Goal: Transaction & Acquisition: Purchase product/service

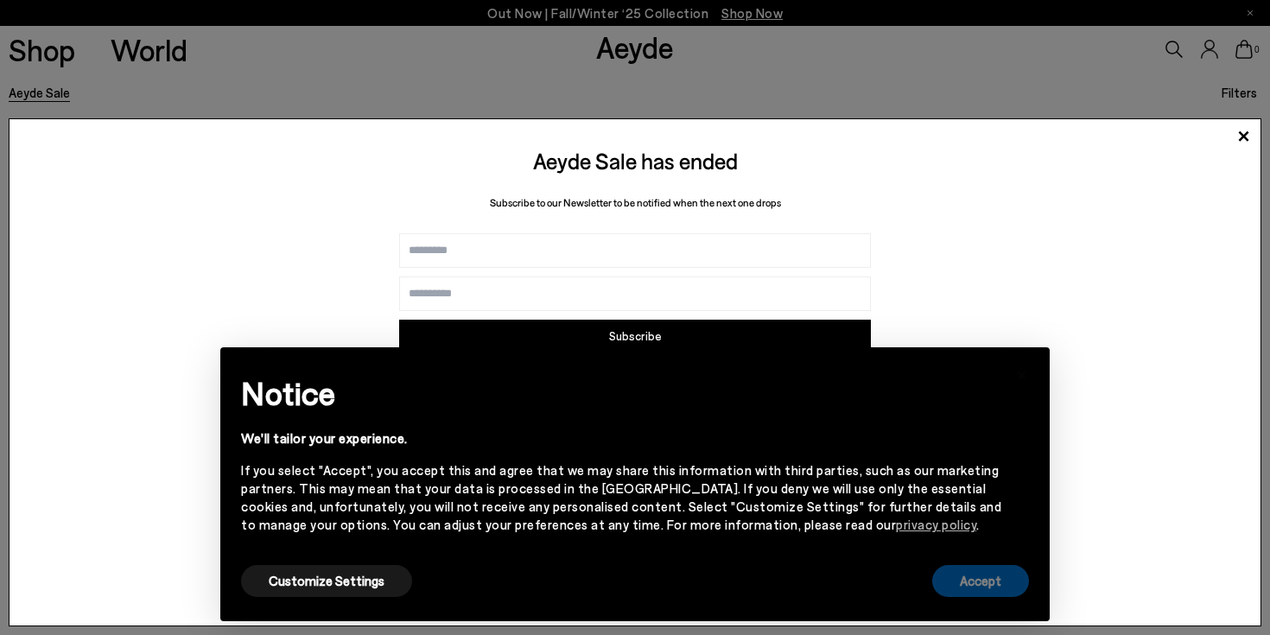
click at [966, 581] on button "Accept" at bounding box center [980, 581] width 97 height 32
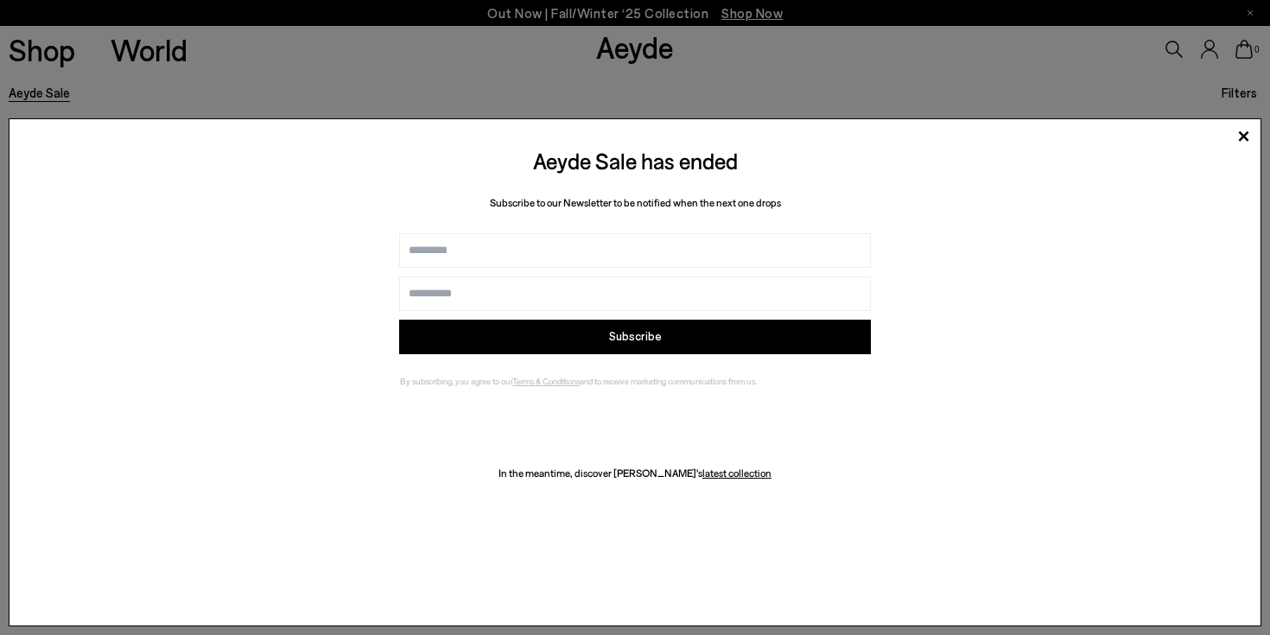
click at [694, 244] on input "Name" at bounding box center [634, 250] width 471 height 35
click at [1245, 138] on icon at bounding box center [1244, 136] width 10 height 10
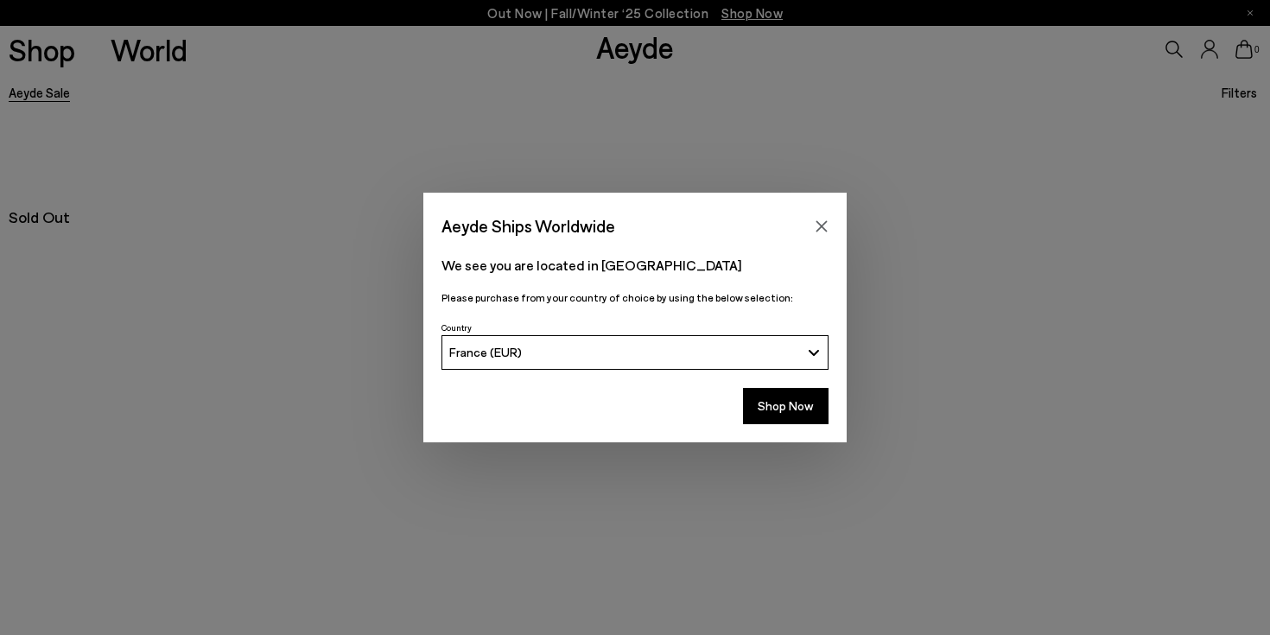
click at [727, 354] on div "France (EUR)" at bounding box center [625, 352] width 352 height 15
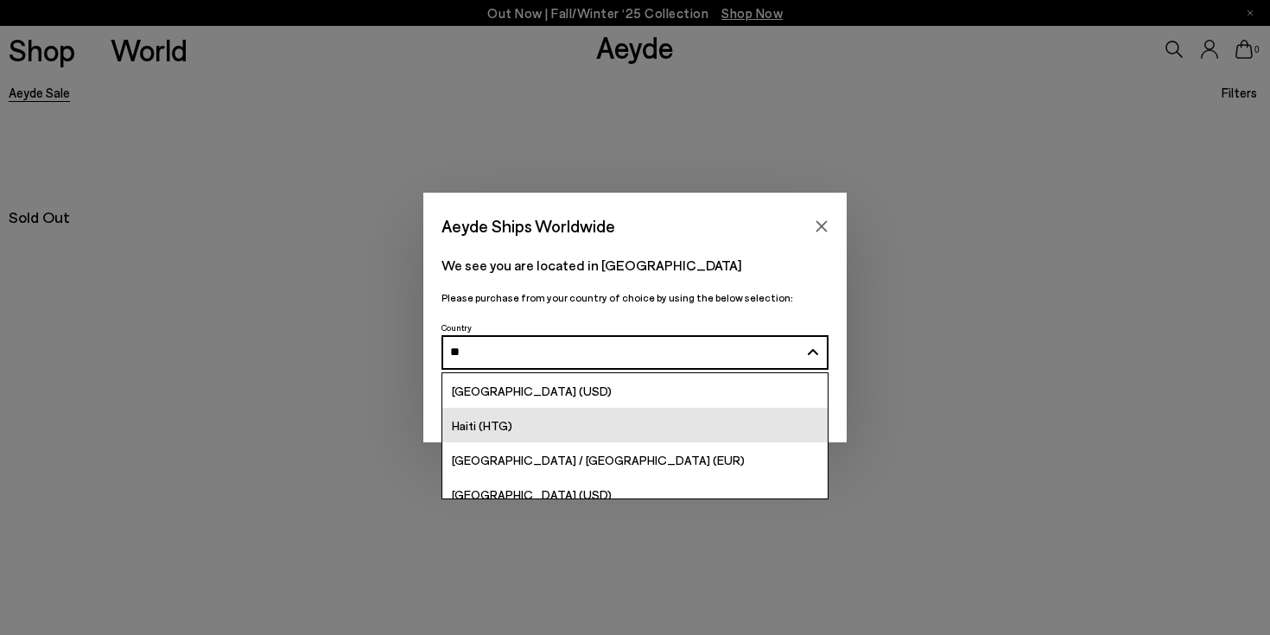
type input "**"
click at [596, 441] on link "Haiti (HTG)" at bounding box center [634, 425] width 385 height 35
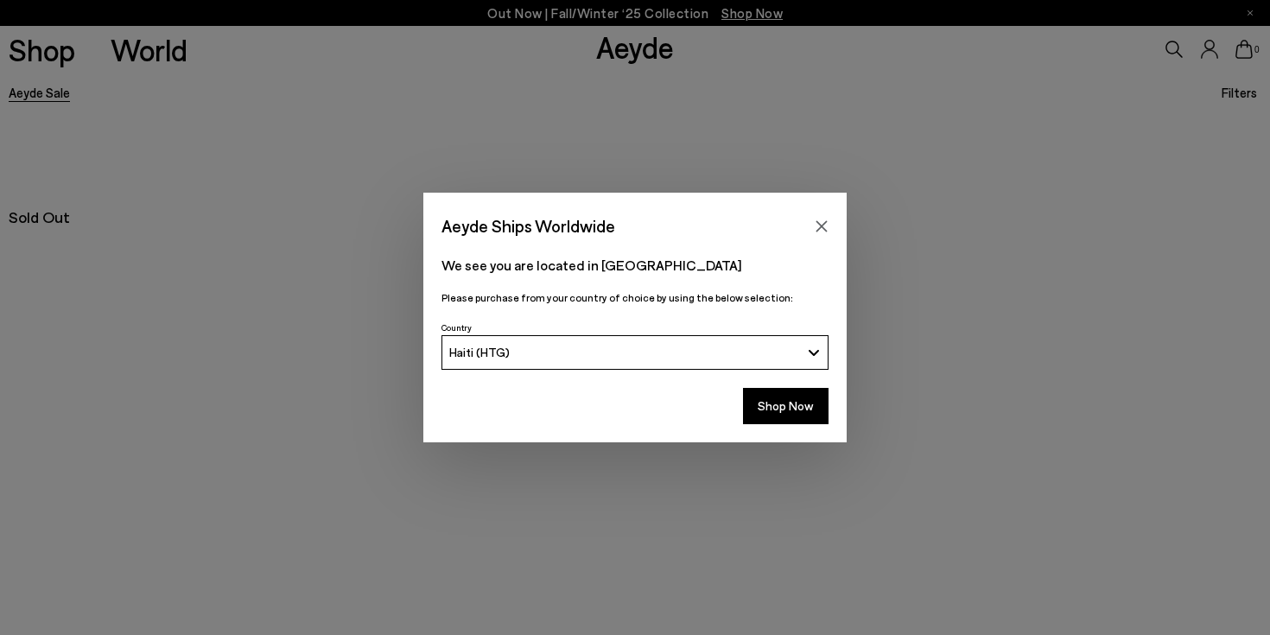
click at [621, 352] on div "Haiti (HTG)" at bounding box center [625, 352] width 352 height 15
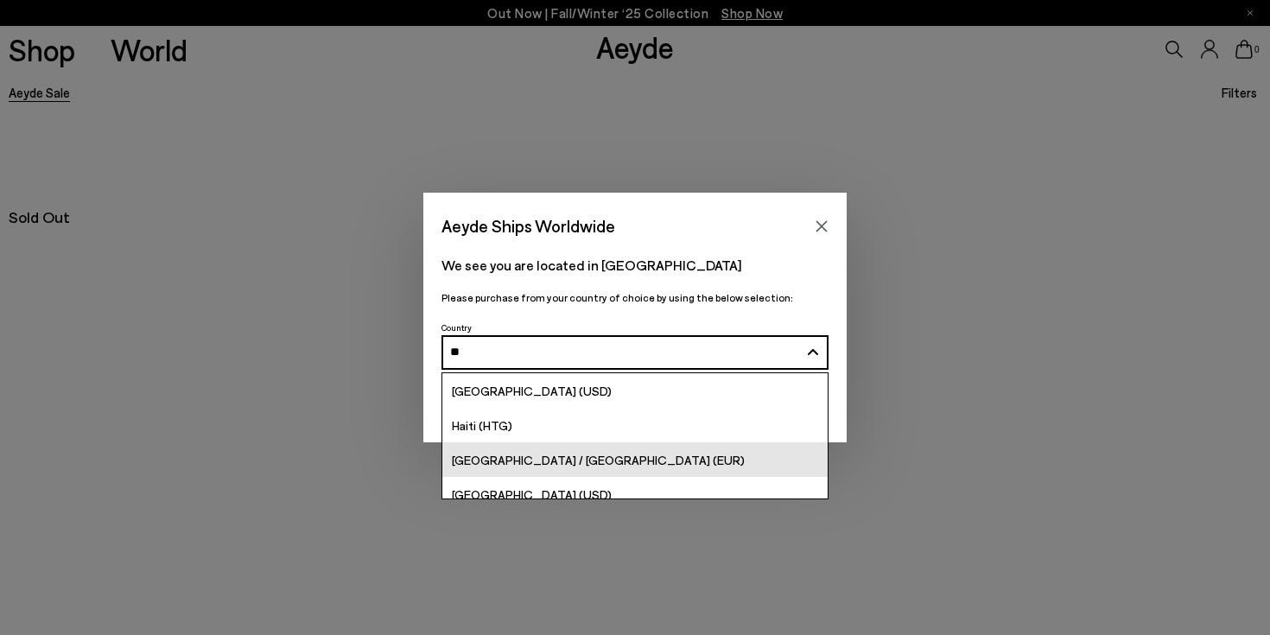
type input "**"
click at [573, 462] on link "[GEOGRAPHIC_DATA] / [GEOGRAPHIC_DATA] (EUR)" at bounding box center [634, 459] width 385 height 35
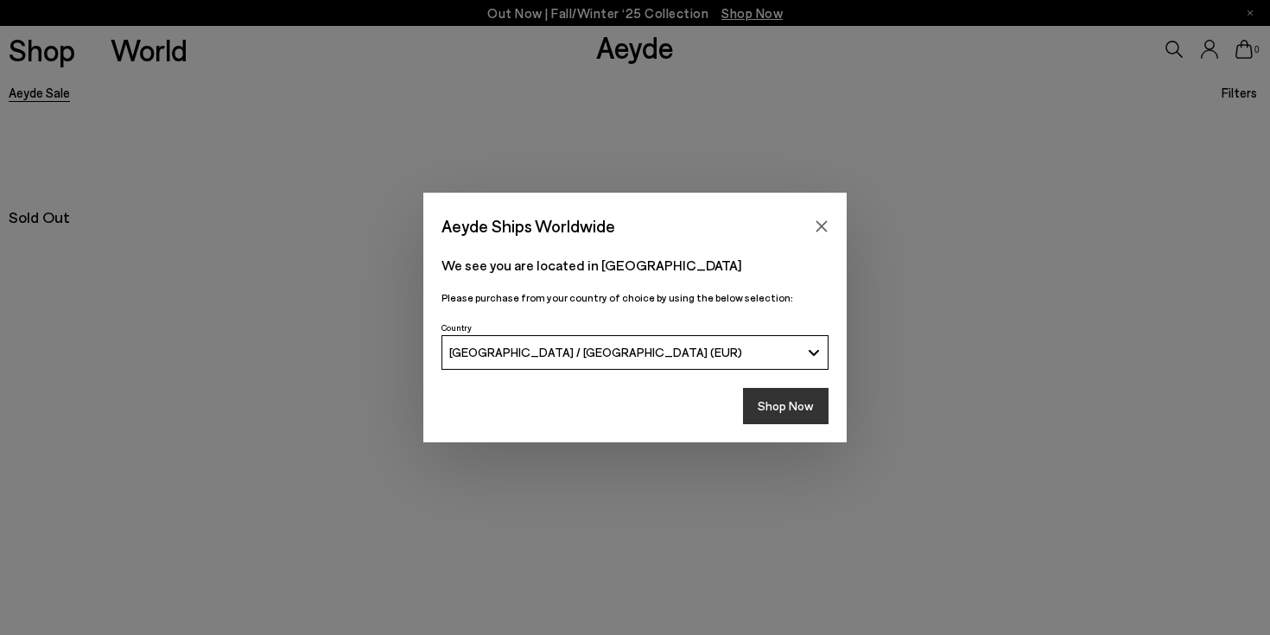
click at [774, 412] on button "Shop Now" at bounding box center [786, 406] width 86 height 36
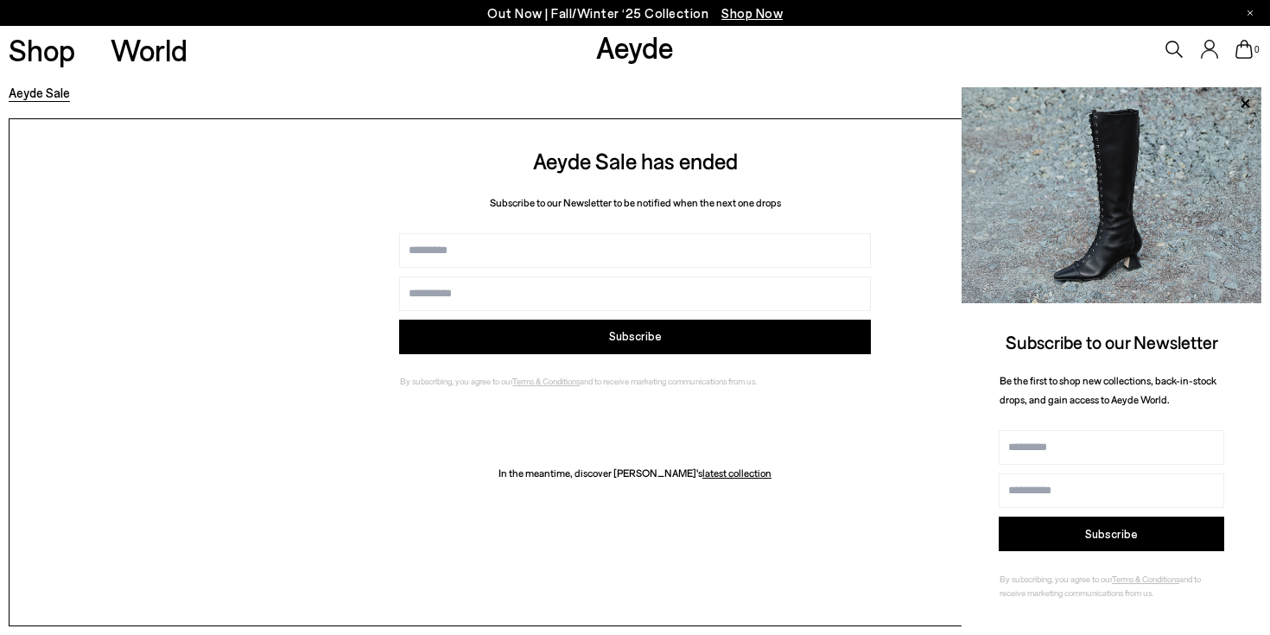
click at [1211, 54] on icon at bounding box center [1209, 49] width 17 height 19
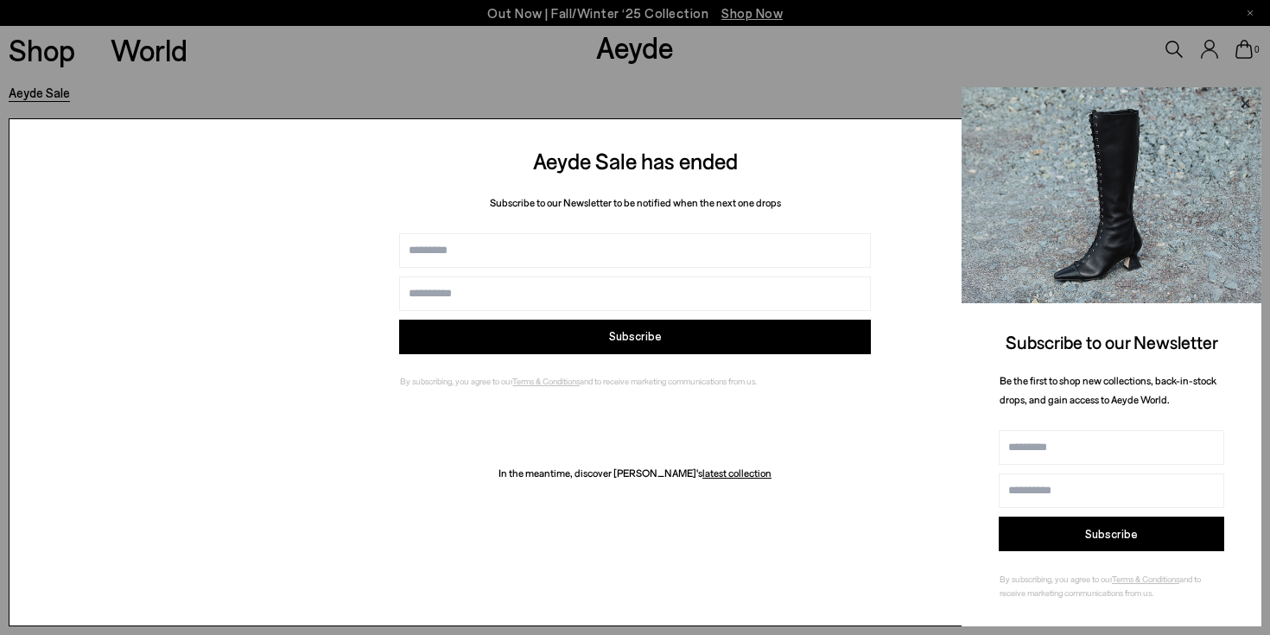
click at [1248, 105] on icon at bounding box center [1244, 103] width 22 height 22
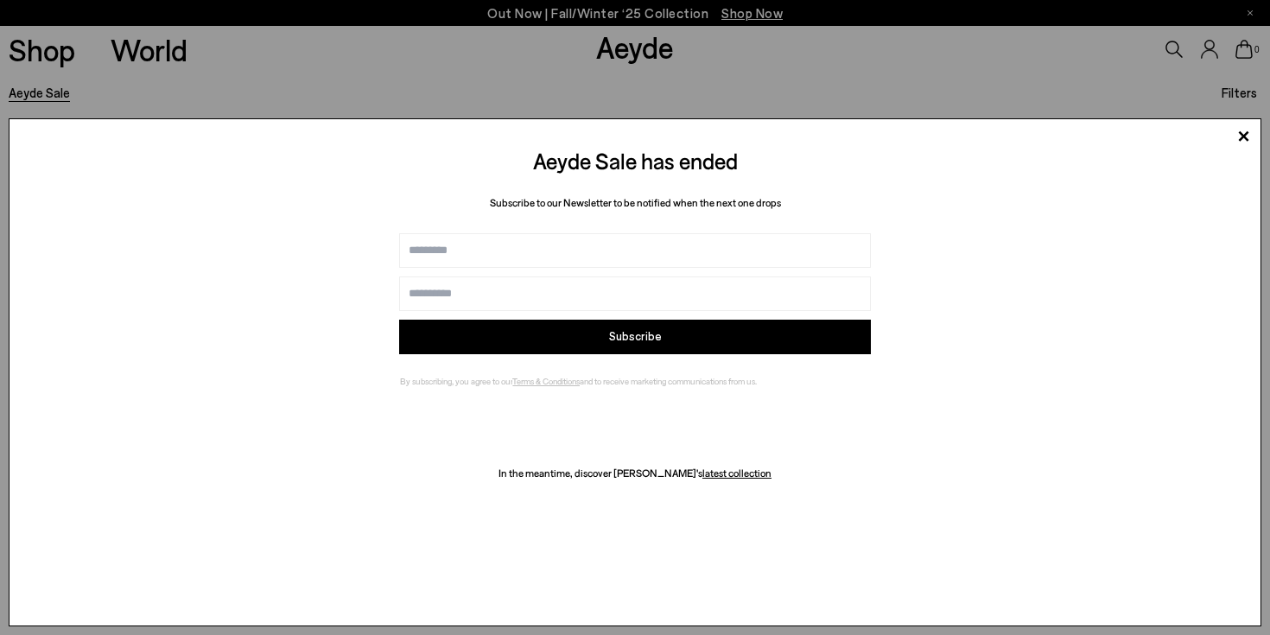
click at [1211, 53] on div at bounding box center [635, 317] width 1270 height 635
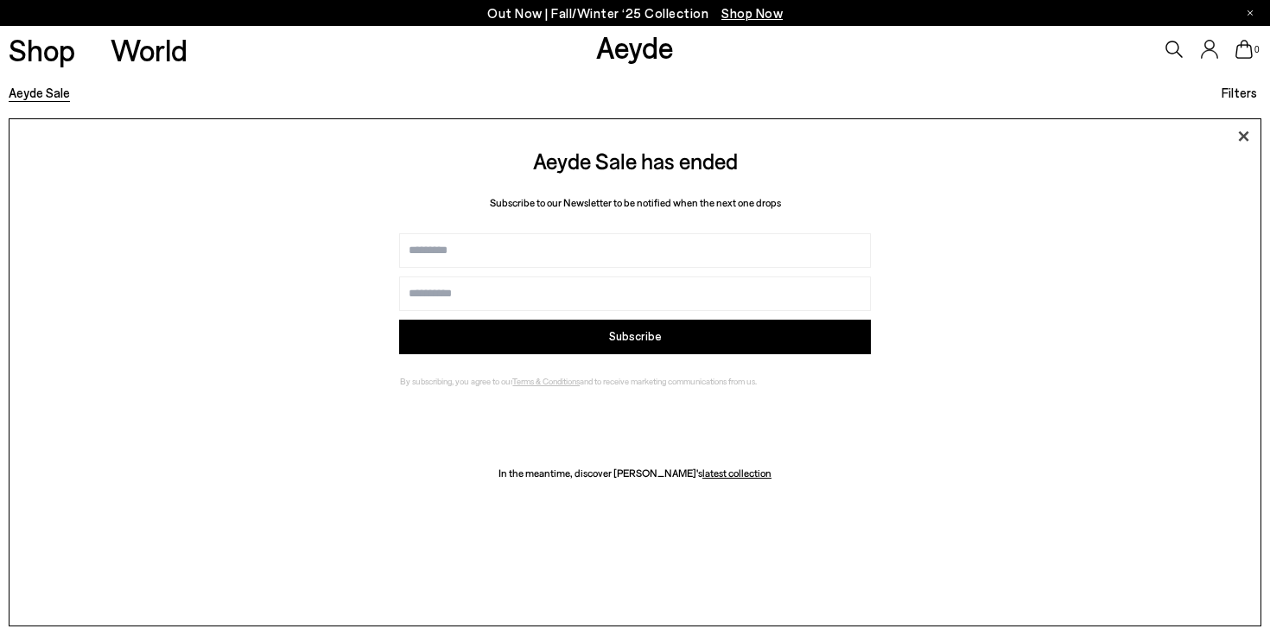
click at [1249, 130] on icon at bounding box center [1243, 137] width 26 height 26
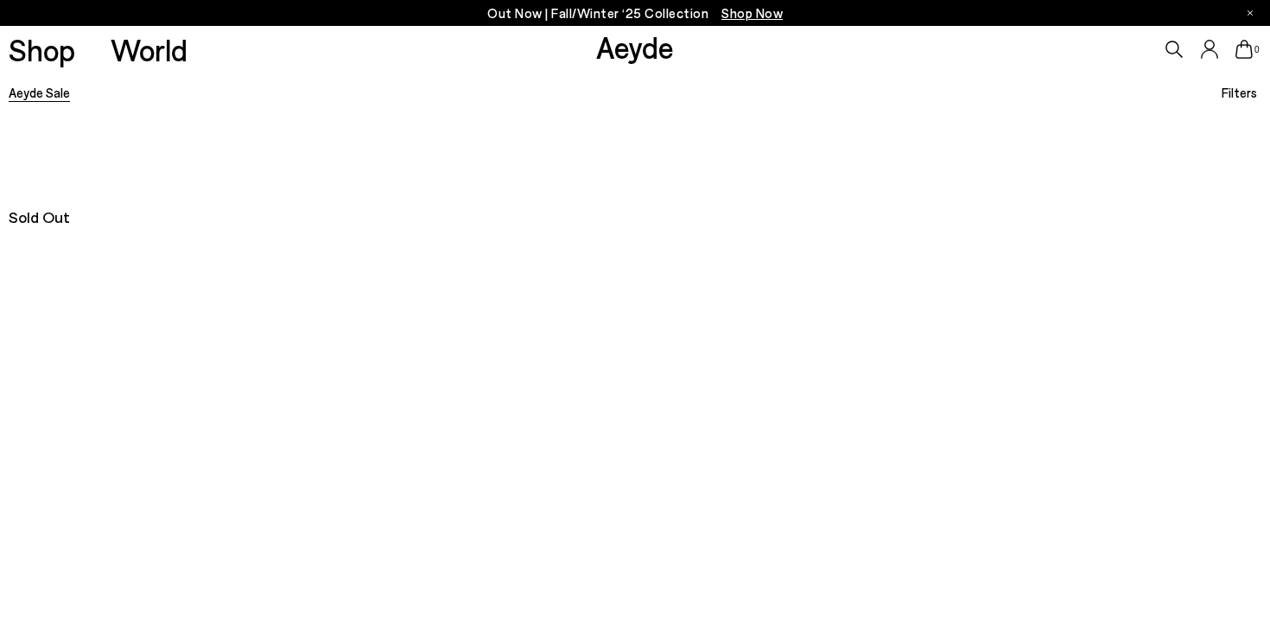
click at [1206, 53] on icon at bounding box center [1209, 49] width 17 height 19
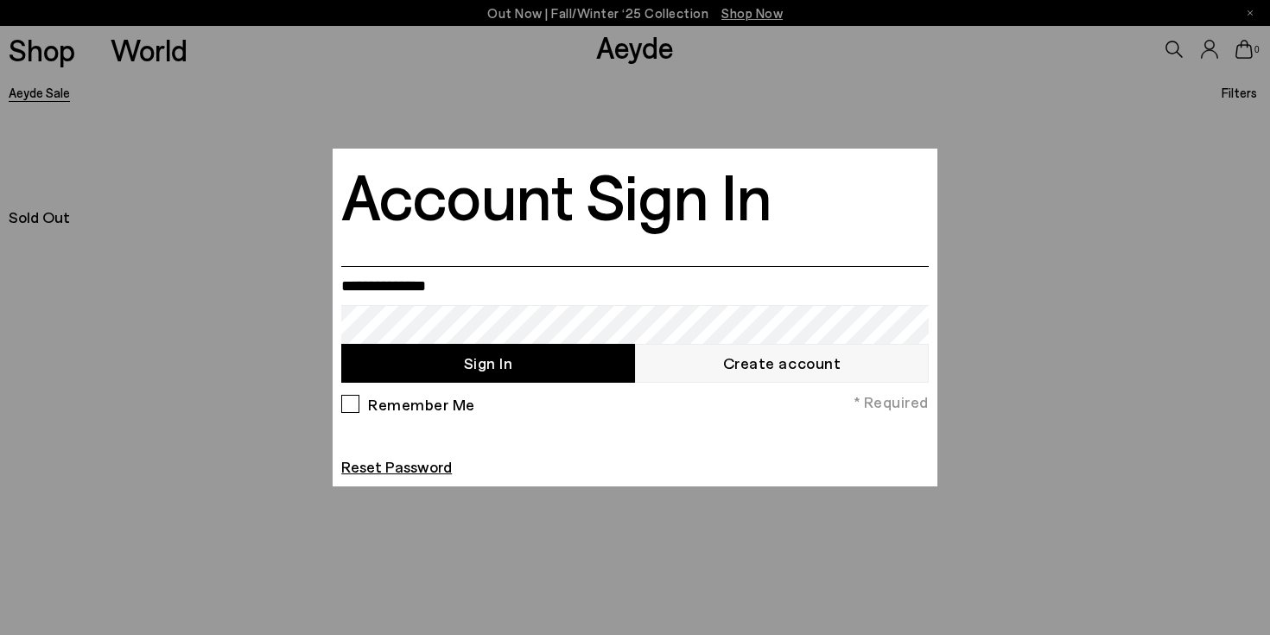
click at [527, 291] on input "email" at bounding box center [634, 285] width 587 height 39
click at [693, 371] on link "Create account" at bounding box center [782, 363] width 294 height 39
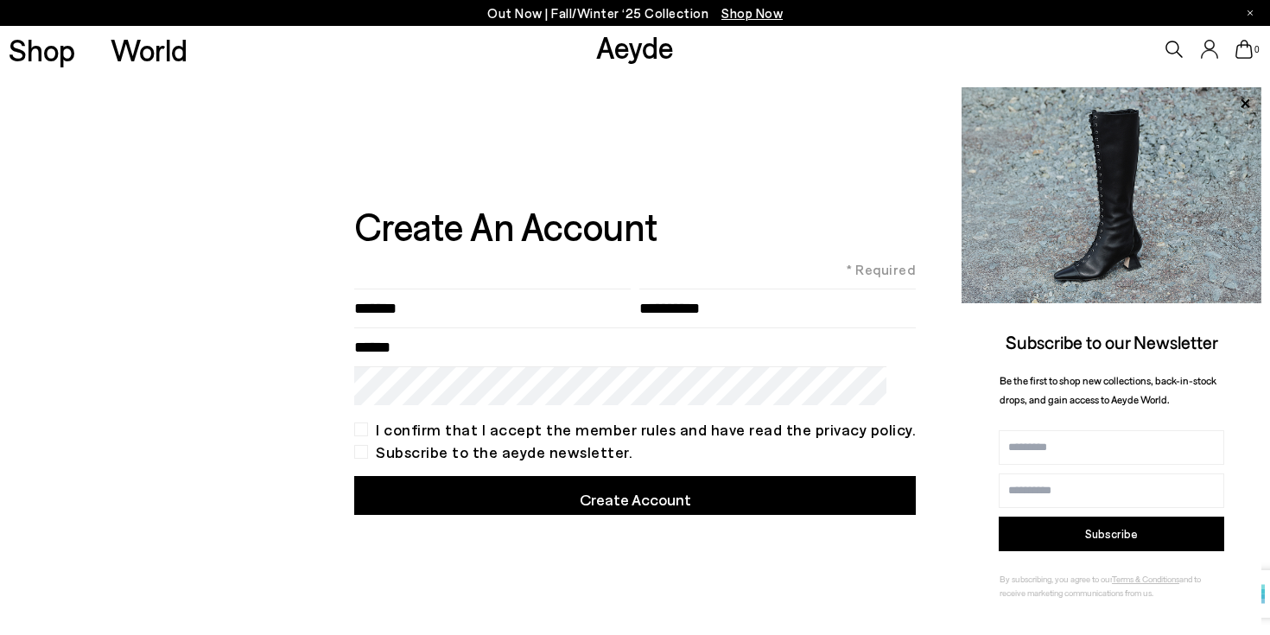
type input"] "*******"
click at [585, 345] on input "Email" at bounding box center [634, 346] width 561 height 39
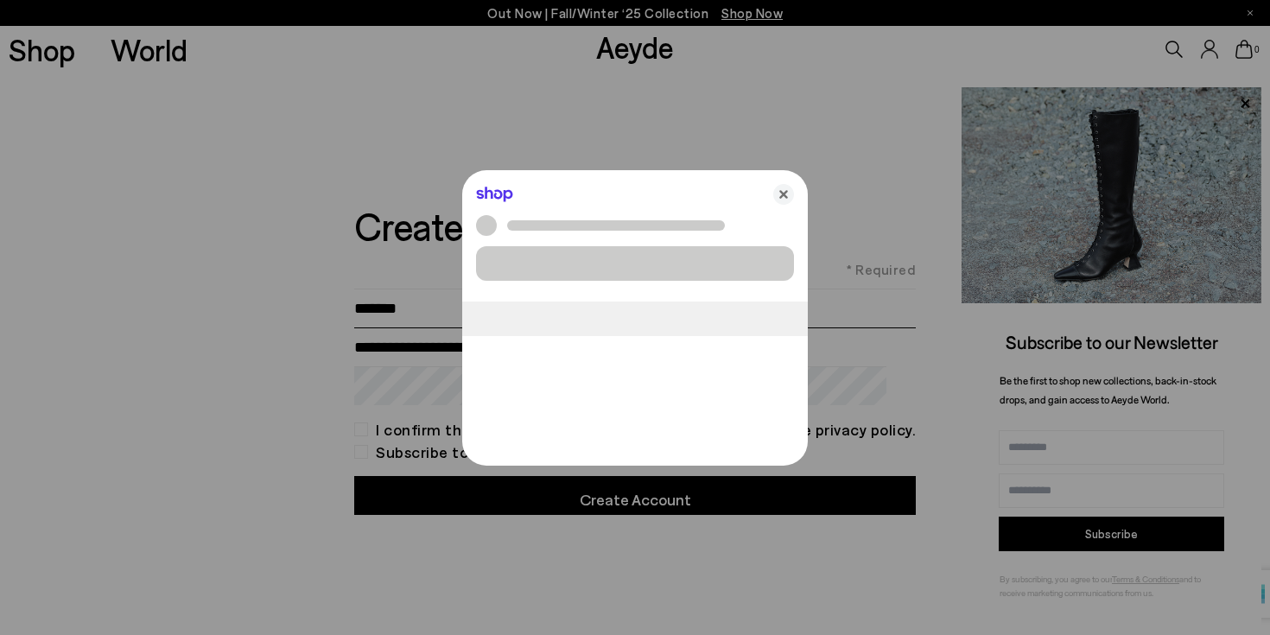
type input "**********"
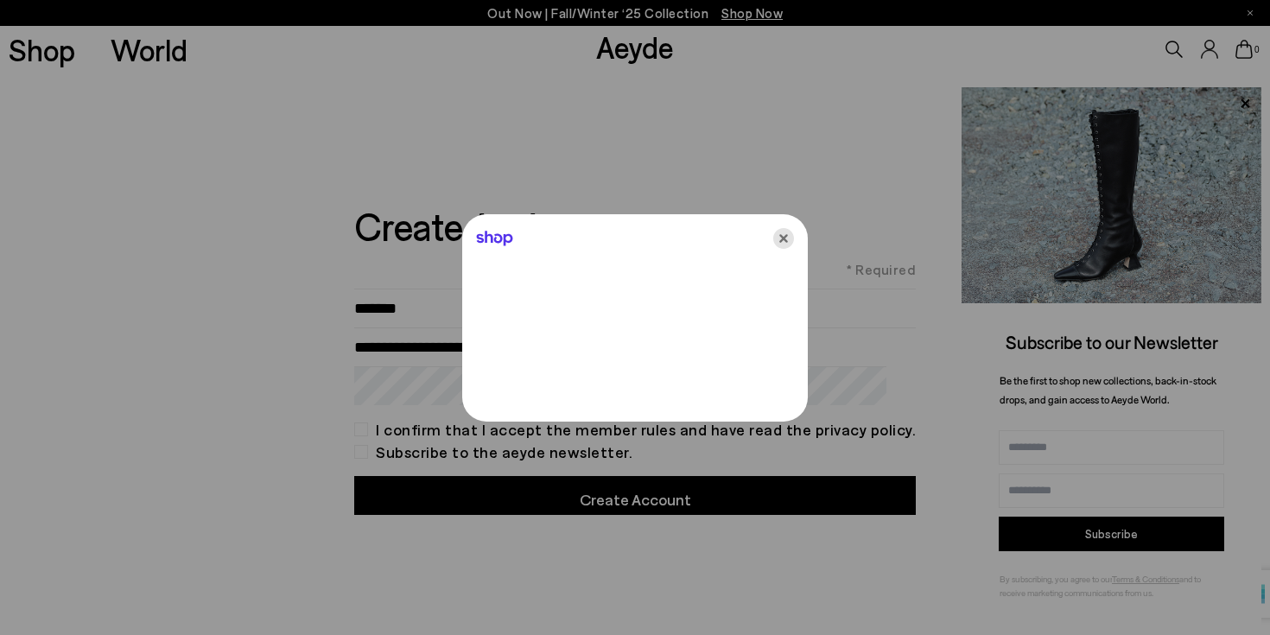
click at [789, 235] on icon "Close" at bounding box center [783, 238] width 21 height 21
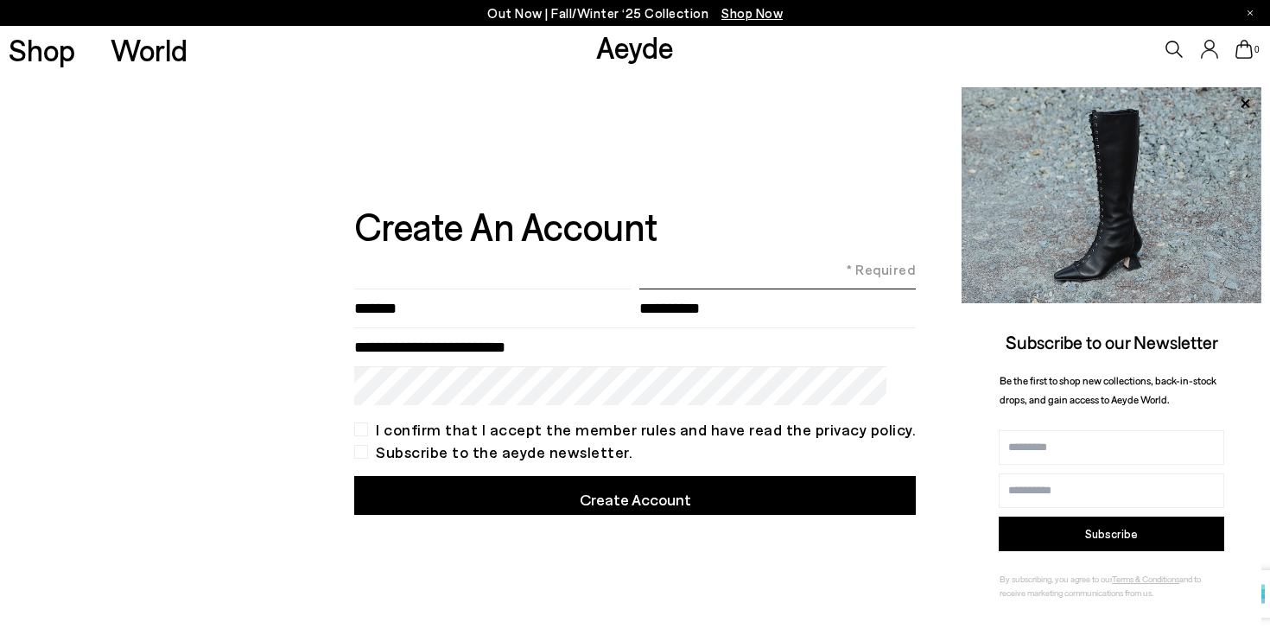
click at [728, 306] on input"] "text" at bounding box center [777, 307] width 276 height 39
type input"] "*******"
click at [377, 432] on div "I confirm that I accept the member rules and have read the privacy policy." at bounding box center [634, 429] width 561 height 14
click at [535, 497] on button "Create Account" at bounding box center [634, 495] width 561 height 39
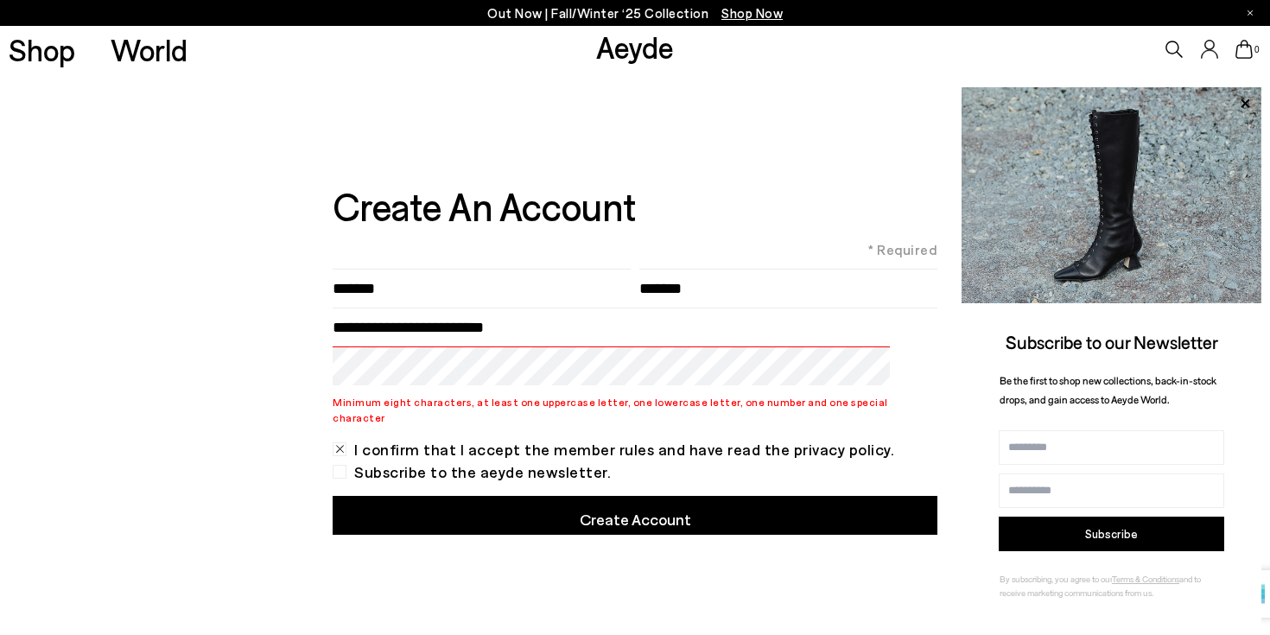
click at [339, 382] on div "**********" at bounding box center [635, 356] width 1270 height 566
click at [422, 504] on button "Create Account" at bounding box center [635, 515] width 605 height 39
click at [612, 515] on button "Create Account" at bounding box center [635, 515] width 605 height 39
click at [342, 370] on div "**********" at bounding box center [635, 356] width 1270 height 566
click at [308, 396] on div "**********" at bounding box center [635, 356] width 1270 height 566
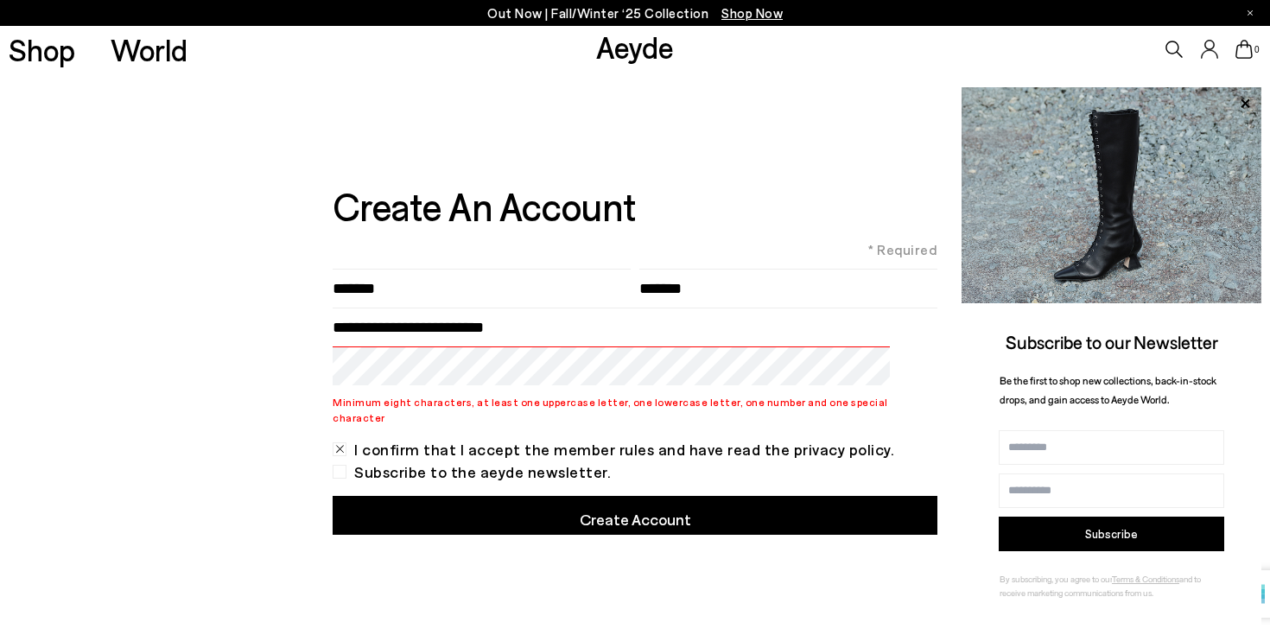
click at [633, 513] on button "Create Account" at bounding box center [635, 515] width 605 height 39
click at [1244, 102] on icon at bounding box center [1244, 102] width 9 height 9
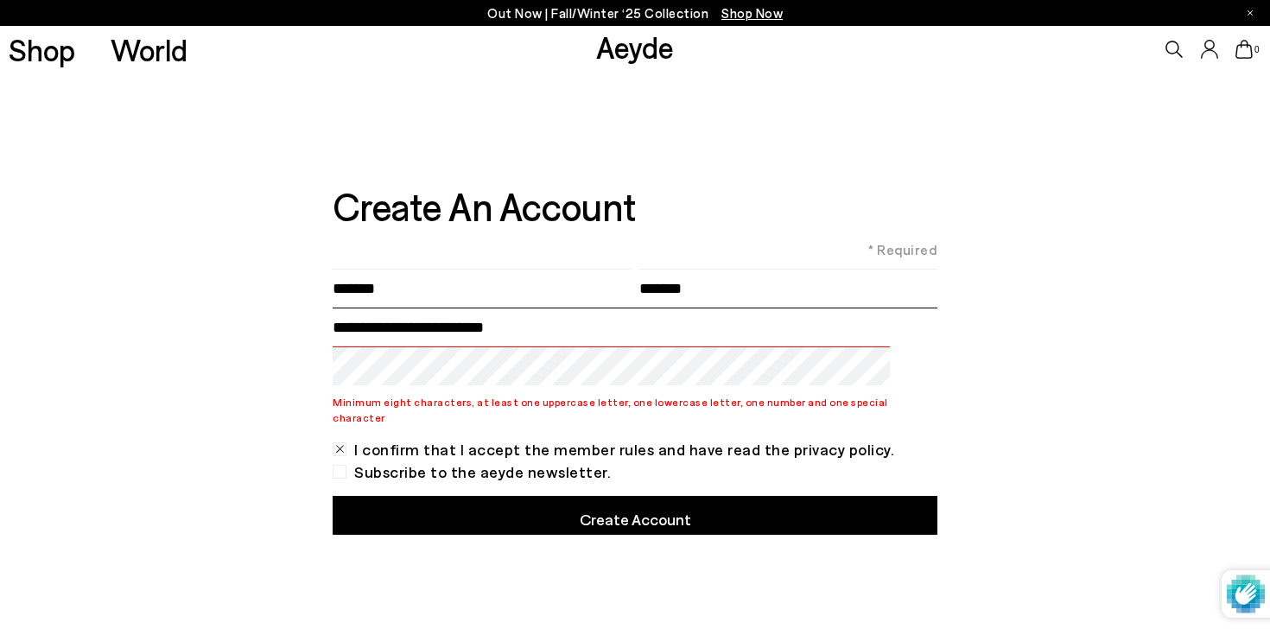
drag, startPoint x: 550, startPoint y: 337, endPoint x: 303, endPoint y: 334, distance: 247.0
click at [303, 334] on div "**********" at bounding box center [635, 356] width 1270 height 566
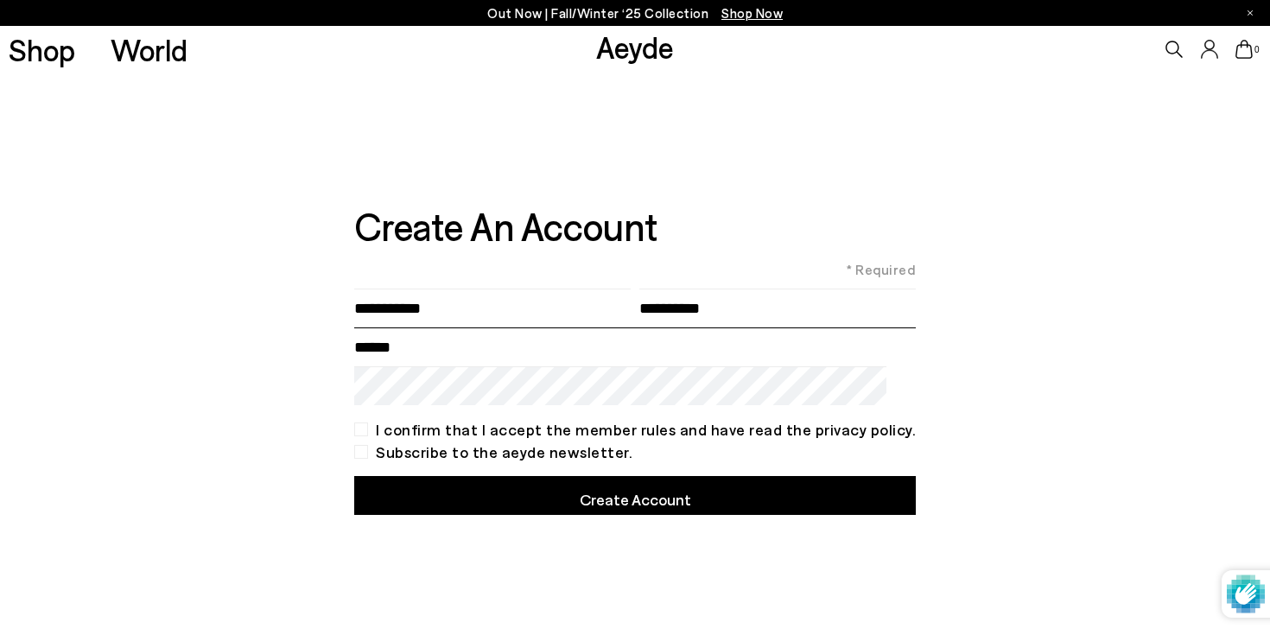
click at [409, 361] on input "Email" at bounding box center [634, 346] width 561 height 39
paste input "**********"
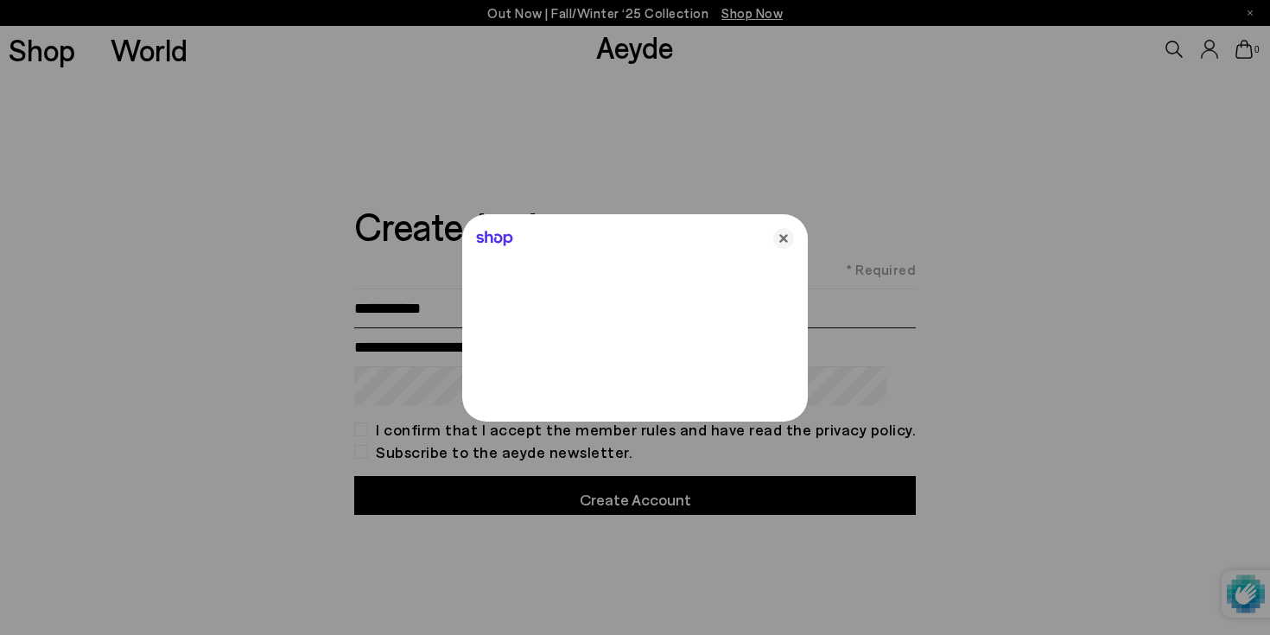
type input "**********"
click at [781, 242] on icon "Close" at bounding box center [783, 238] width 21 height 21
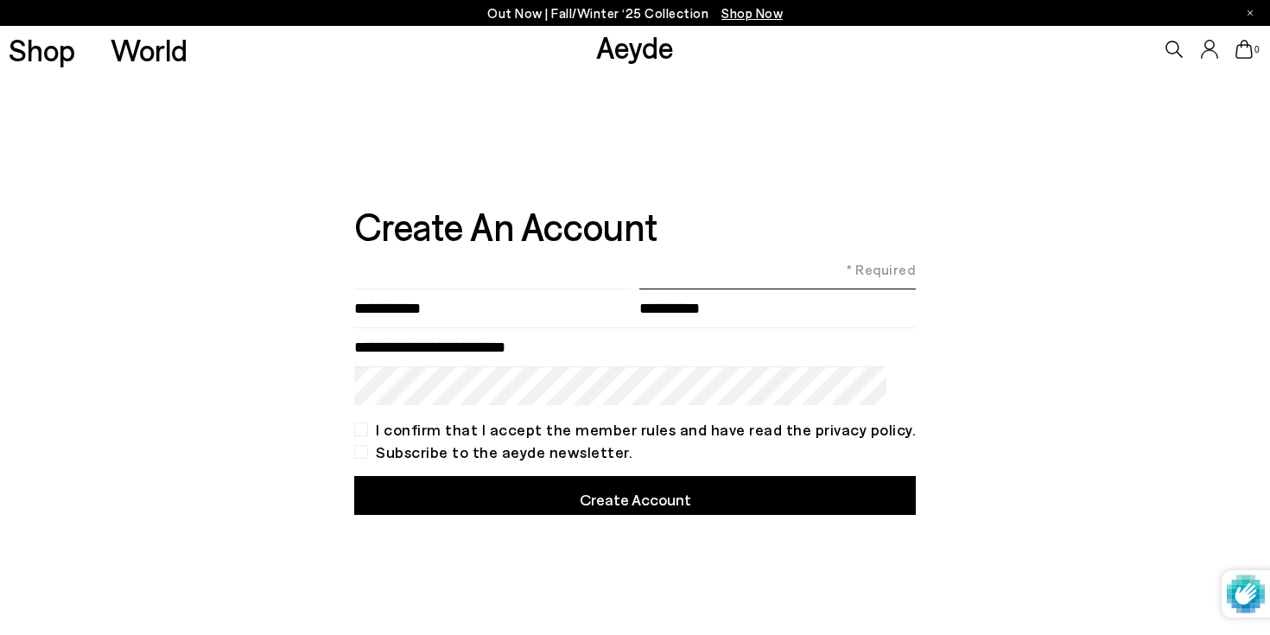
click at [720, 308] on input"] "text" at bounding box center [777, 307] width 276 height 39
type input"] "*******"
click at [555, 306] on input"] "text" at bounding box center [492, 307] width 276 height 39
type input"] "*******"
click at [382, 424] on div "I confirm that I accept the member rules and have read the privacy policy." at bounding box center [634, 429] width 561 height 14
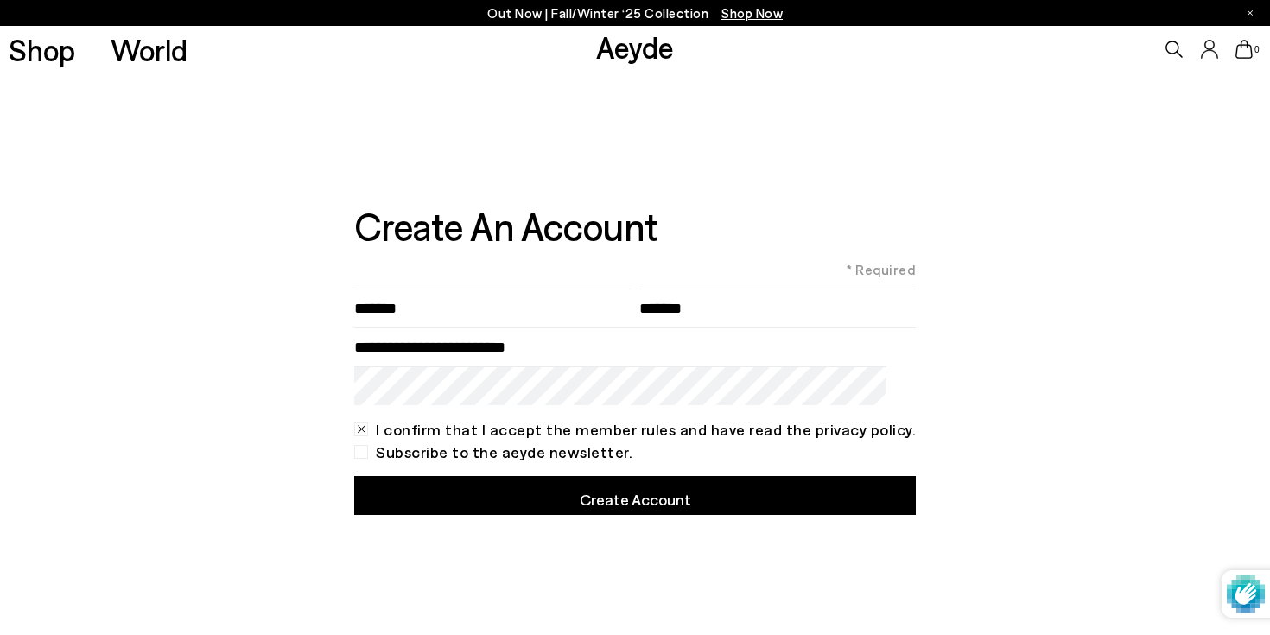
click at [493, 483] on button "Create Account" at bounding box center [634, 495] width 561 height 39
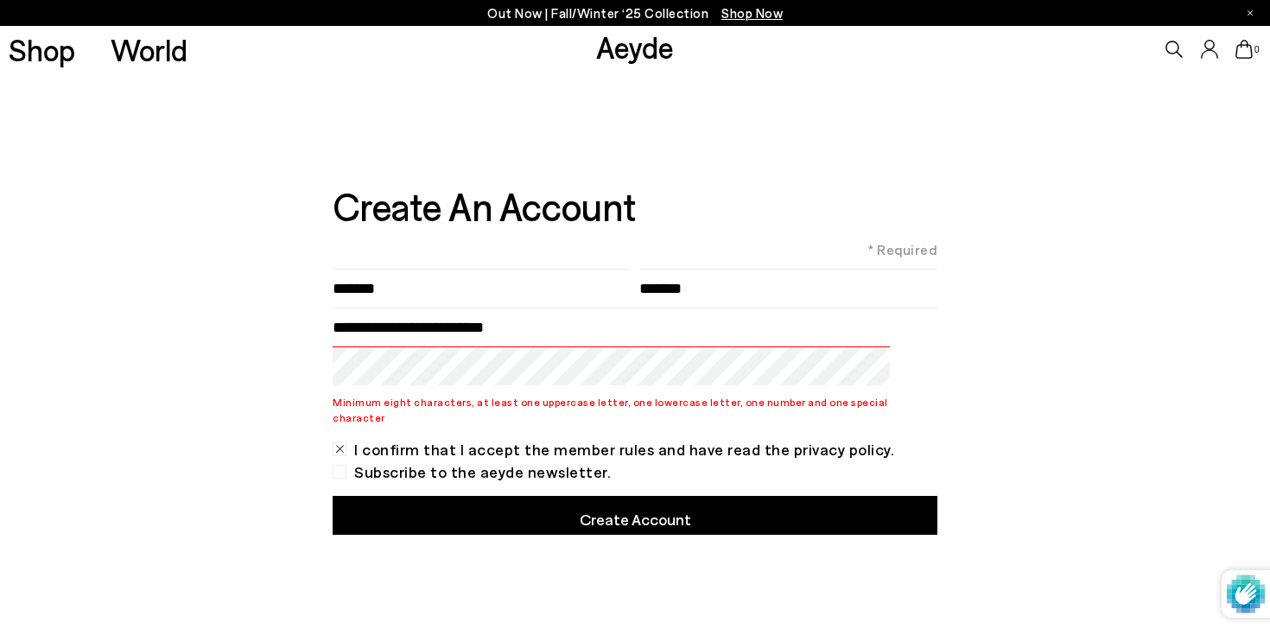
click at [324, 371] on div "**********" at bounding box center [635, 356] width 1270 height 566
click at [598, 511] on button "Create Account" at bounding box center [635, 515] width 605 height 39
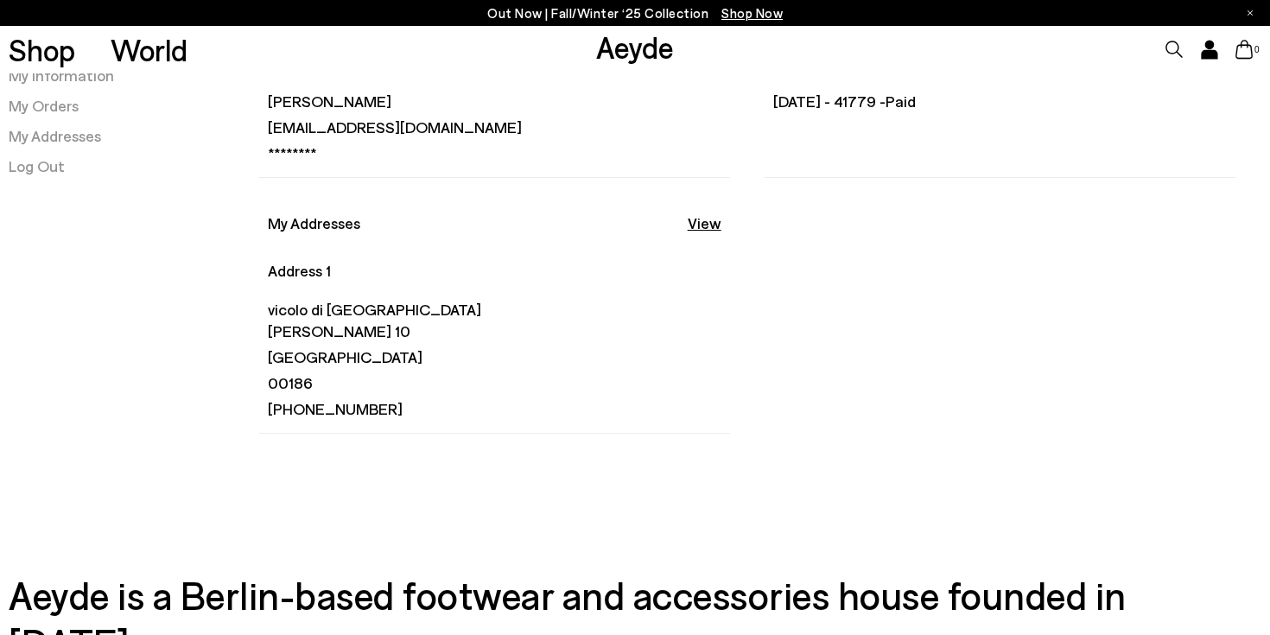
scroll to position [154, 0]
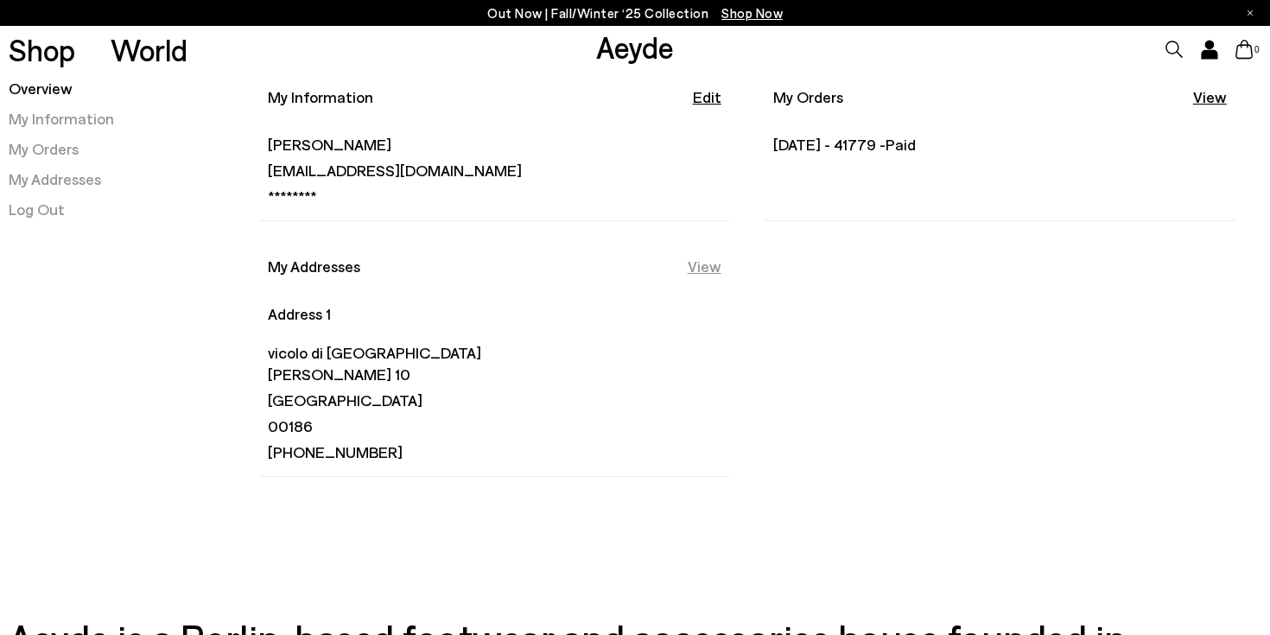
click at [711, 266] on link "View" at bounding box center [705, 267] width 34 height 22
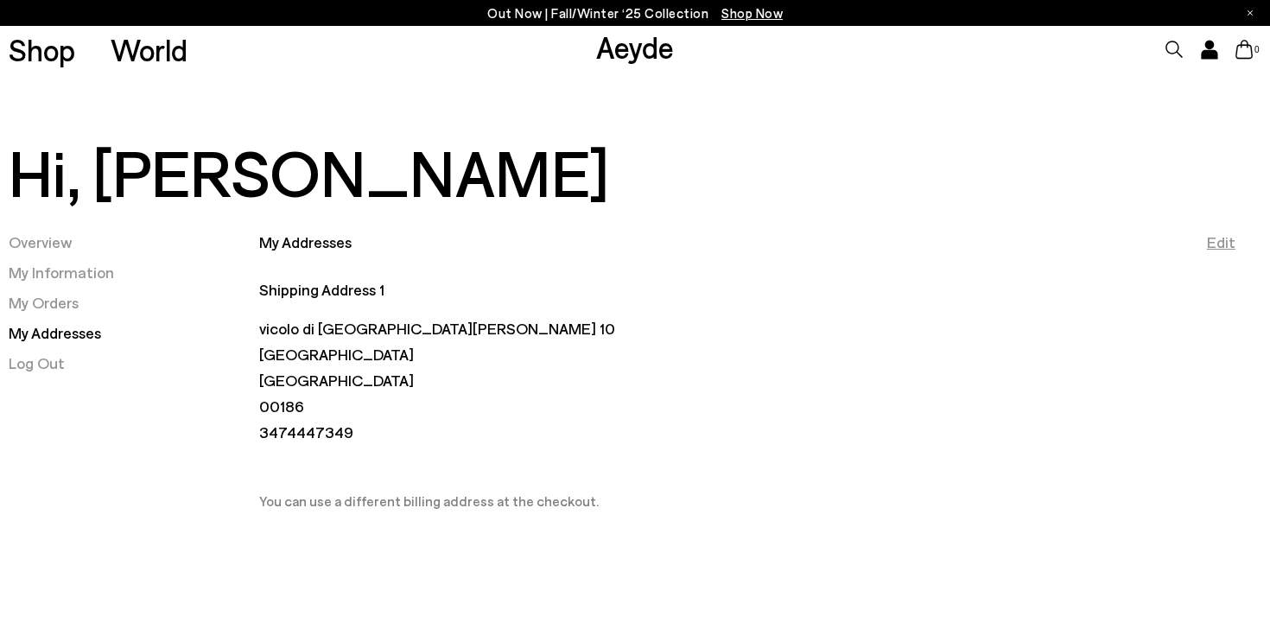
click at [1228, 238] on link "Edit" at bounding box center [1221, 242] width 29 height 22
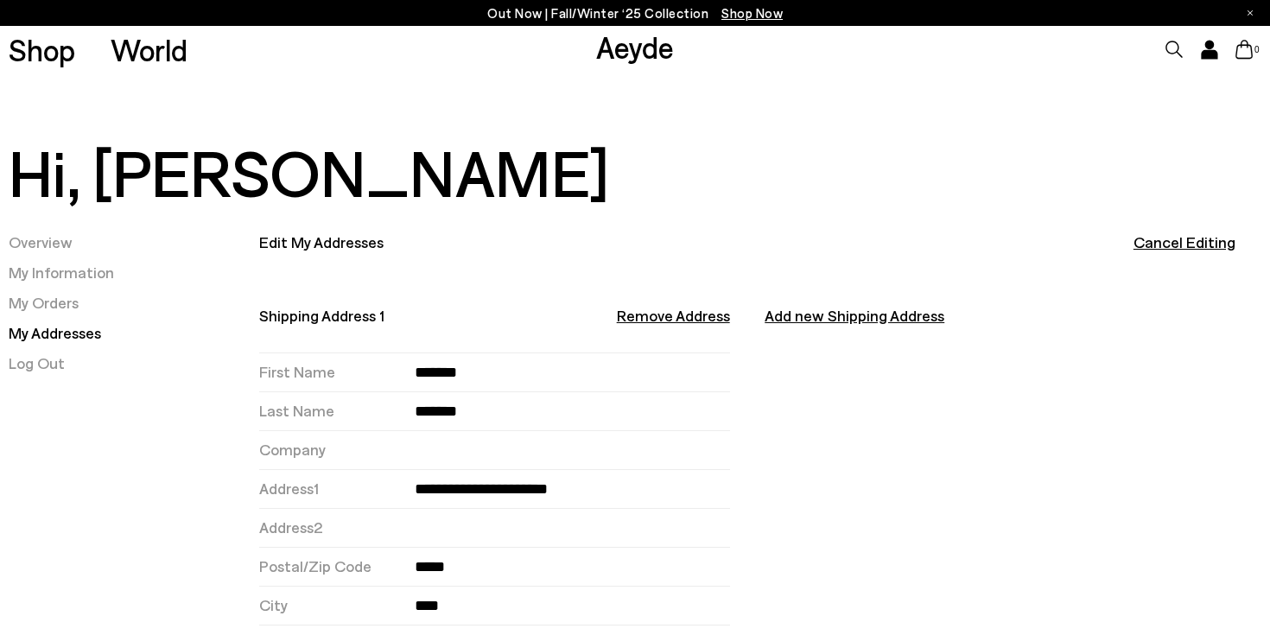
select select "*****"
click at [425, 378] on input "*******" at bounding box center [572, 372] width 315 height 38
type input "*******"
click at [421, 414] on input "*******" at bounding box center [572, 411] width 315 height 38
type input "*******"
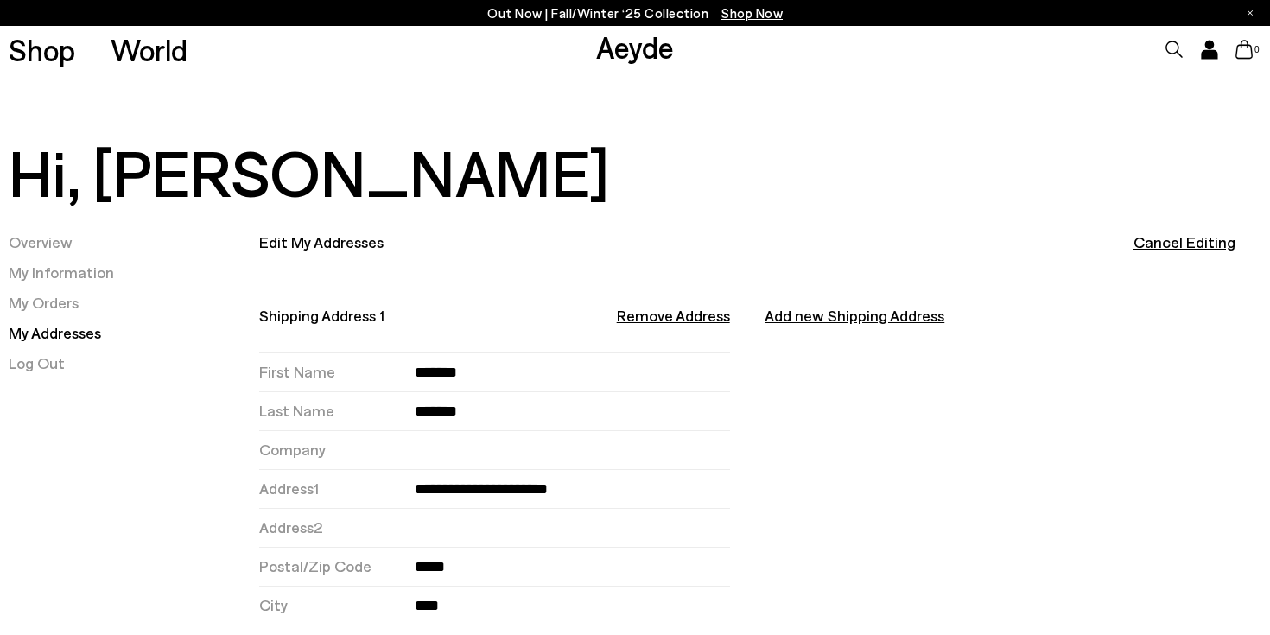
drag, startPoint x: 602, startPoint y: 490, endPoint x: 335, endPoint y: 469, distance: 267.7
click at [335, 469] on div "**********" at bounding box center [494, 488] width 471 height 39
type input "**********"
click at [443, 574] on input "*****" at bounding box center [572, 567] width 315 height 38
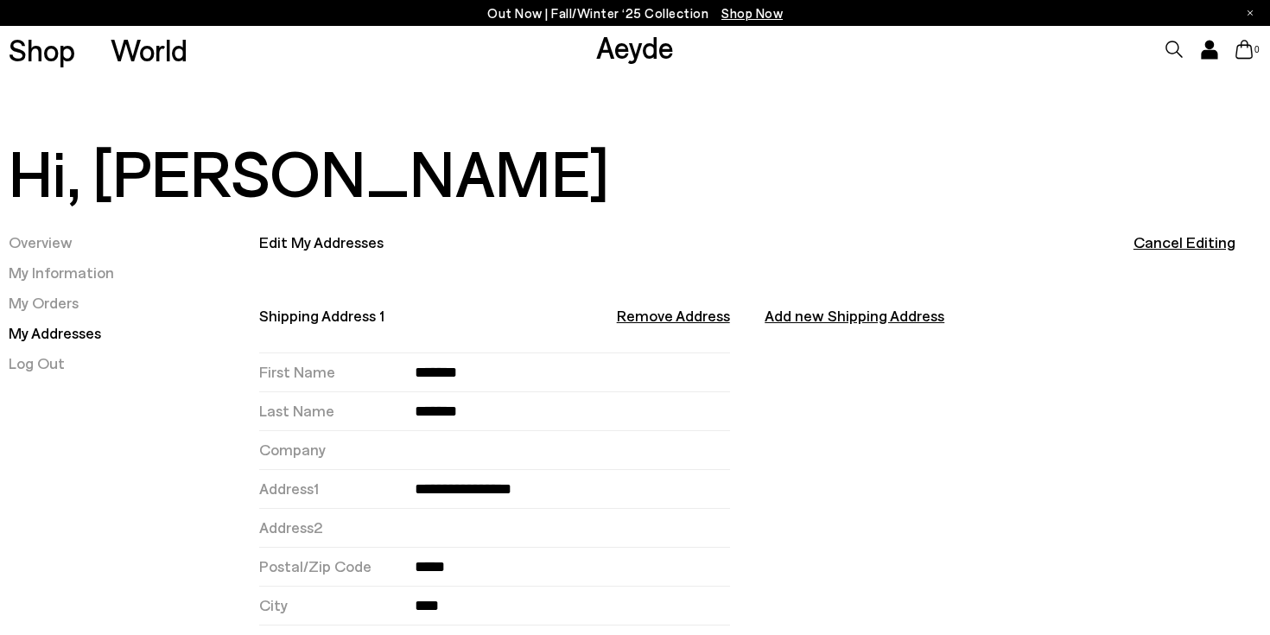
type input "*****"
click at [445, 612] on input "****" at bounding box center [572, 605] width 315 height 38
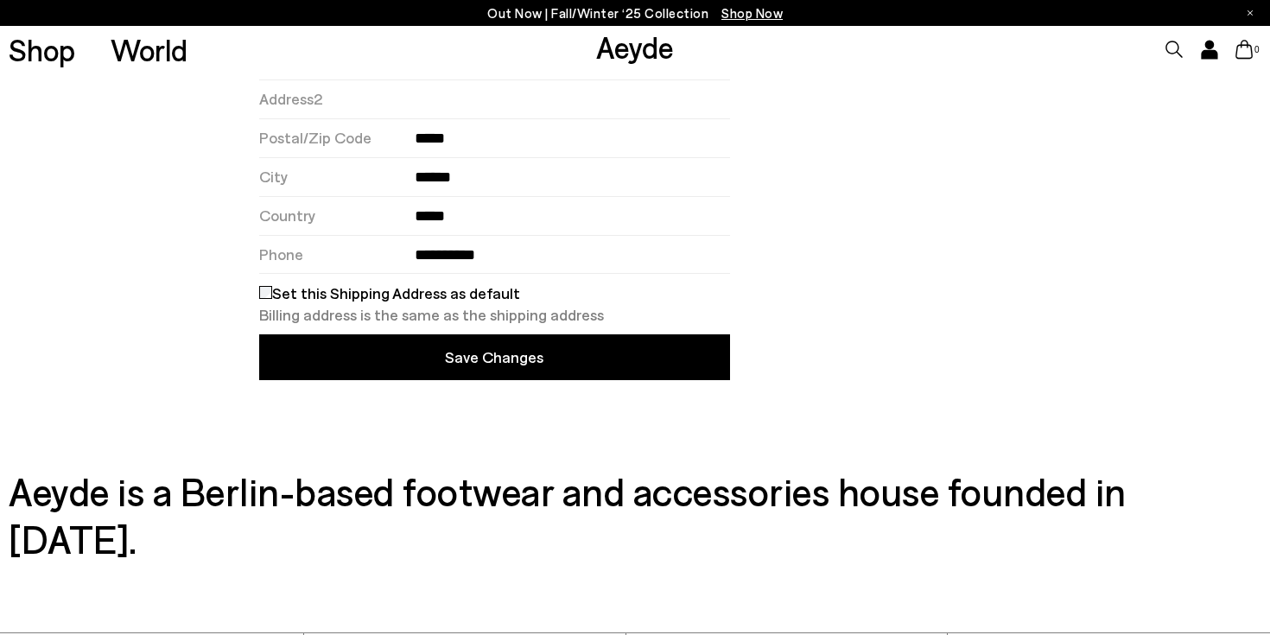
scroll to position [442, 0]
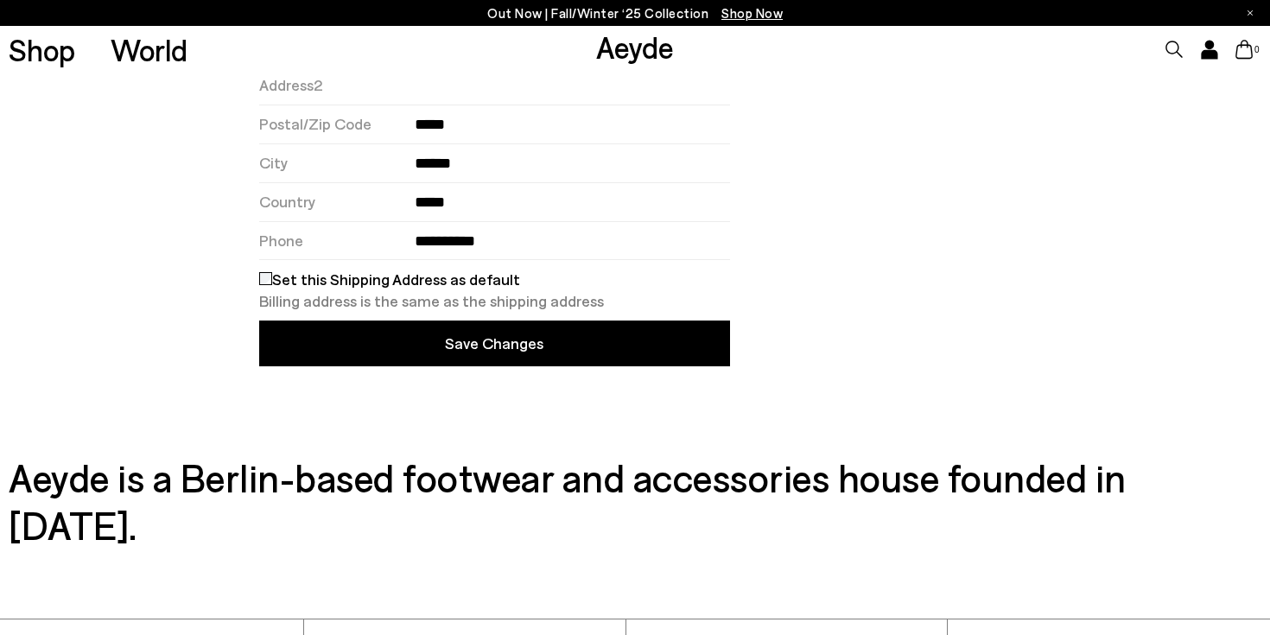
type input "******"
click at [481, 339] on button "Save Changes" at bounding box center [494, 343] width 471 height 46
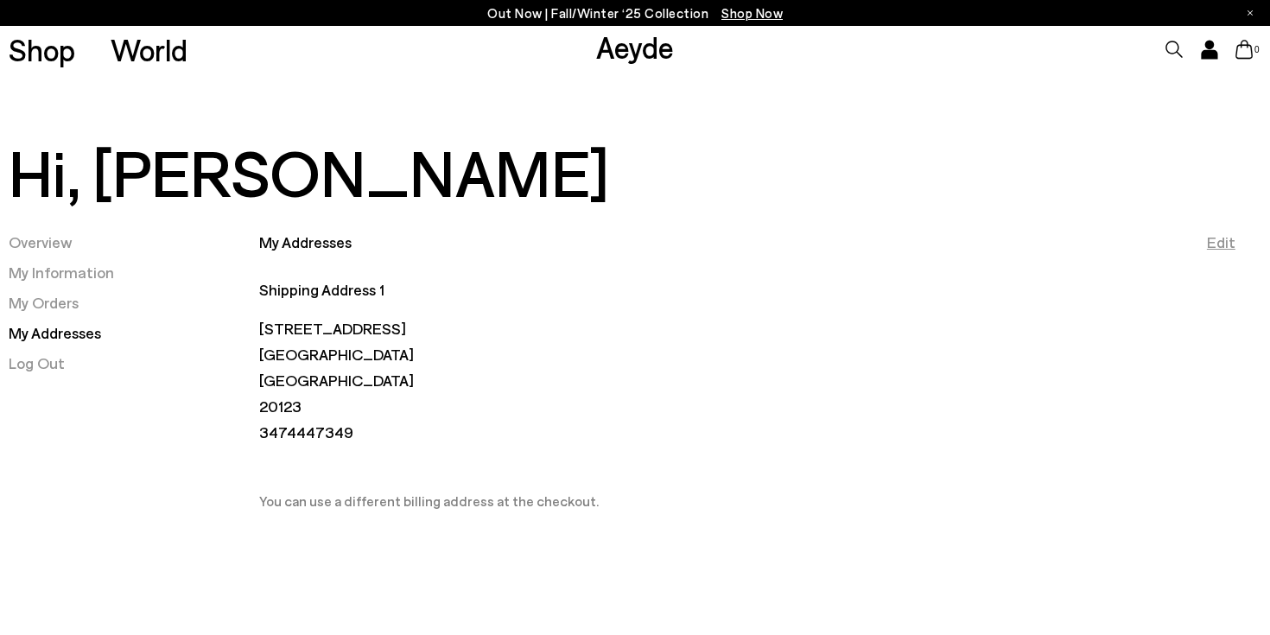
click at [1227, 246] on link "Edit" at bounding box center [1221, 242] width 29 height 22
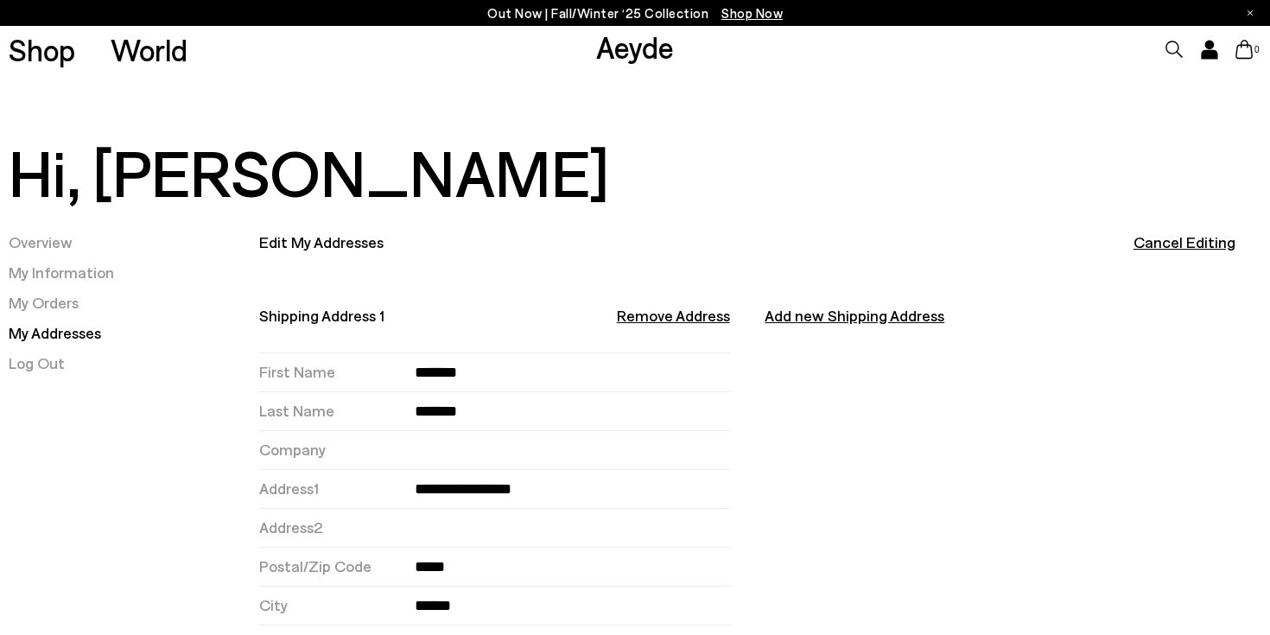
select select "*****"
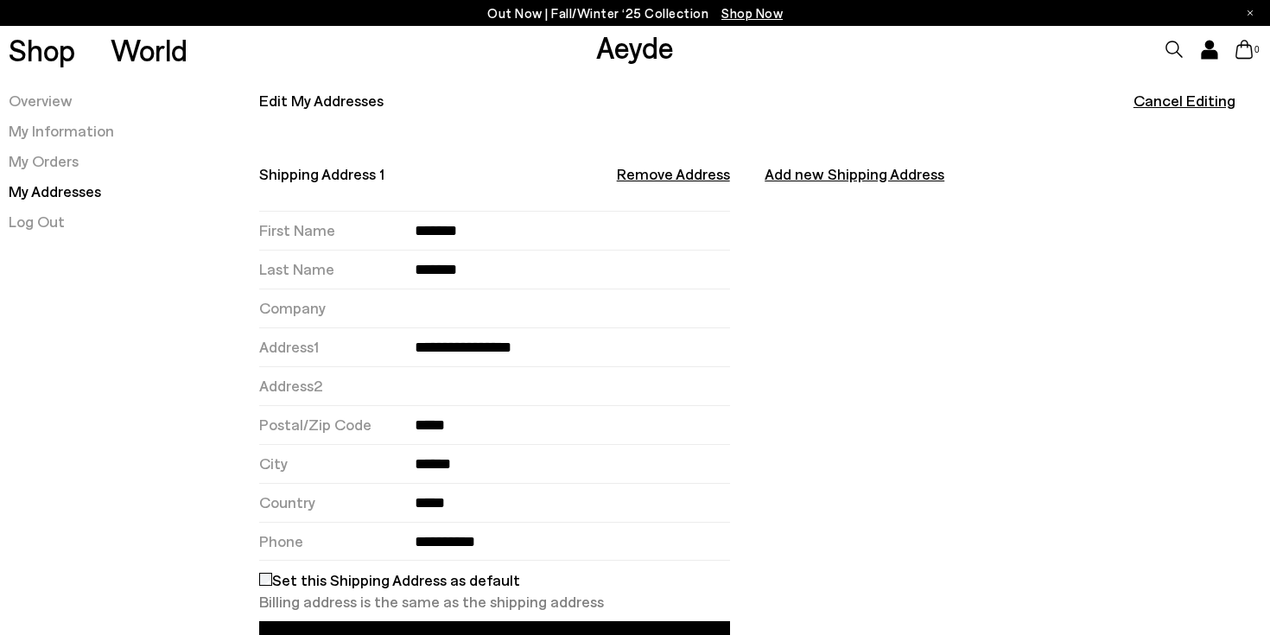
scroll to position [144, 0]
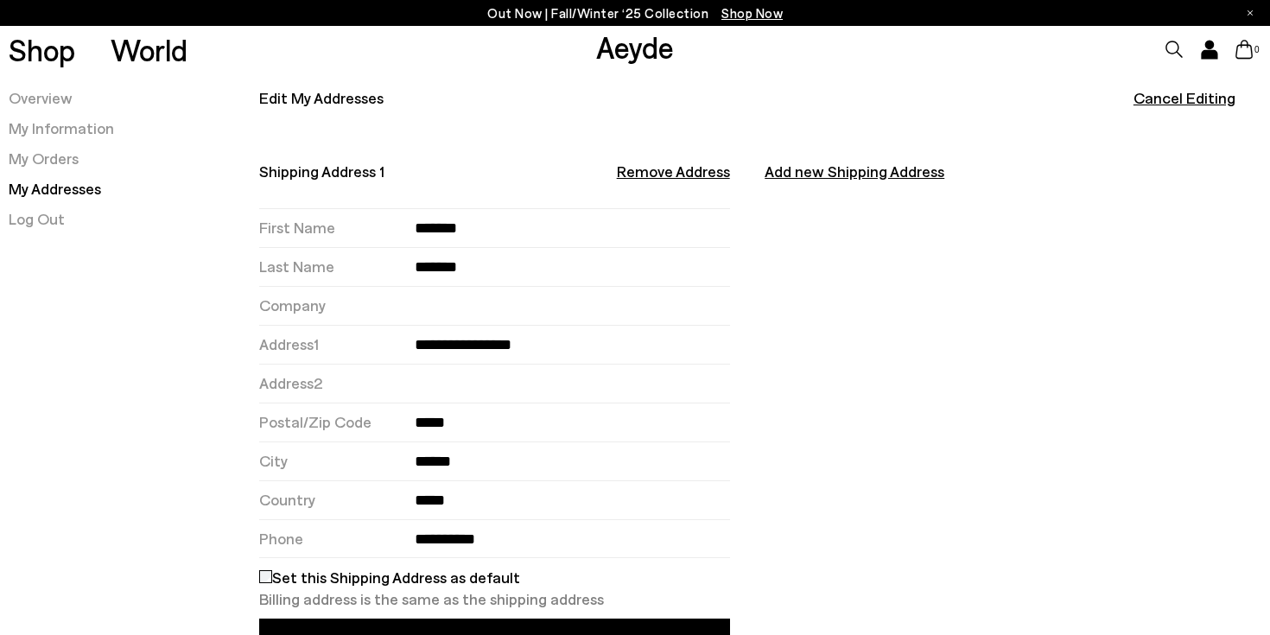
click at [418, 541] on input "**********" at bounding box center [572, 538] width 315 height 37
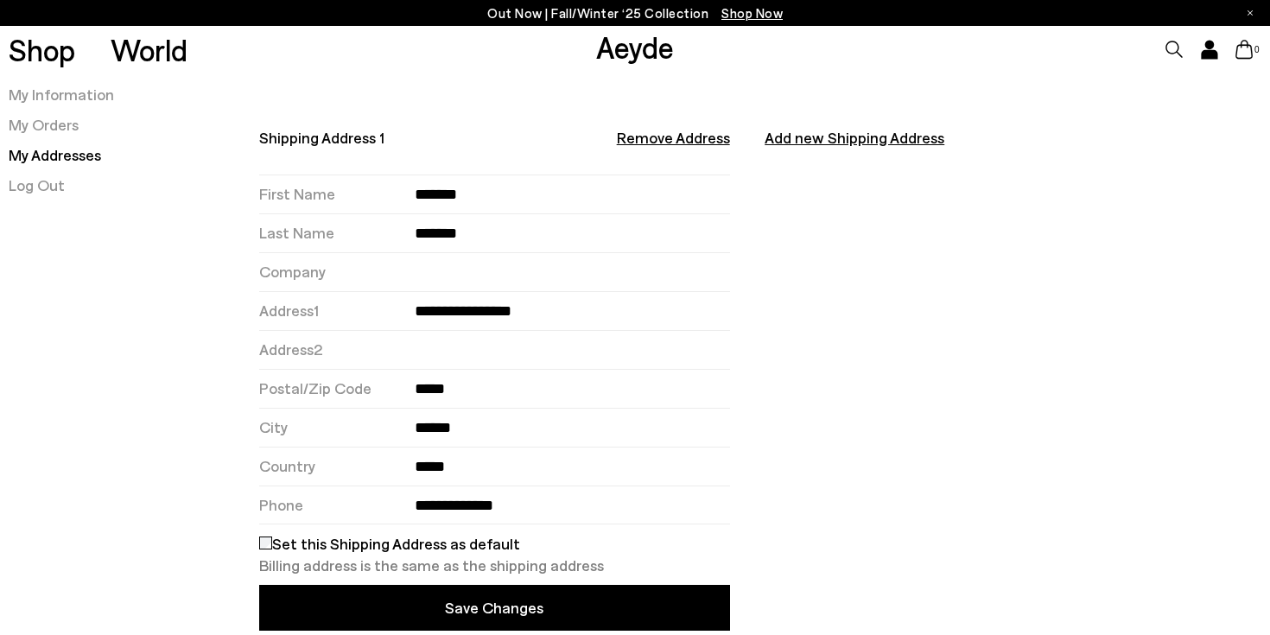
scroll to position [183, 0]
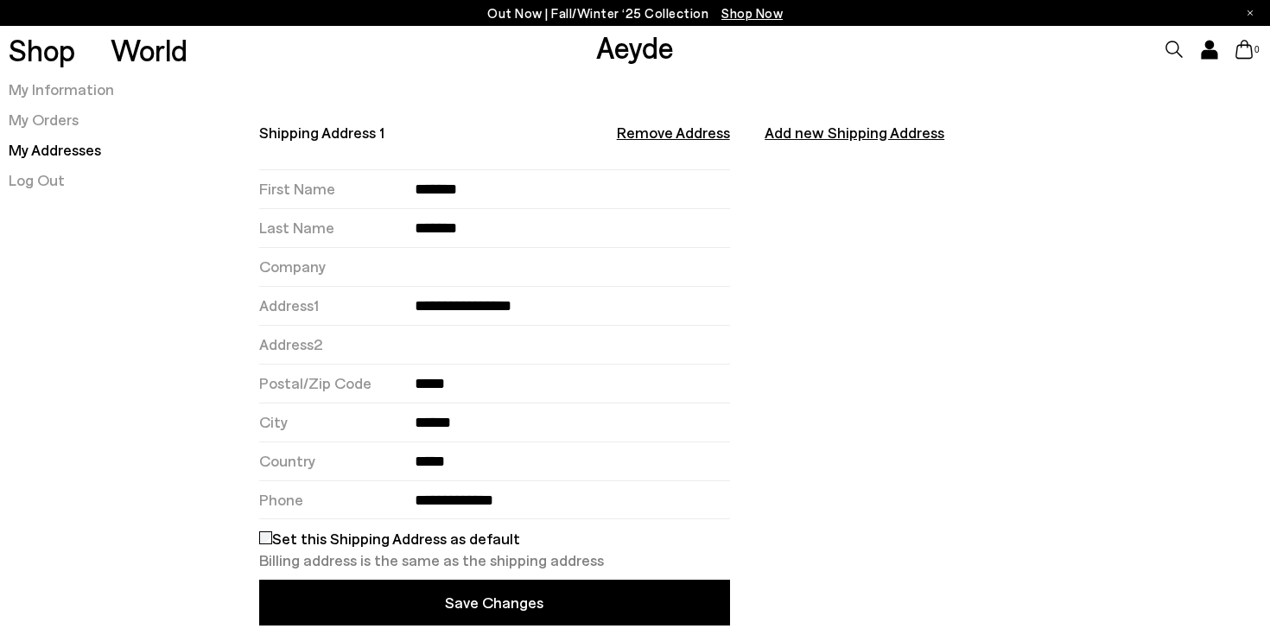
type input "**********"
click at [453, 596] on button "Save Changes" at bounding box center [494, 603] width 471 height 46
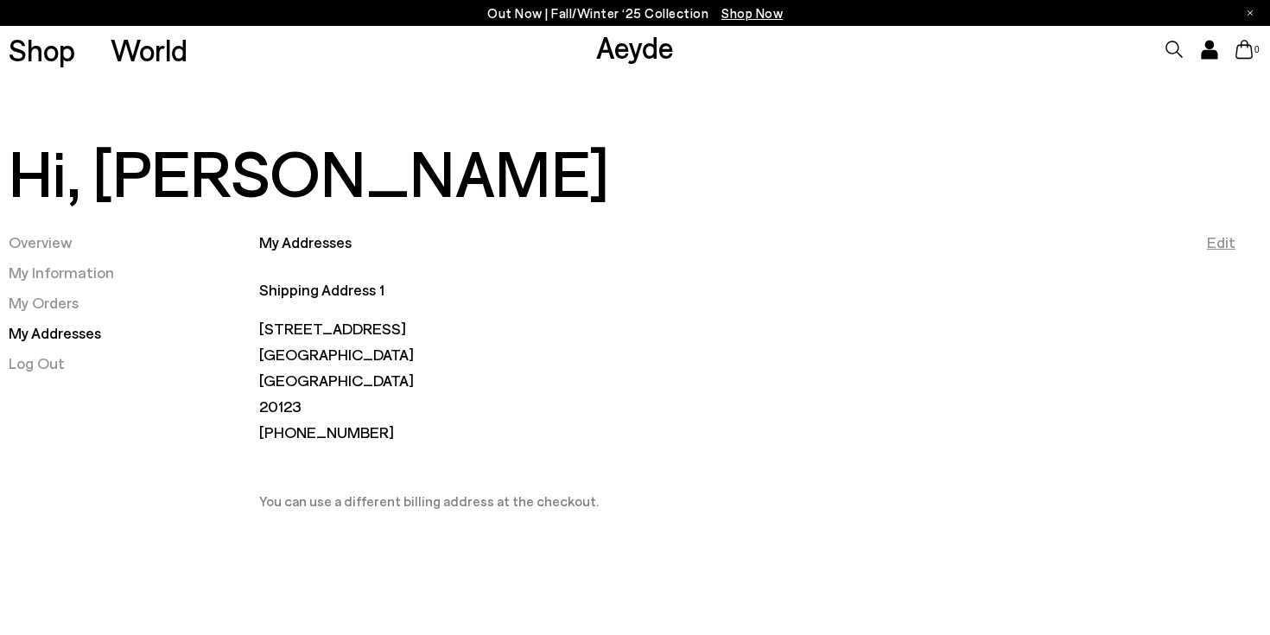
click at [1209, 247] on link "Edit" at bounding box center [1221, 242] width 29 height 22
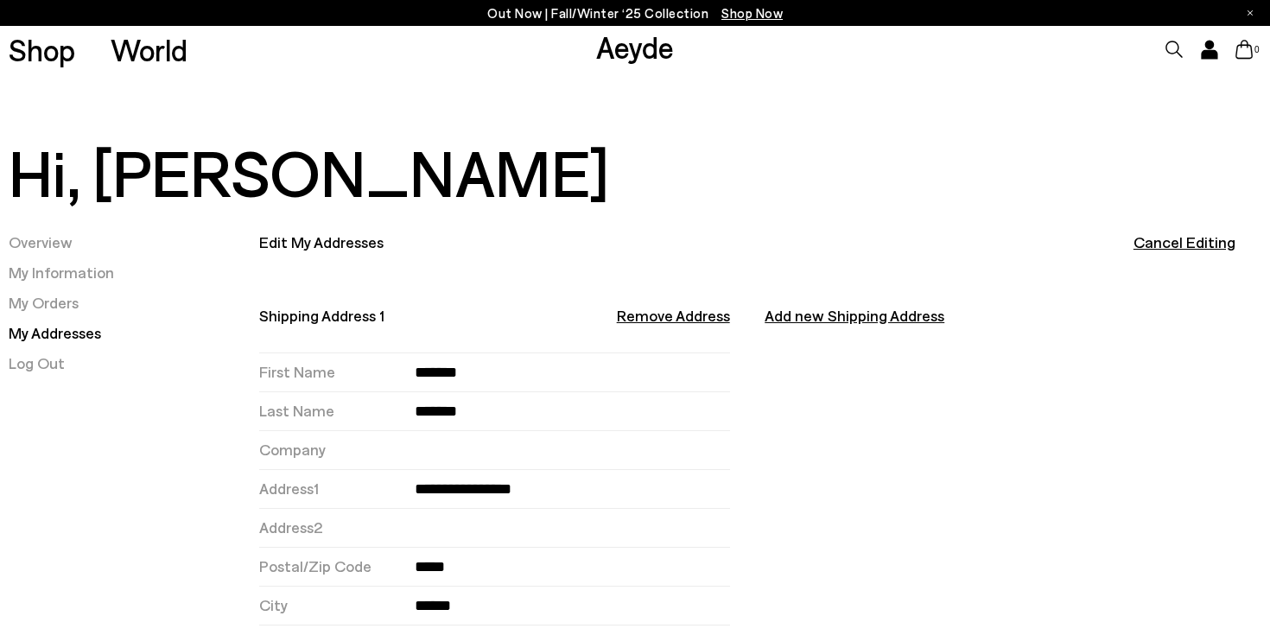
select select "*****"
click at [479, 608] on input "******" at bounding box center [572, 605] width 315 height 38
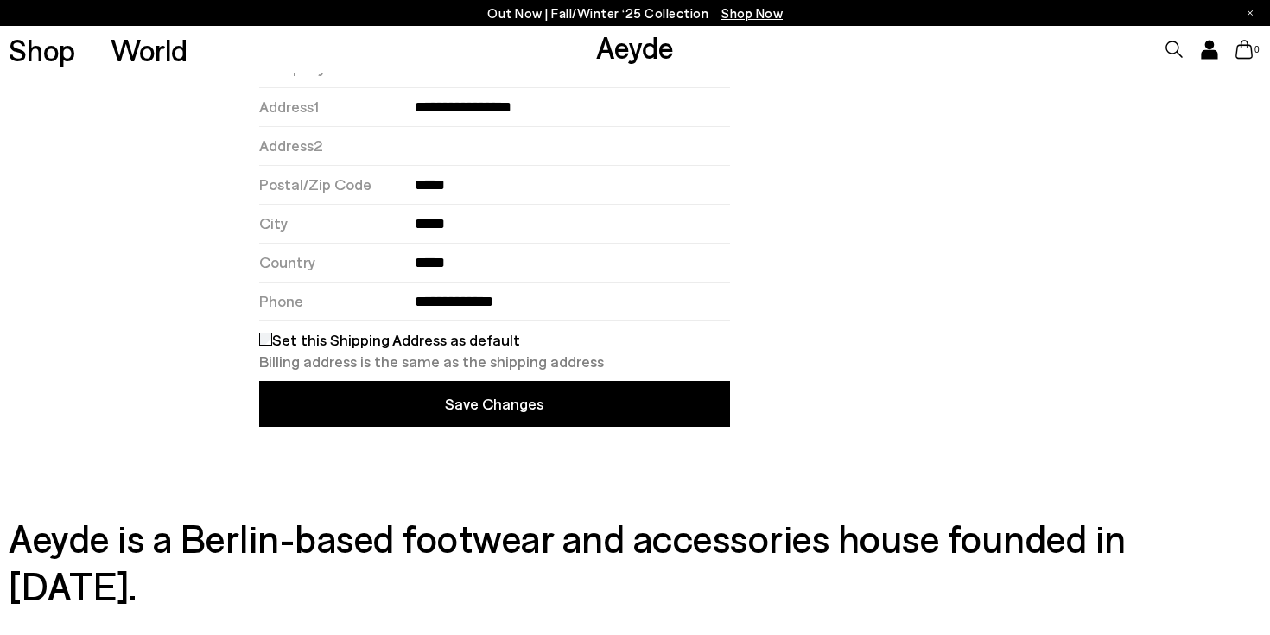
scroll to position [434, 0]
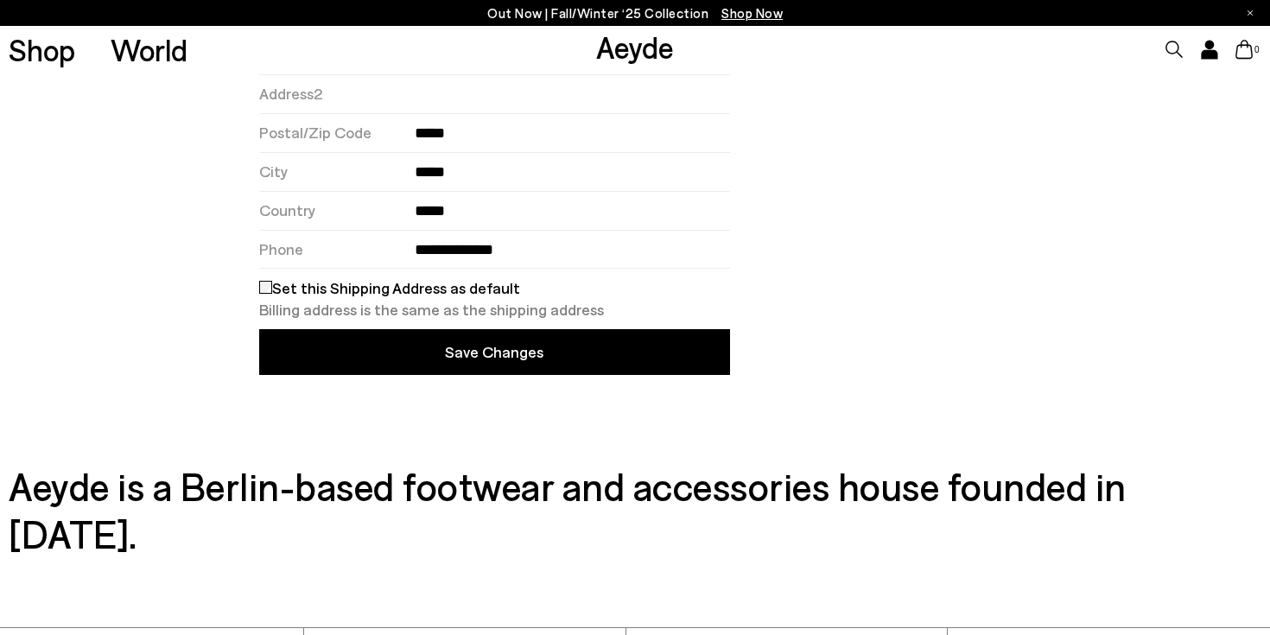
type input "*****"
click at [707, 353] on button "Save Changes" at bounding box center [494, 352] width 471 height 46
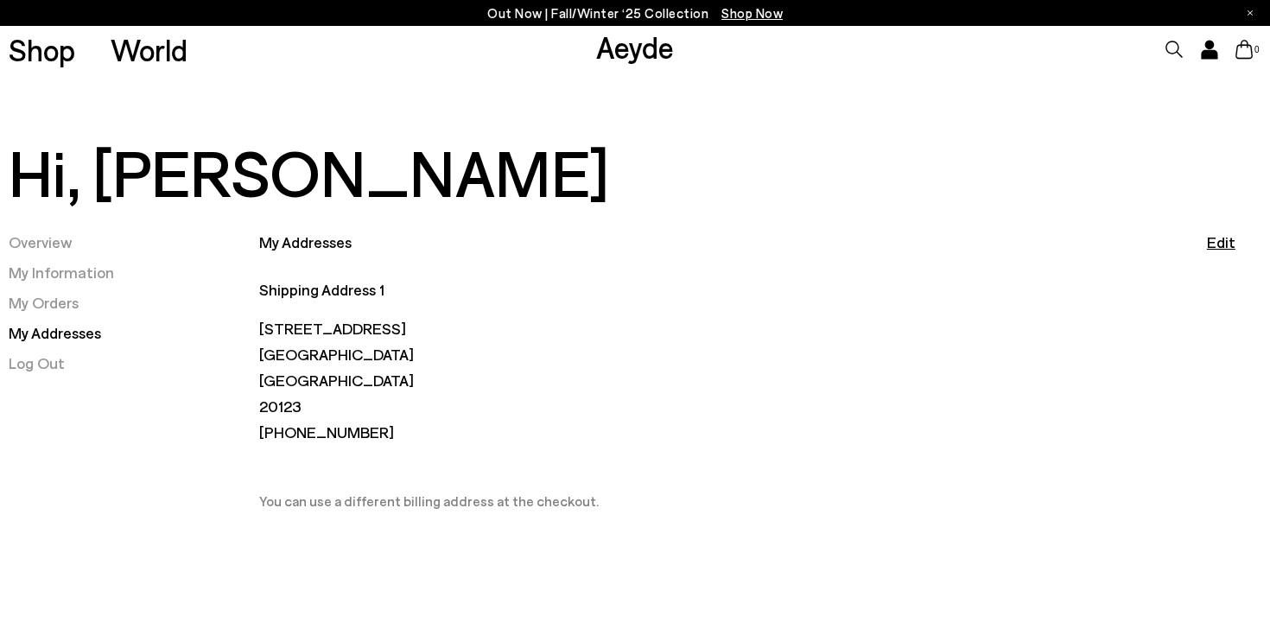
click at [1212, 54] on icon at bounding box center [1208, 55] width 15 height 8
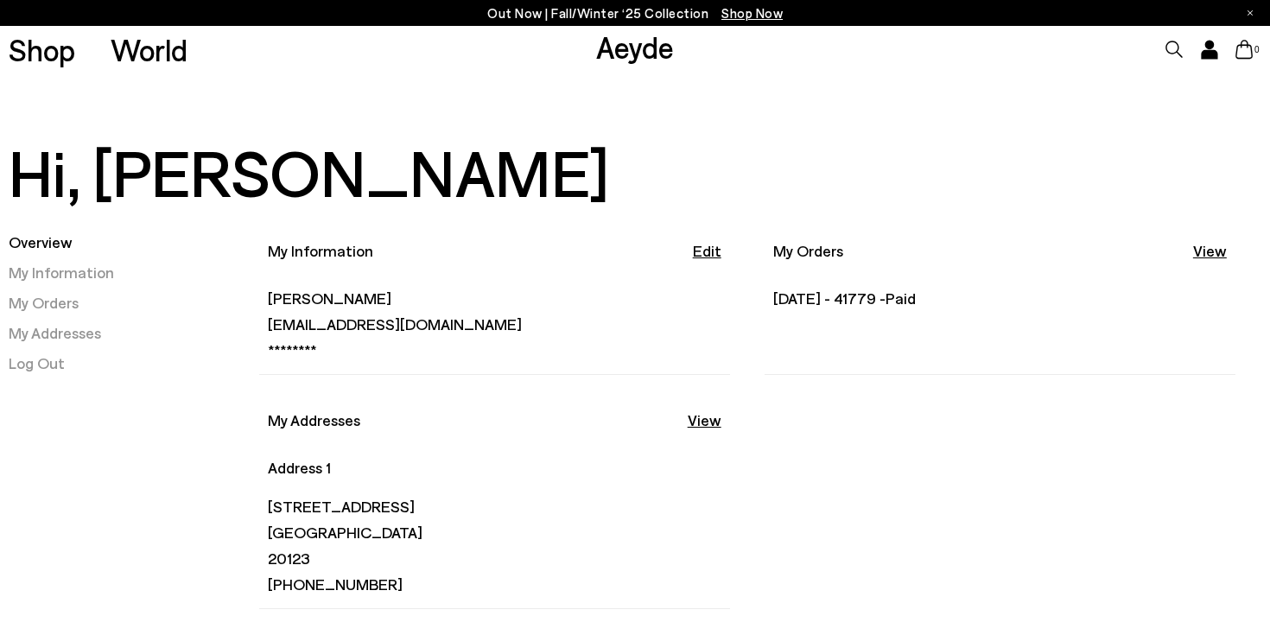
click at [1211, 54] on icon at bounding box center [1208, 55] width 15 height 8
click at [45, 369] on link "Log Out" at bounding box center [37, 362] width 56 height 19
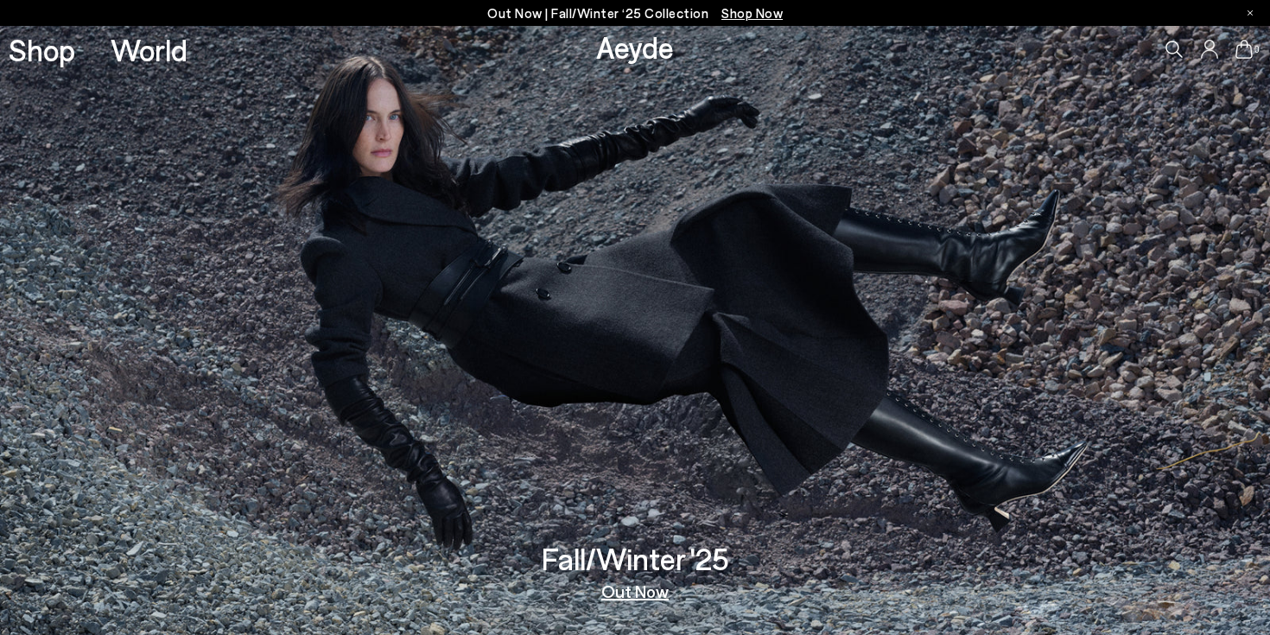
click at [1212, 57] on icon at bounding box center [1209, 49] width 17 height 19
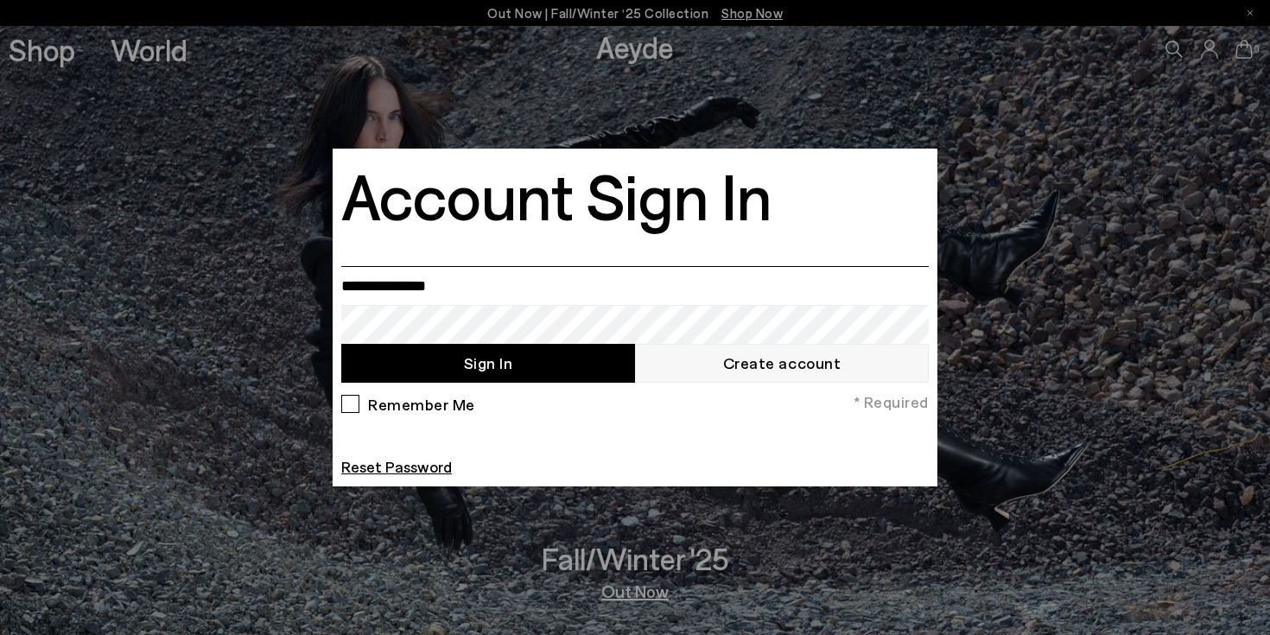
click at [653, 287] on input "email" at bounding box center [634, 285] width 587 height 39
type input "**********"
click at [353, 404] on div "Remember Me" at bounding box center [408, 408] width 134 height 27
click at [441, 373] on button "Sign In" at bounding box center [488, 363] width 294 height 39
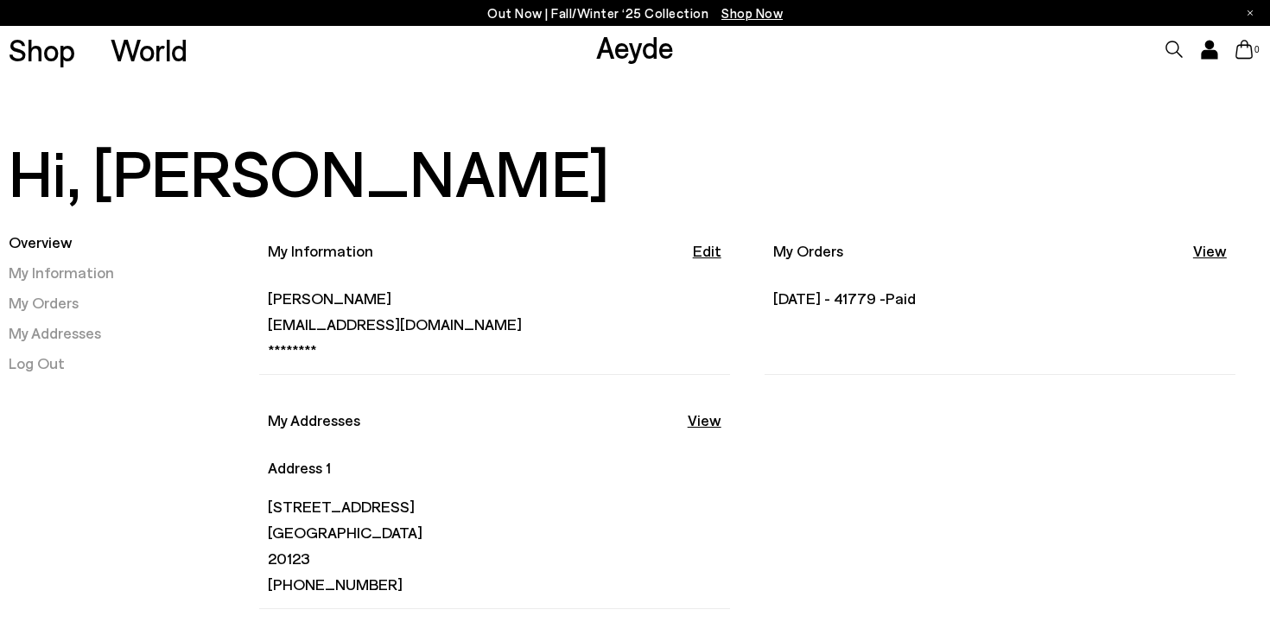
click at [1252, 12] on div "Out Now | Fall/Winter ‘25 Collection Shop Now" at bounding box center [635, 13] width 1270 height 26
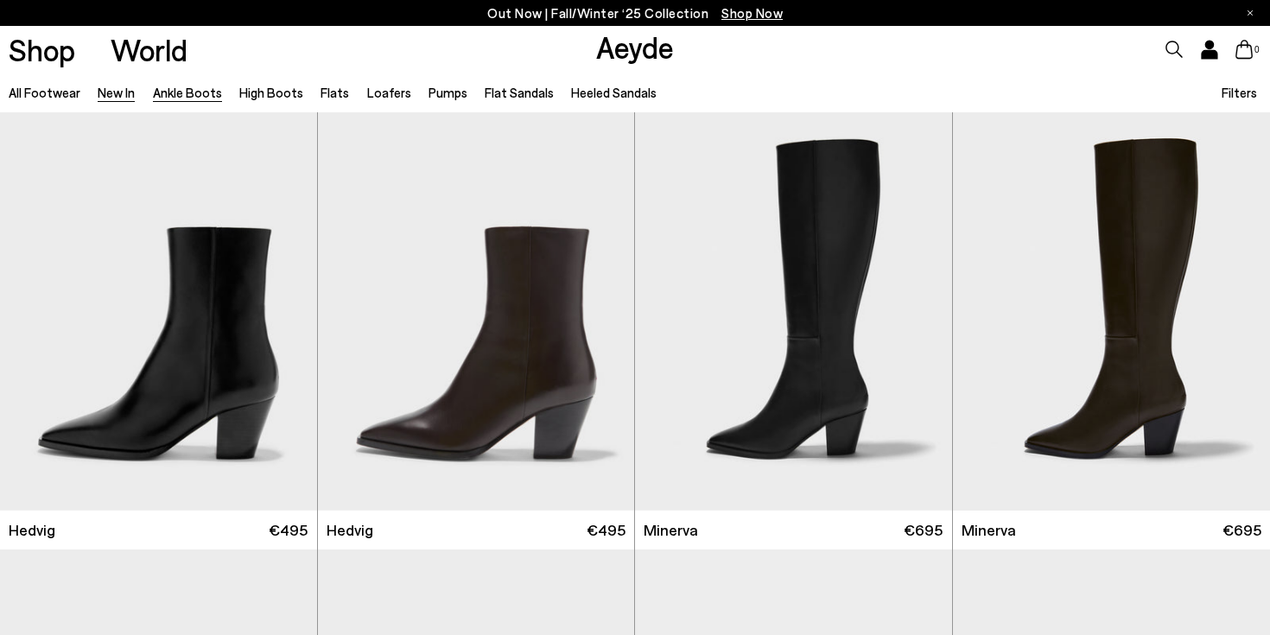
click at [198, 97] on link "Ankle Boots" at bounding box center [187, 93] width 69 height 16
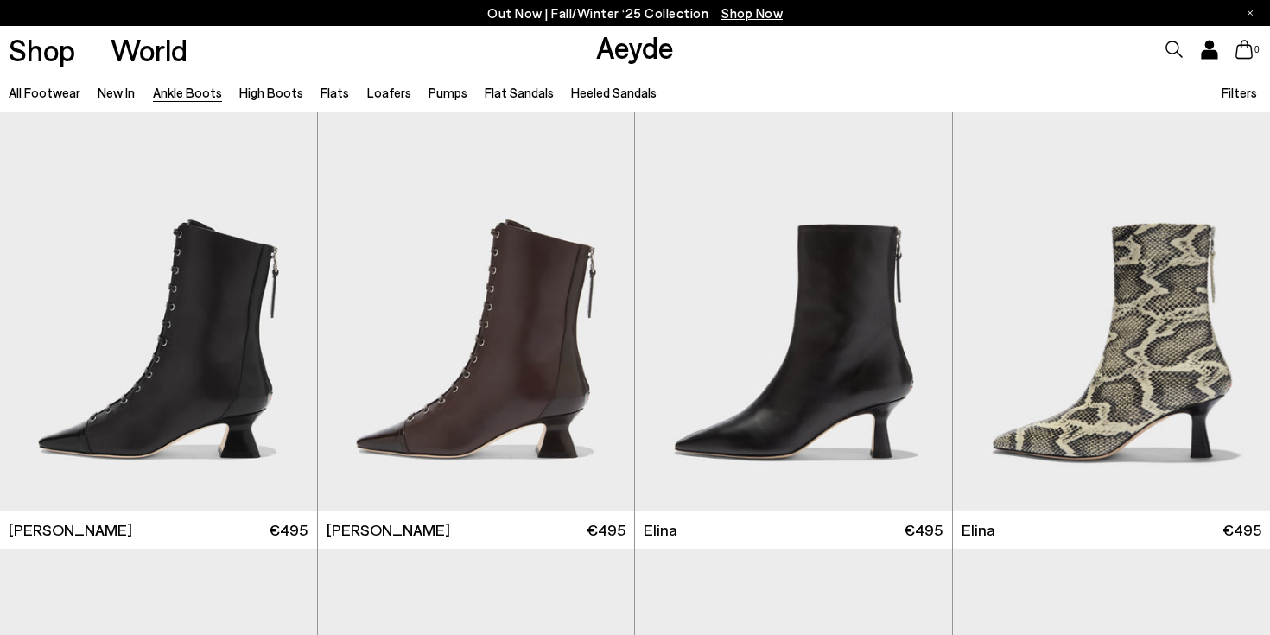
click at [1242, 87] on span "Filters" at bounding box center [1238, 93] width 35 height 16
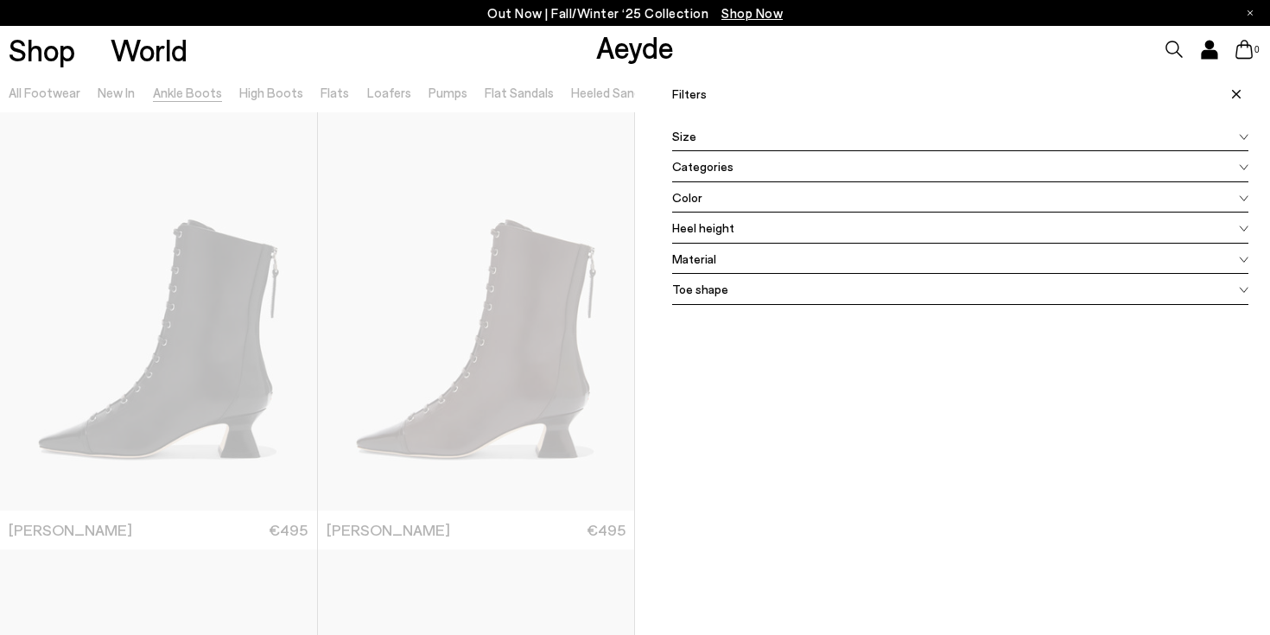
click at [688, 140] on span "Size" at bounding box center [684, 136] width 24 height 18
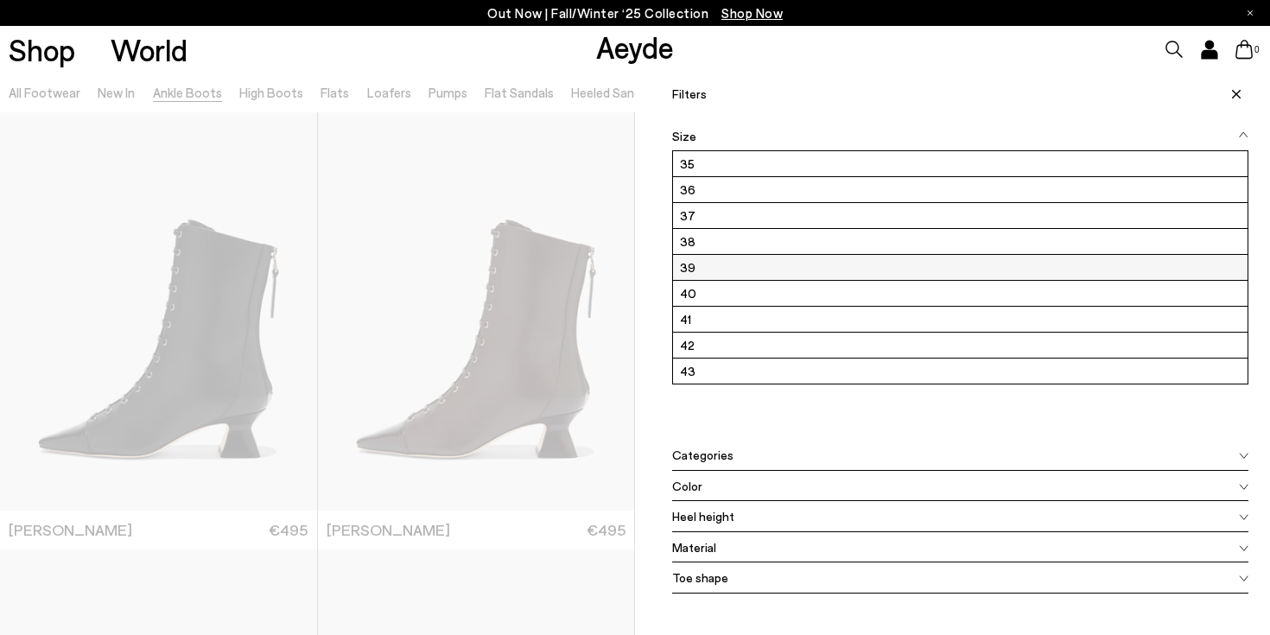
click at [685, 274] on label "39" at bounding box center [960, 267] width 574 height 25
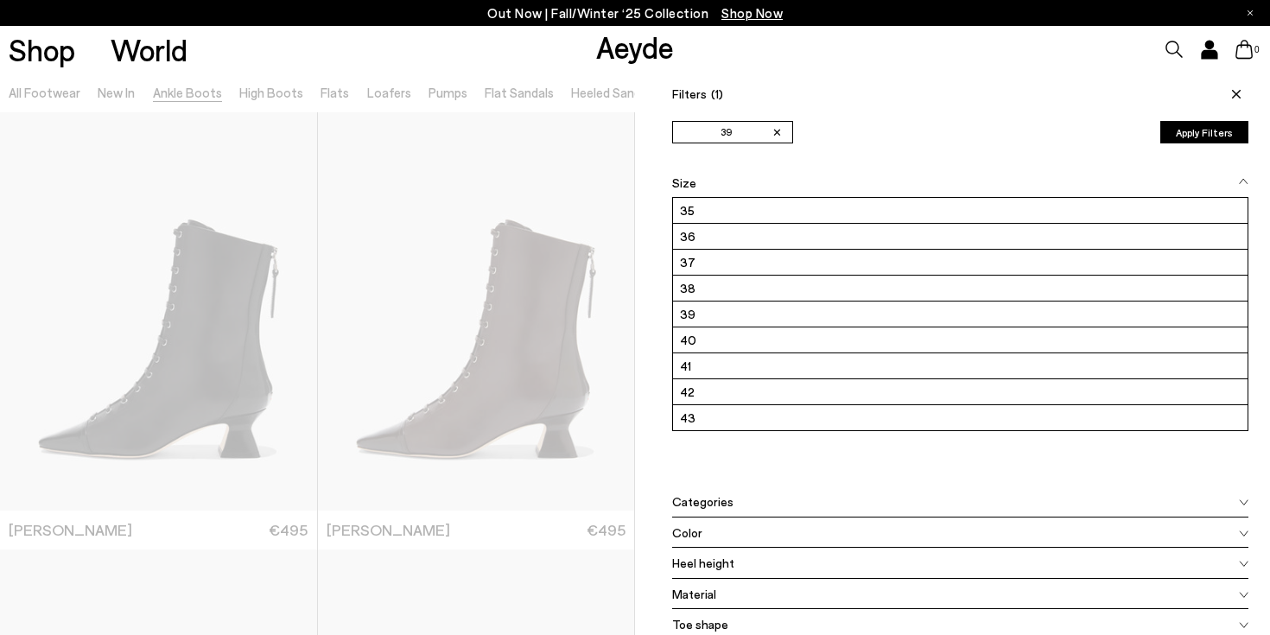
click at [698, 565] on span "Heel height" at bounding box center [703, 563] width 62 height 18
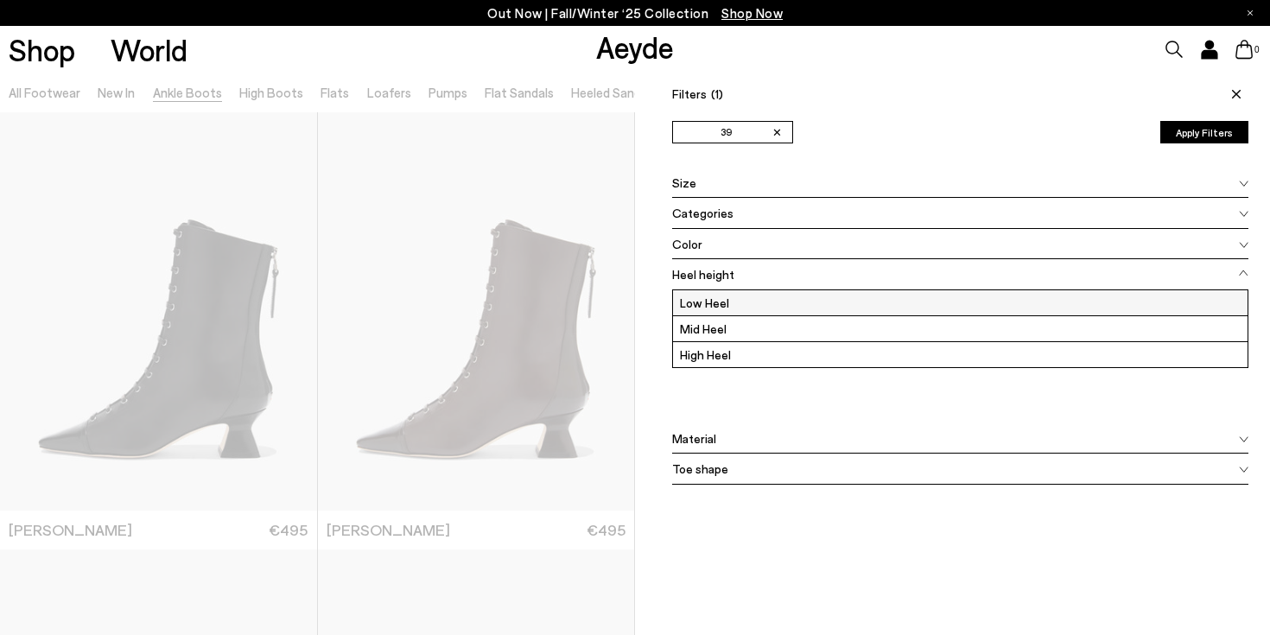
click at [702, 301] on label "Low Heel" at bounding box center [960, 302] width 574 height 25
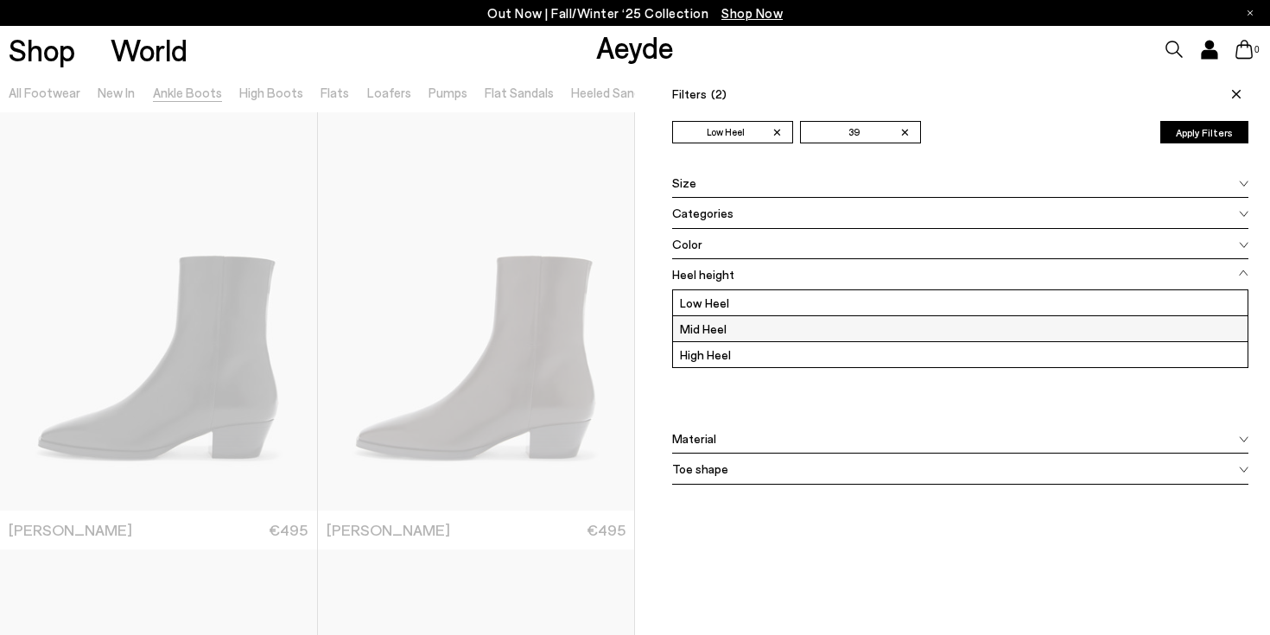
click at [701, 325] on label "Mid Heel" at bounding box center [960, 328] width 574 height 25
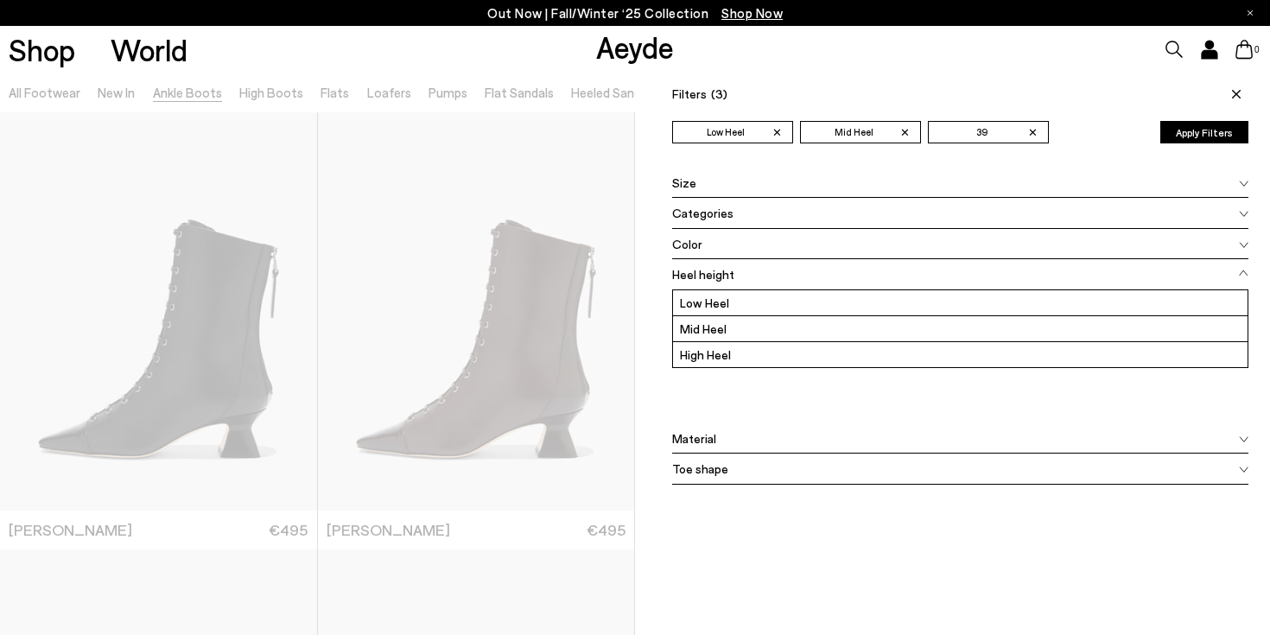
click at [1214, 124] on button "Apply Filters" at bounding box center [1204, 132] width 88 height 22
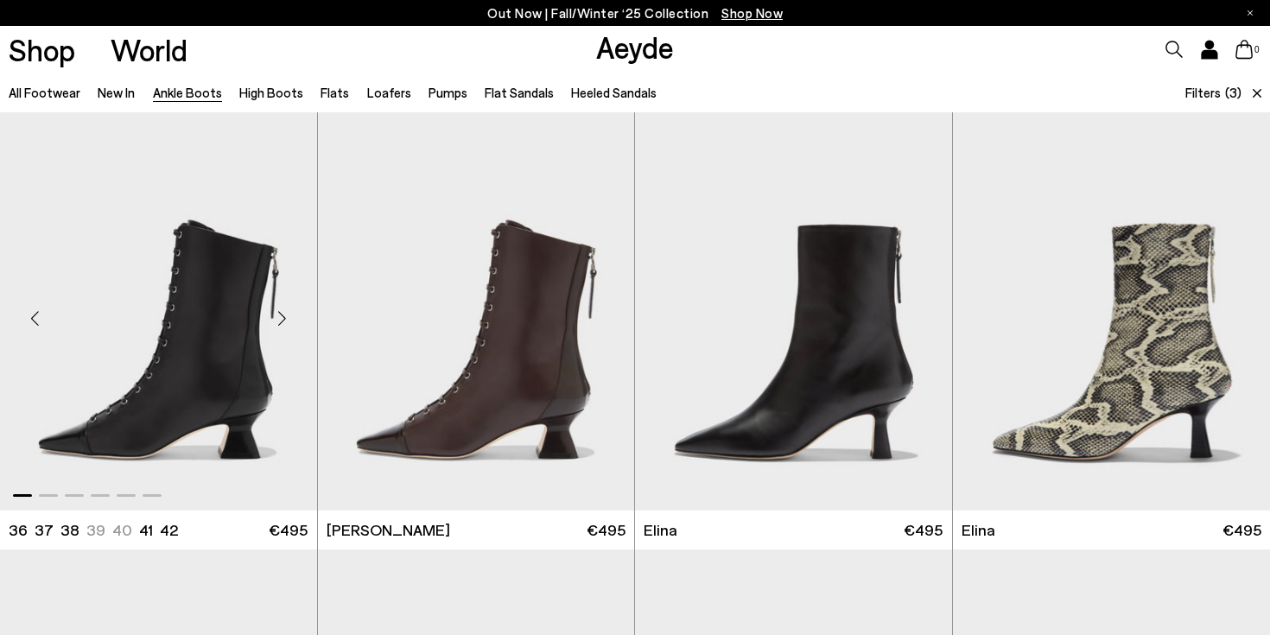
click at [279, 319] on div "Next slide" at bounding box center [283, 318] width 52 height 52
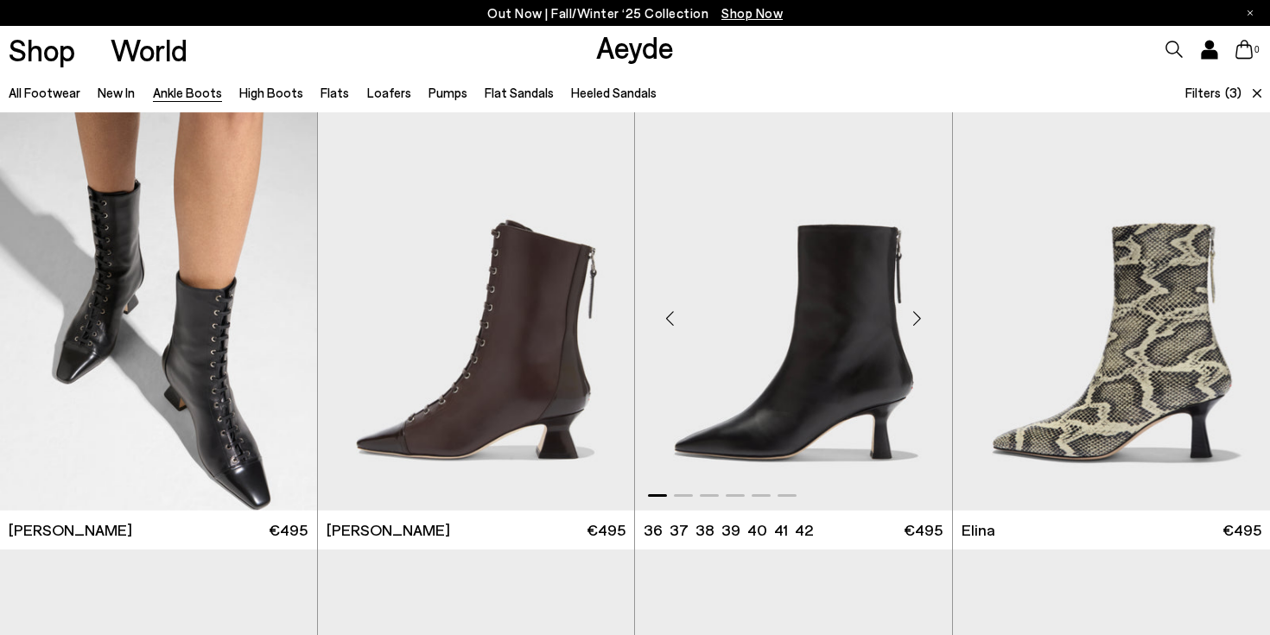
click at [917, 320] on div "Next slide" at bounding box center [917, 318] width 52 height 52
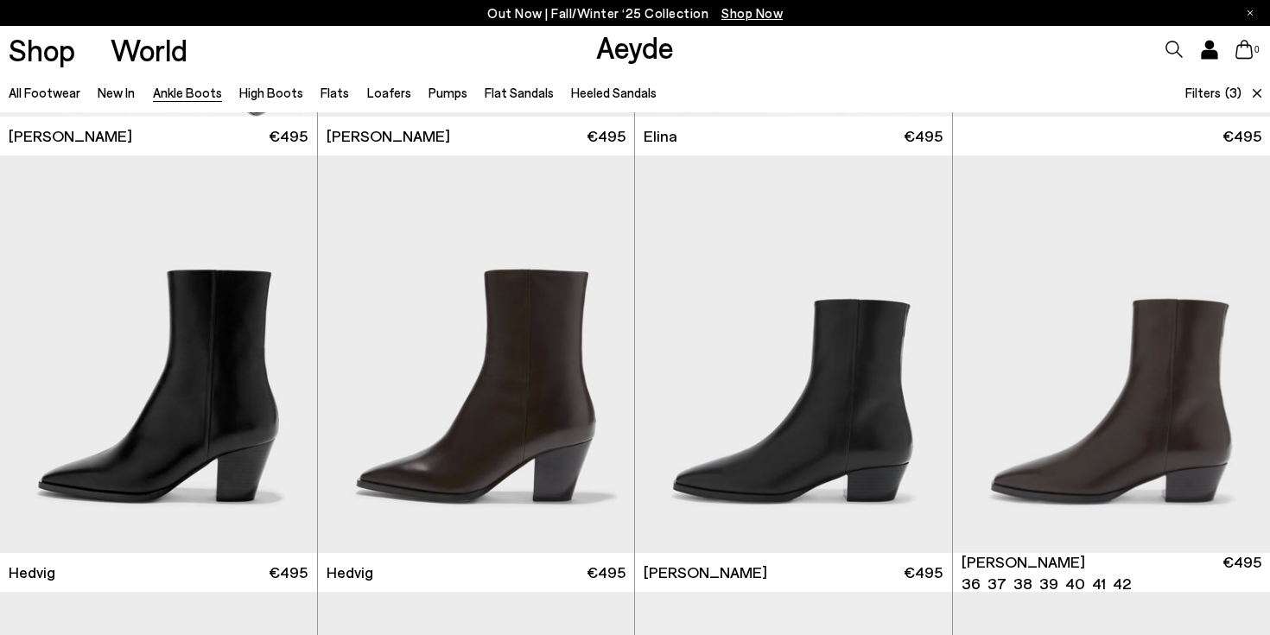
scroll to position [401, 0]
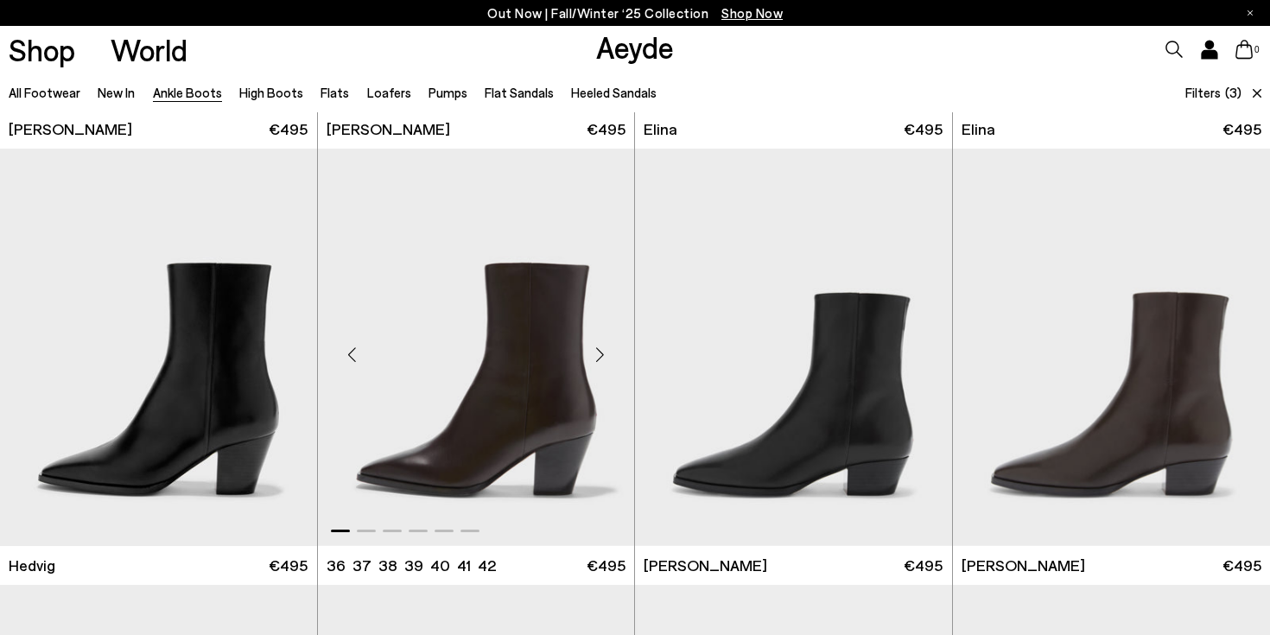
click at [603, 355] on div "Next slide" at bounding box center [600, 354] width 52 height 52
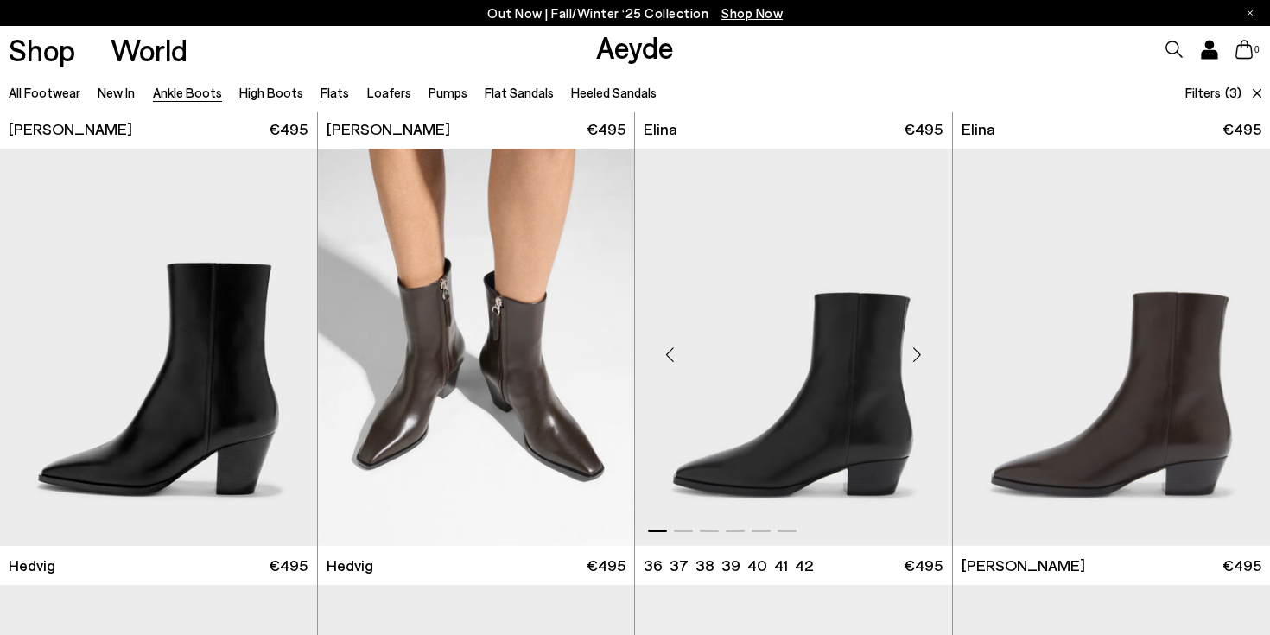
click at [914, 352] on div "Next slide" at bounding box center [917, 354] width 52 height 52
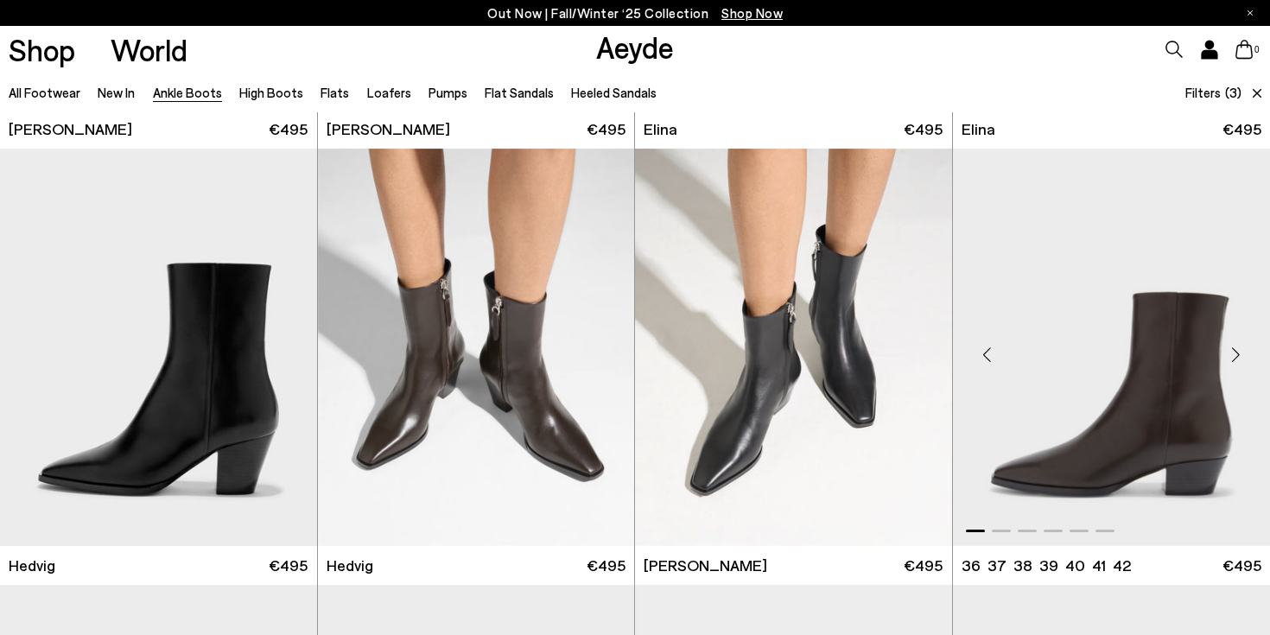
click at [1234, 352] on div "Next slide" at bounding box center [1235, 354] width 52 height 52
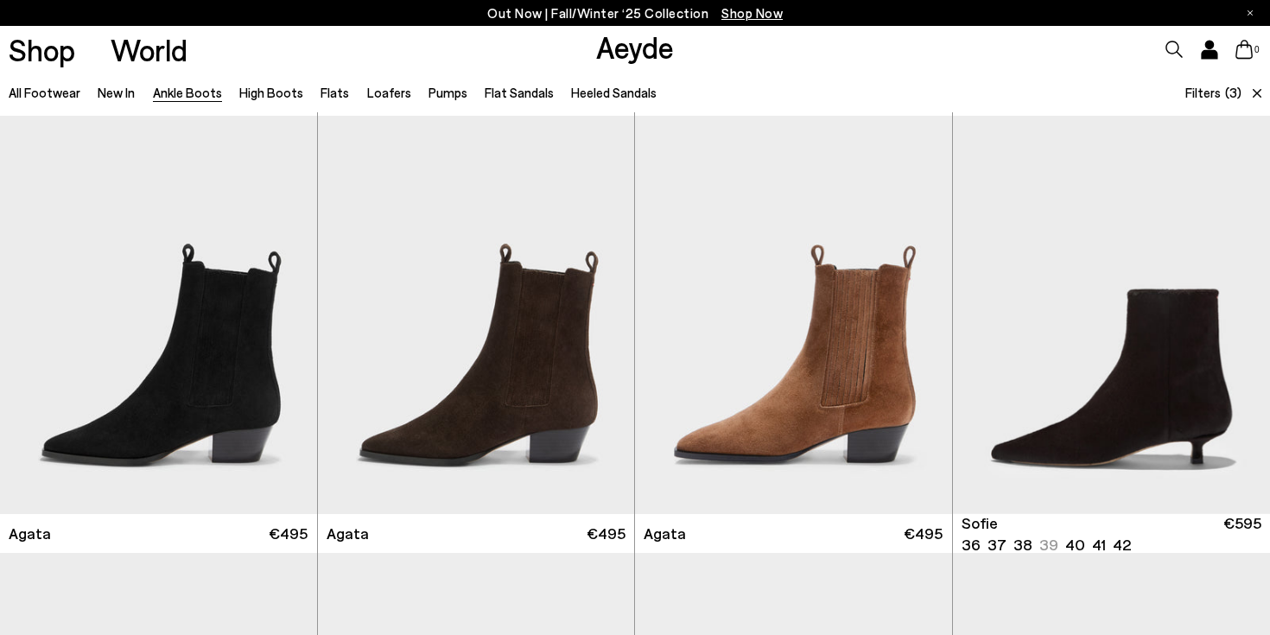
scroll to position [880, 0]
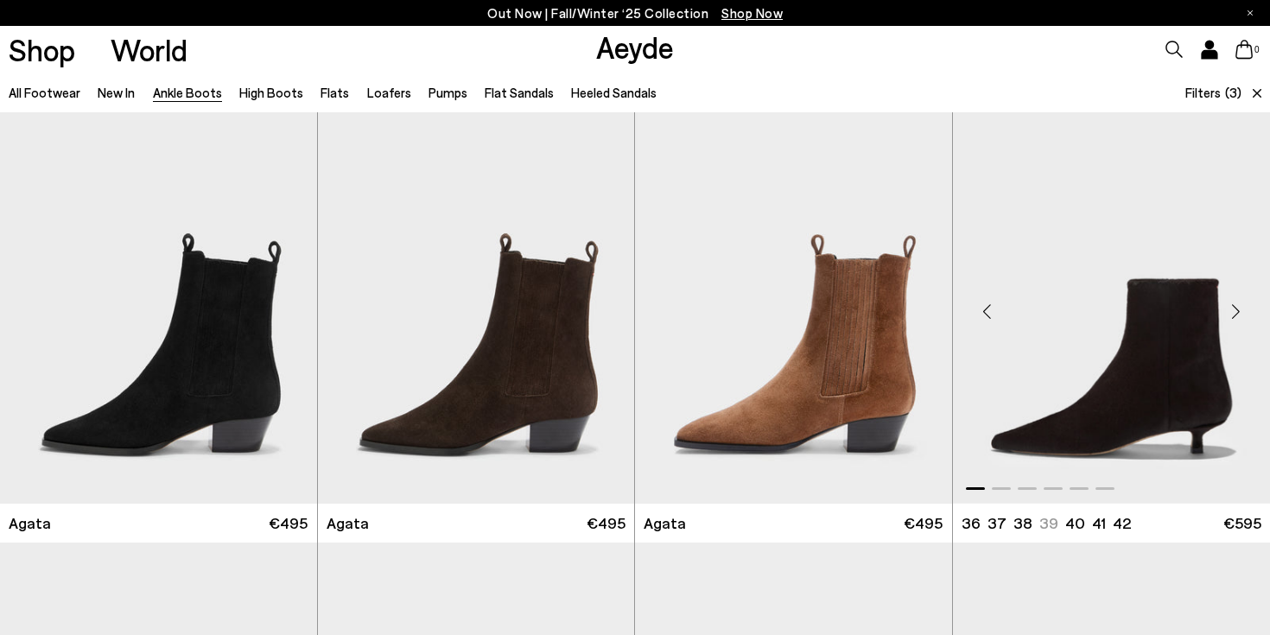
click at [1233, 313] on div "Next slide" at bounding box center [1235, 312] width 52 height 52
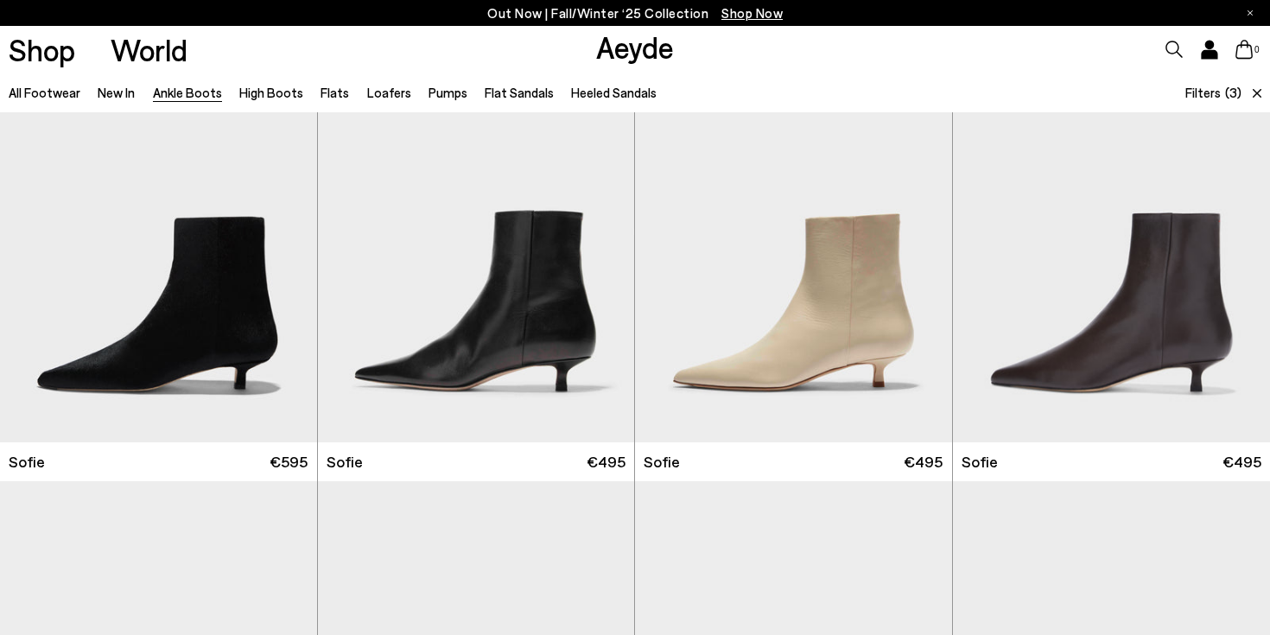
scroll to position [1252, 0]
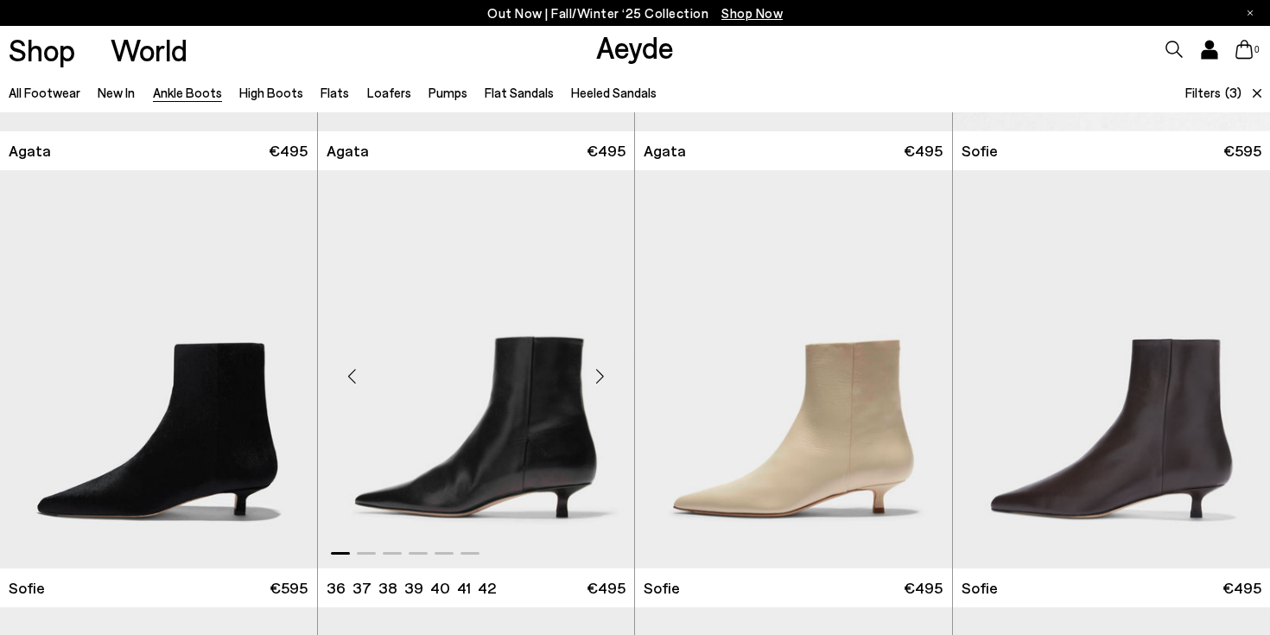
click at [598, 373] on div "Next slide" at bounding box center [600, 377] width 52 height 52
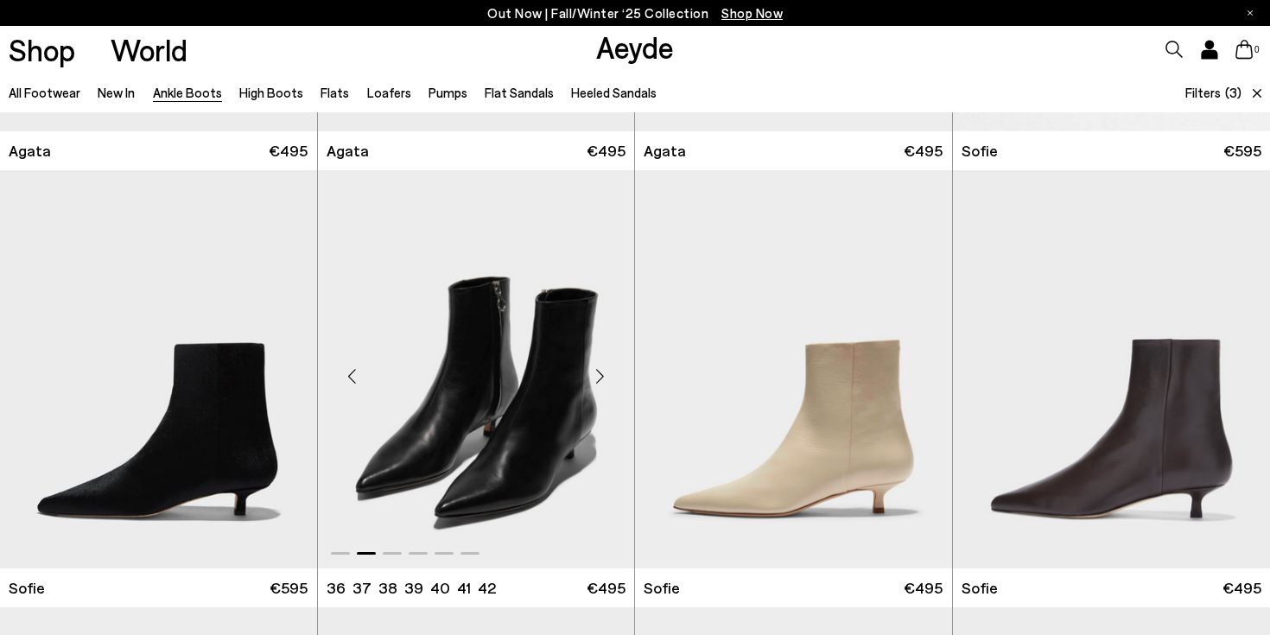
click at [598, 373] on div "Next slide" at bounding box center [600, 377] width 52 height 52
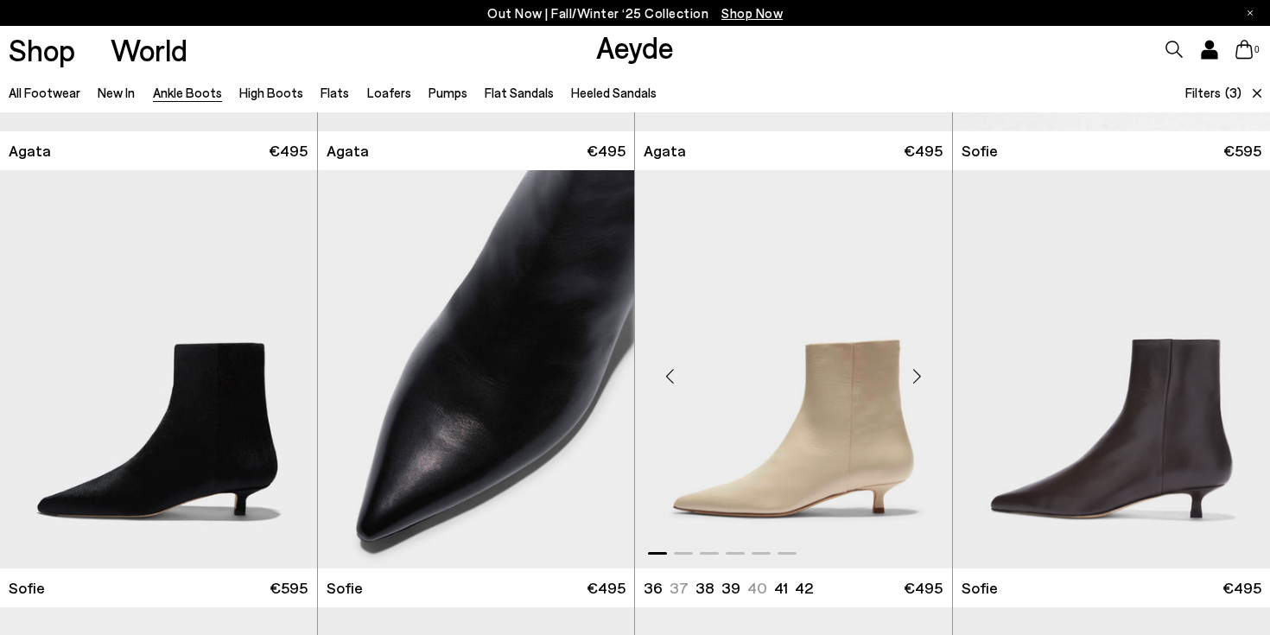
click at [916, 377] on div "Next slide" at bounding box center [917, 377] width 52 height 52
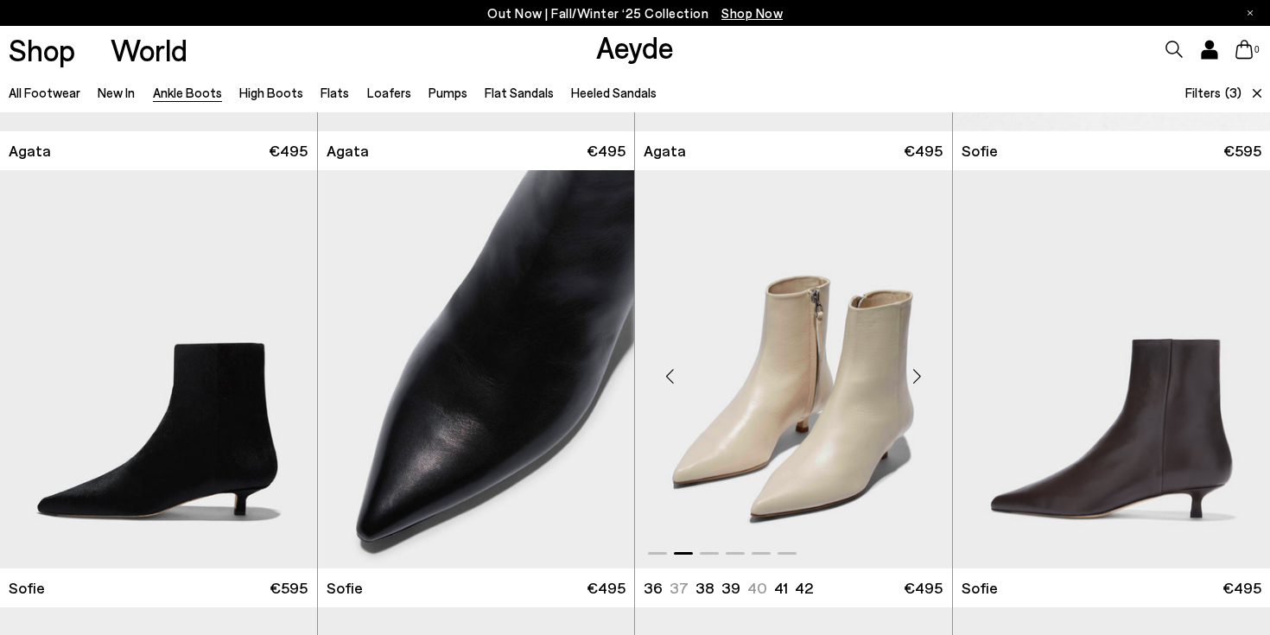
click at [916, 377] on div "Next slide" at bounding box center [917, 377] width 52 height 52
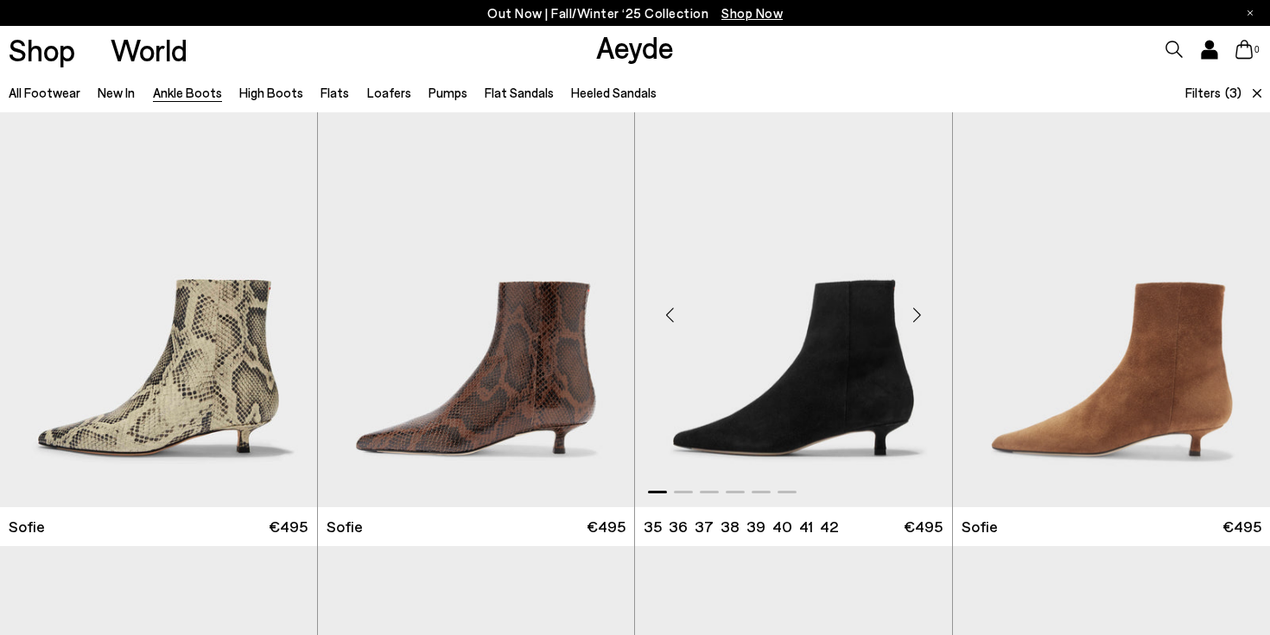
scroll to position [1814, 0]
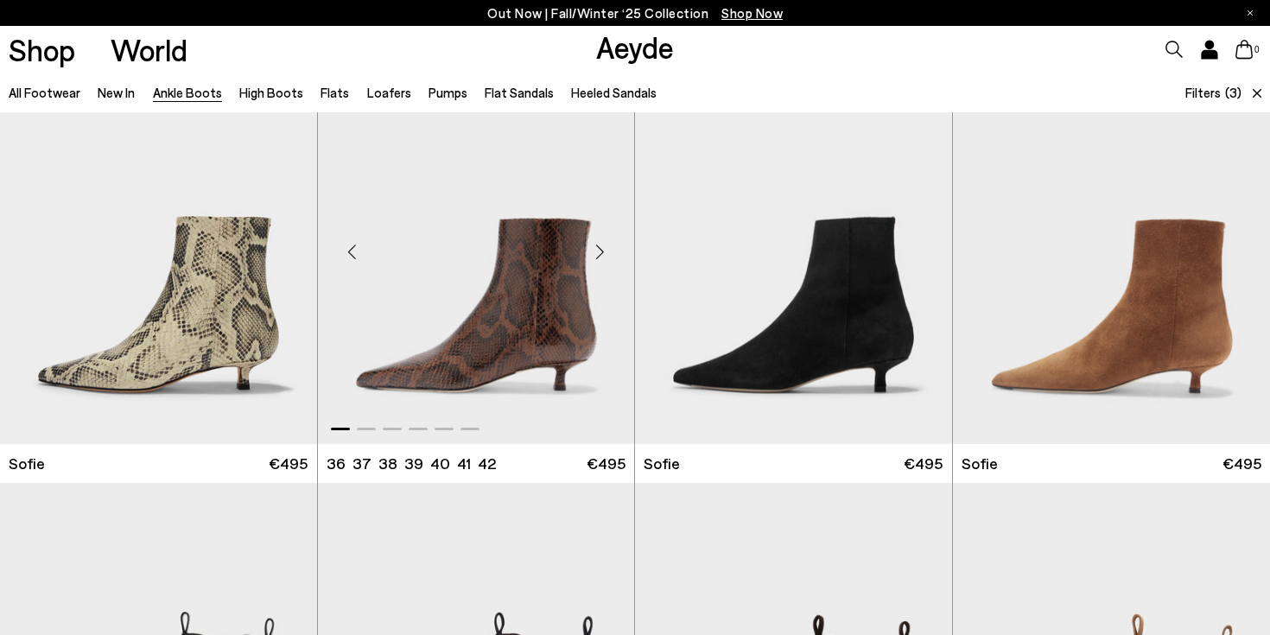
click at [602, 253] on div "Next slide" at bounding box center [600, 251] width 52 height 52
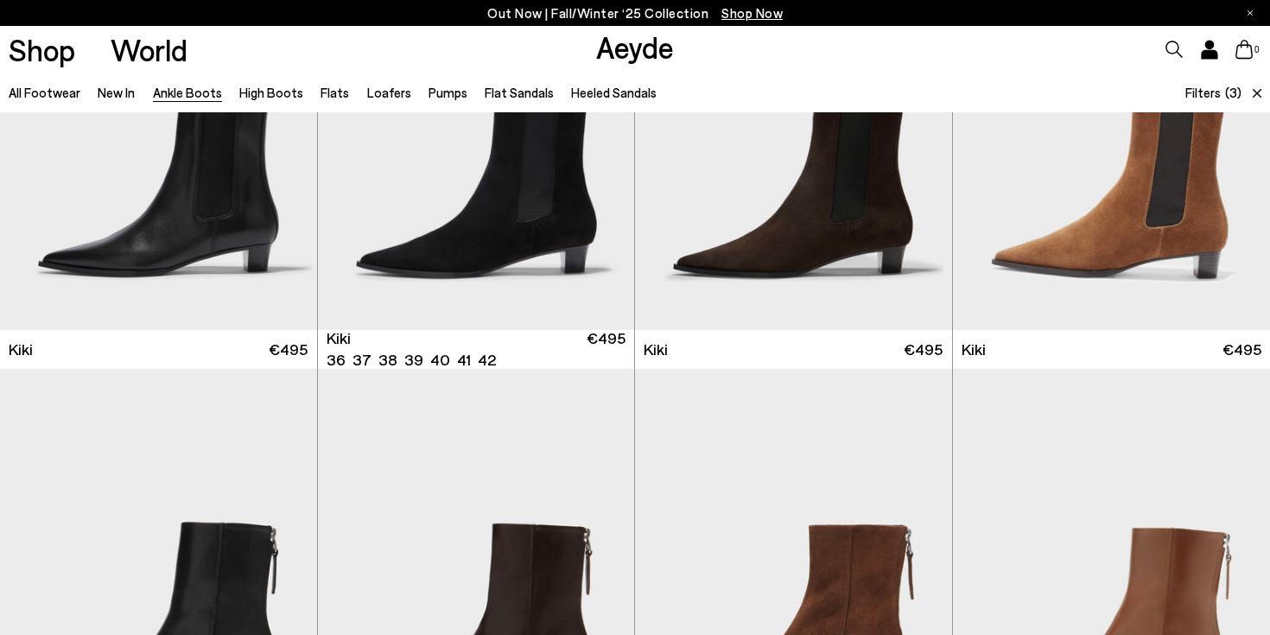
scroll to position [2322, 0]
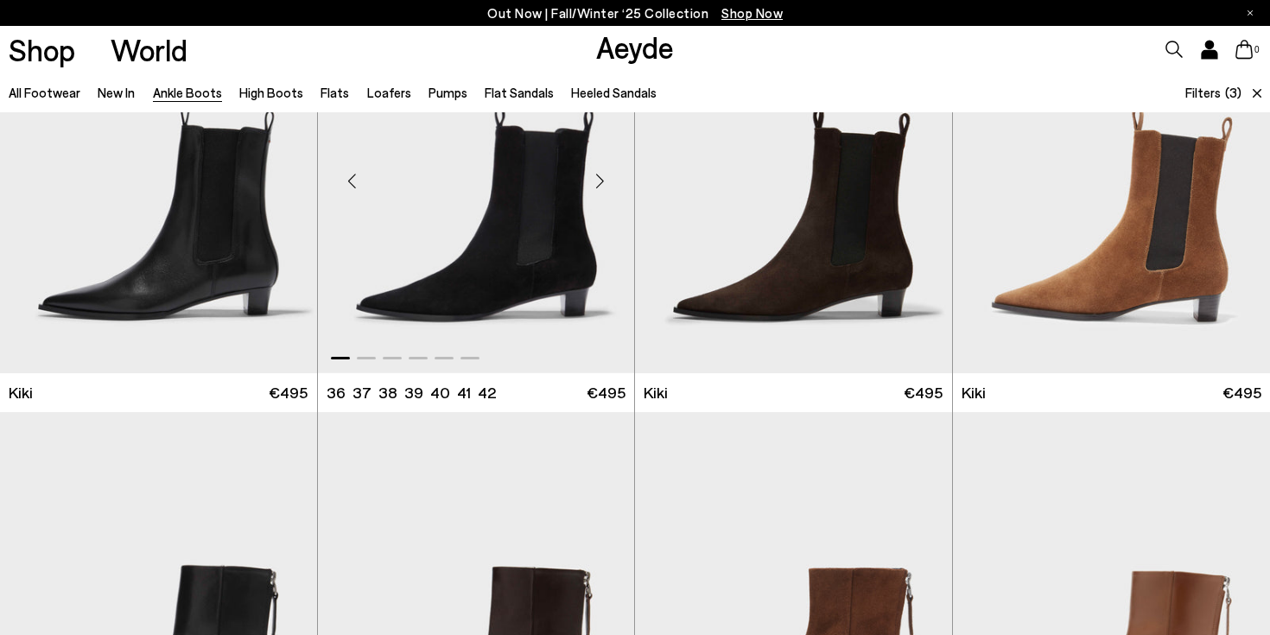
click at [603, 166] on div "Next slide" at bounding box center [600, 181] width 52 height 52
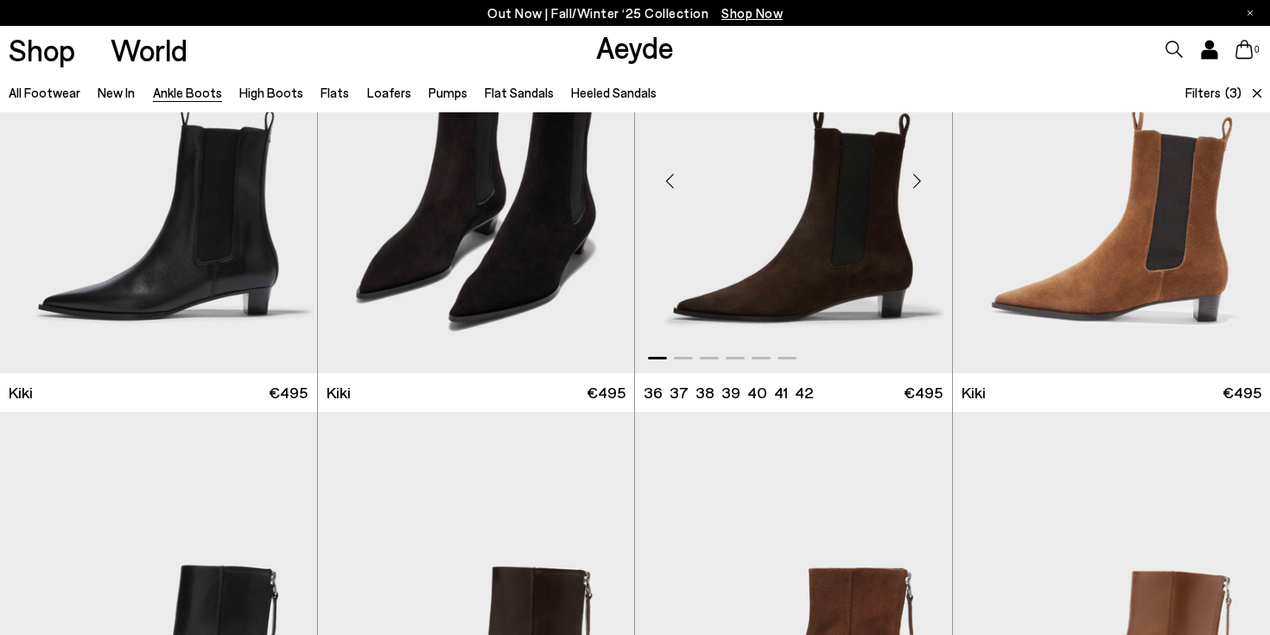
click at [920, 181] on div "Next slide" at bounding box center [917, 181] width 52 height 52
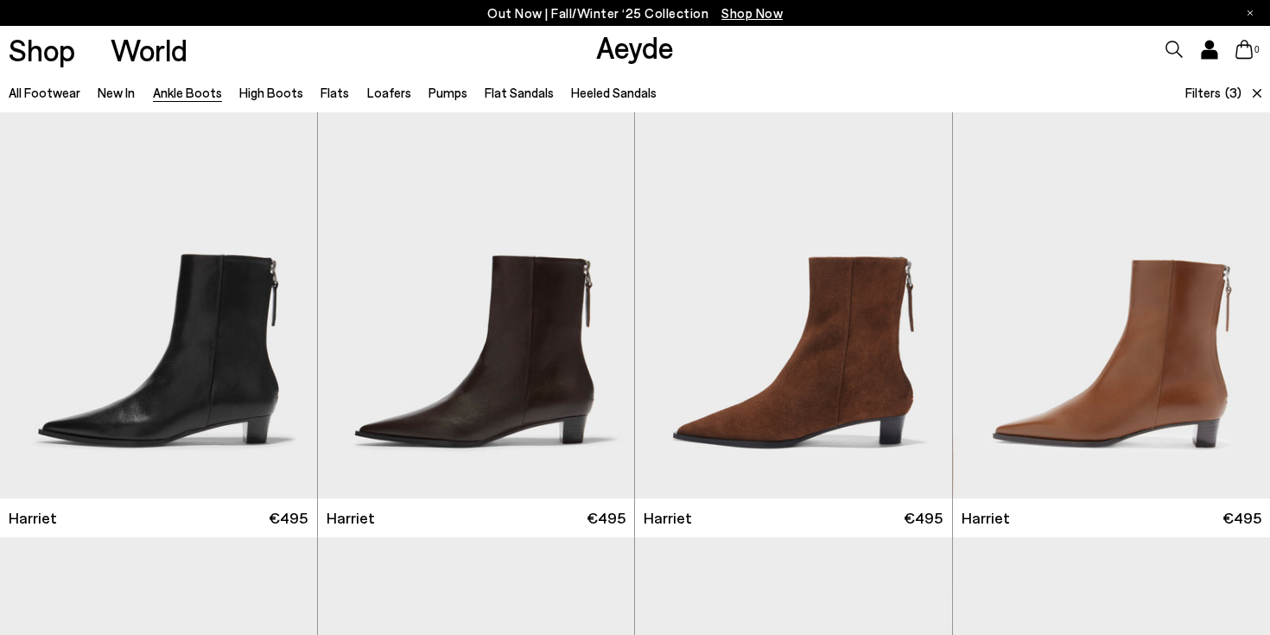
scroll to position [2728, 0]
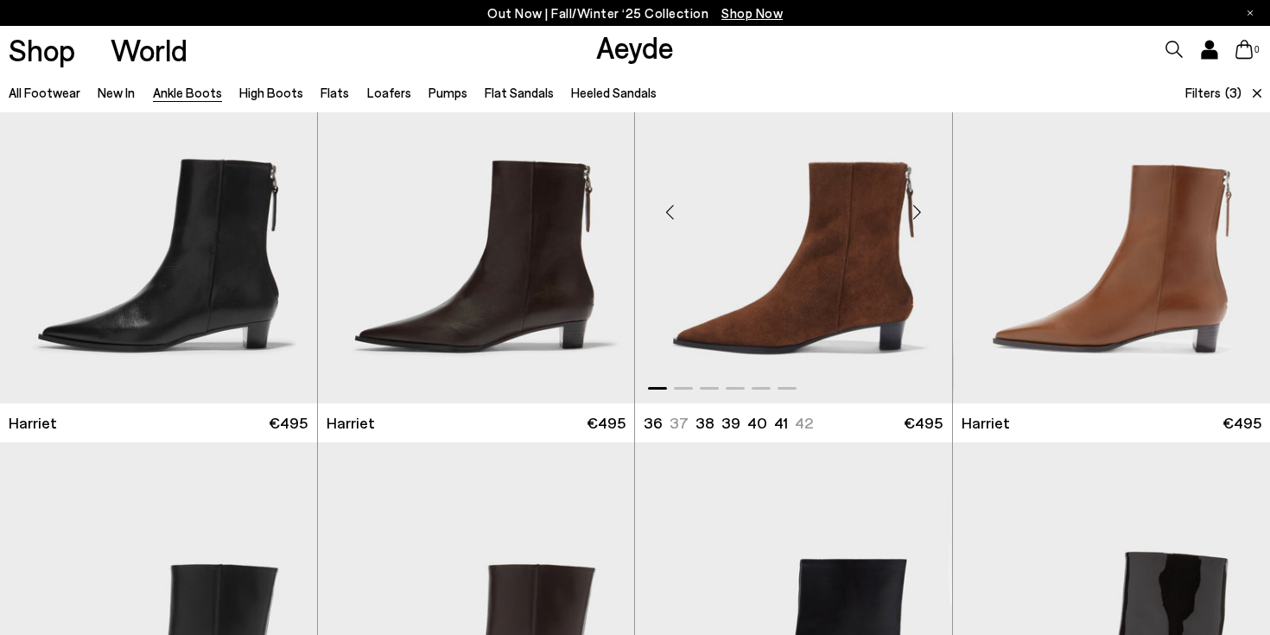
click at [919, 215] on div "Next slide" at bounding box center [917, 212] width 52 height 52
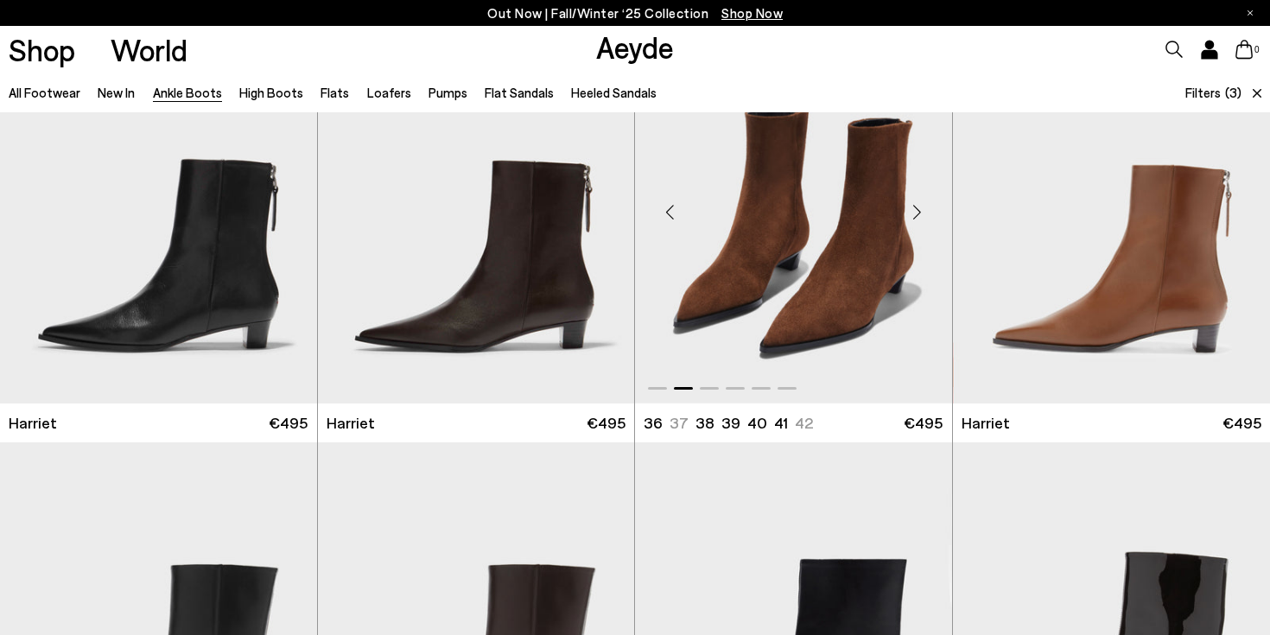
click at [919, 215] on div "Next slide" at bounding box center [917, 212] width 52 height 52
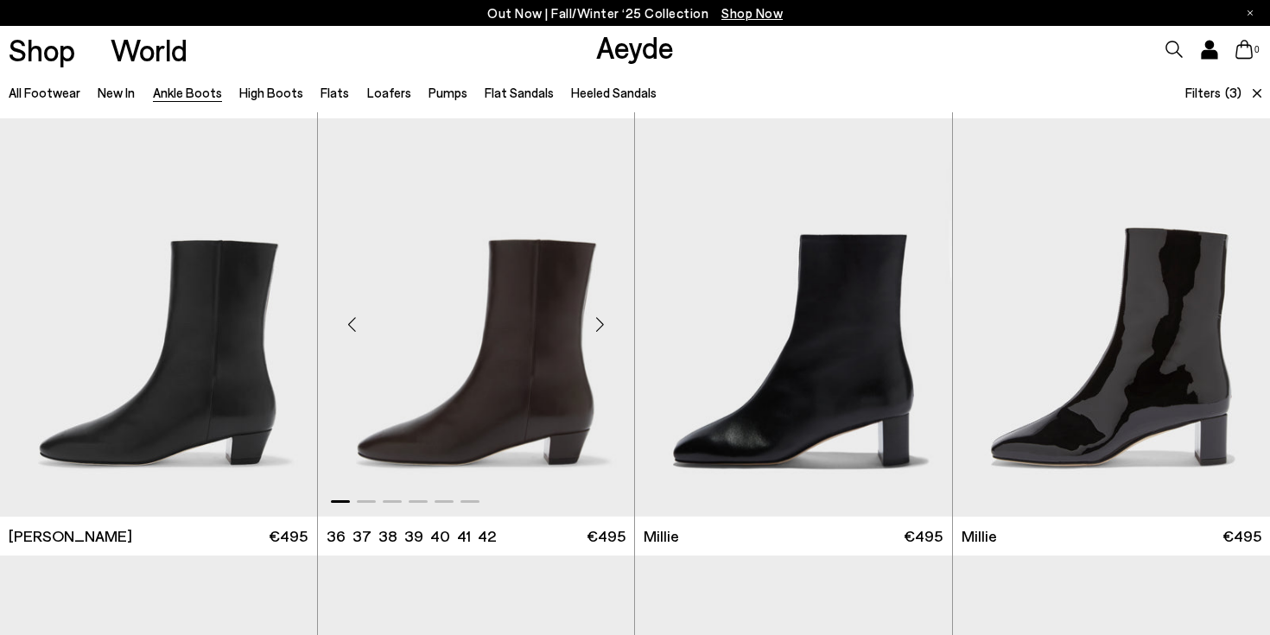
scroll to position [3055, 0]
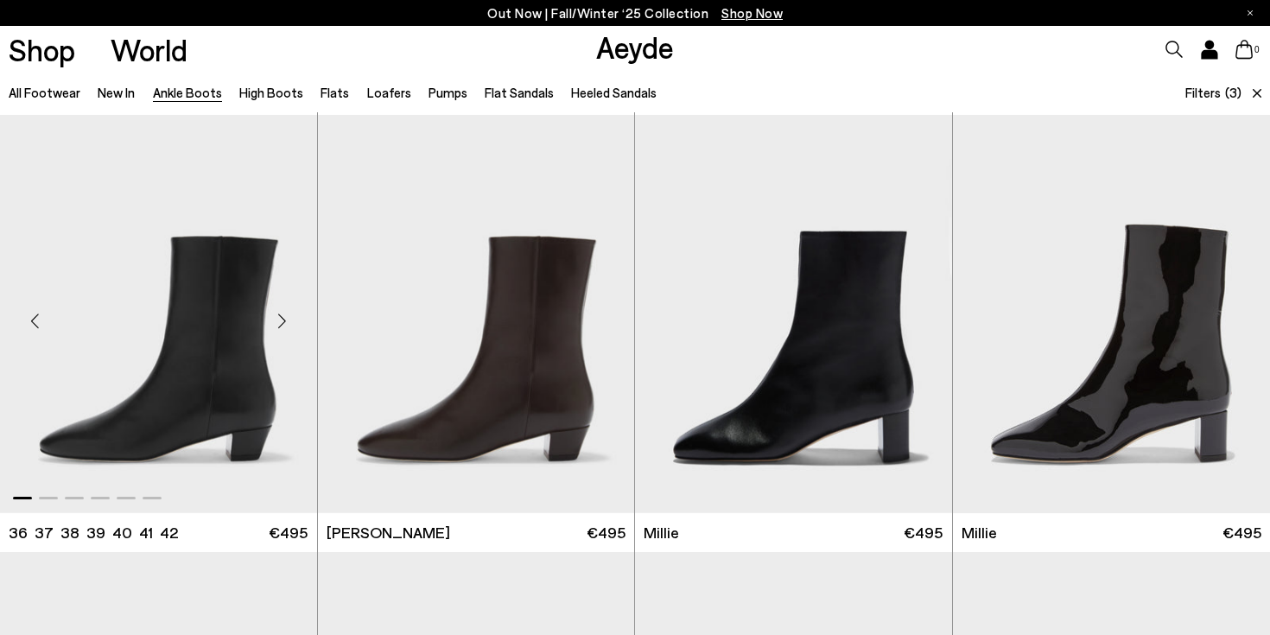
click at [282, 324] on div "Next slide" at bounding box center [283, 321] width 52 height 52
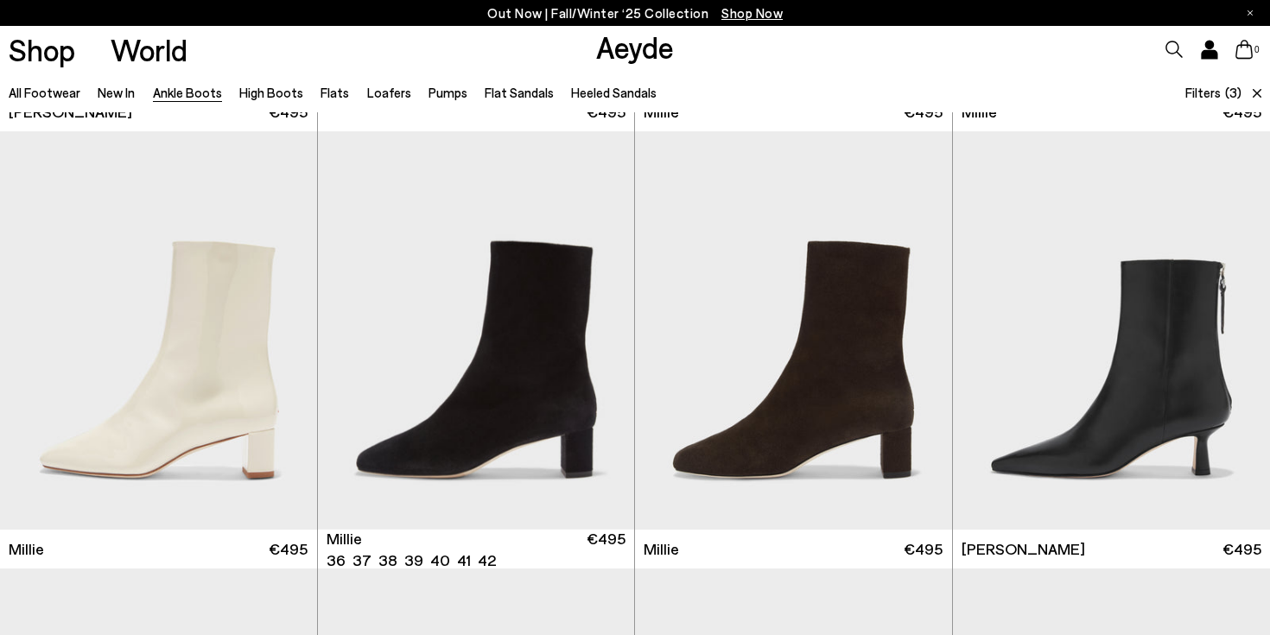
scroll to position [3477, 0]
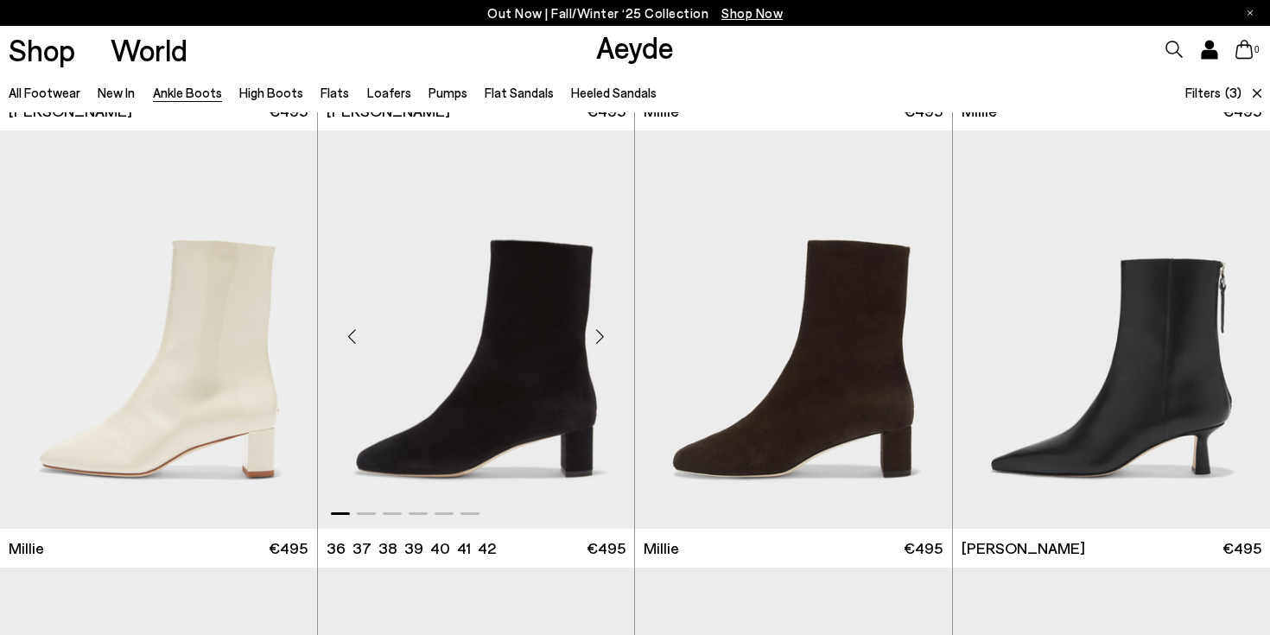
click at [601, 331] on div "Next slide" at bounding box center [600, 337] width 52 height 52
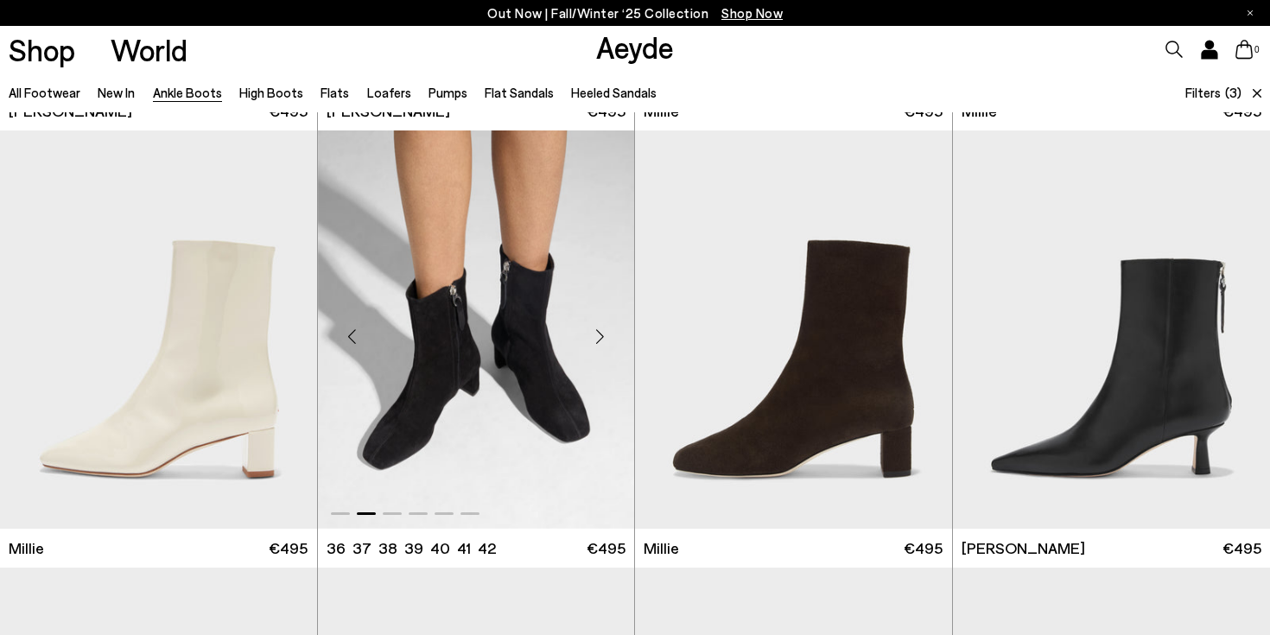
click at [601, 331] on div "Next slide" at bounding box center [600, 337] width 52 height 52
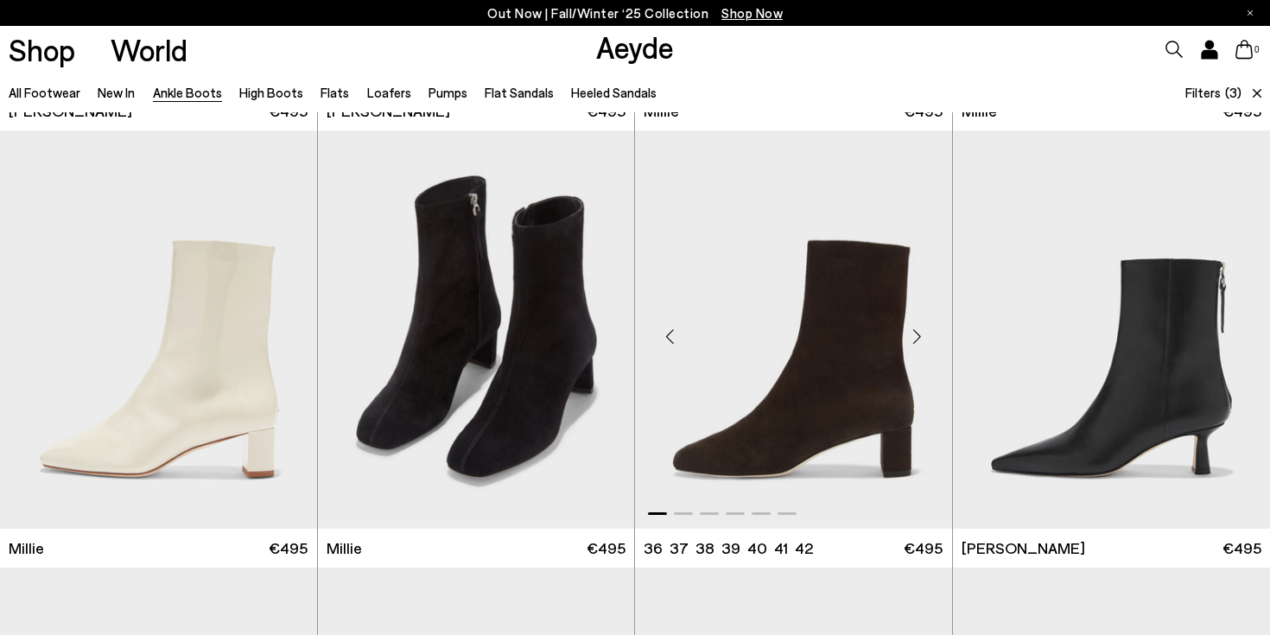
click at [917, 338] on div "Next slide" at bounding box center [917, 337] width 52 height 52
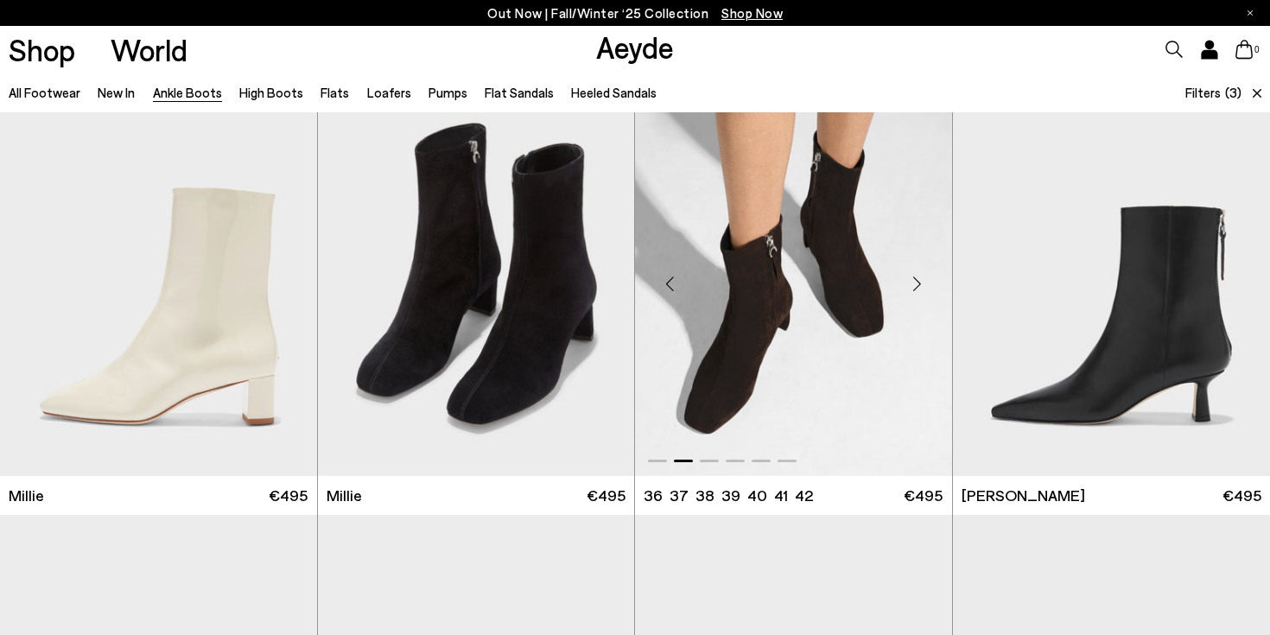
scroll to position [3532, 0]
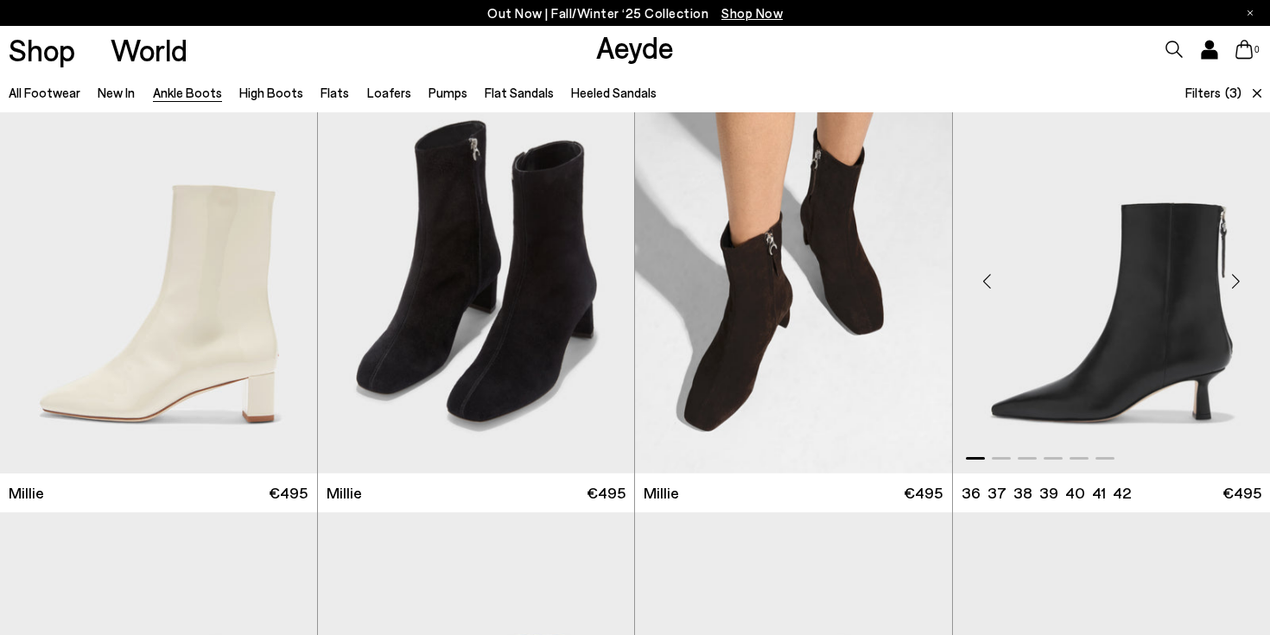
click at [1238, 287] on div "Next slide" at bounding box center [1235, 282] width 52 height 52
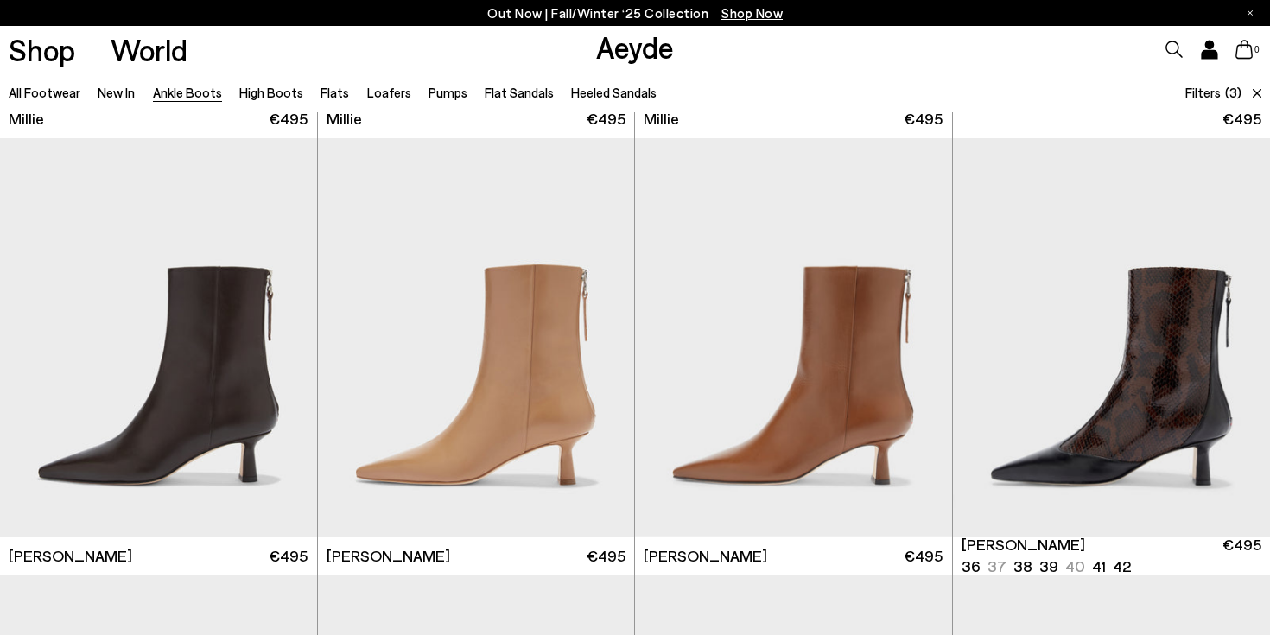
scroll to position [3911, 0]
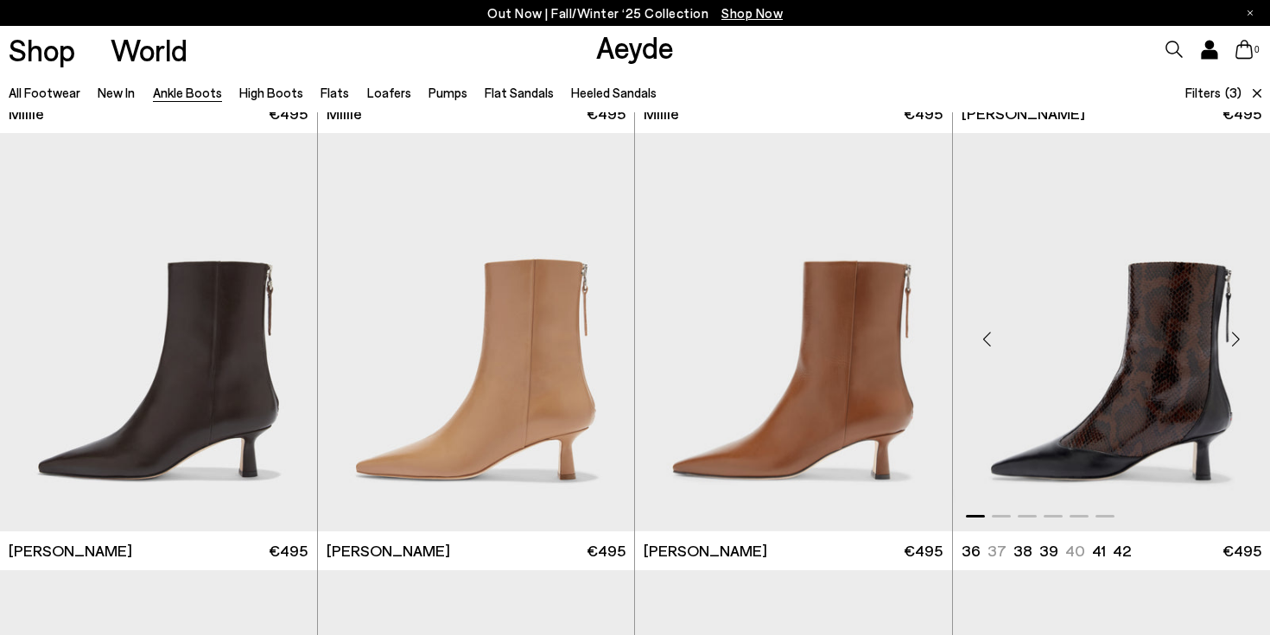
click at [1239, 339] on div "Next slide" at bounding box center [1235, 339] width 52 height 52
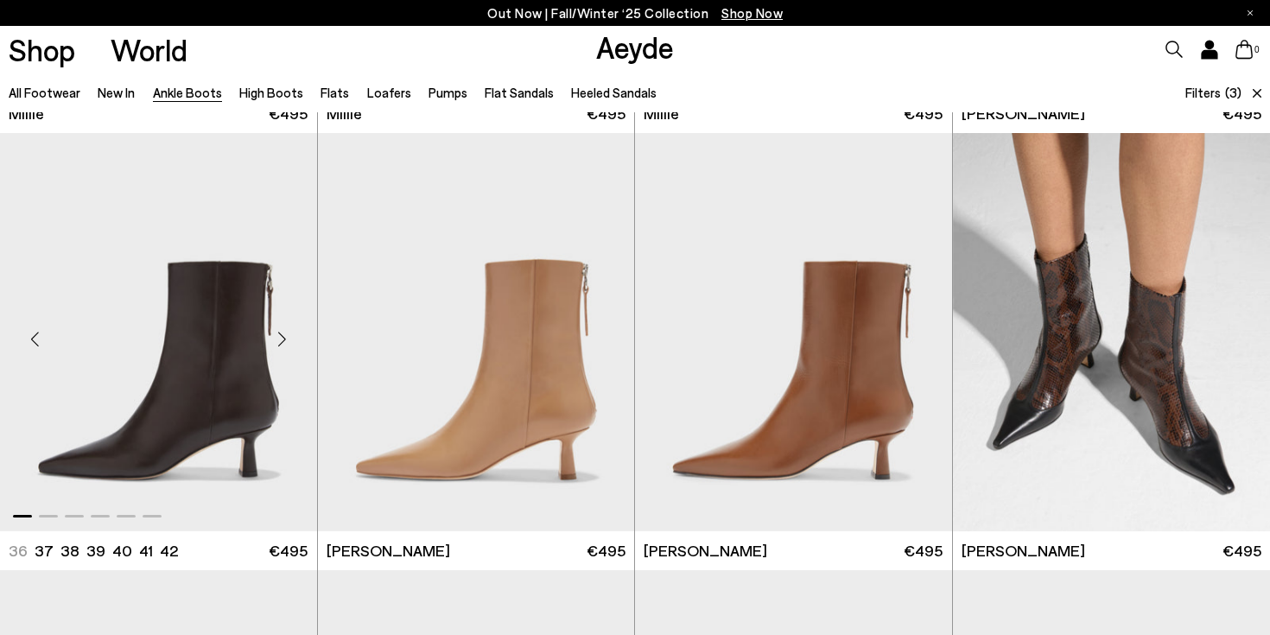
click at [283, 342] on div "Next slide" at bounding box center [283, 339] width 52 height 52
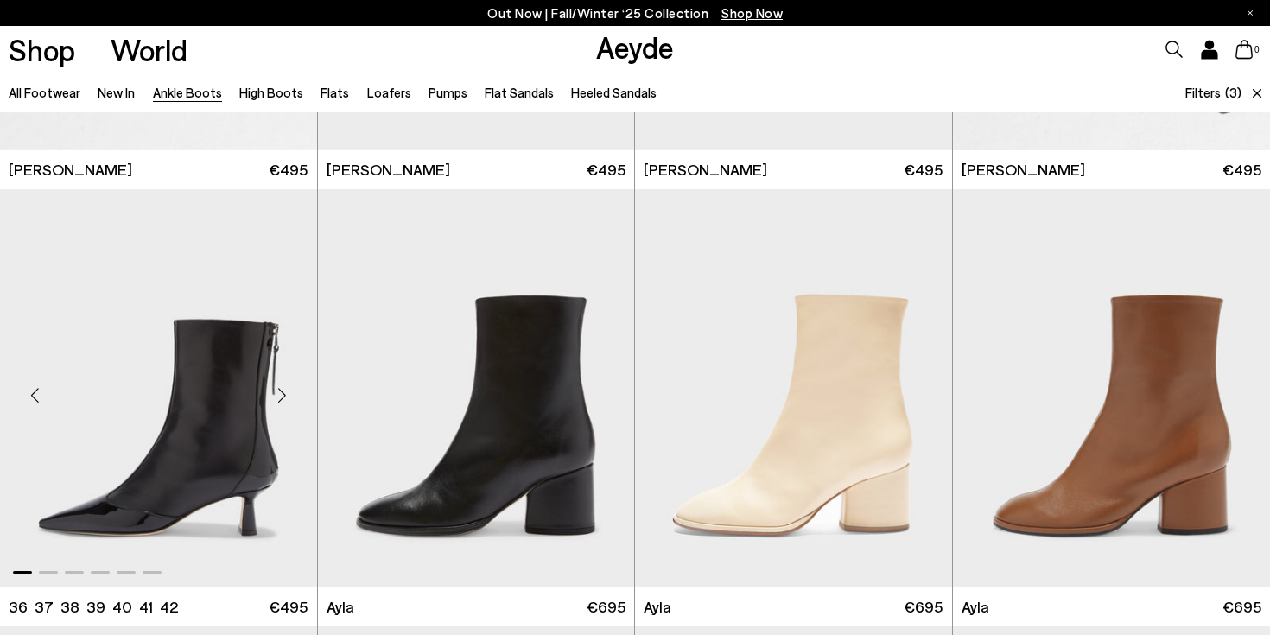
scroll to position [4303, 0]
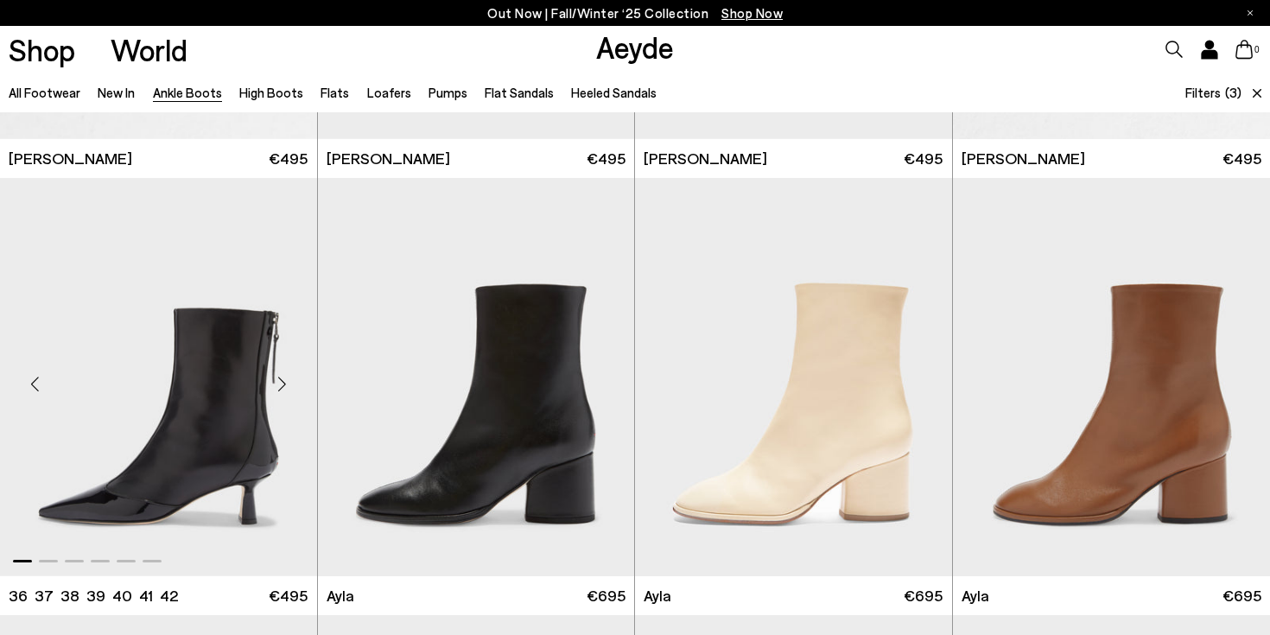
click at [282, 384] on div "Next slide" at bounding box center [283, 384] width 52 height 52
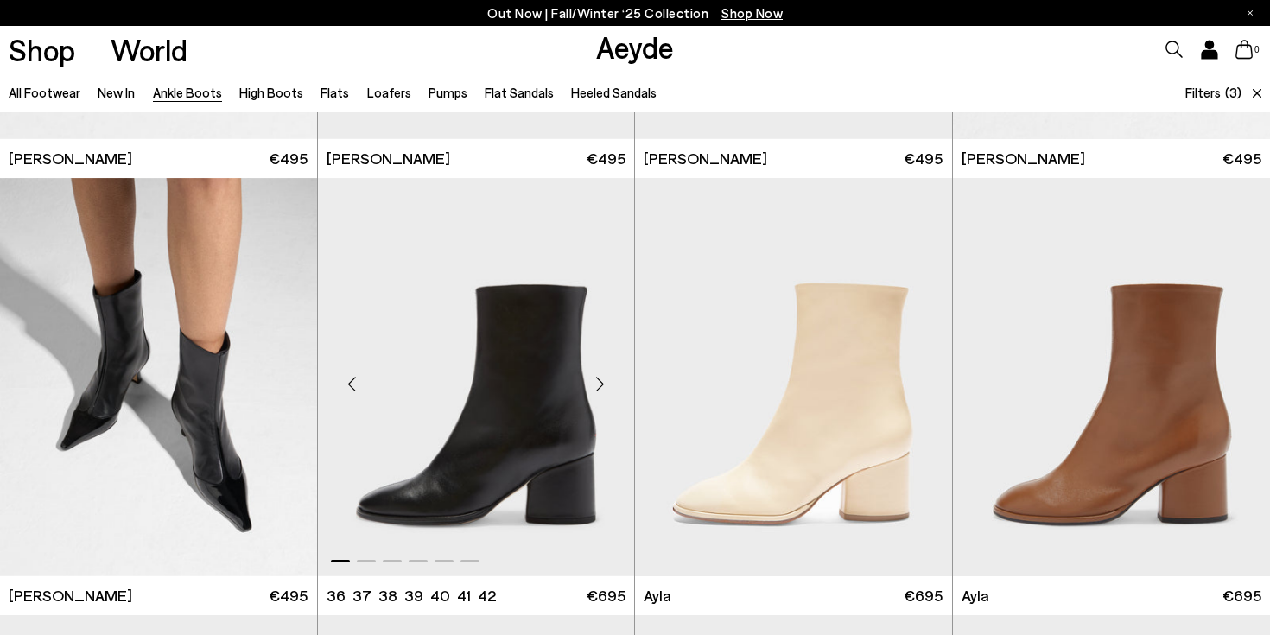
click at [597, 387] on div "Next slide" at bounding box center [600, 384] width 52 height 52
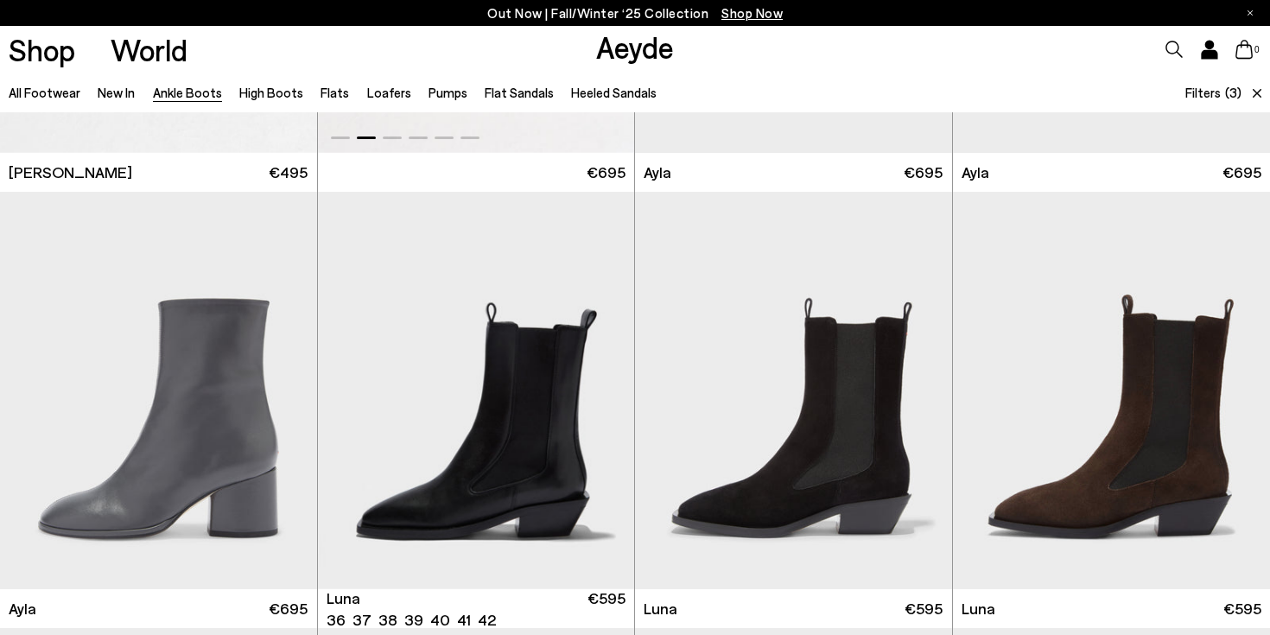
scroll to position [4727, 0]
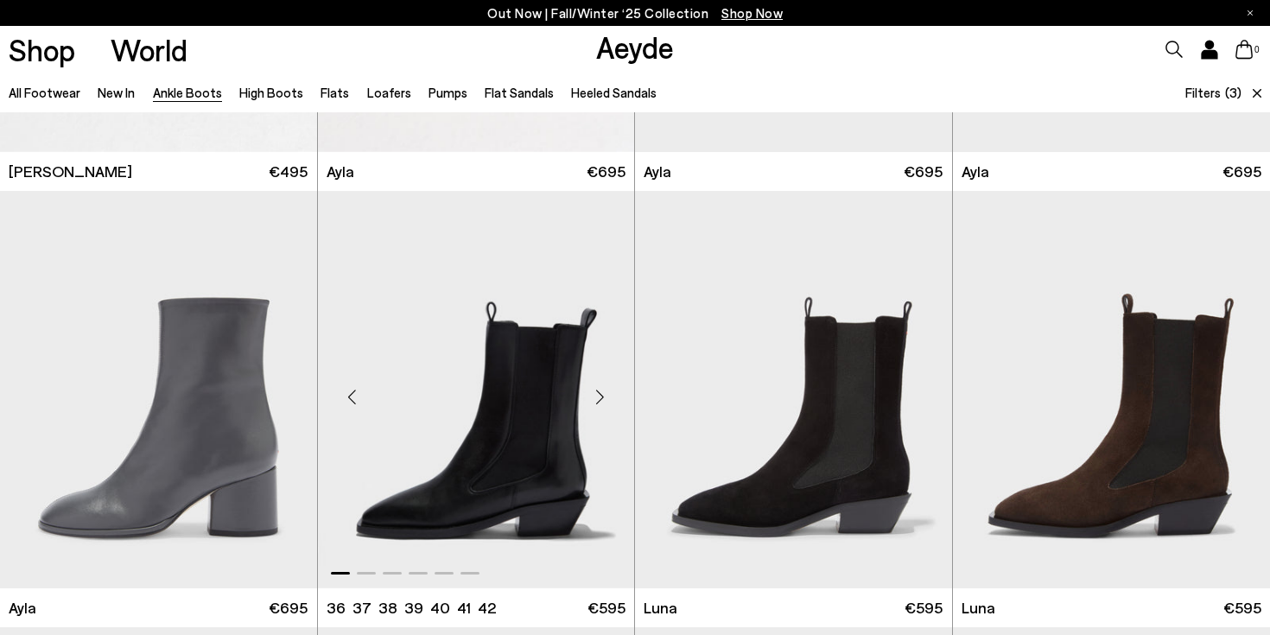
click at [599, 396] on div "Next slide" at bounding box center [600, 397] width 52 height 52
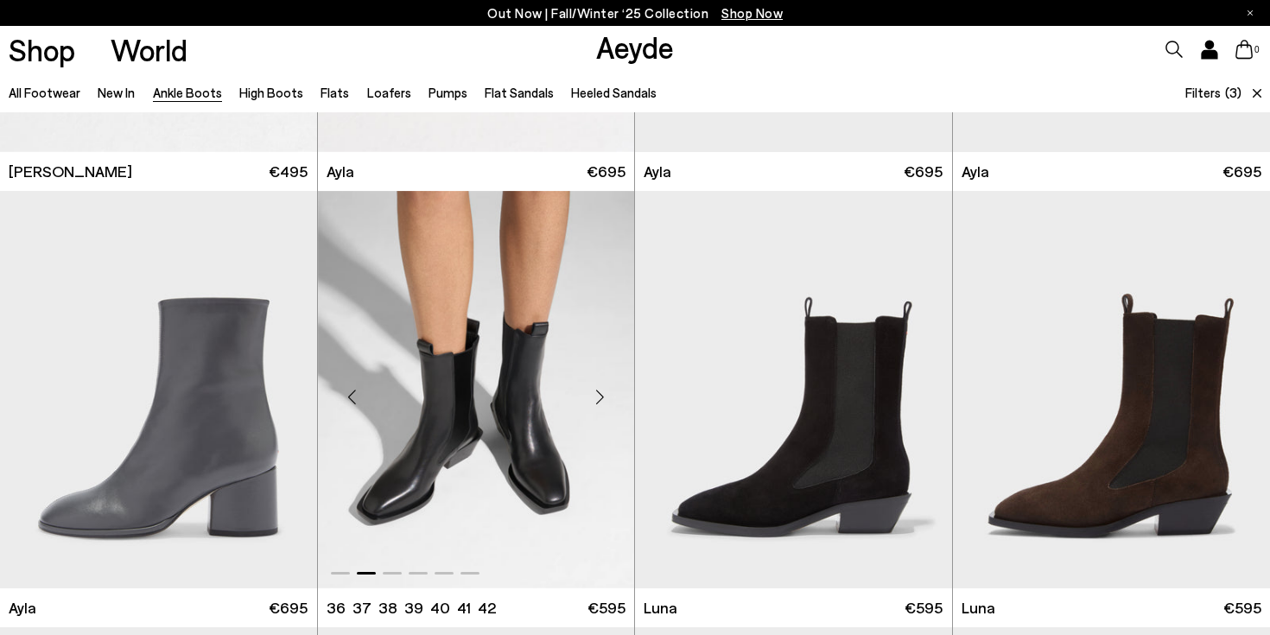
click at [599, 396] on div "Next slide" at bounding box center [600, 397] width 52 height 52
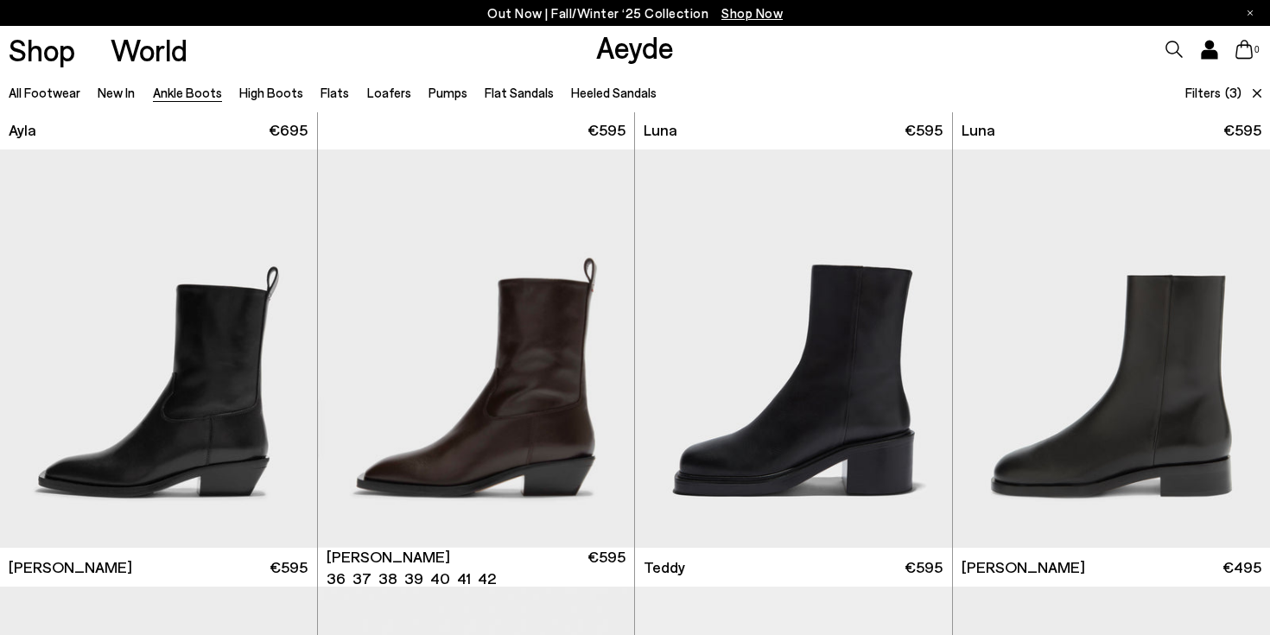
scroll to position [5208, 0]
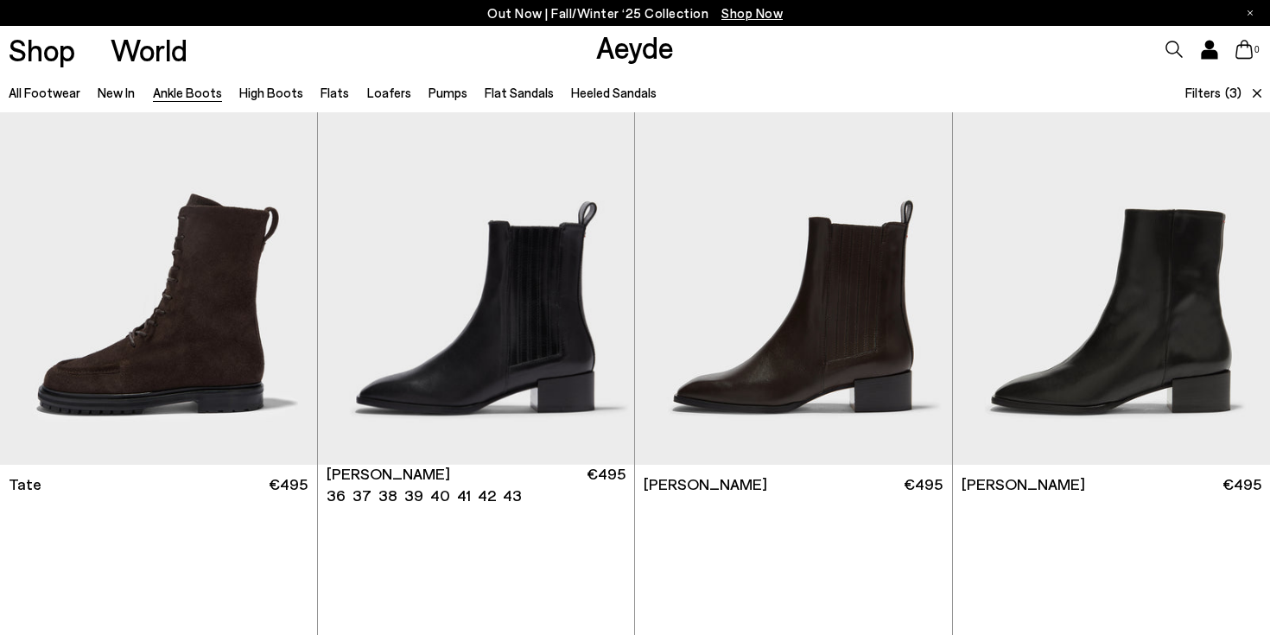
scroll to position [7036, 0]
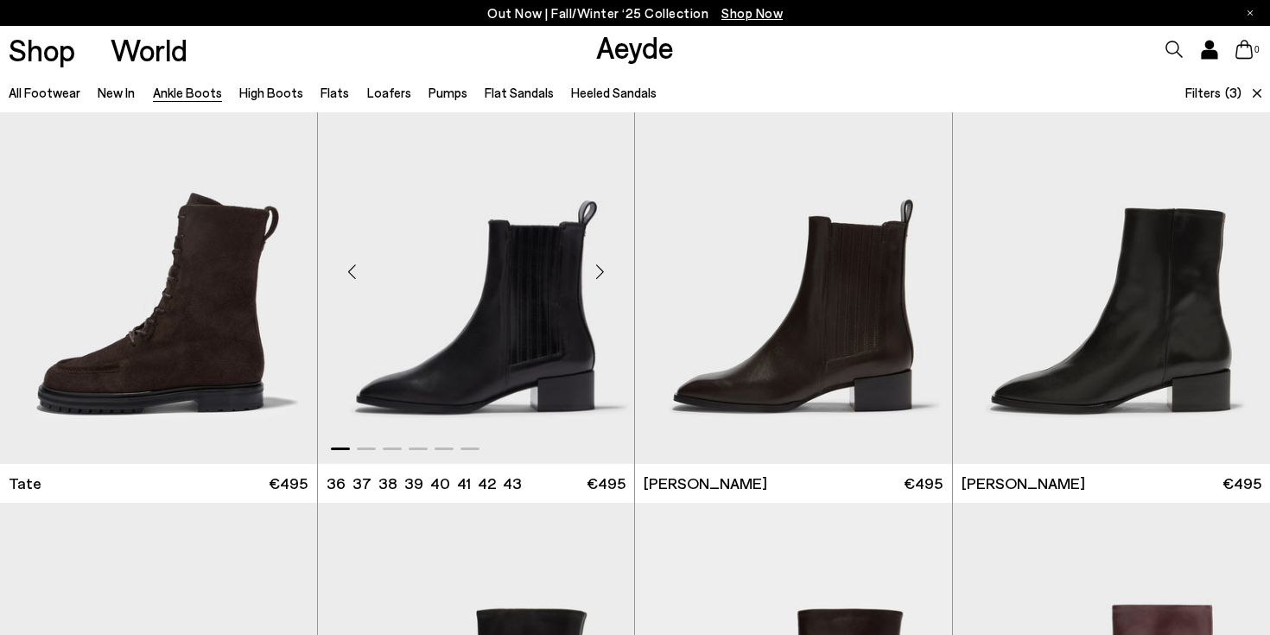
click at [600, 278] on div "Next slide" at bounding box center [600, 272] width 52 height 52
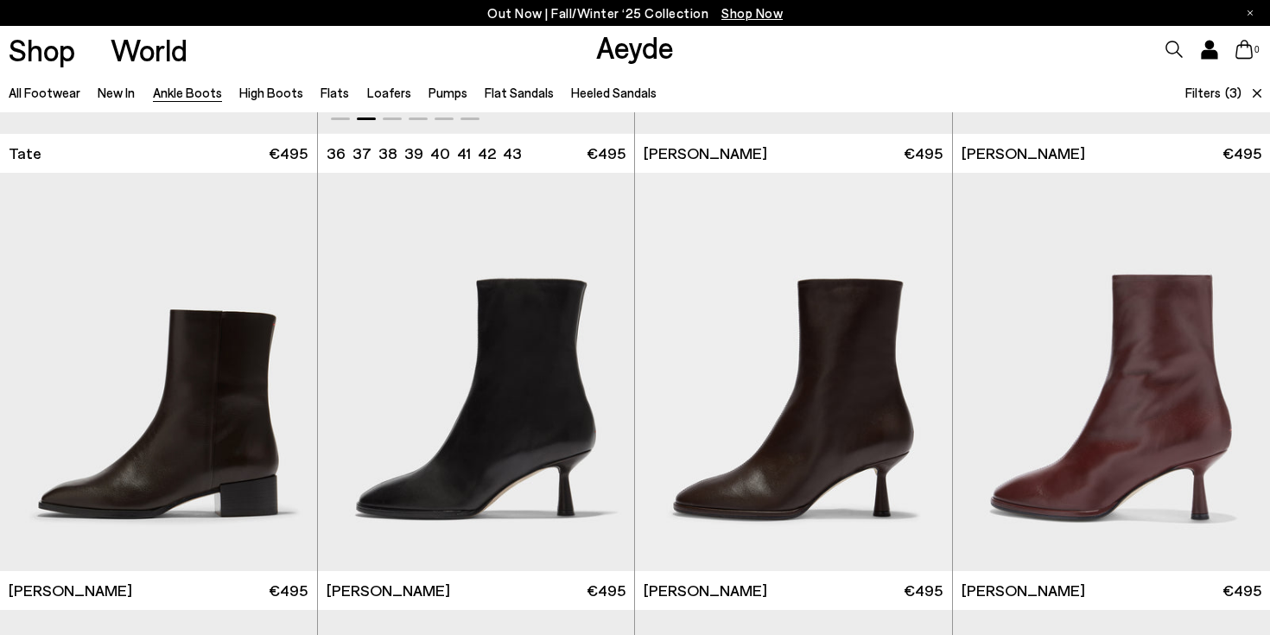
scroll to position [7370, 0]
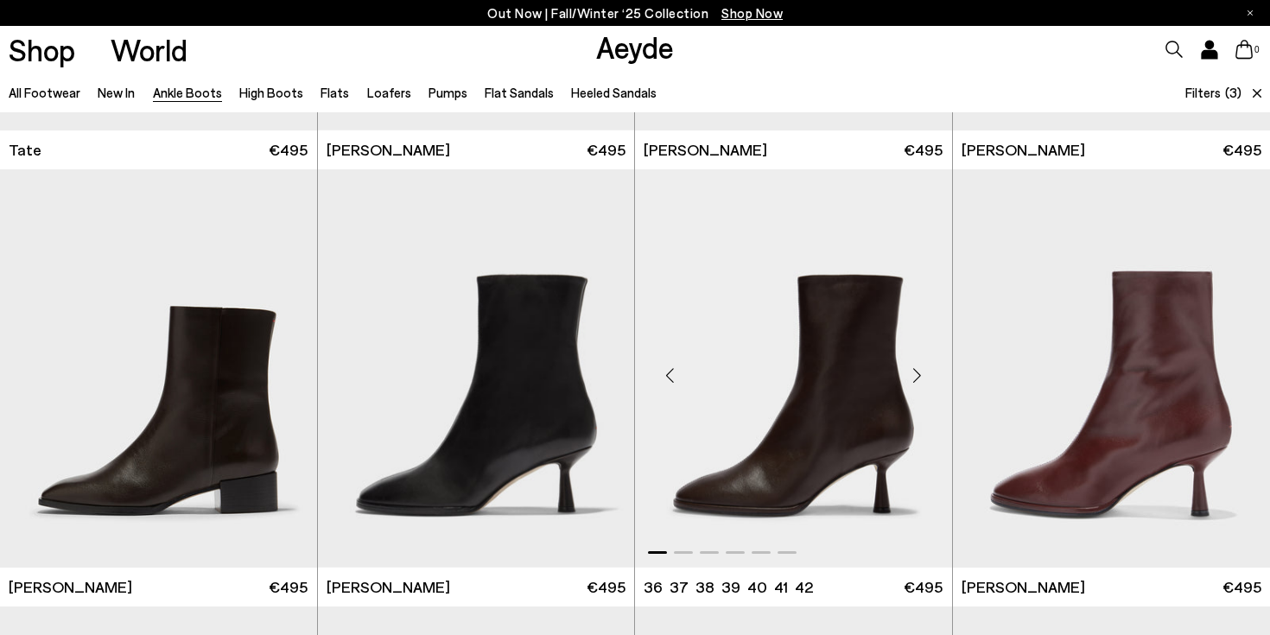
click at [919, 371] on div "Next slide" at bounding box center [917, 376] width 52 height 52
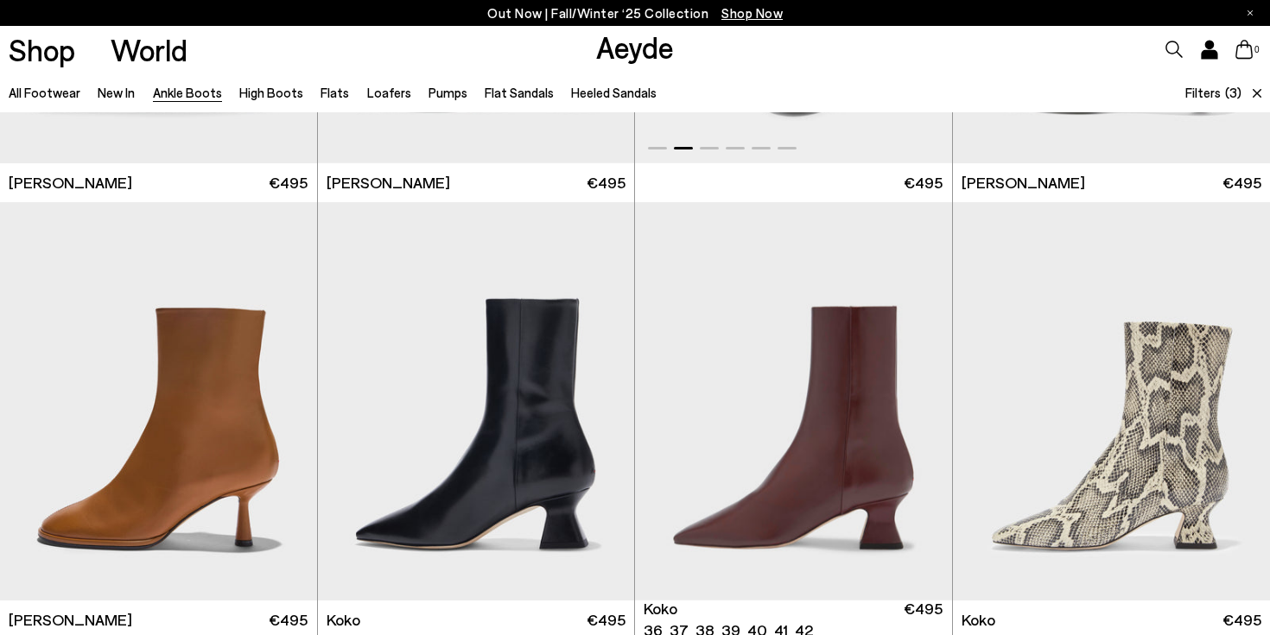
scroll to position [7780, 0]
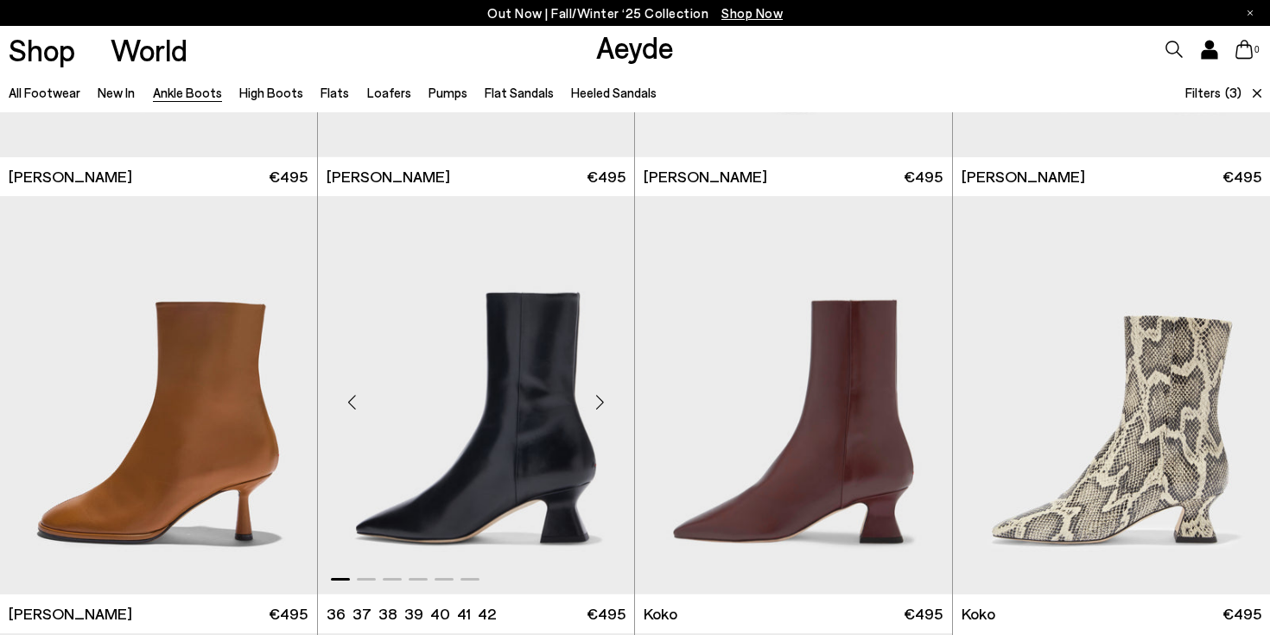
click at [598, 405] on div "Next slide" at bounding box center [600, 403] width 52 height 52
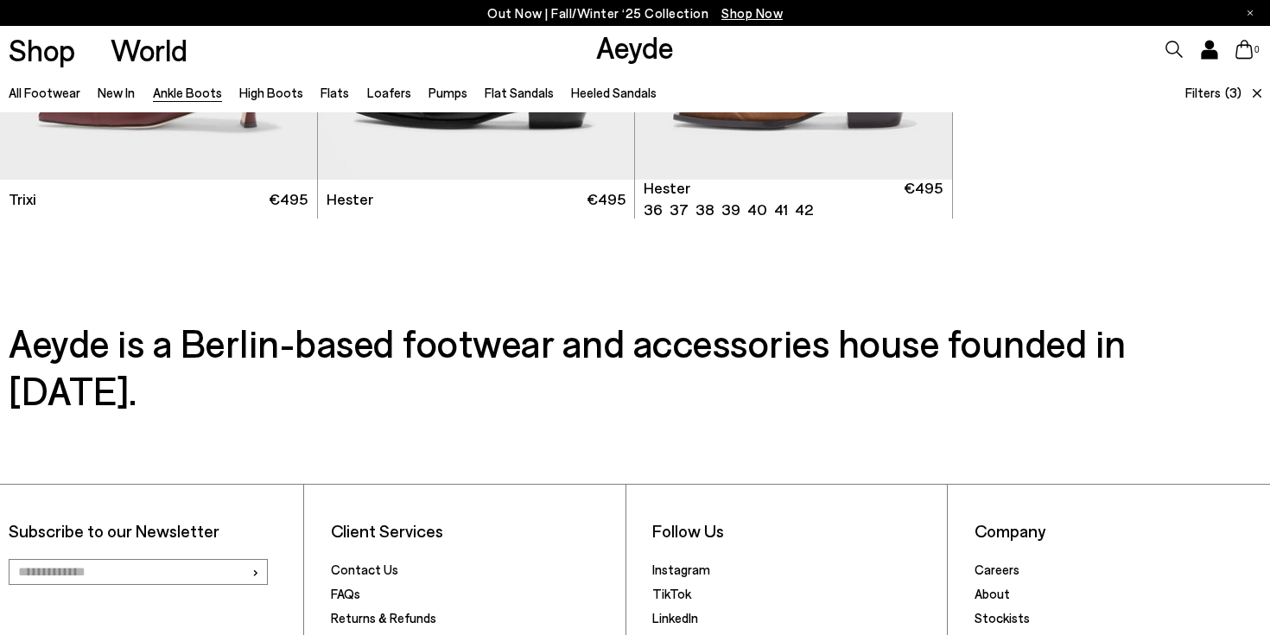
scroll to position [8688, 0]
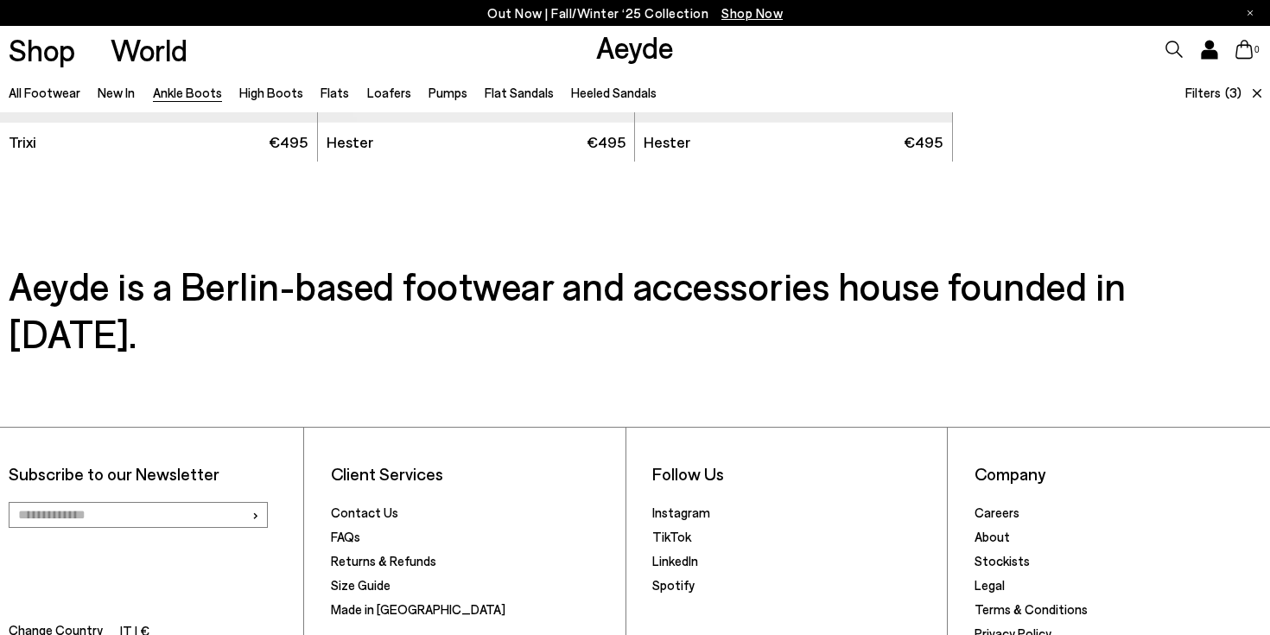
click at [282, 85] on li "High Boots" at bounding box center [271, 92] width 64 height 22
click at [283, 98] on link "High Boots" at bounding box center [271, 93] width 64 height 16
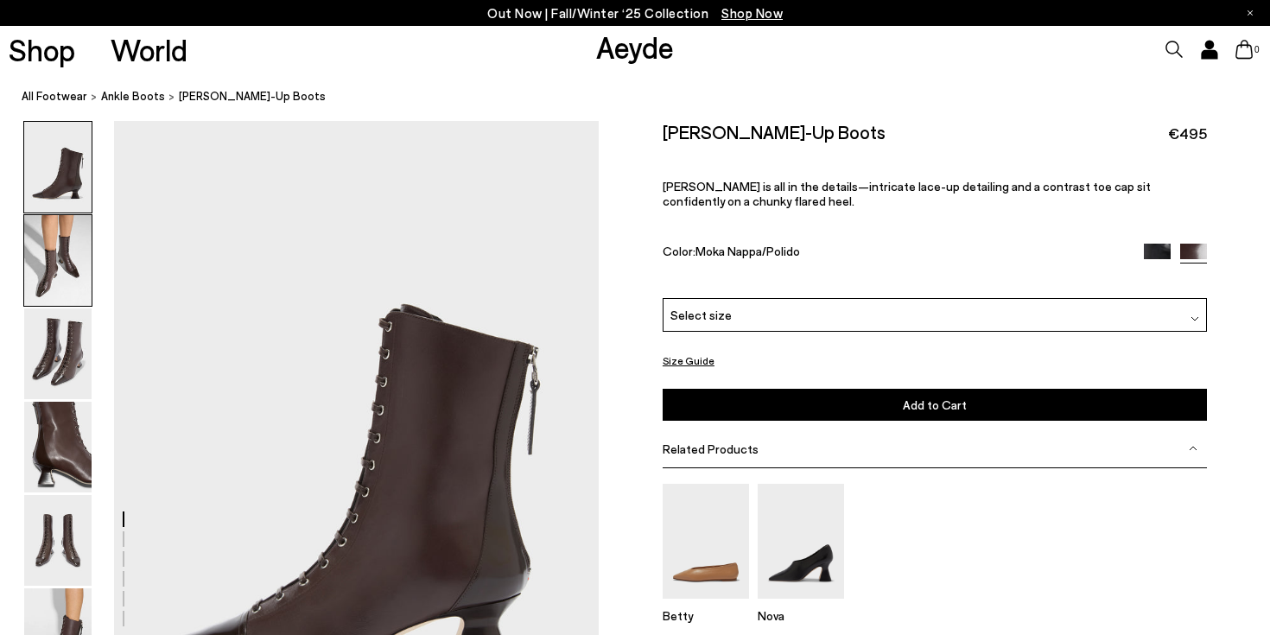
click at [54, 272] on img at bounding box center [57, 260] width 67 height 91
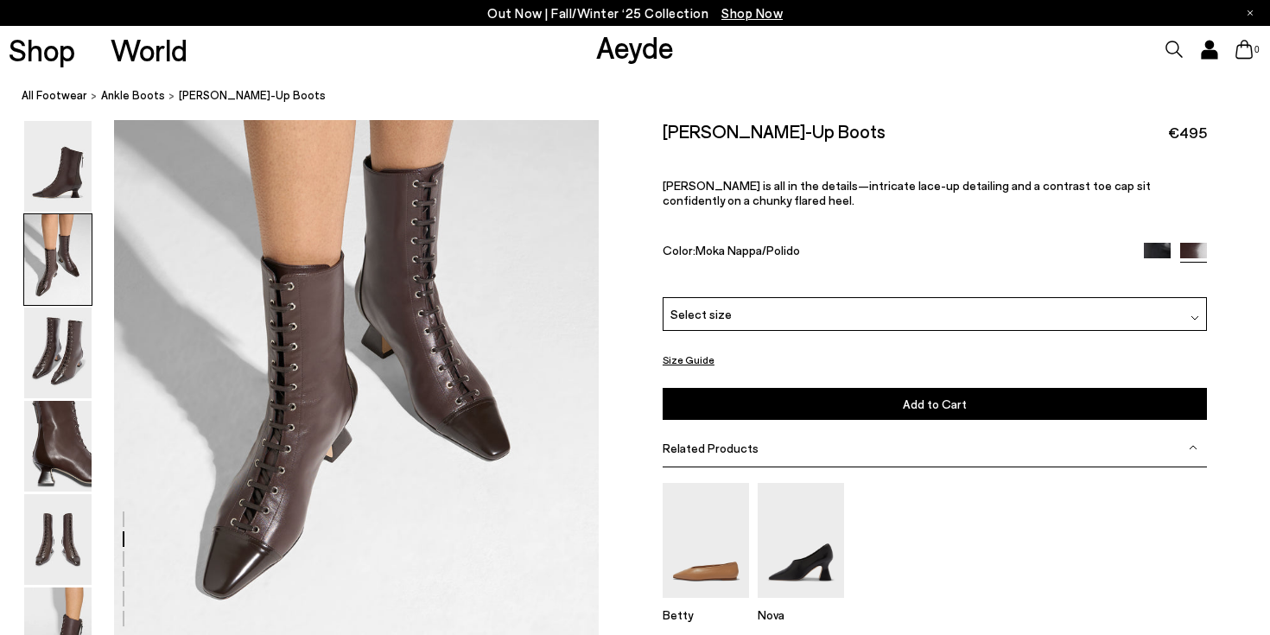
scroll to position [758, 0]
click at [719, 306] on span "Select size" at bounding box center [700, 315] width 61 height 18
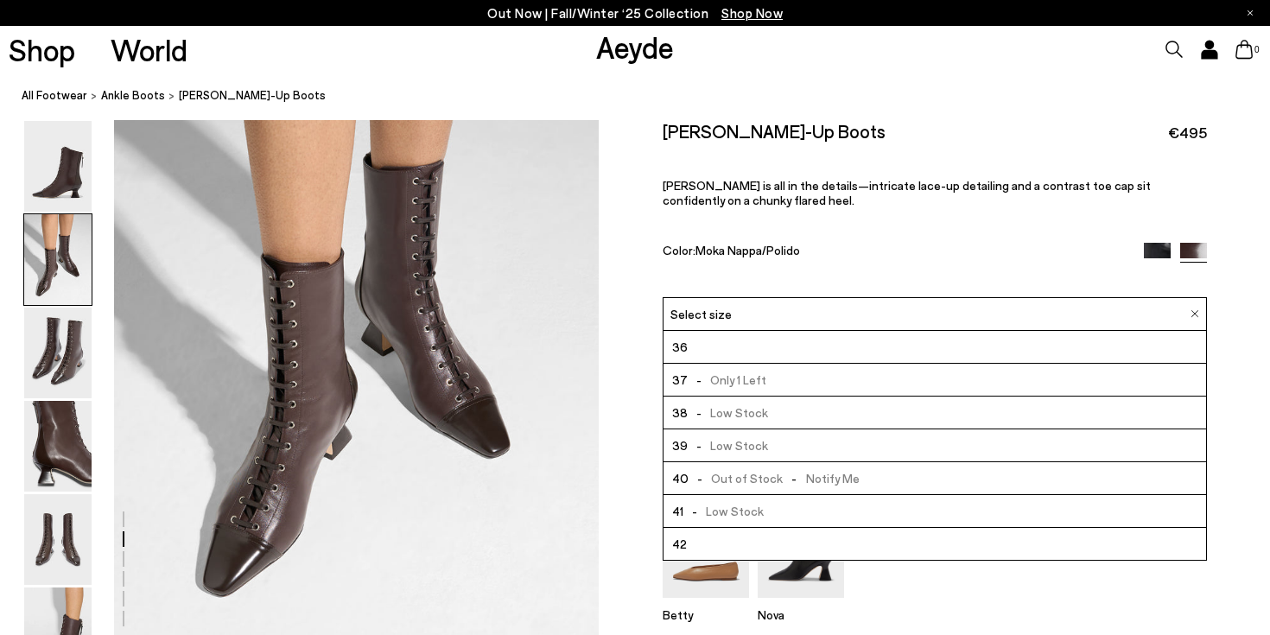
click at [719, 306] on span "Select size" at bounding box center [700, 315] width 61 height 18
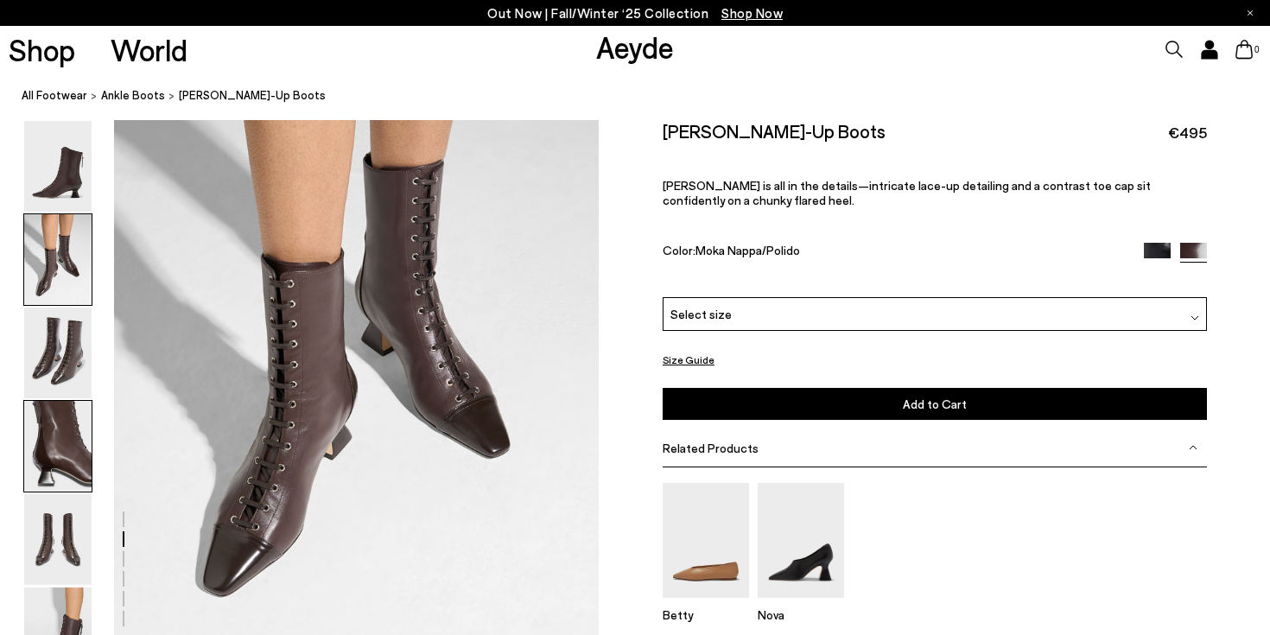
click at [54, 461] on img at bounding box center [57, 446] width 67 height 91
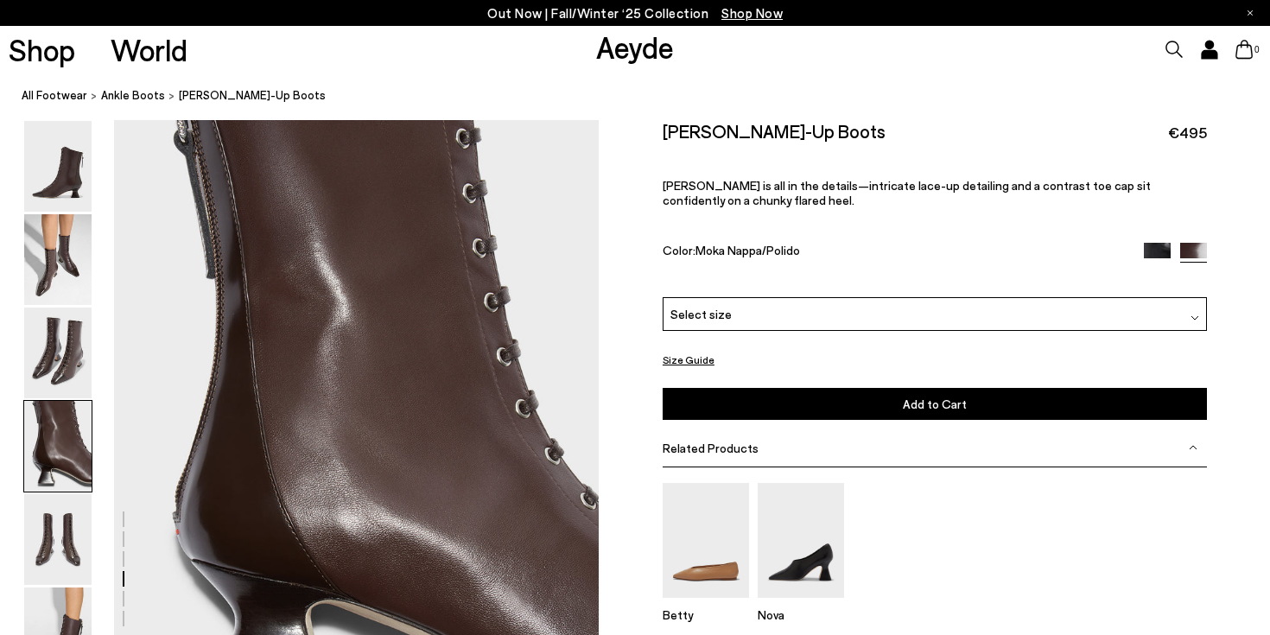
scroll to position [1949, 0]
click at [63, 541] on img at bounding box center [57, 539] width 67 height 91
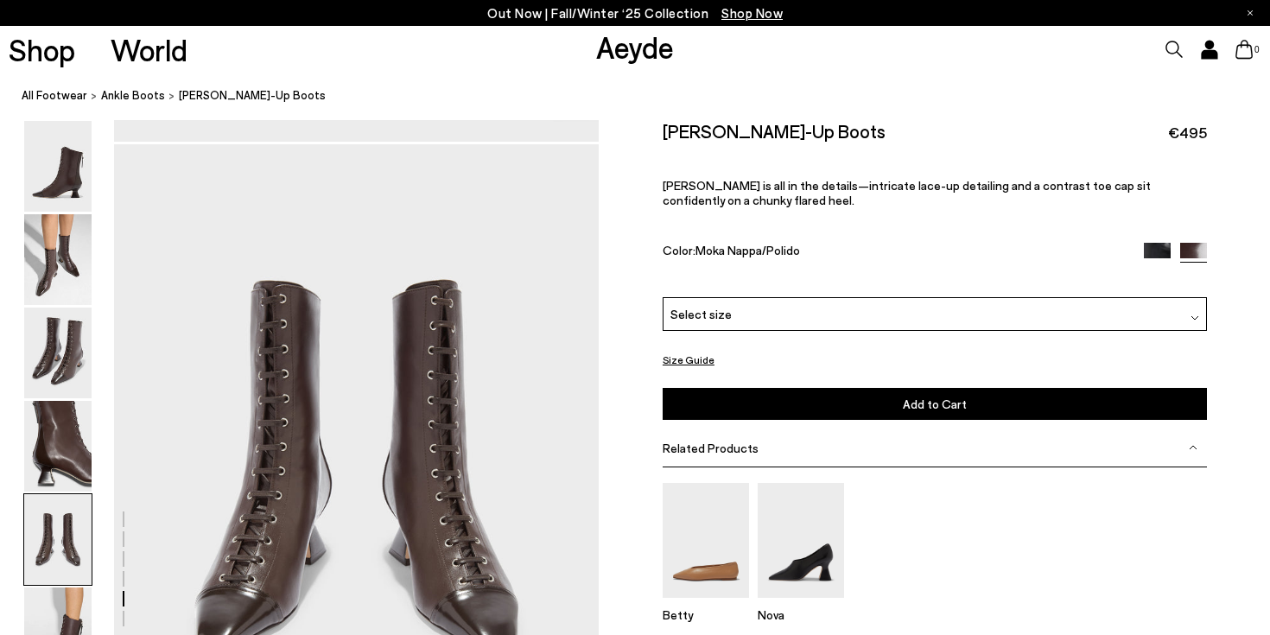
scroll to position [2599, 0]
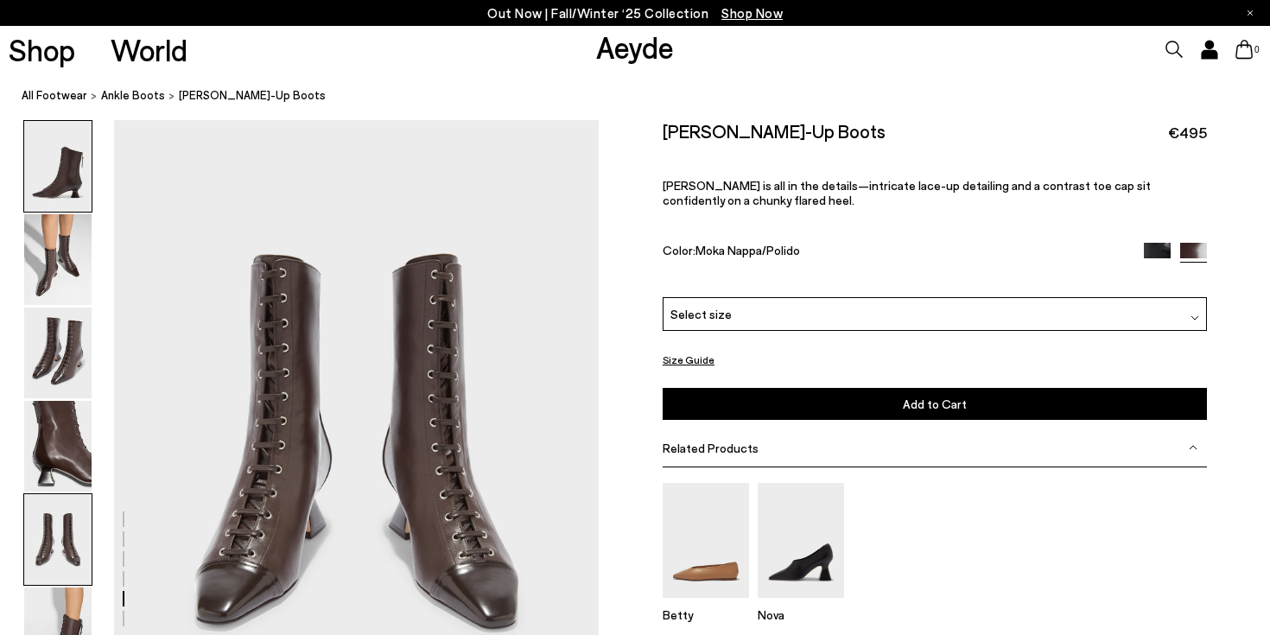
click at [61, 195] on img at bounding box center [57, 166] width 67 height 91
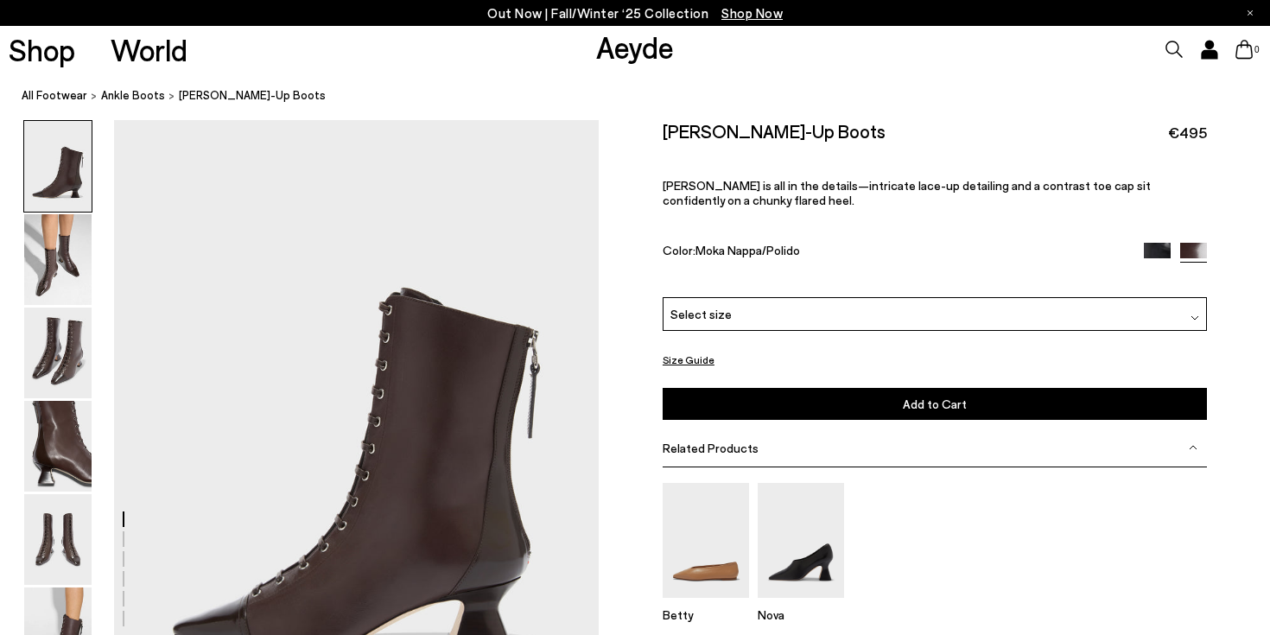
scroll to position [0, 0]
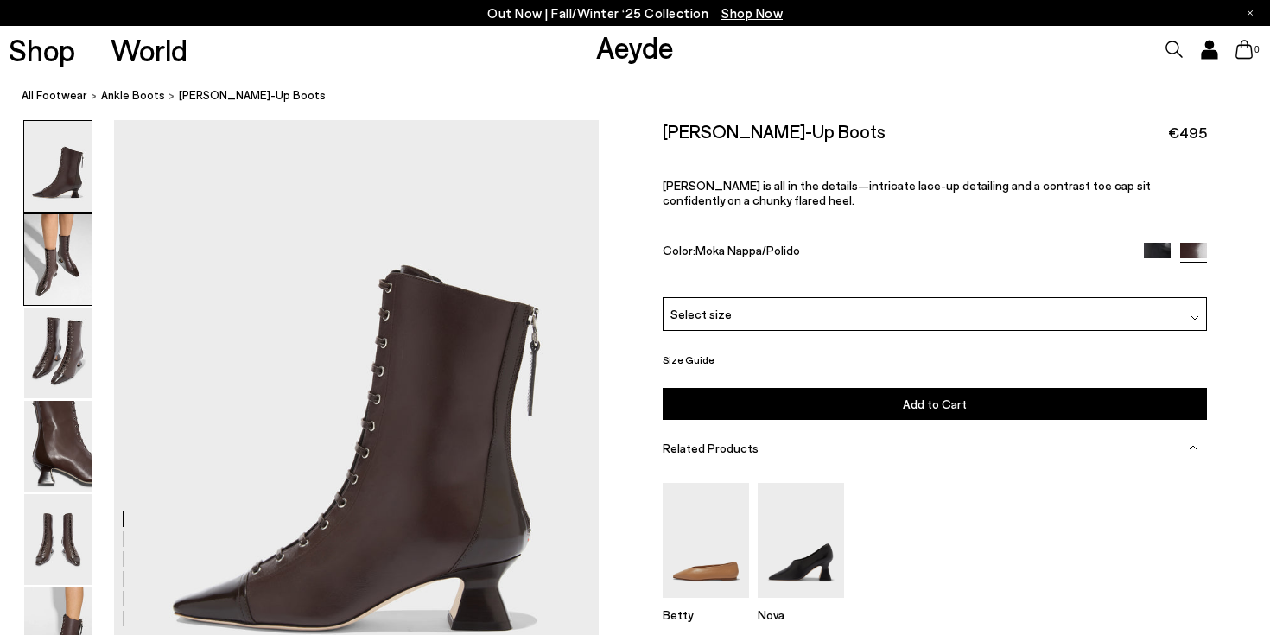
click at [41, 260] on img at bounding box center [57, 259] width 67 height 91
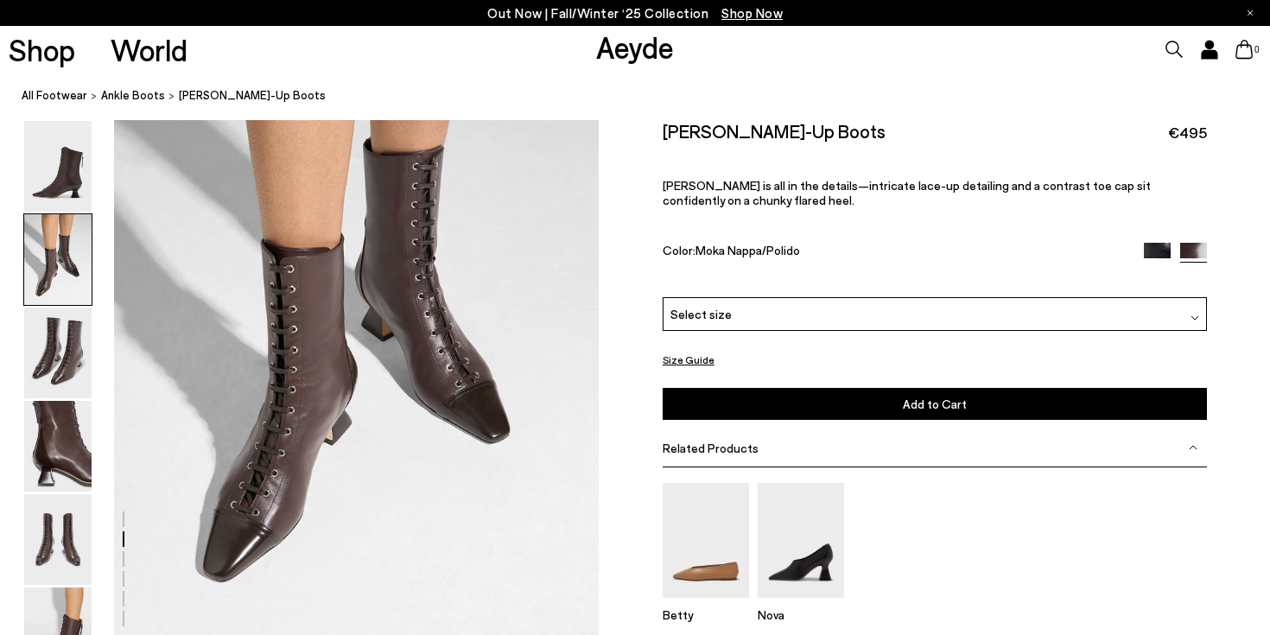
scroll to position [783, 0]
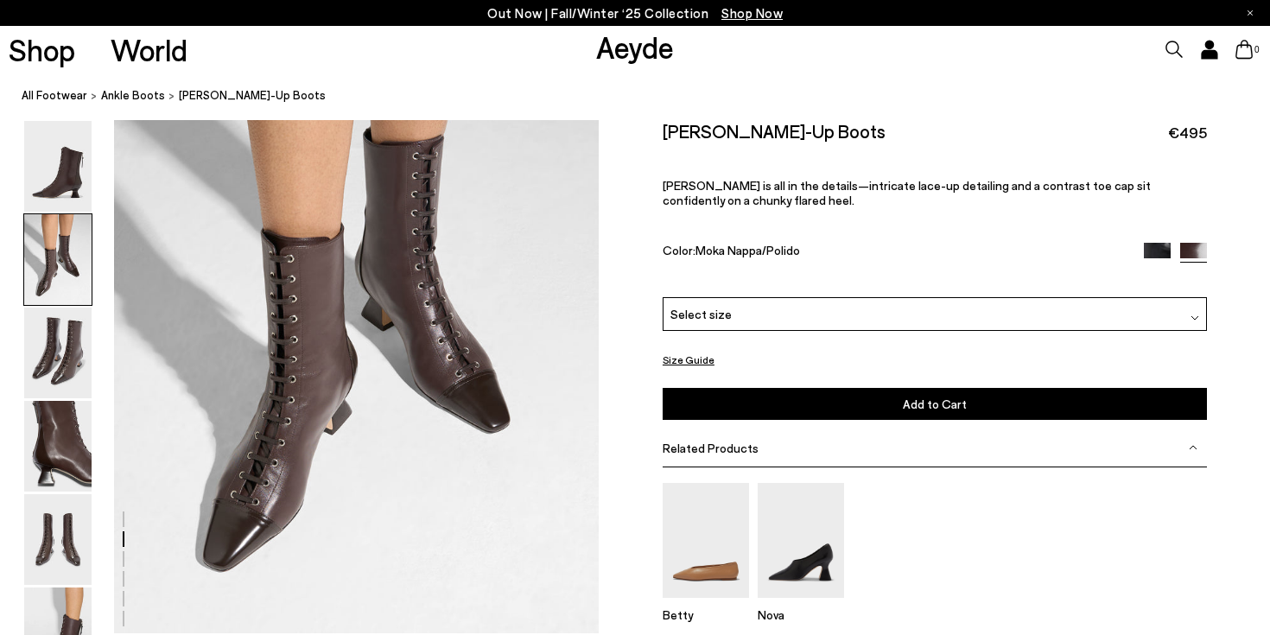
click at [694, 314] on span "Select size" at bounding box center [700, 315] width 61 height 18
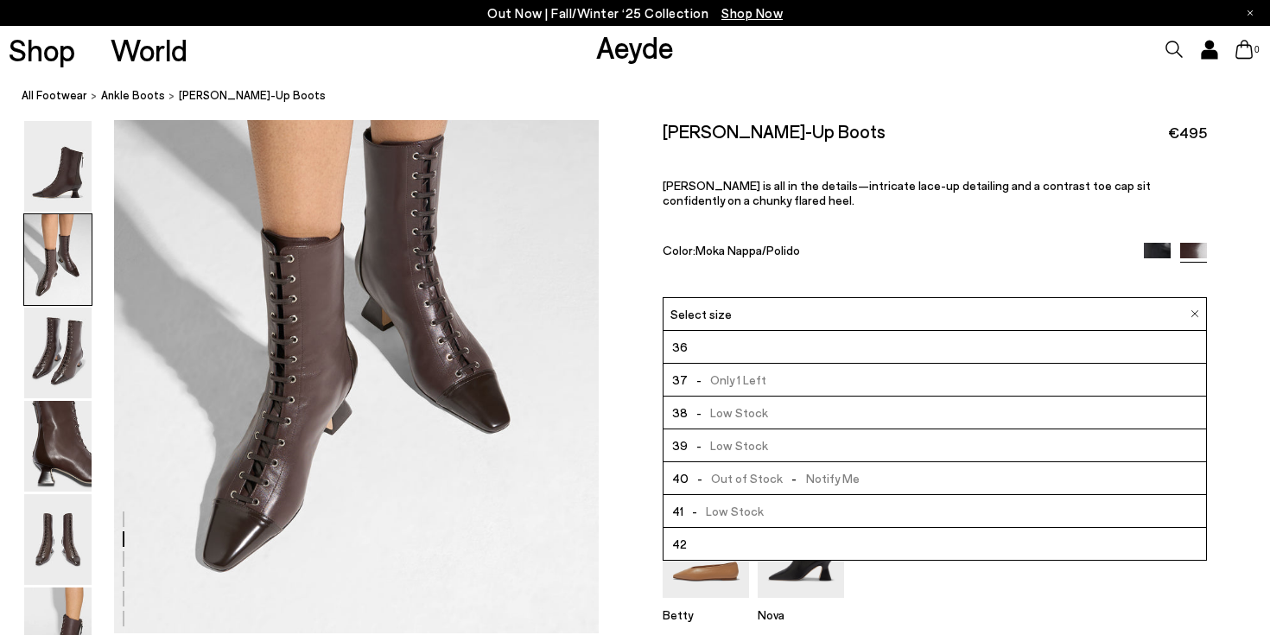
click at [701, 453] on span "- Low Stock" at bounding box center [728, 446] width 80 height 22
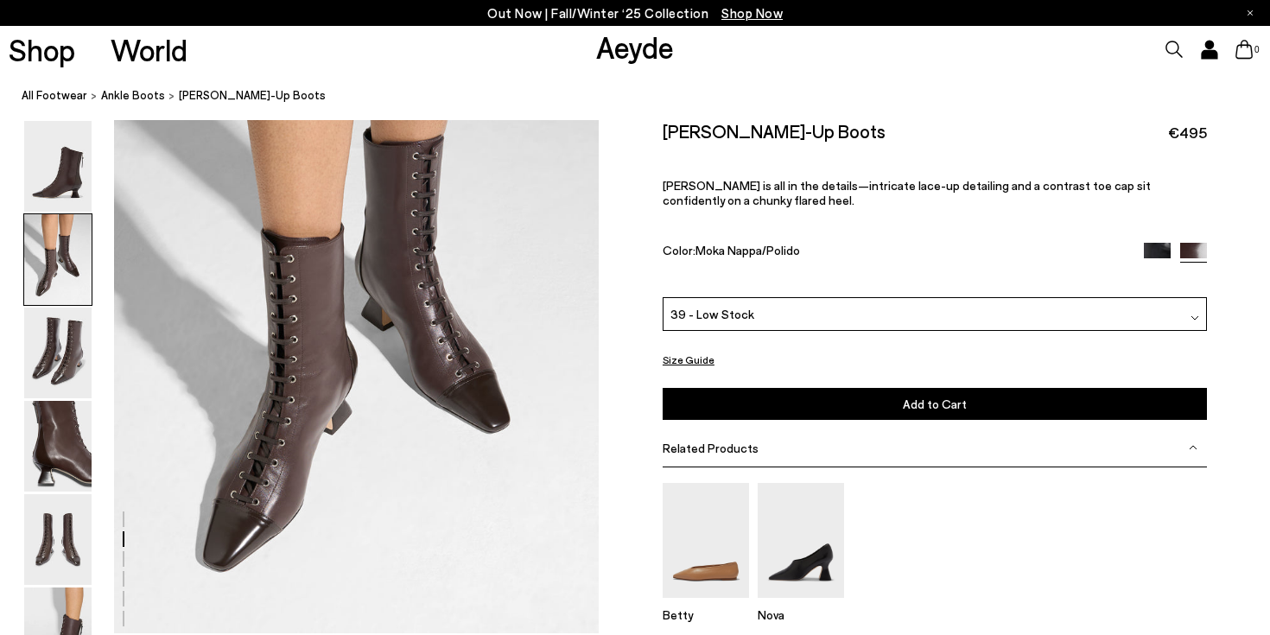
click at [717, 405] on button "Add to Cart Select a Size First" at bounding box center [934, 404] width 544 height 32
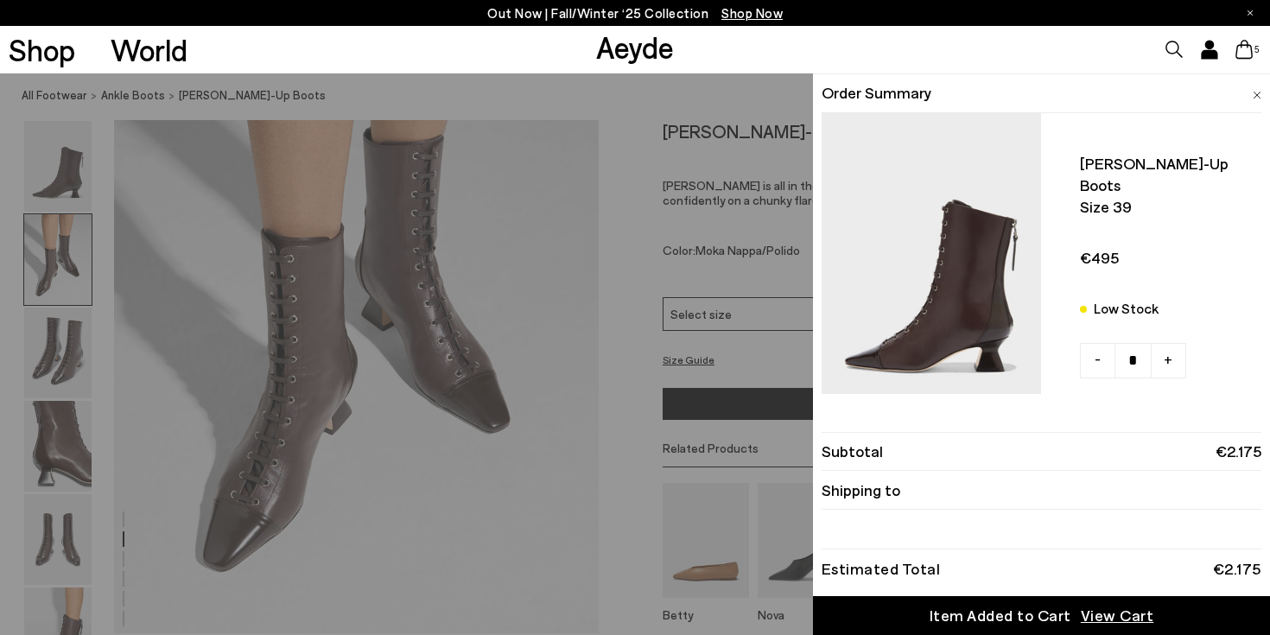
click at [1115, 619] on span "View Cart" at bounding box center [1117, 616] width 73 height 22
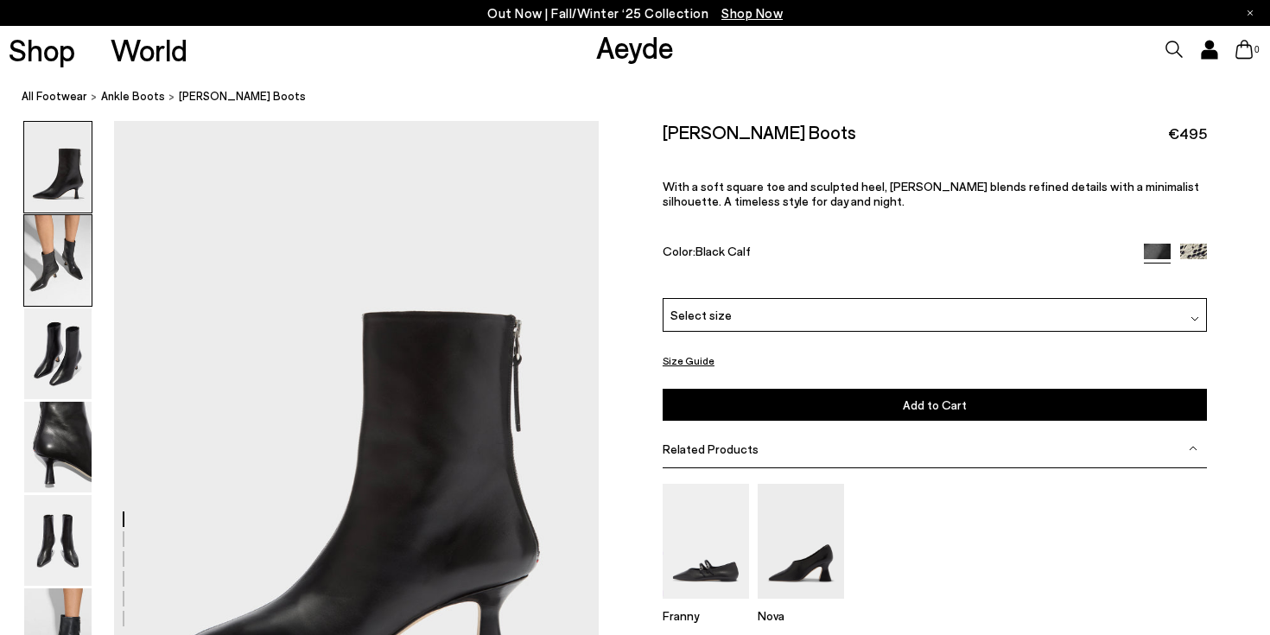
click at [72, 256] on img at bounding box center [57, 260] width 67 height 91
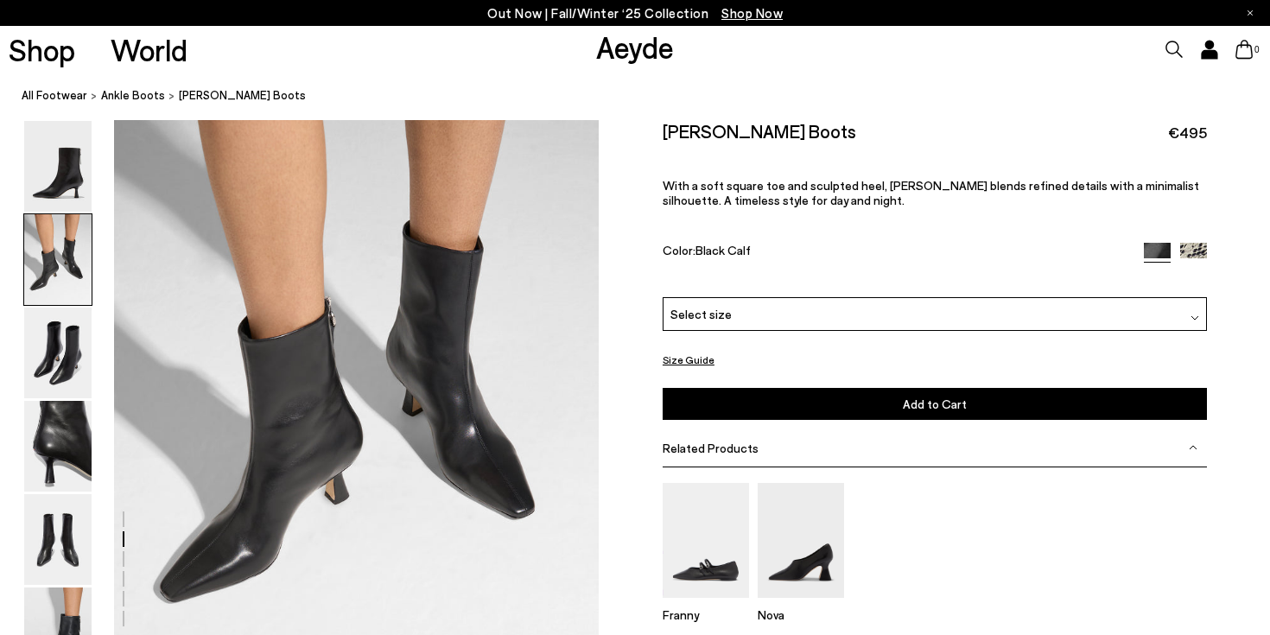
scroll to position [721, 0]
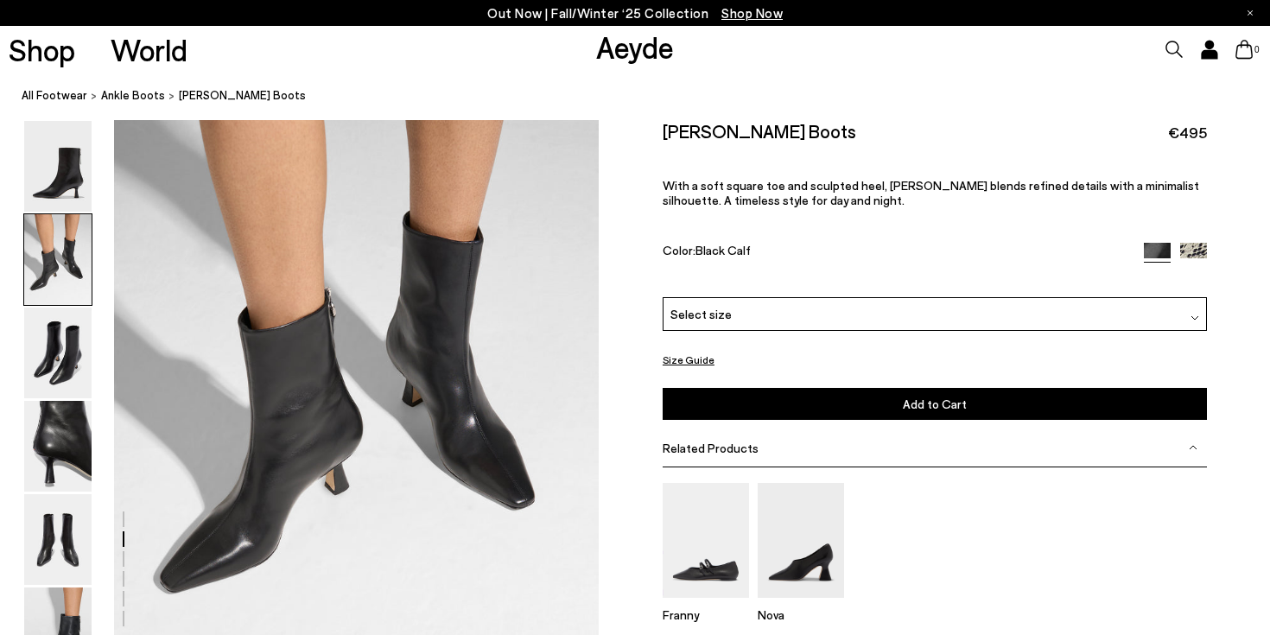
click at [1182, 252] on img at bounding box center [1193, 256] width 27 height 27
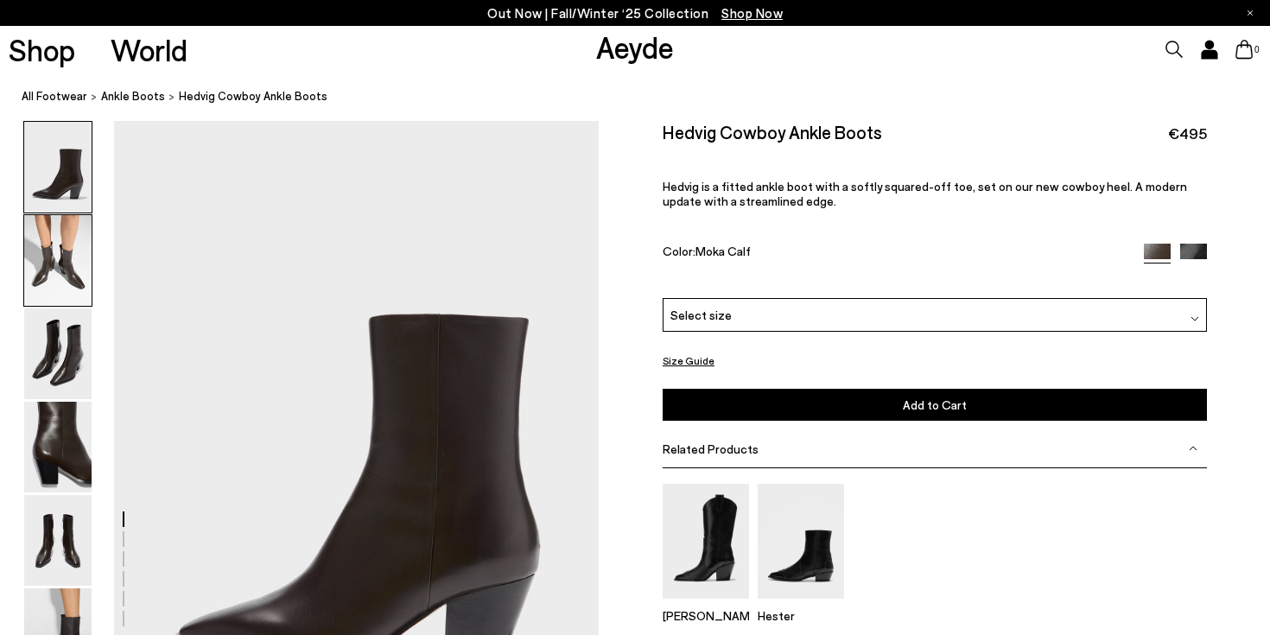
click at [67, 257] on img at bounding box center [57, 260] width 67 height 91
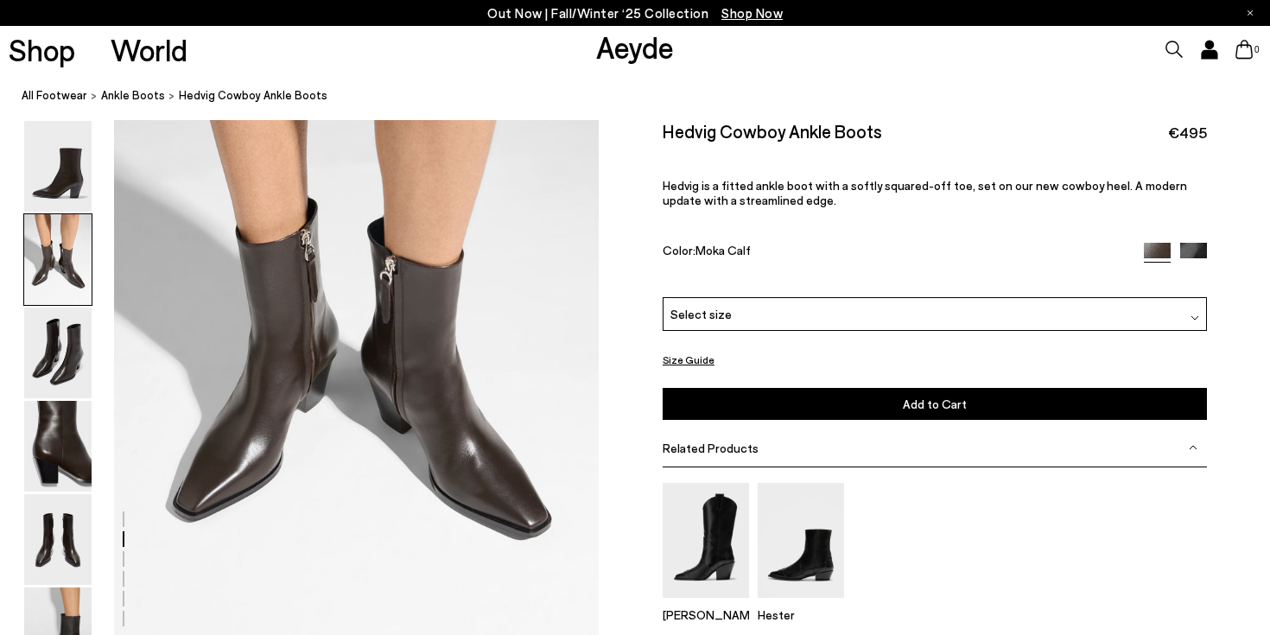
scroll to position [759, 0]
click at [36, 434] on img at bounding box center [57, 446] width 67 height 91
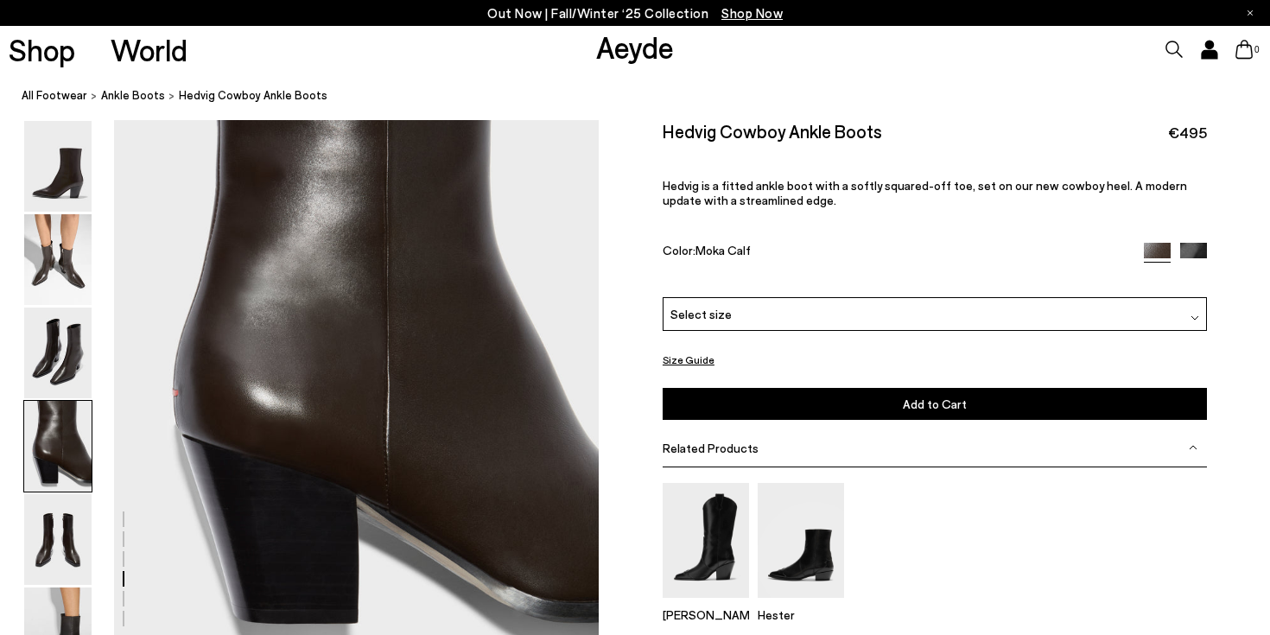
scroll to position [2057, 0]
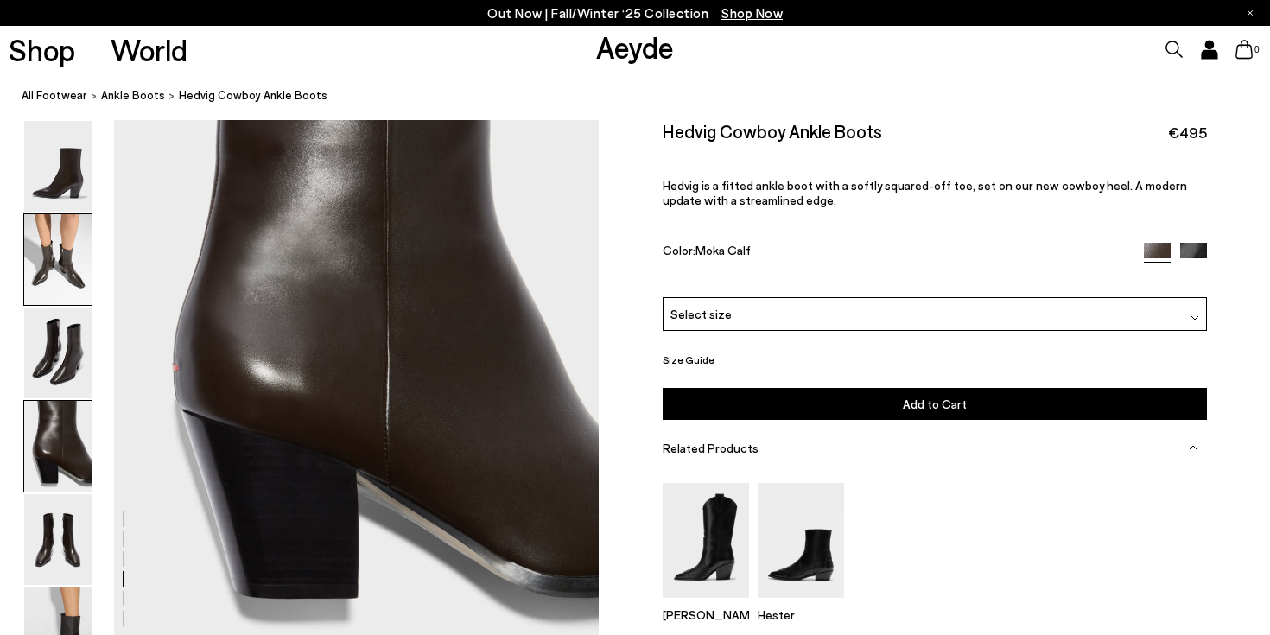
click at [69, 276] on img at bounding box center [57, 259] width 67 height 91
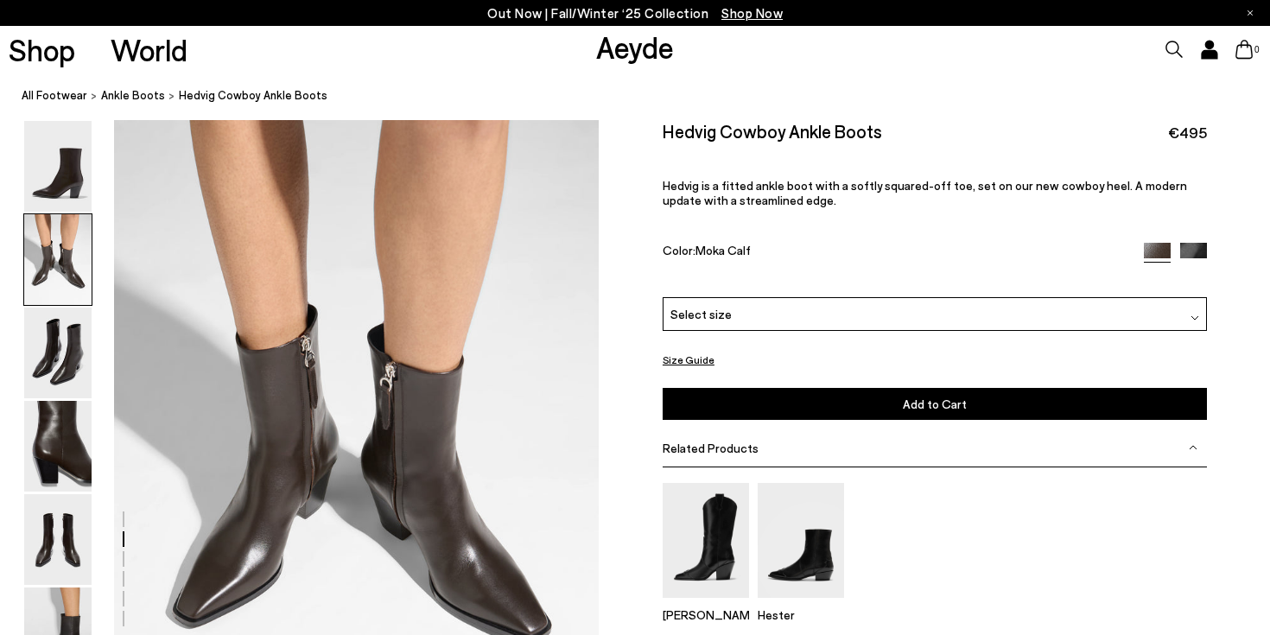
scroll to position [651, 0]
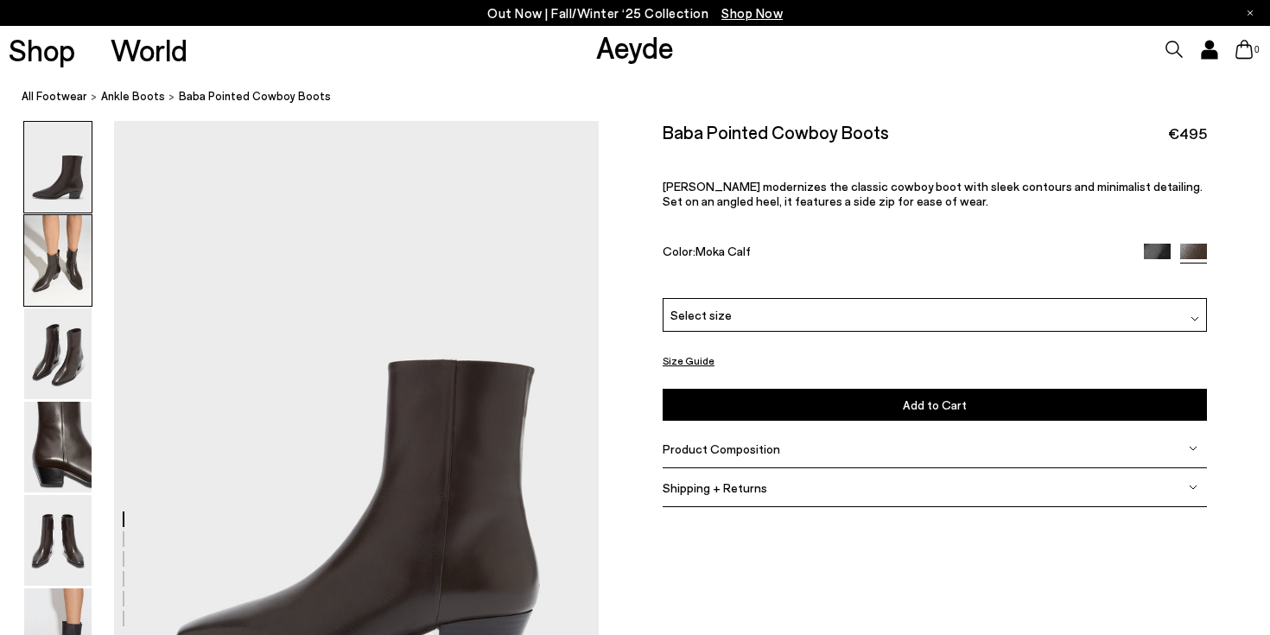
click at [54, 262] on img at bounding box center [57, 260] width 67 height 91
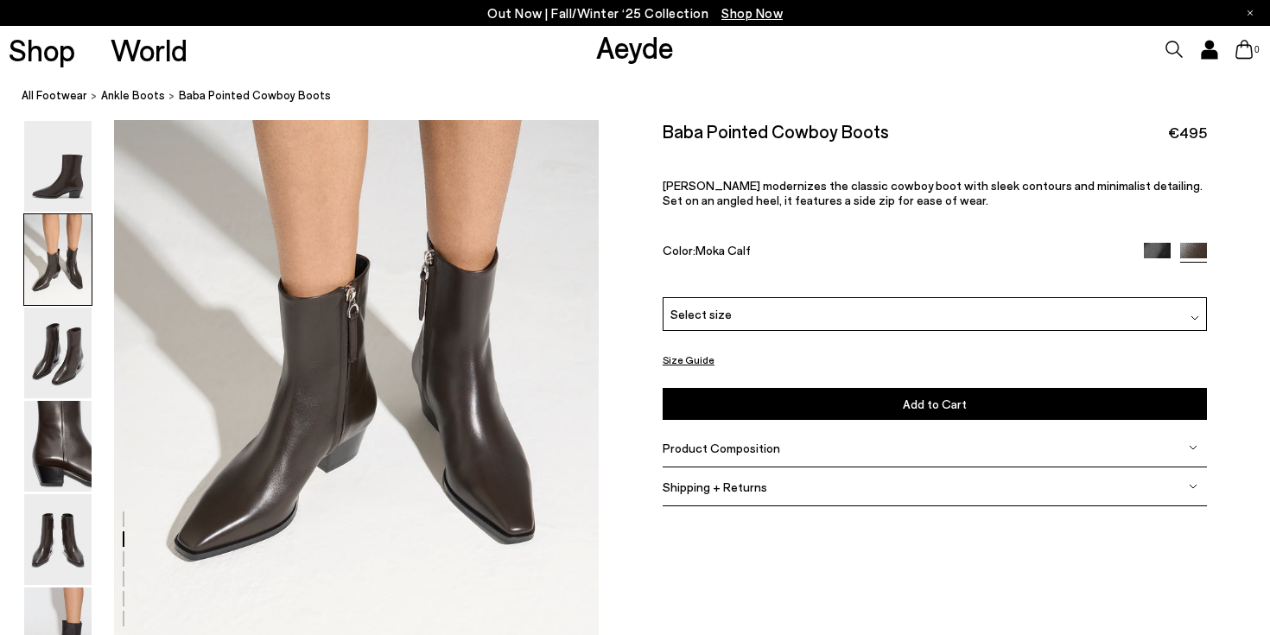
scroll to position [758, 0]
click at [73, 433] on img at bounding box center [57, 446] width 67 height 91
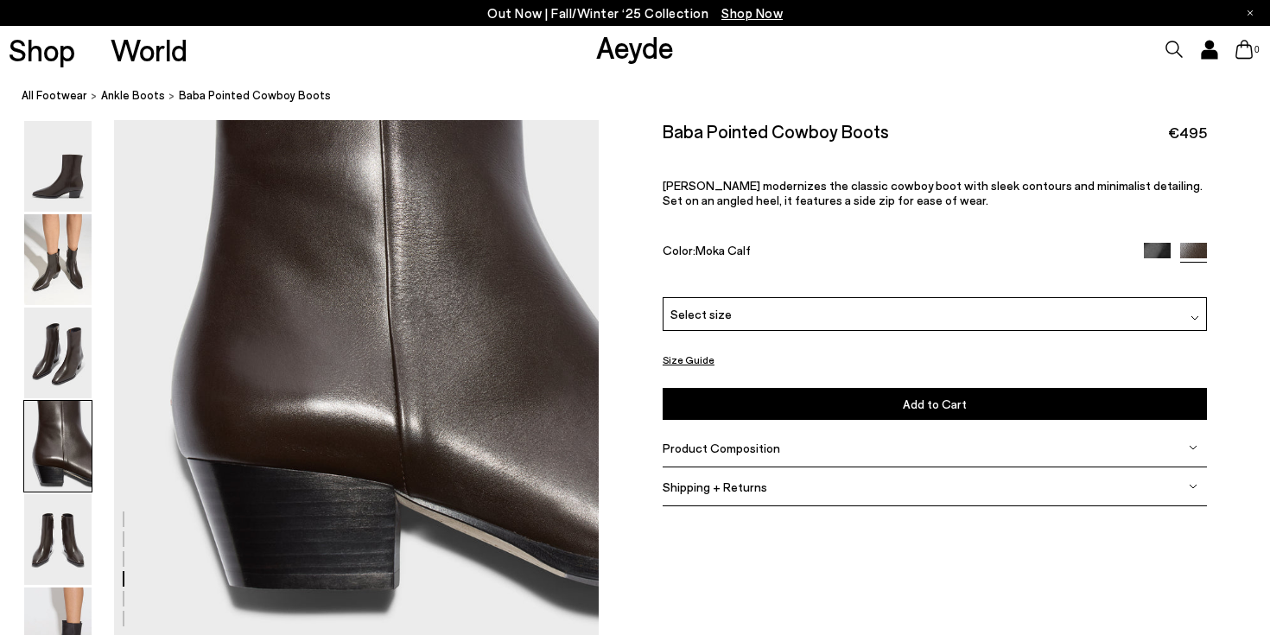
scroll to position [2068, 0]
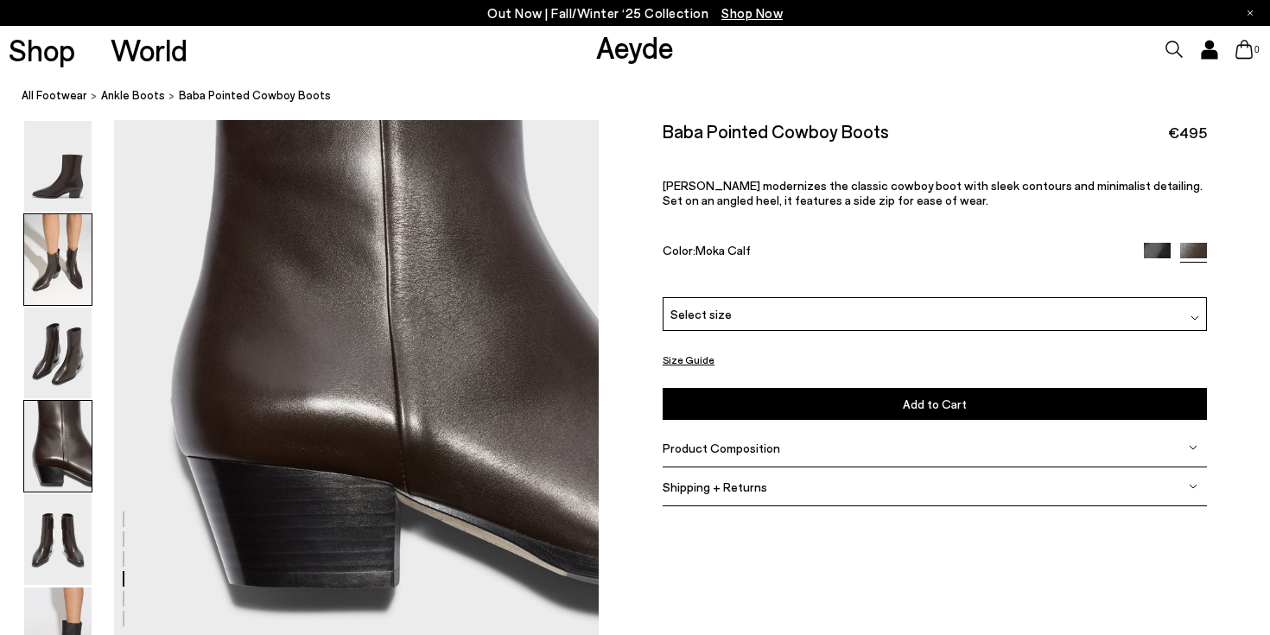
click at [65, 249] on img at bounding box center [57, 259] width 67 height 91
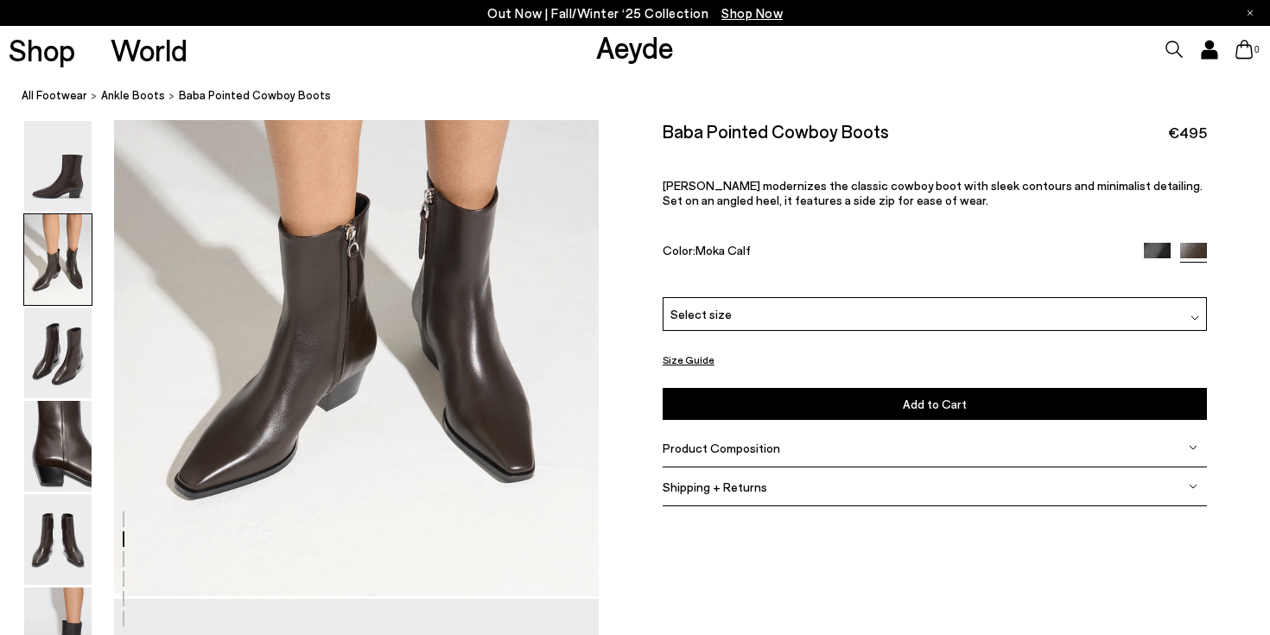
scroll to position [840, 0]
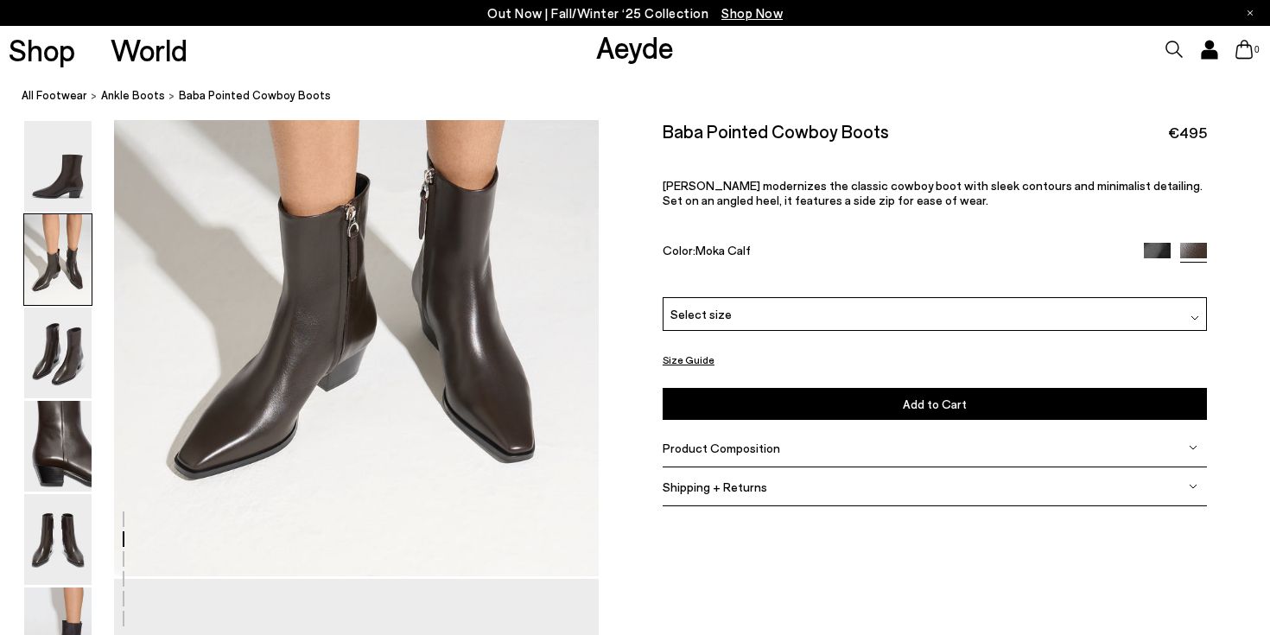
click at [694, 310] on span "Select size" at bounding box center [700, 315] width 61 height 18
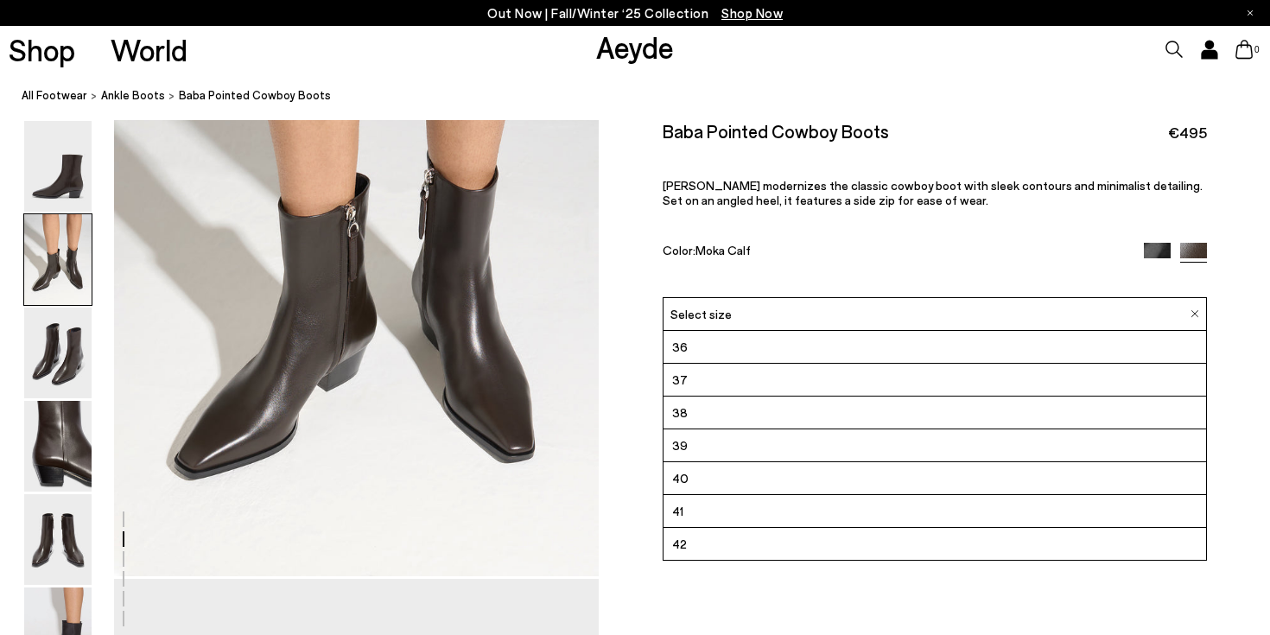
click at [682, 447] on span "39" at bounding box center [680, 446] width 16 height 22
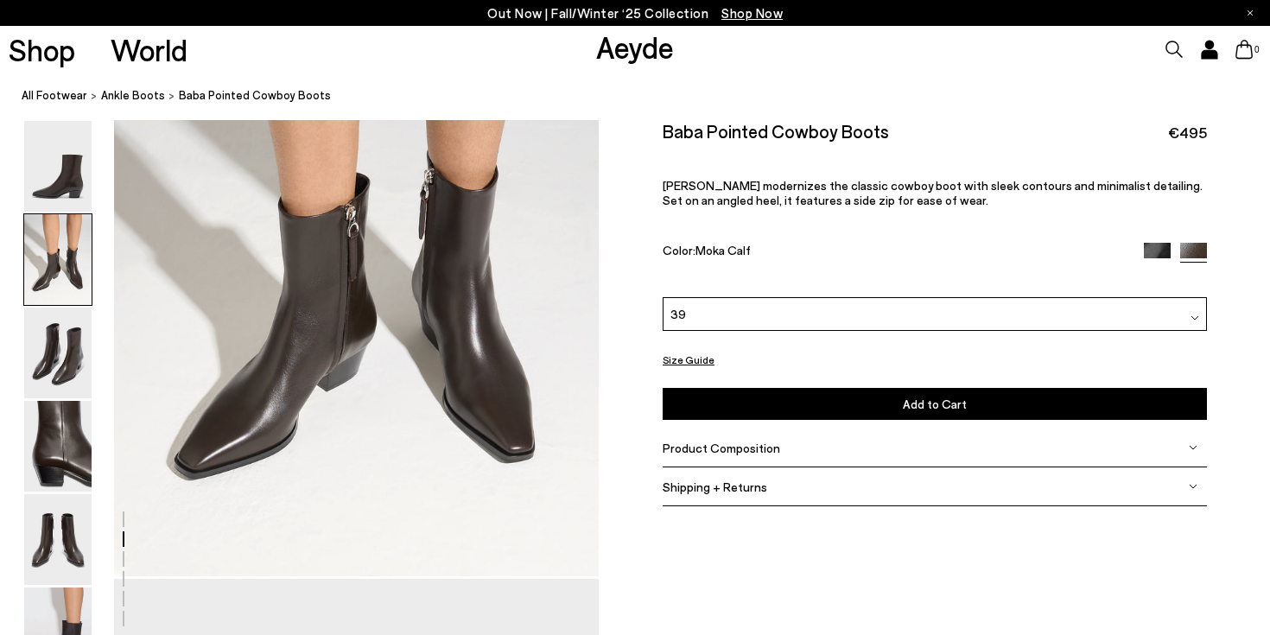
click at [722, 403] on button "Add to Cart Select a Size First" at bounding box center [934, 404] width 544 height 32
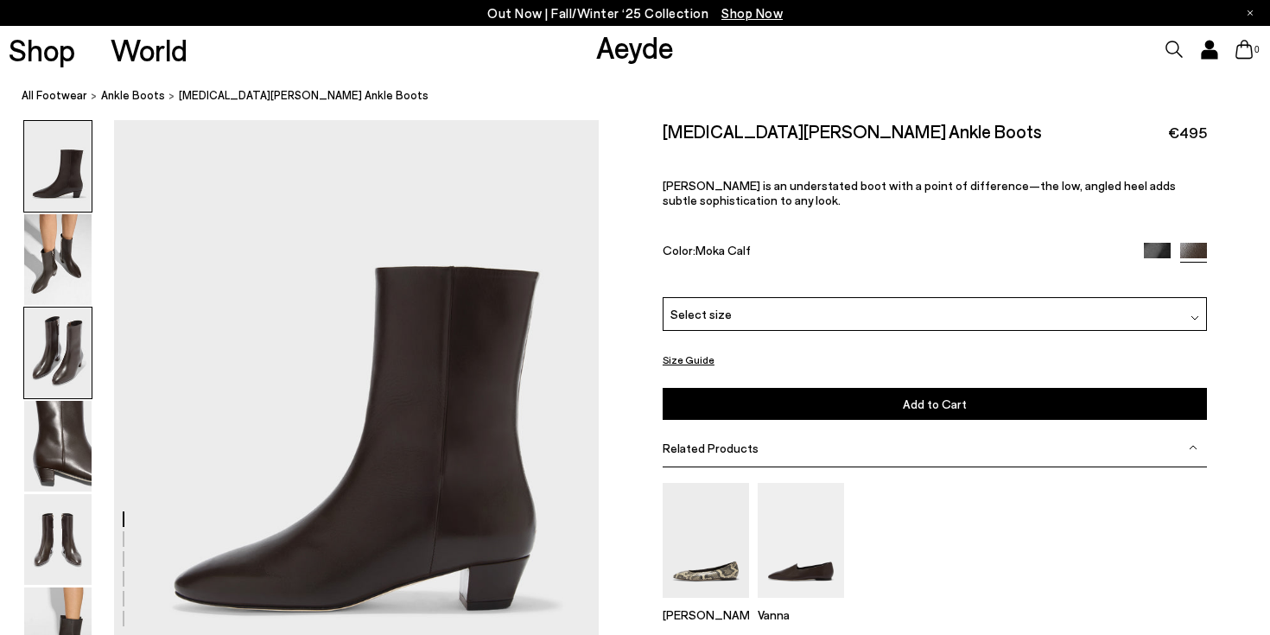
click at [54, 361] on img at bounding box center [57, 352] width 67 height 91
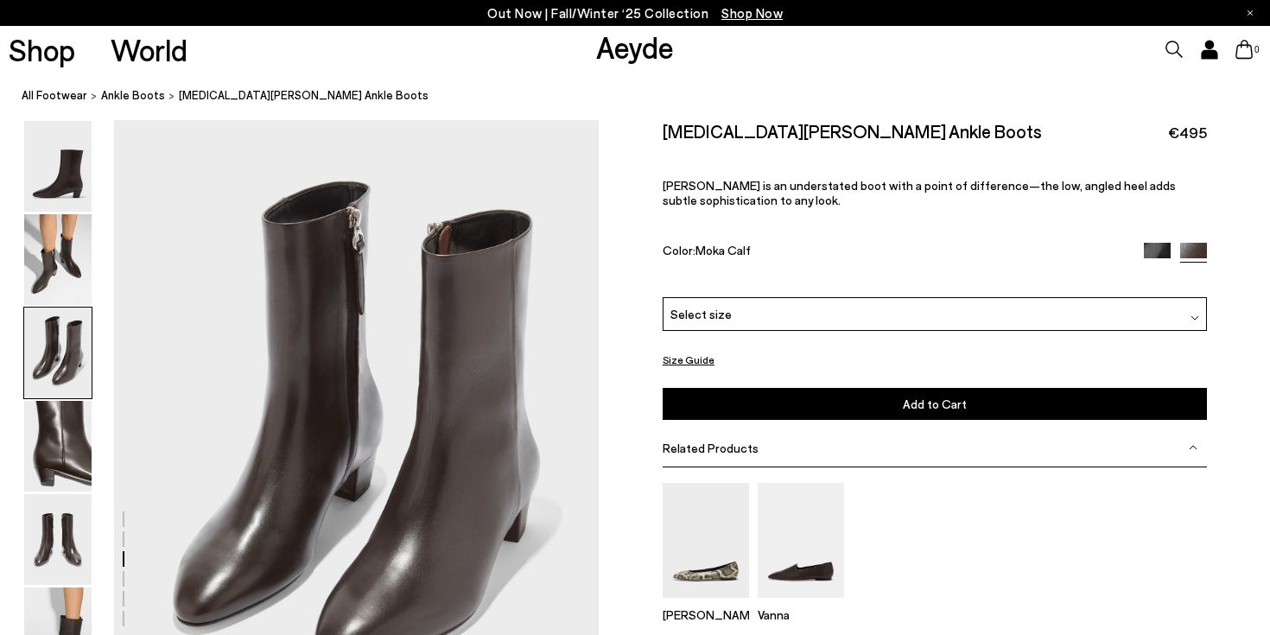
scroll to position [1362, 0]
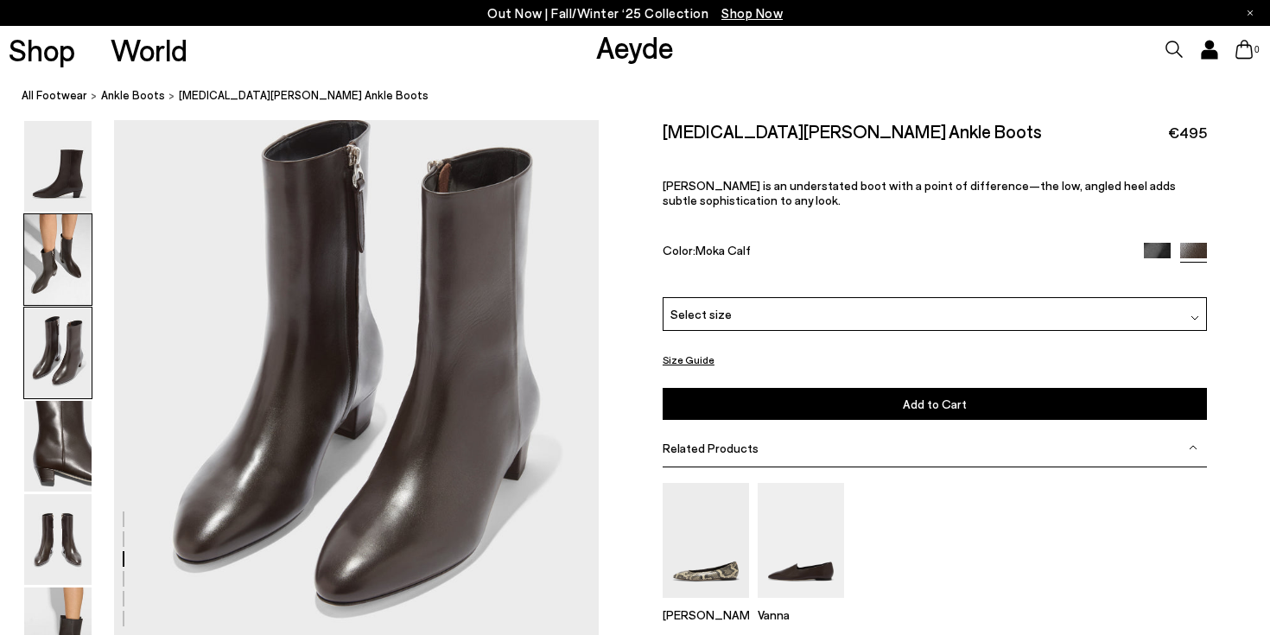
click at [73, 286] on img at bounding box center [57, 259] width 67 height 91
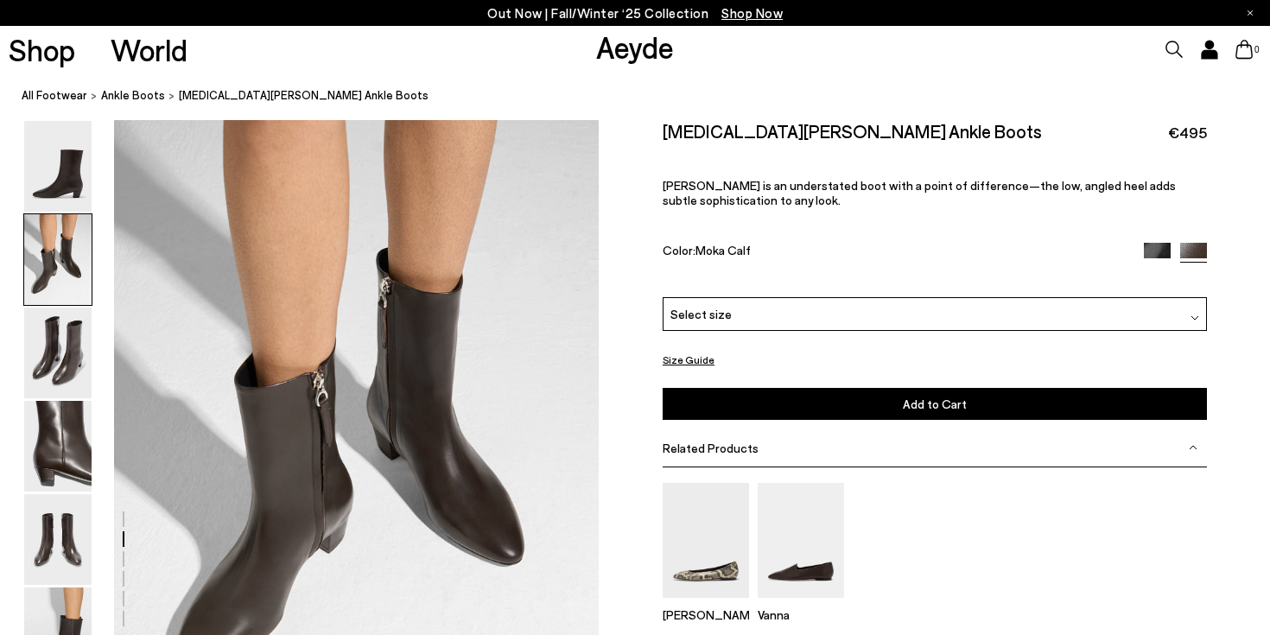
scroll to position [651, 0]
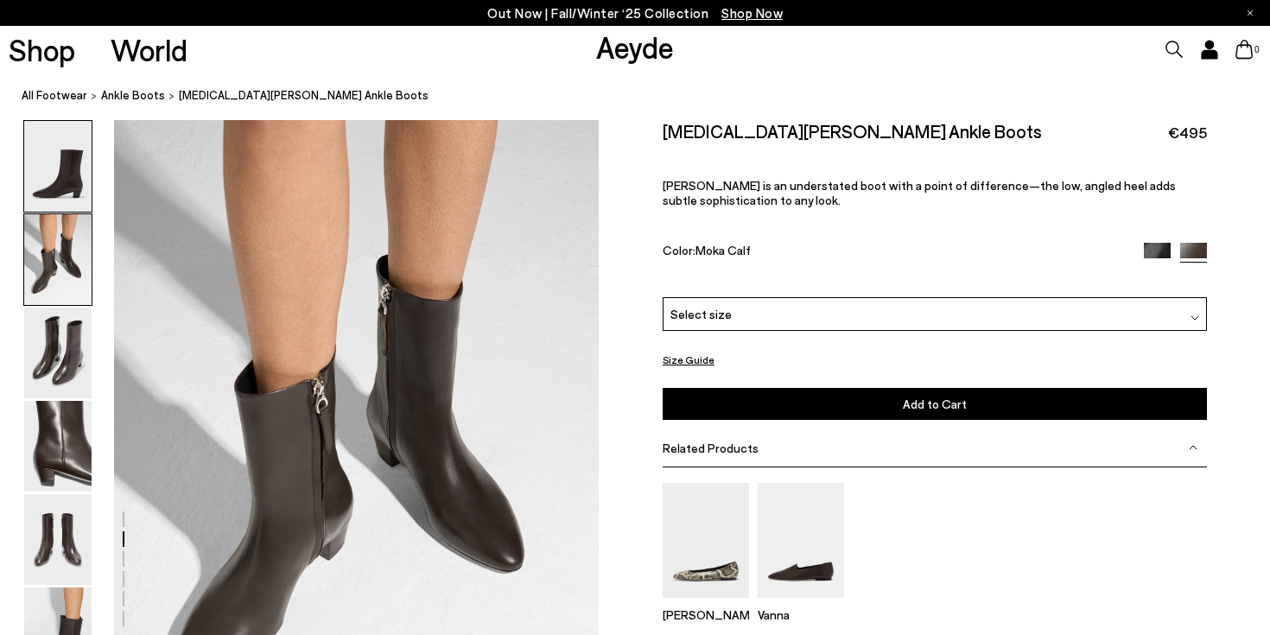
click at [57, 157] on img at bounding box center [57, 166] width 67 height 91
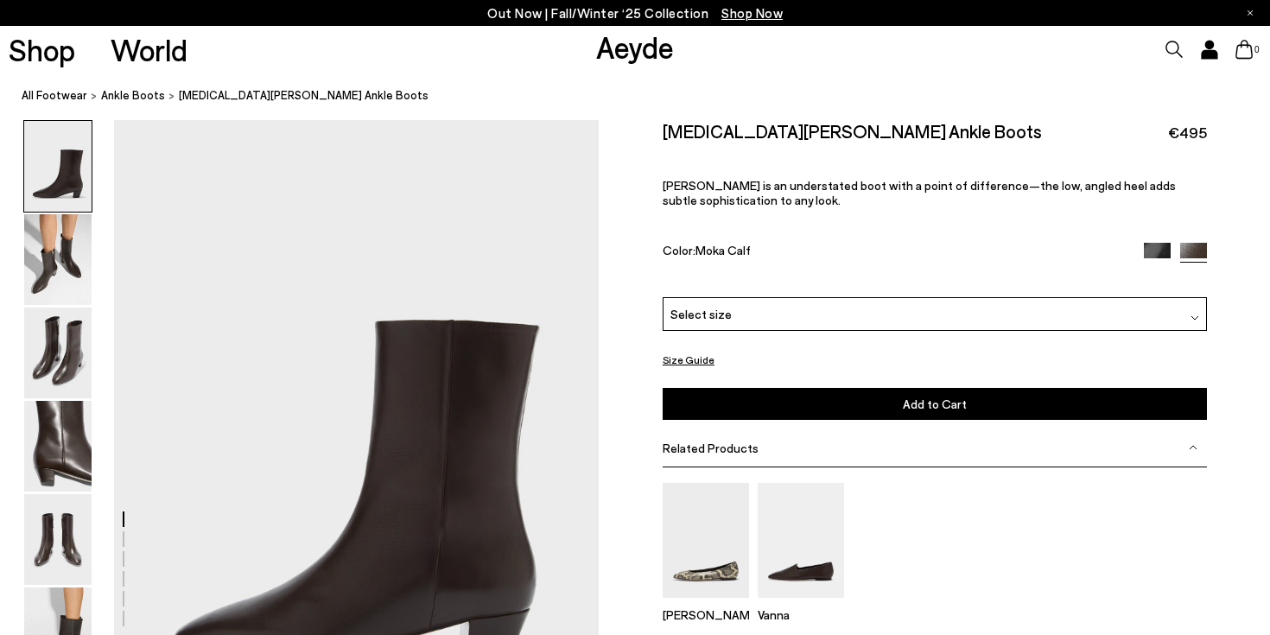
scroll to position [0, 0]
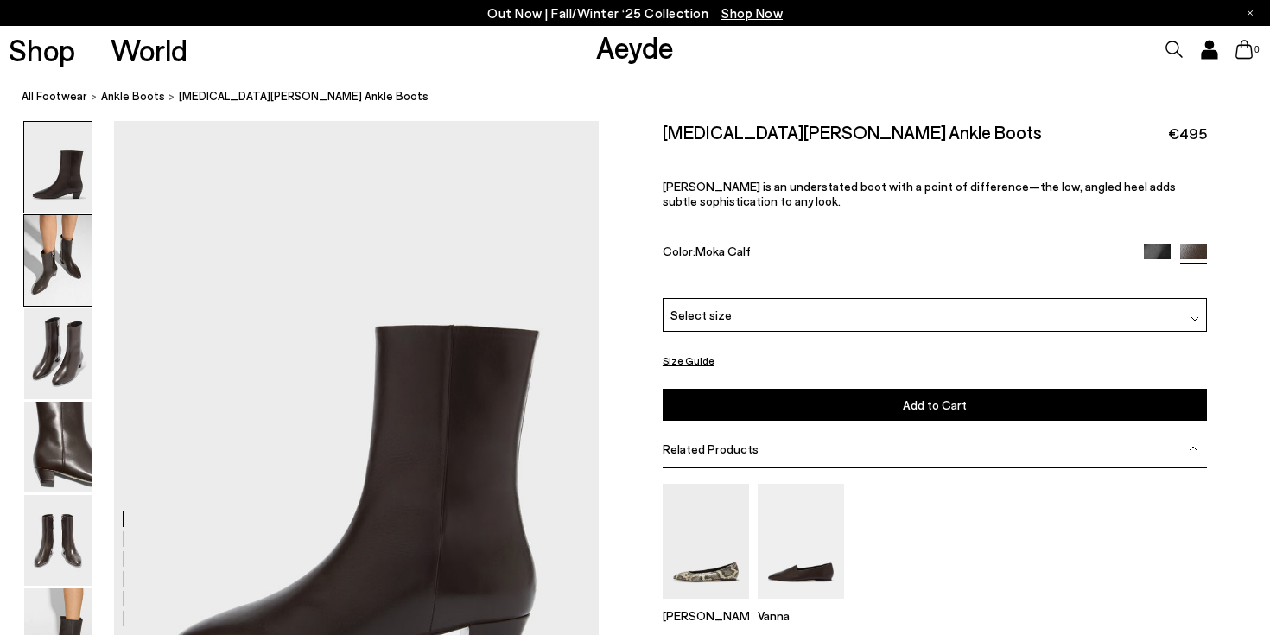
click at [60, 247] on img at bounding box center [57, 260] width 67 height 91
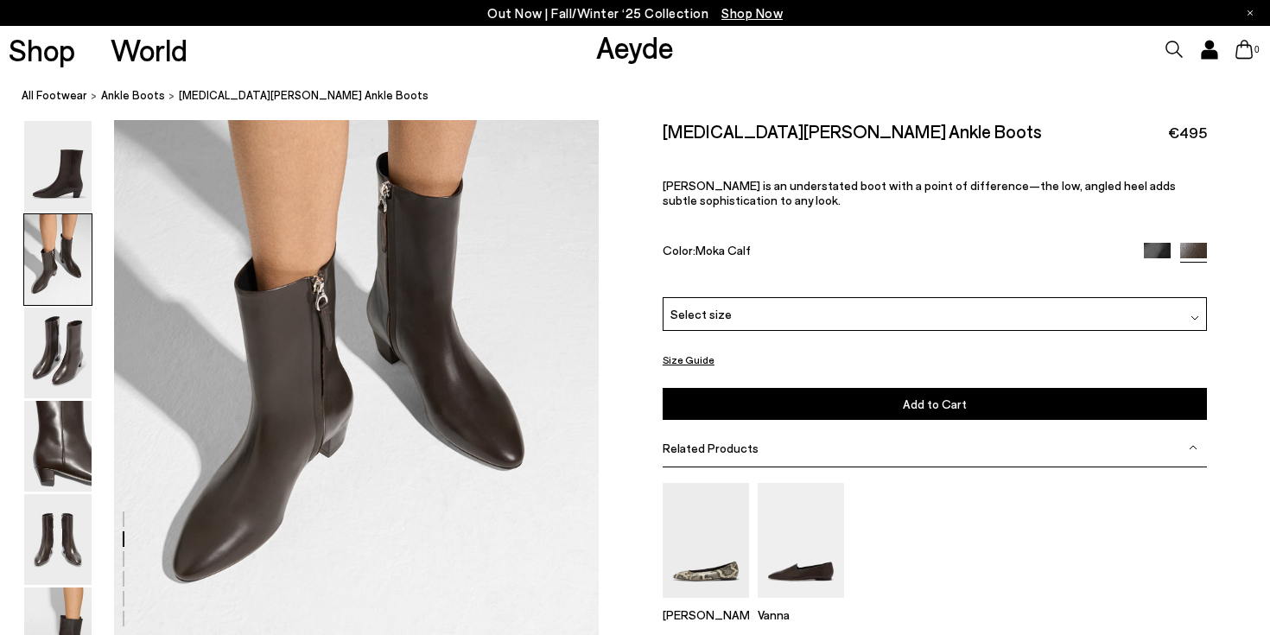
scroll to position [757, 0]
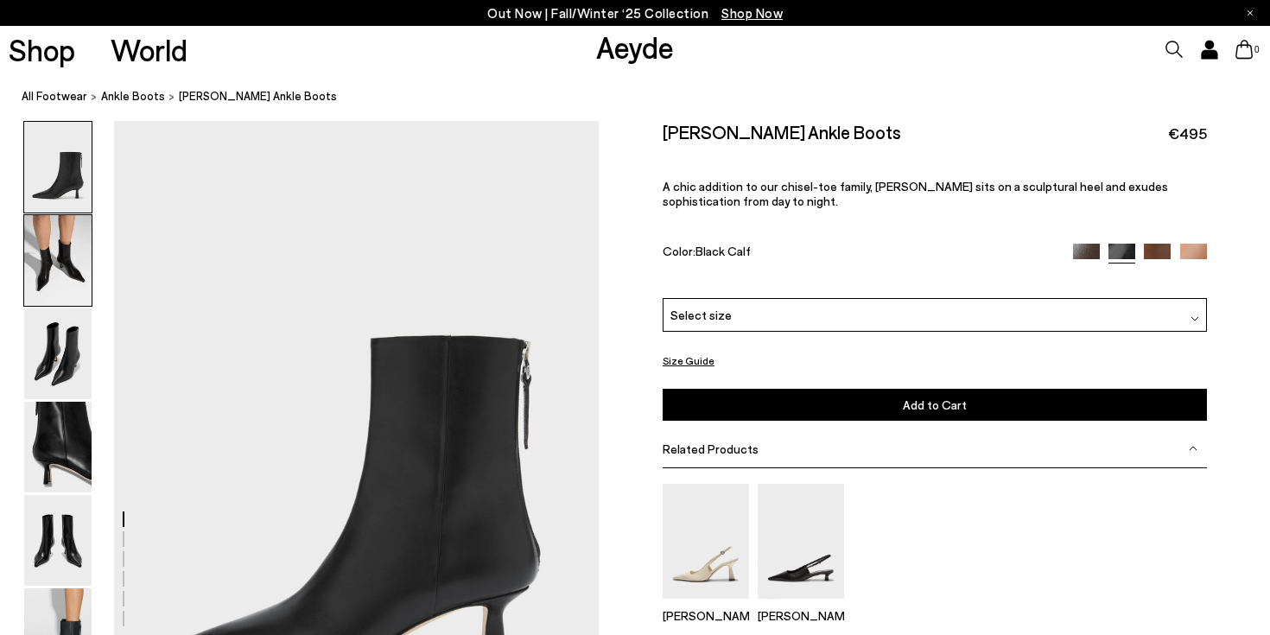
click at [45, 287] on img at bounding box center [57, 260] width 67 height 91
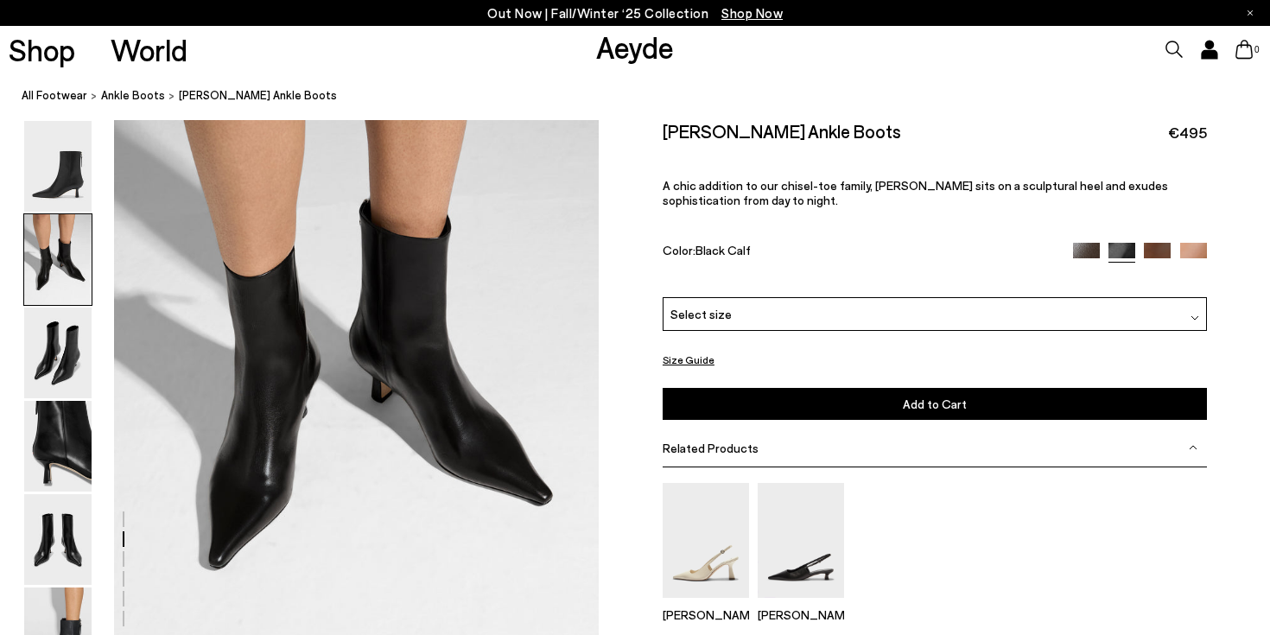
scroll to position [745, 0]
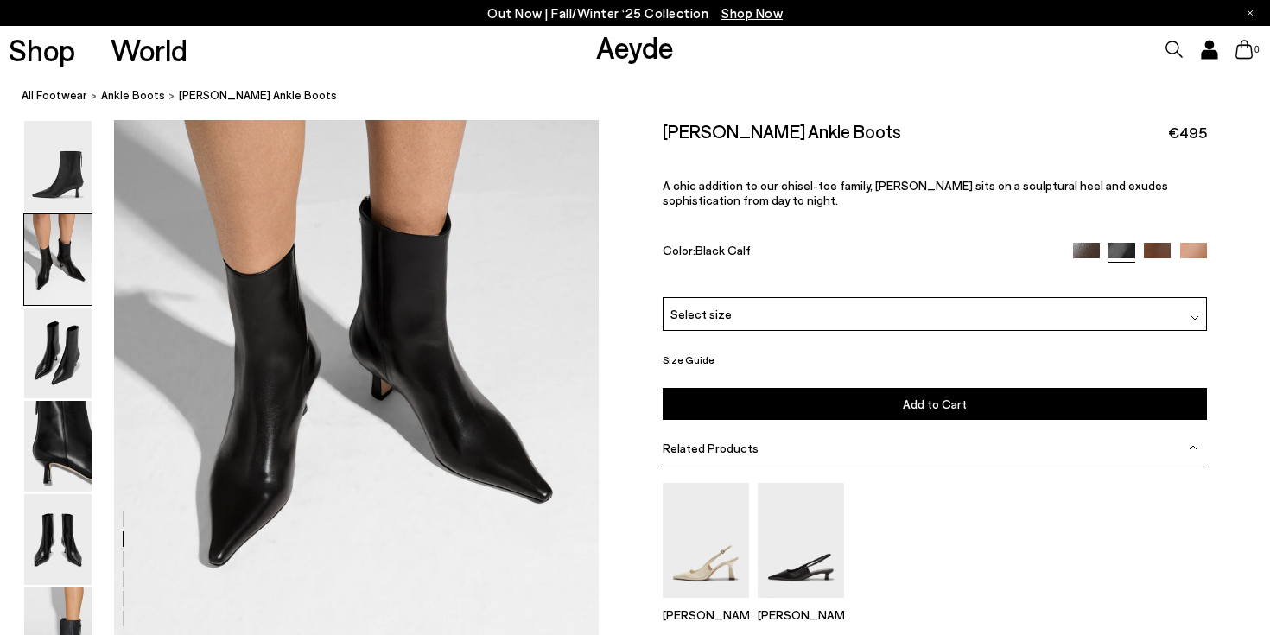
click at [783, 322] on div "Select size" at bounding box center [934, 315] width 544 height 34
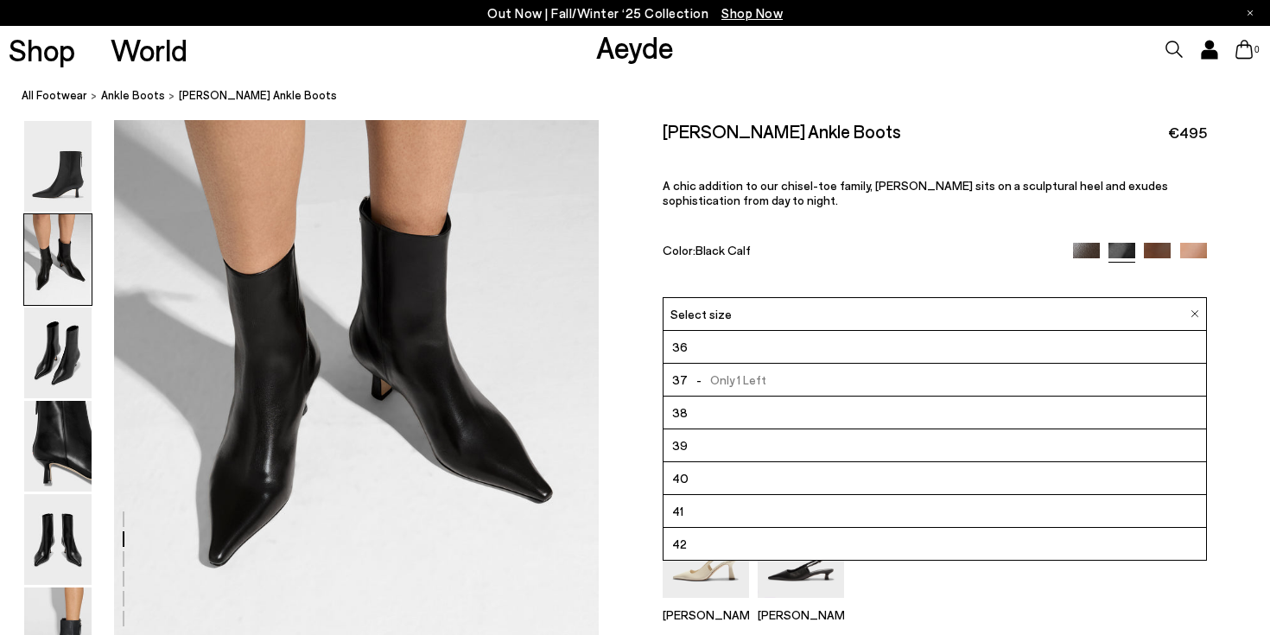
click at [819, 219] on div "[PERSON_NAME] Ankle Boots €495 A chic addition to our chisel-toe family, [PERSO…" at bounding box center [934, 209] width 544 height 178
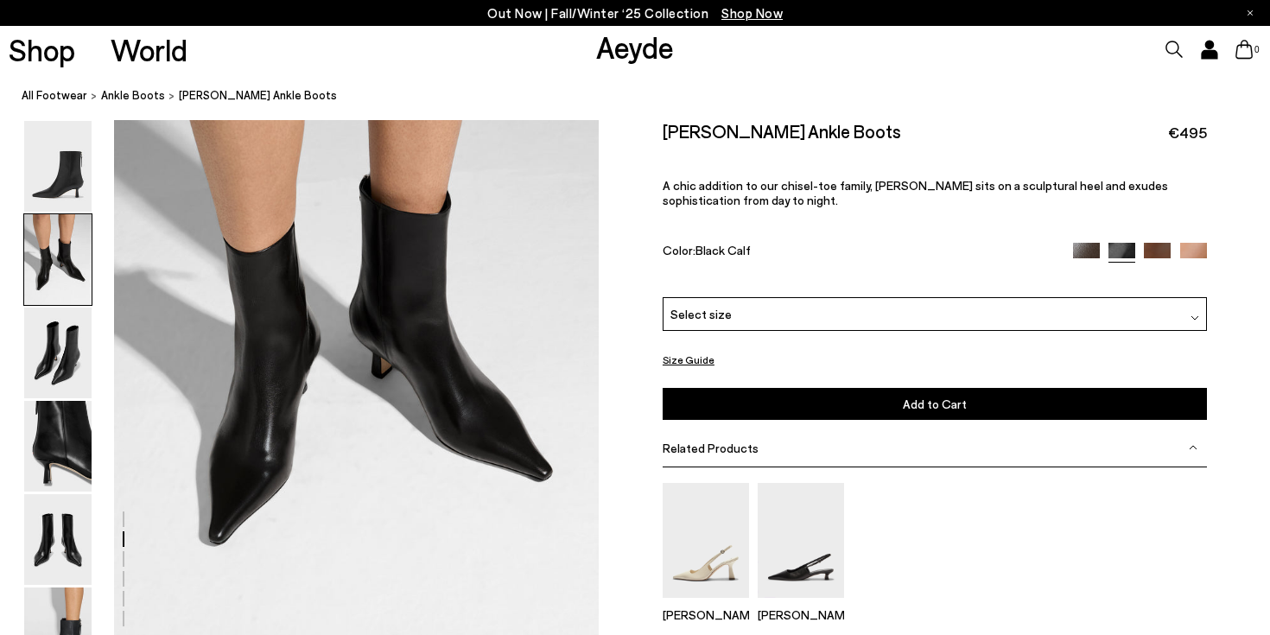
scroll to position [749, 0]
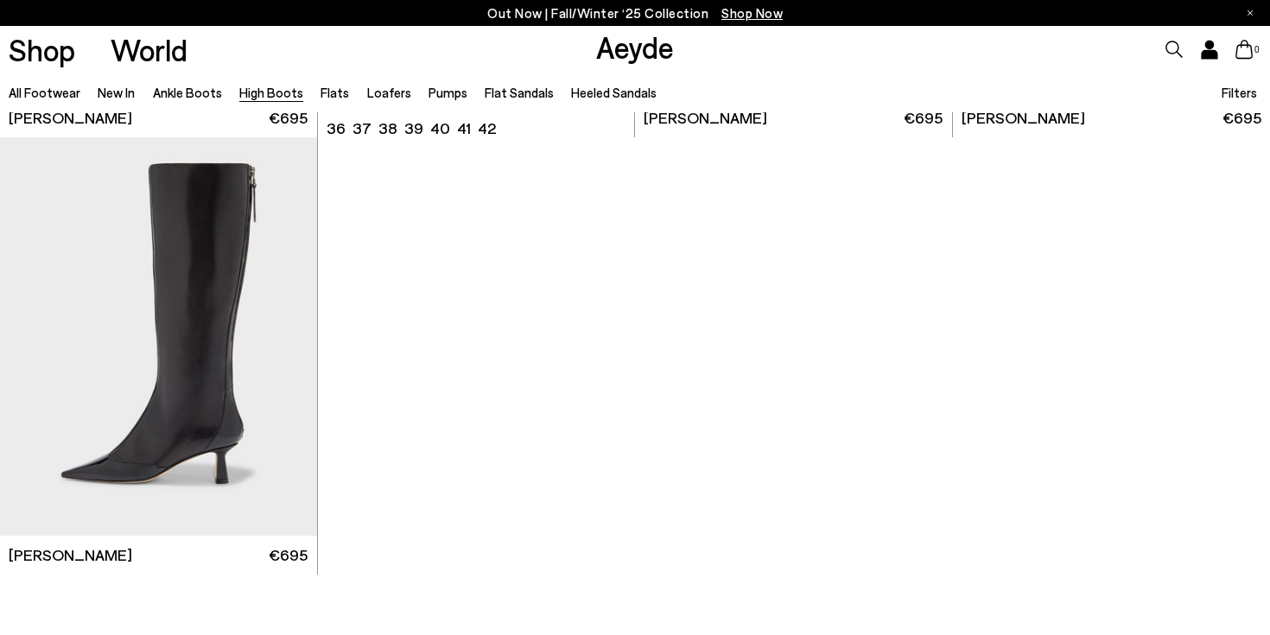
scroll to position [4347, 0]
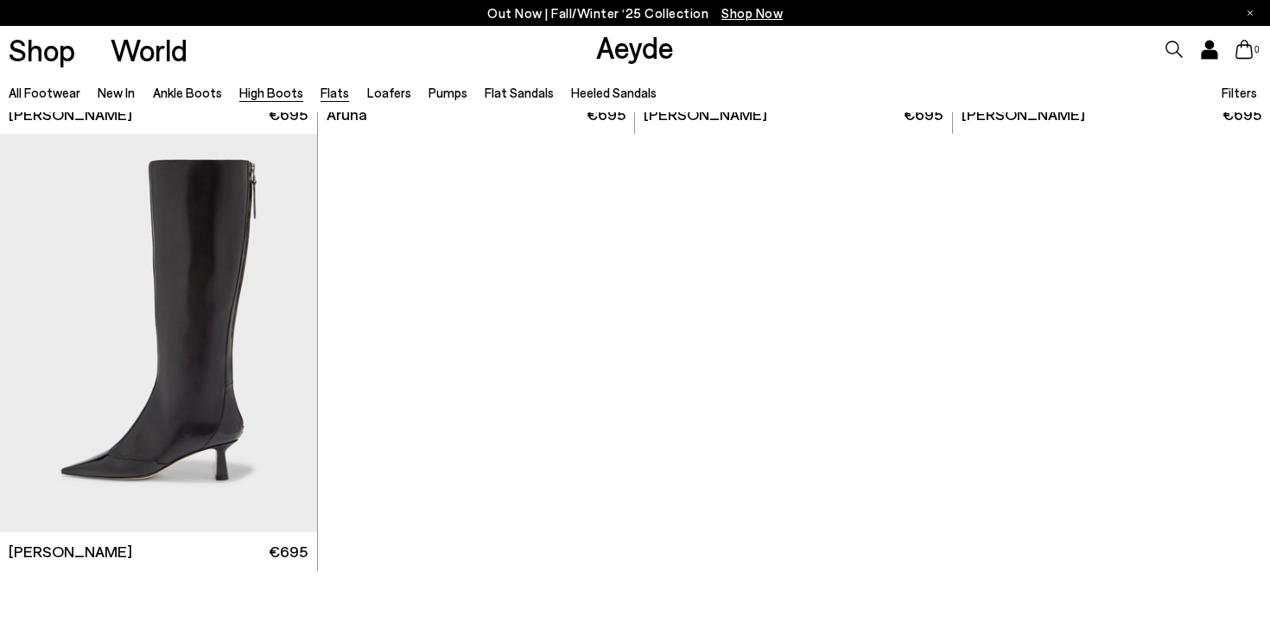
click at [330, 92] on link "Flats" at bounding box center [334, 93] width 29 height 16
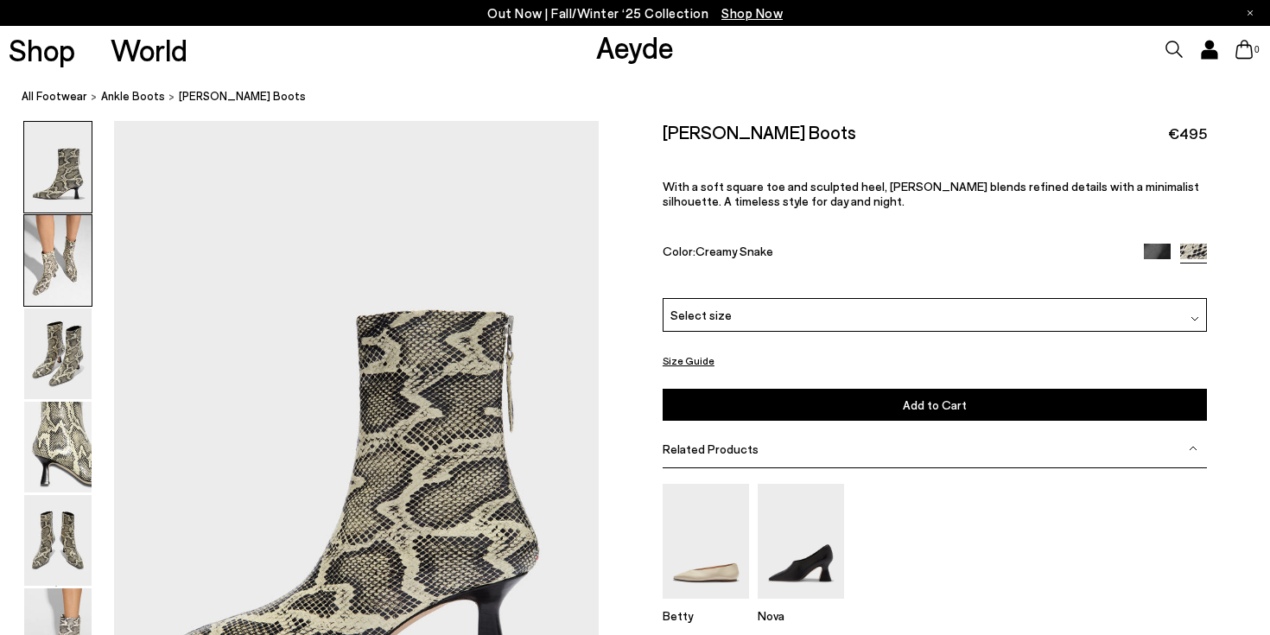
click at [68, 260] on img at bounding box center [57, 260] width 67 height 91
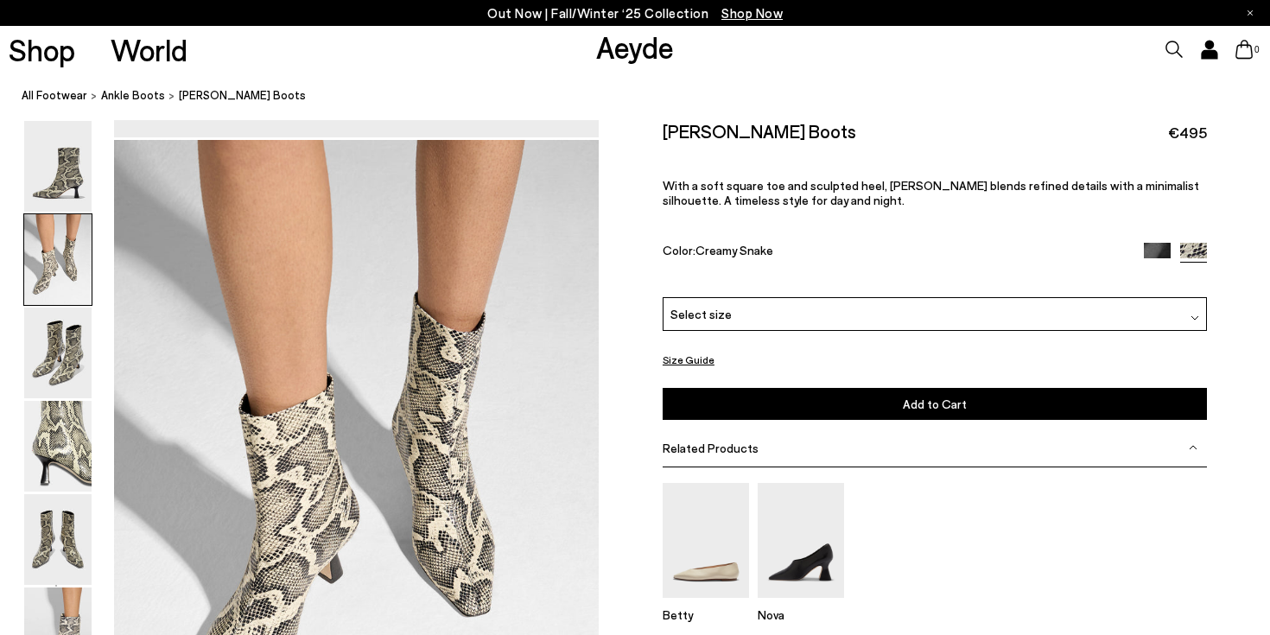
scroll to position [651, 0]
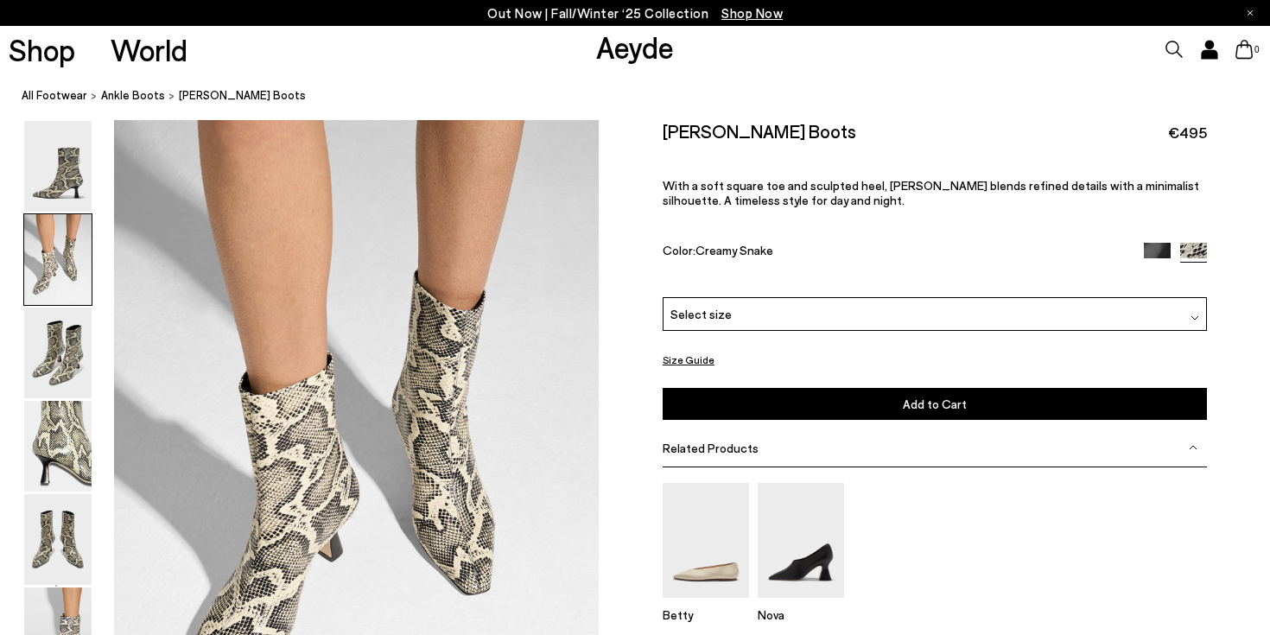
click at [1153, 246] on img at bounding box center [1157, 256] width 27 height 27
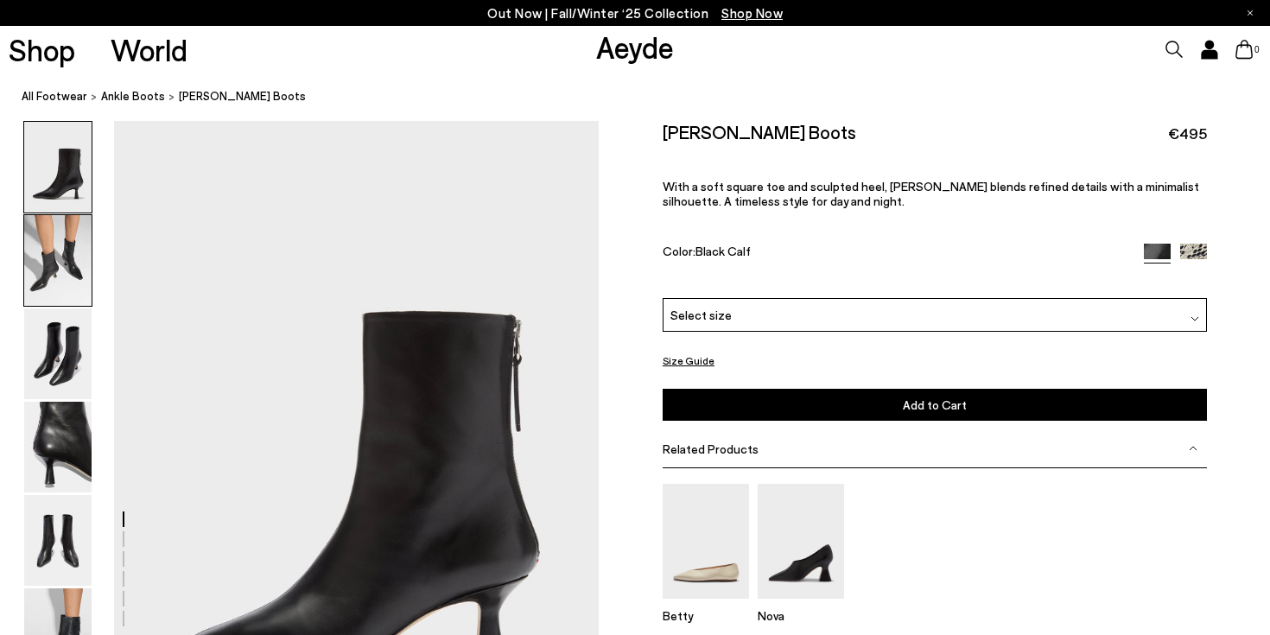
click at [43, 262] on img at bounding box center [57, 260] width 67 height 91
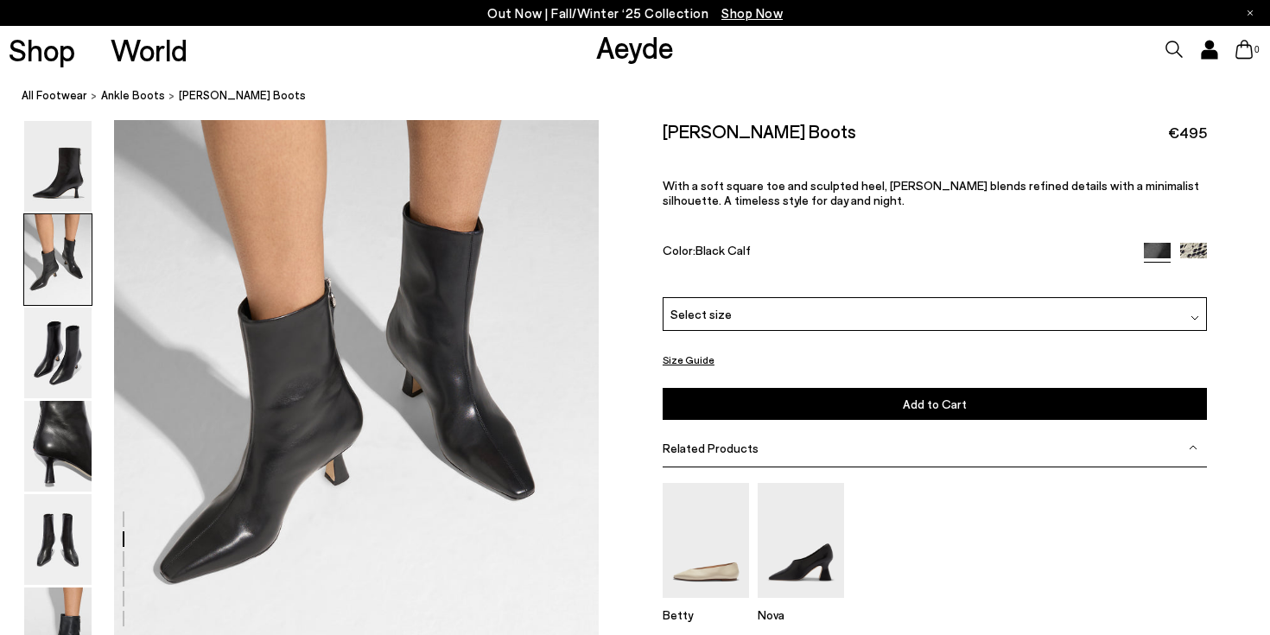
scroll to position [732, 0]
click at [697, 309] on span "Select size" at bounding box center [700, 315] width 61 height 18
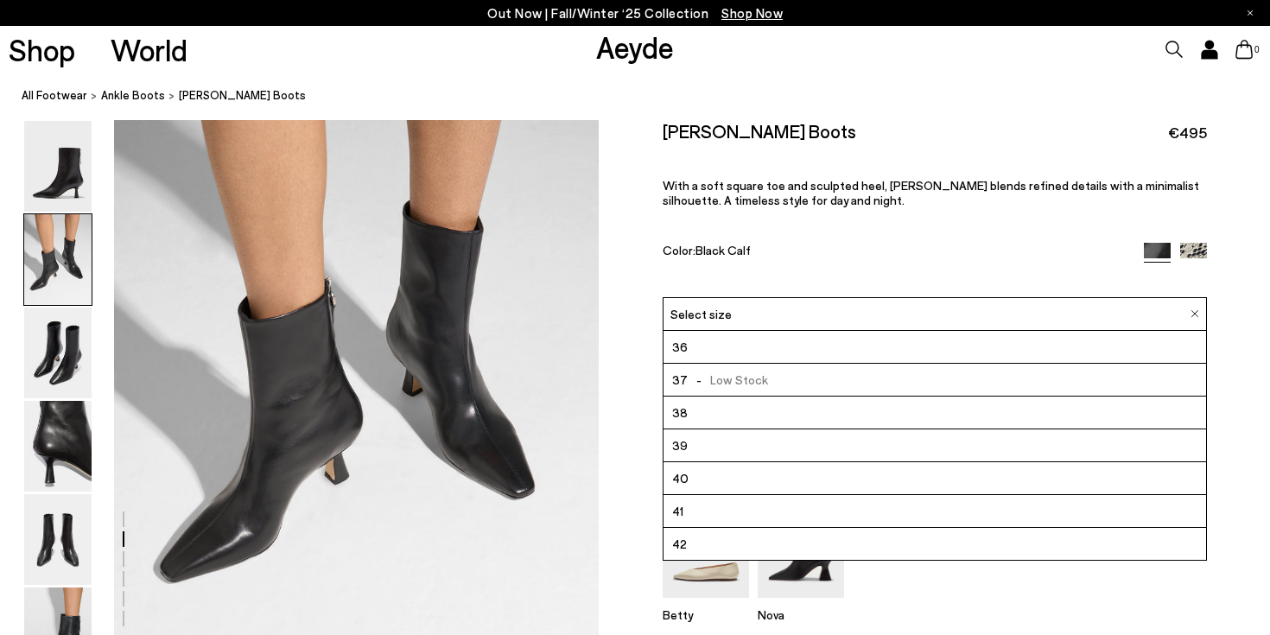
click at [707, 447] on li "39" at bounding box center [934, 446] width 542 height 33
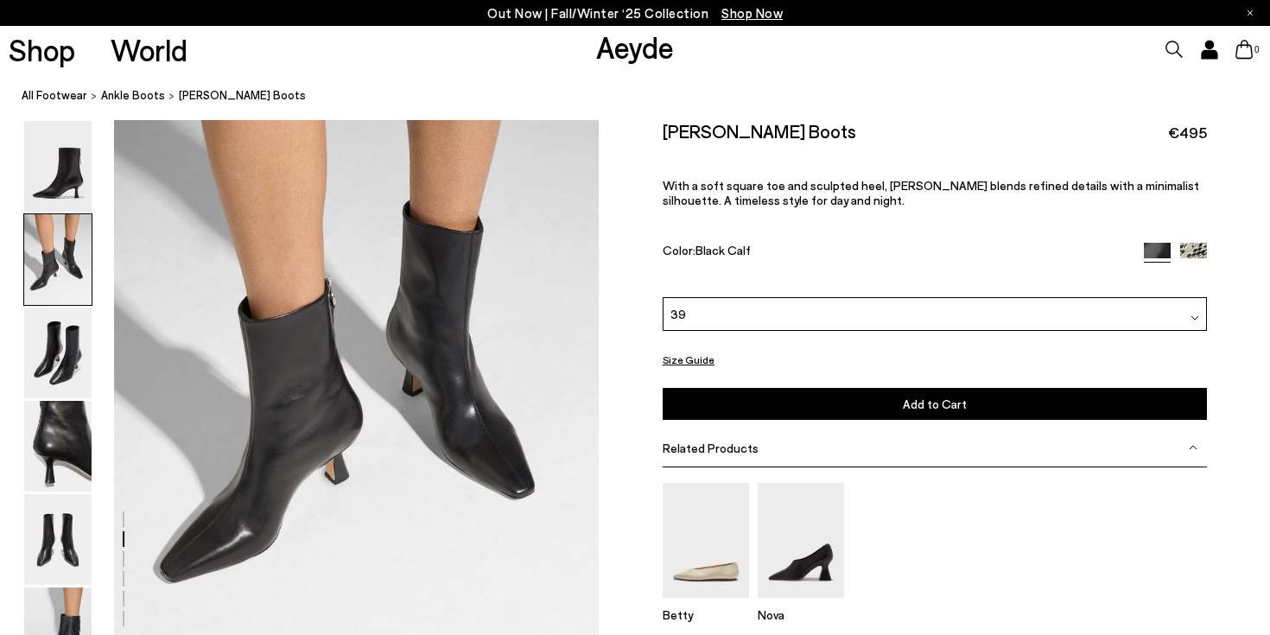
click at [723, 411] on button "Add to Cart Select a Size First" at bounding box center [934, 404] width 544 height 32
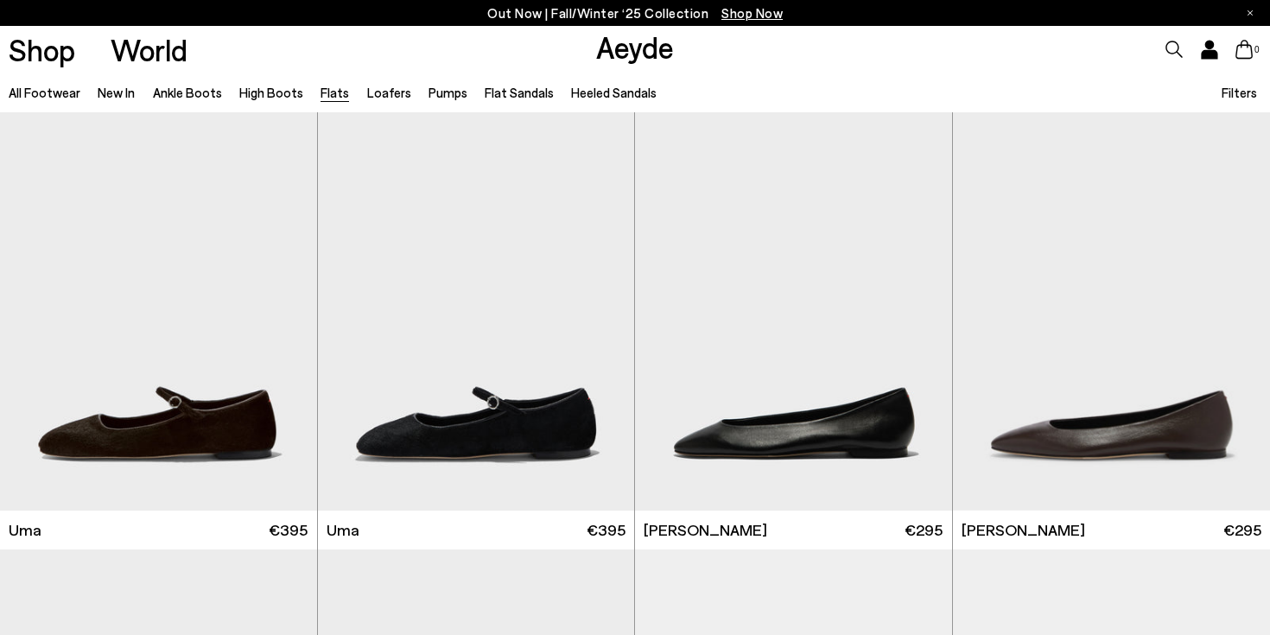
click at [1239, 92] on span "Filters" at bounding box center [1238, 93] width 35 height 16
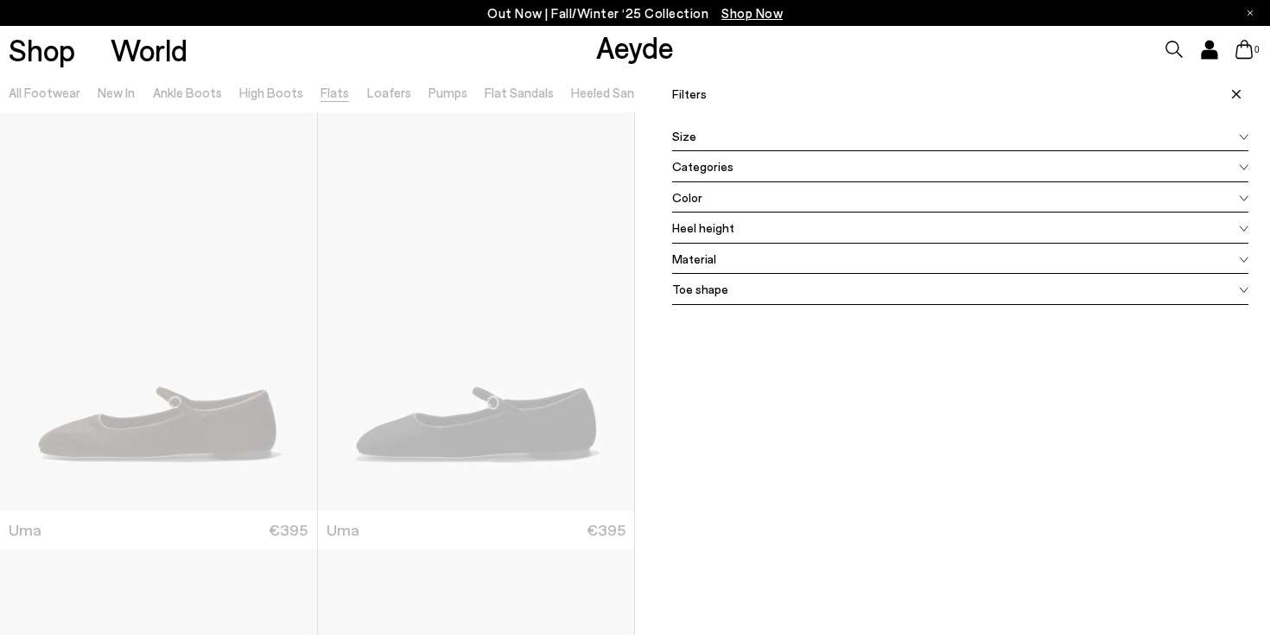
click at [694, 199] on span "Color" at bounding box center [687, 197] width 30 height 18
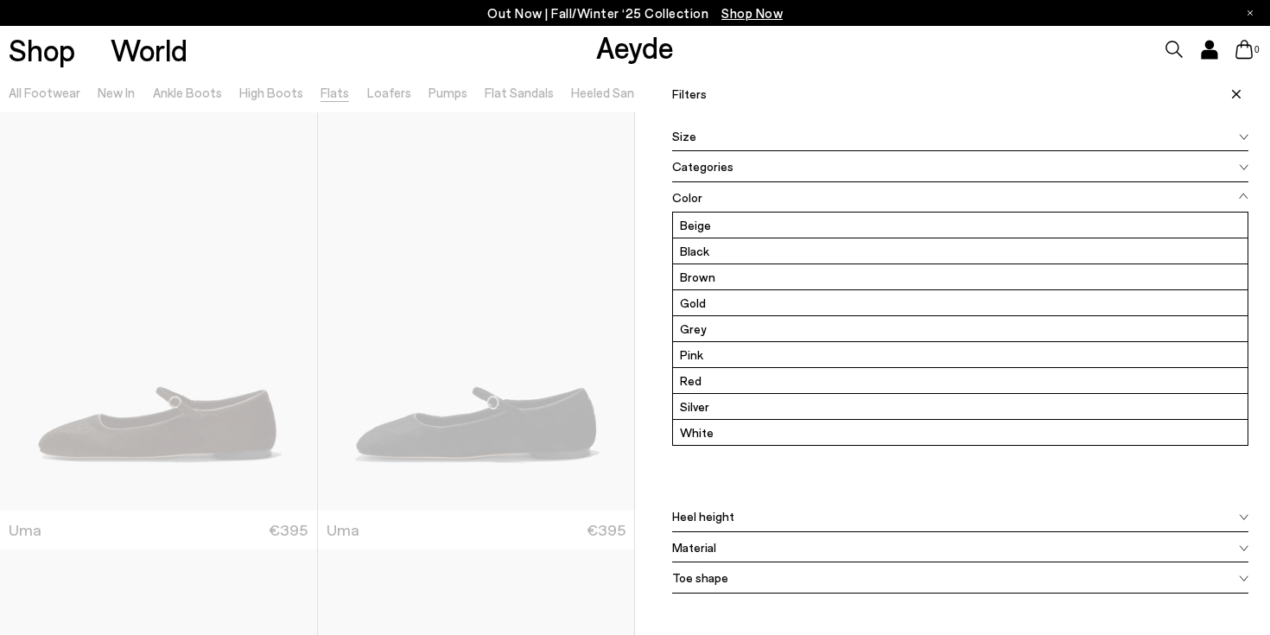
click at [692, 138] on span "Size" at bounding box center [684, 136] width 24 height 18
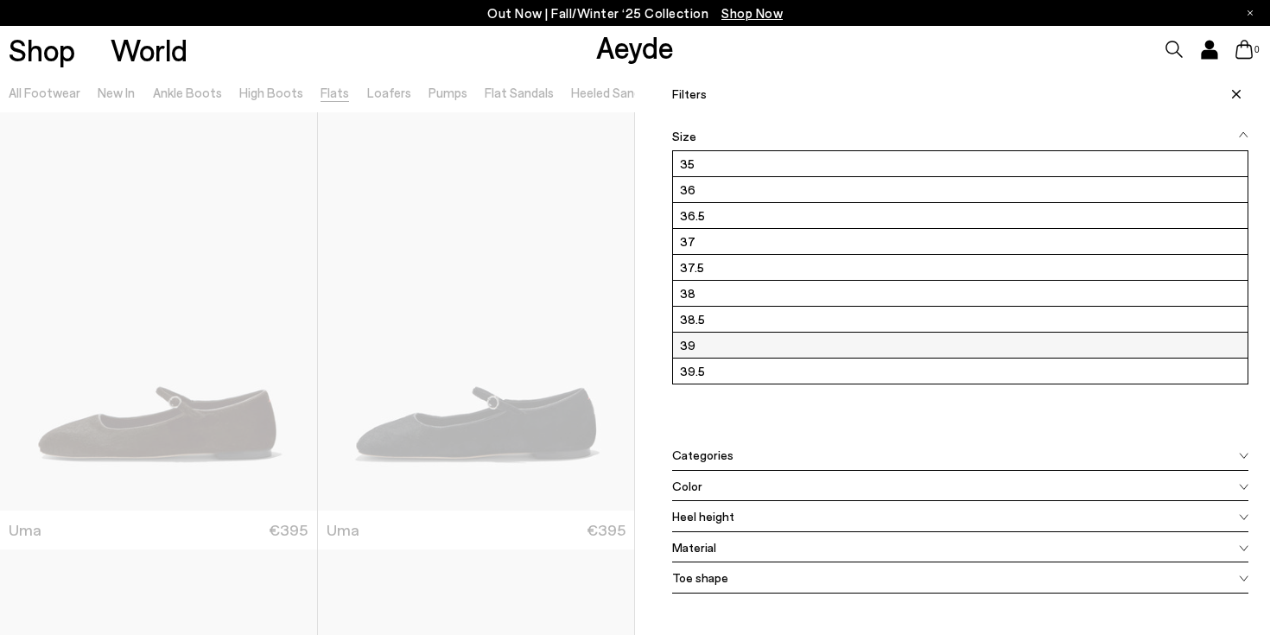
click at [692, 348] on label "39" at bounding box center [960, 345] width 574 height 25
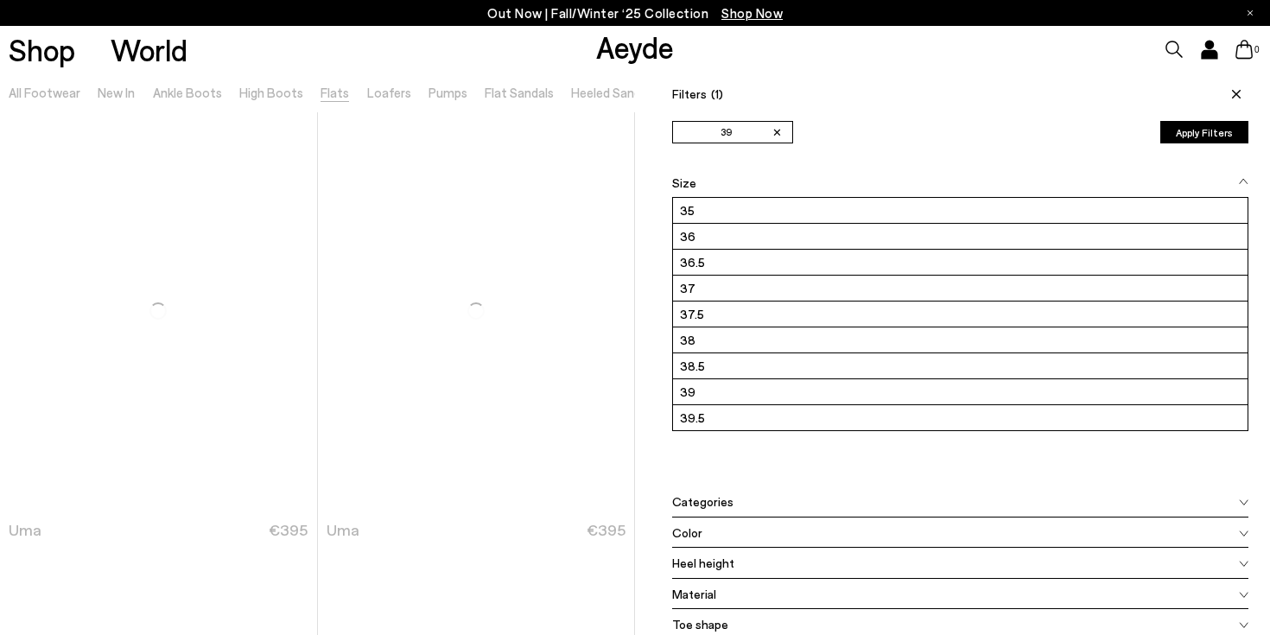
click at [1214, 136] on button "Apply Filters" at bounding box center [1204, 132] width 88 height 22
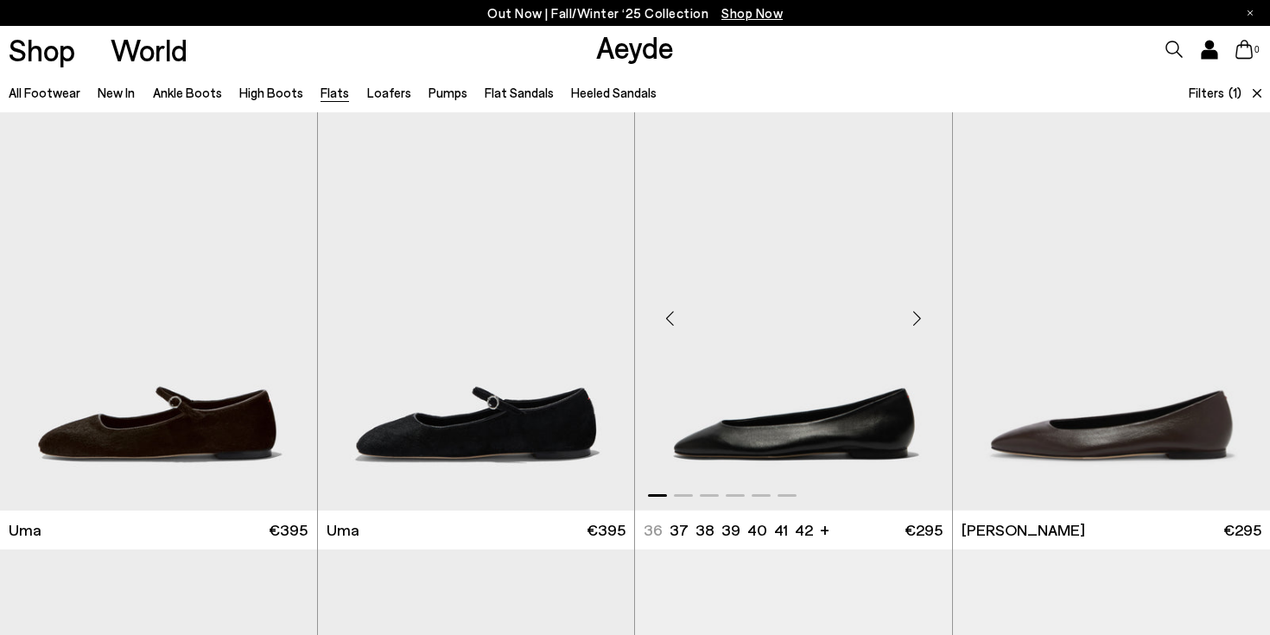
click at [916, 322] on div "Next slide" at bounding box center [917, 318] width 52 height 52
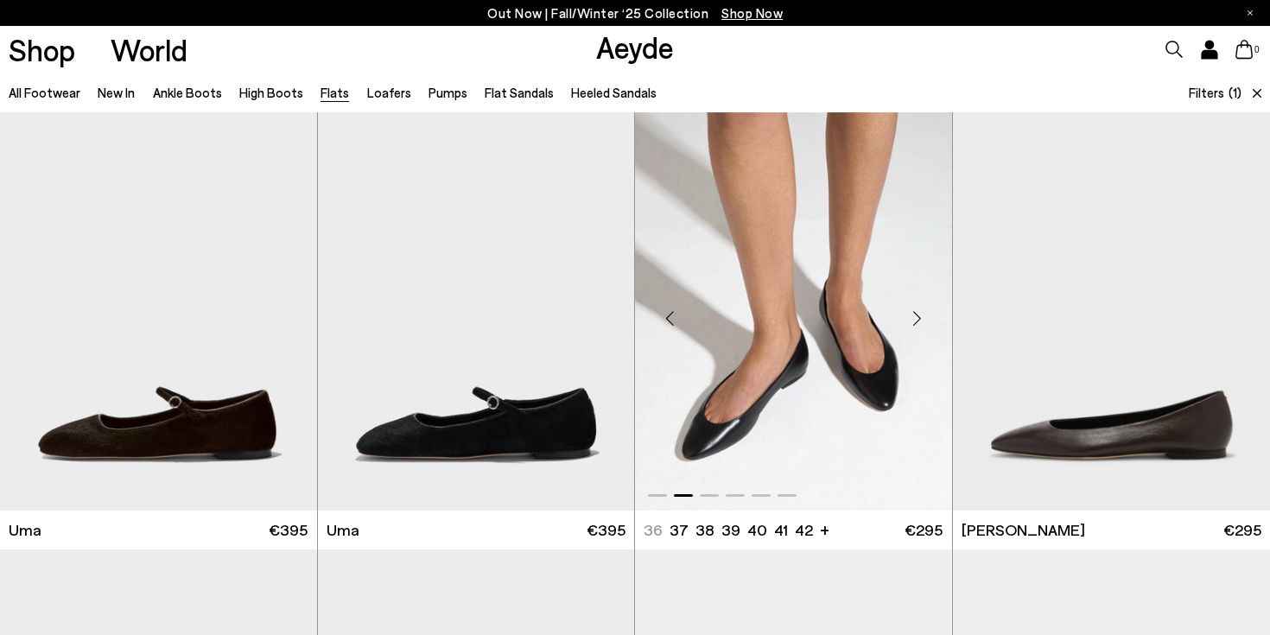
click at [916, 322] on div "Next slide" at bounding box center [917, 318] width 52 height 52
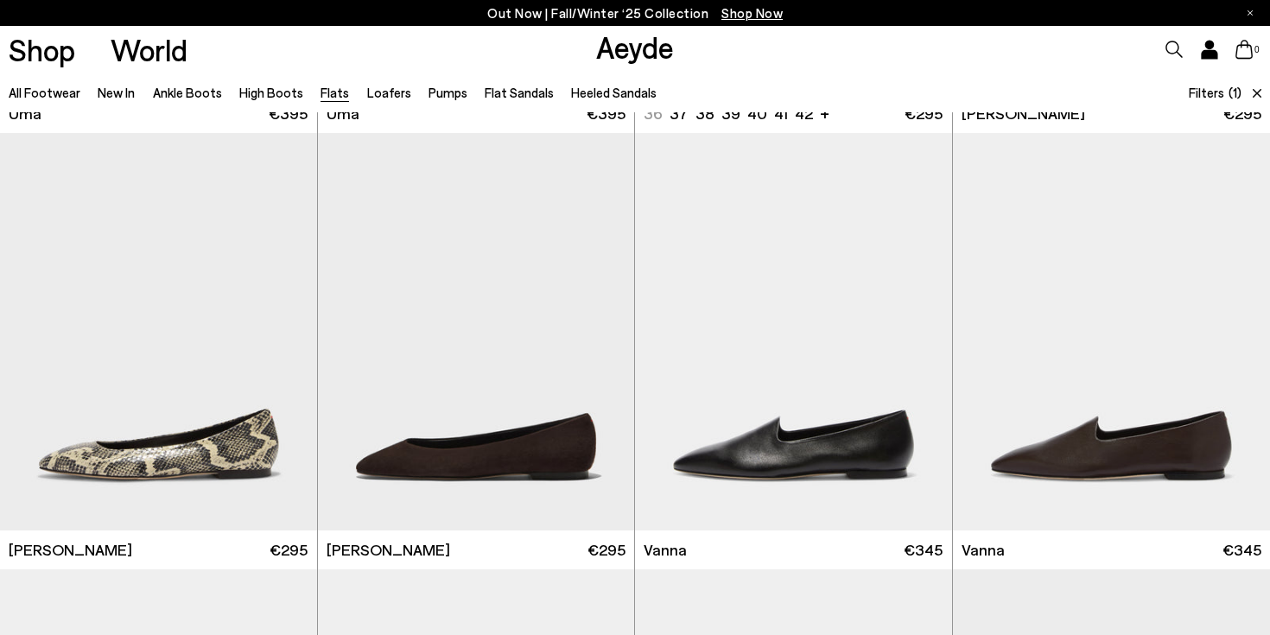
scroll to position [488, 0]
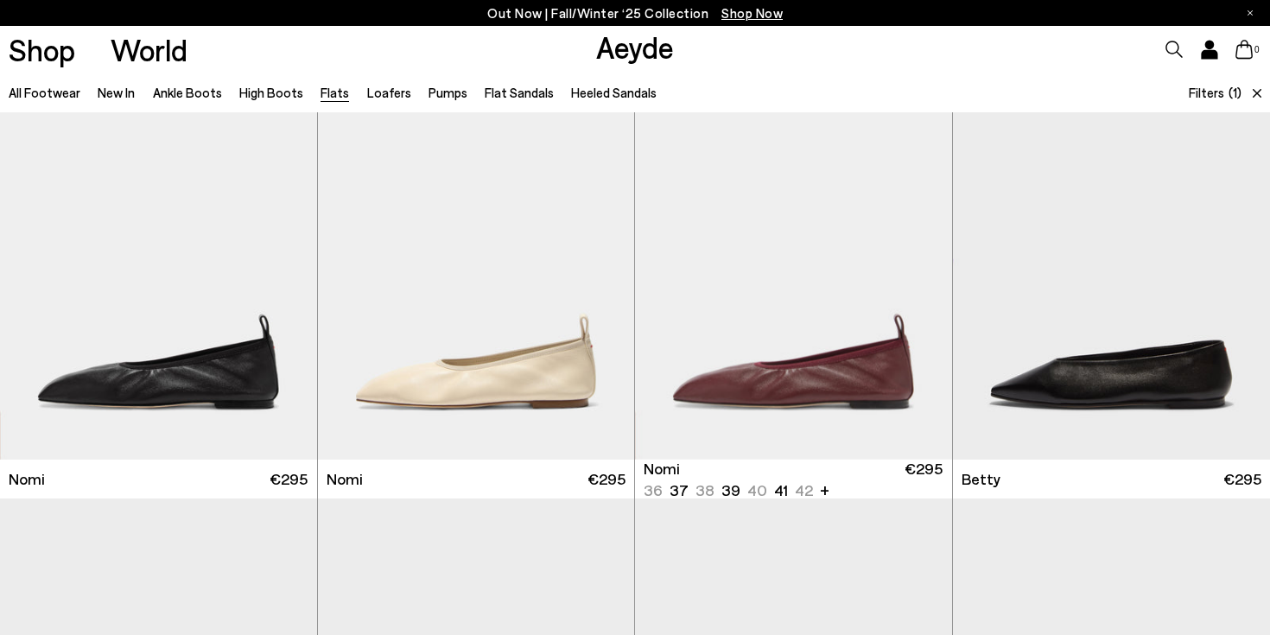
scroll to position [939, 0]
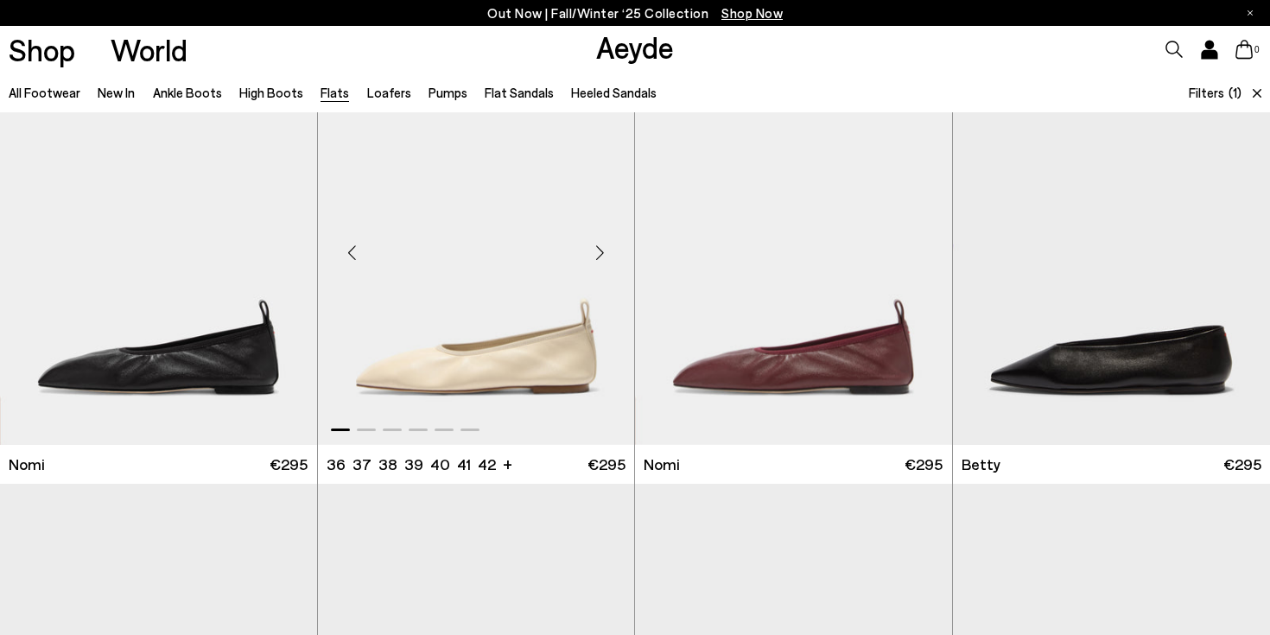
click at [601, 252] on div "Next slide" at bounding box center [600, 253] width 52 height 52
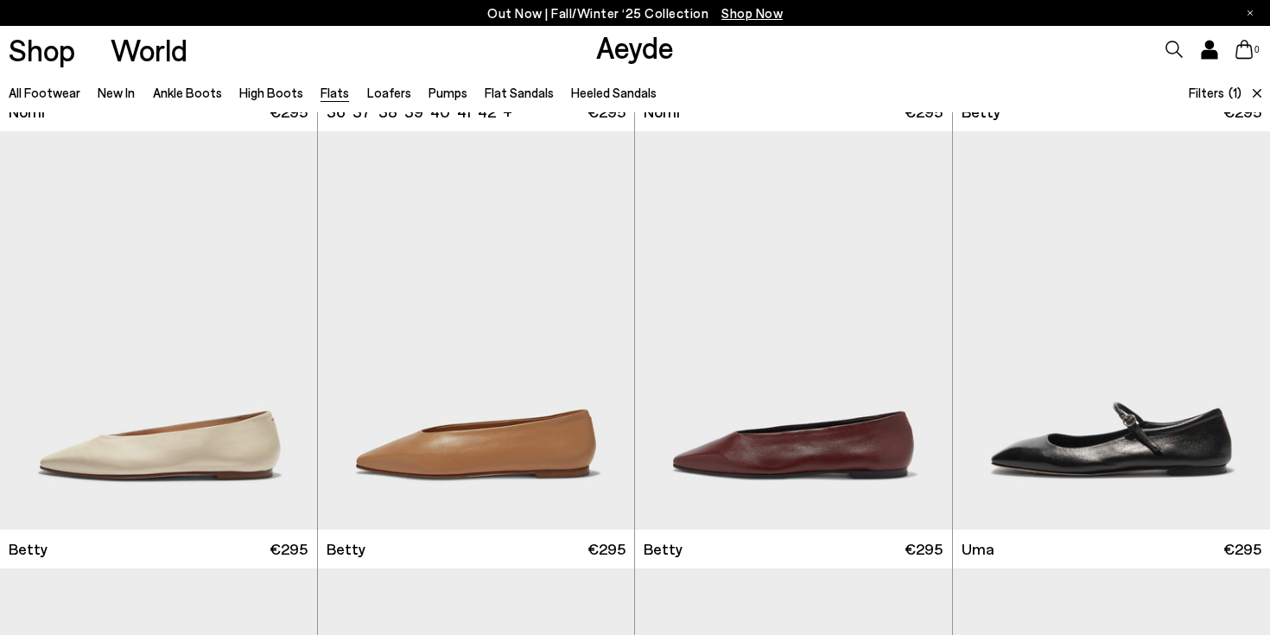
scroll to position [1358, 0]
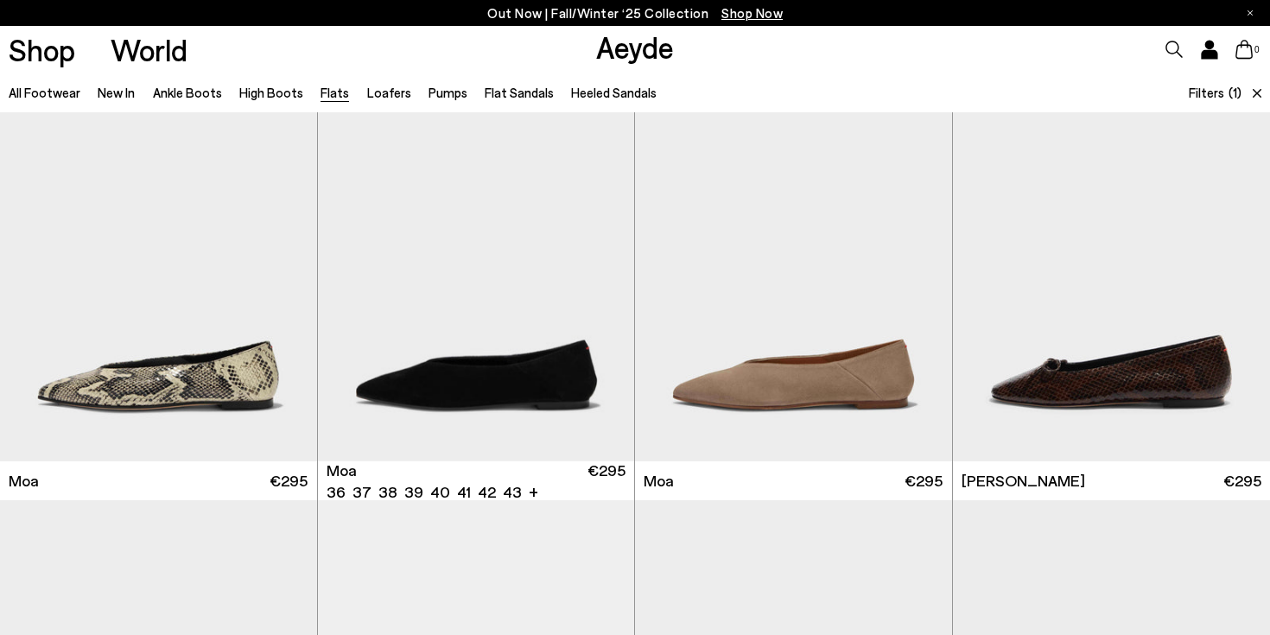
scroll to position [3441, 0]
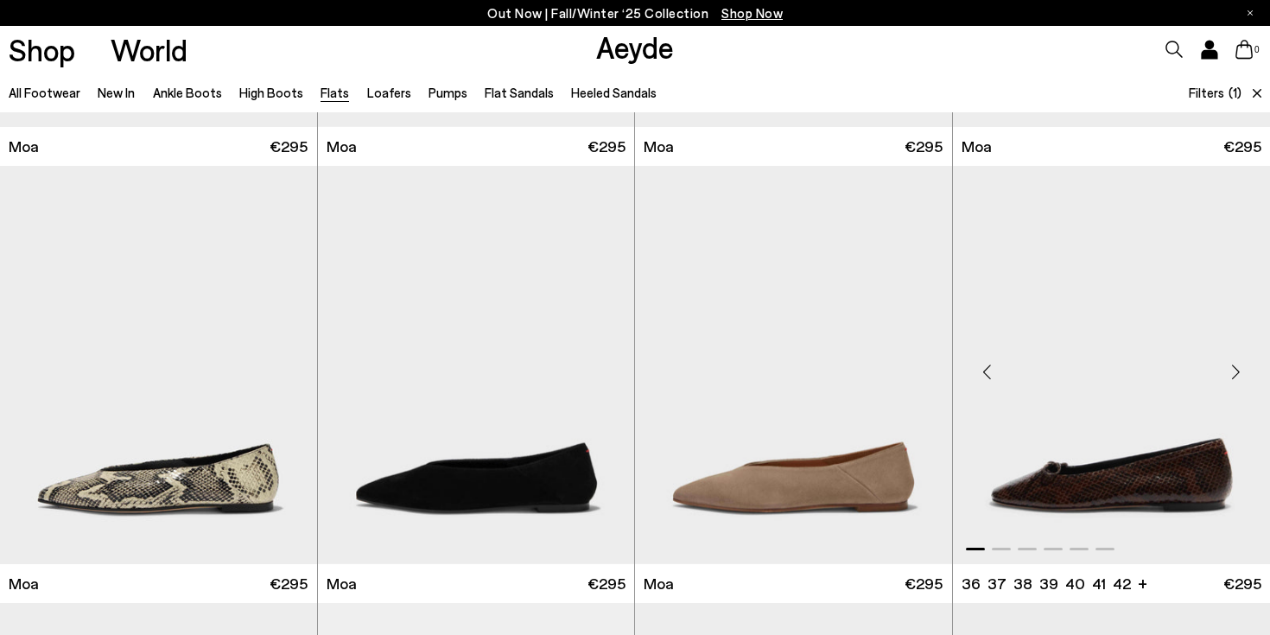
click at [1234, 369] on div "Next slide" at bounding box center [1235, 372] width 52 height 52
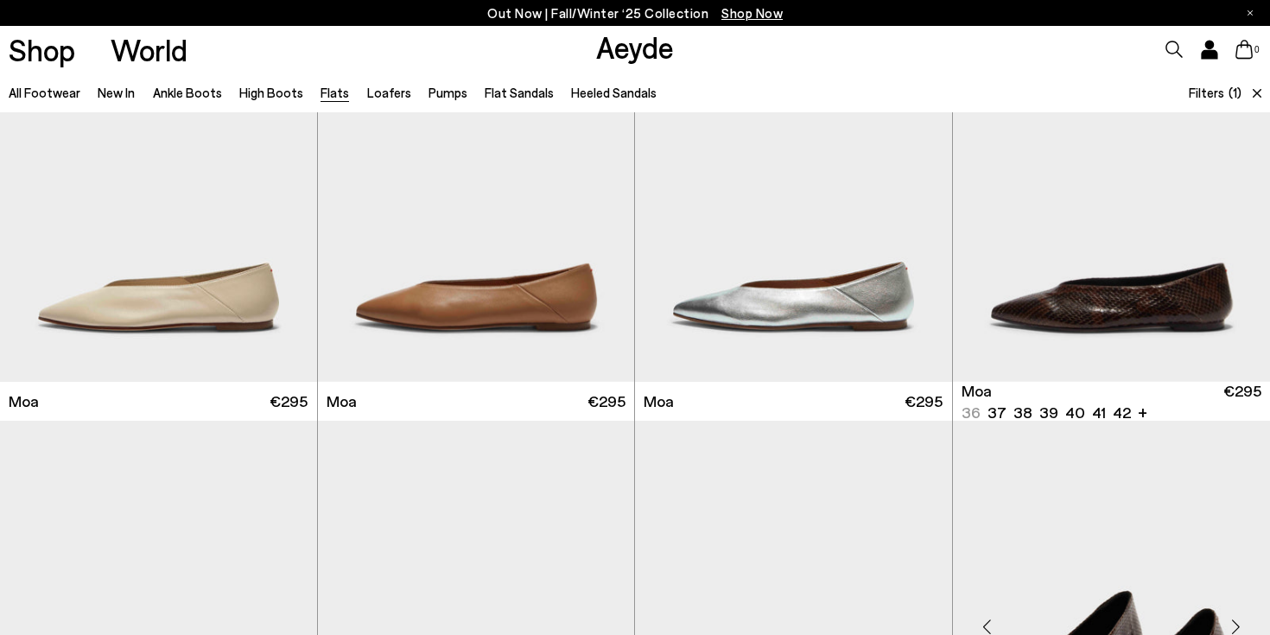
scroll to position [3156, 0]
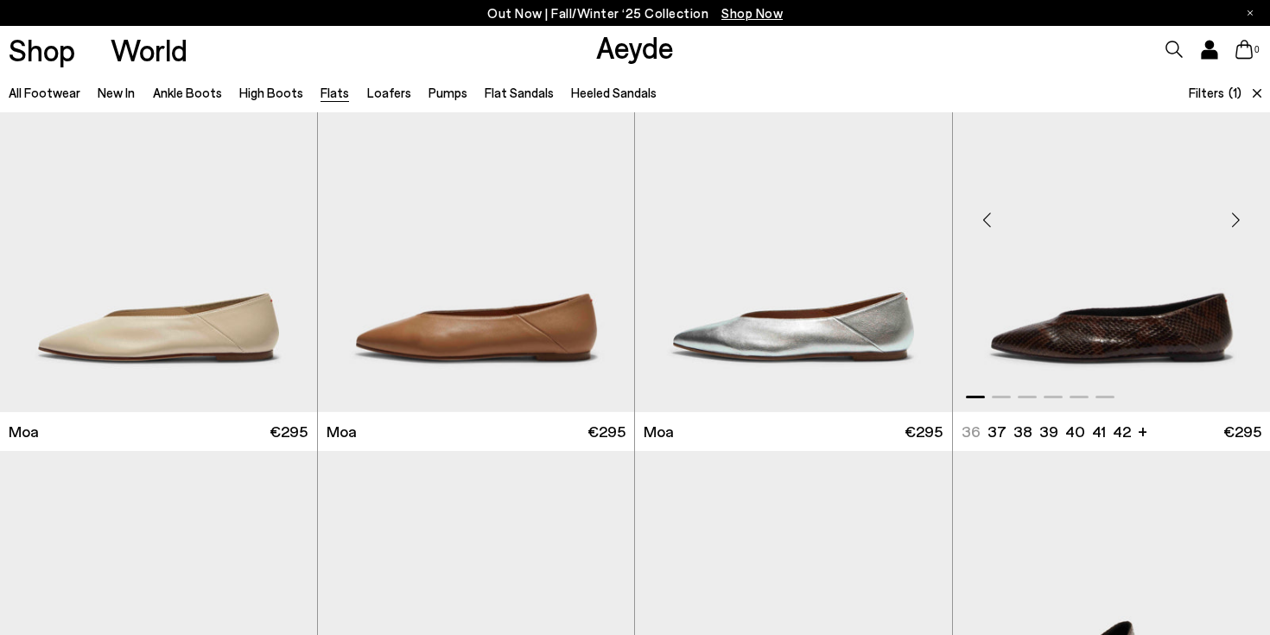
click at [1239, 220] on div "Next slide" at bounding box center [1235, 220] width 52 height 52
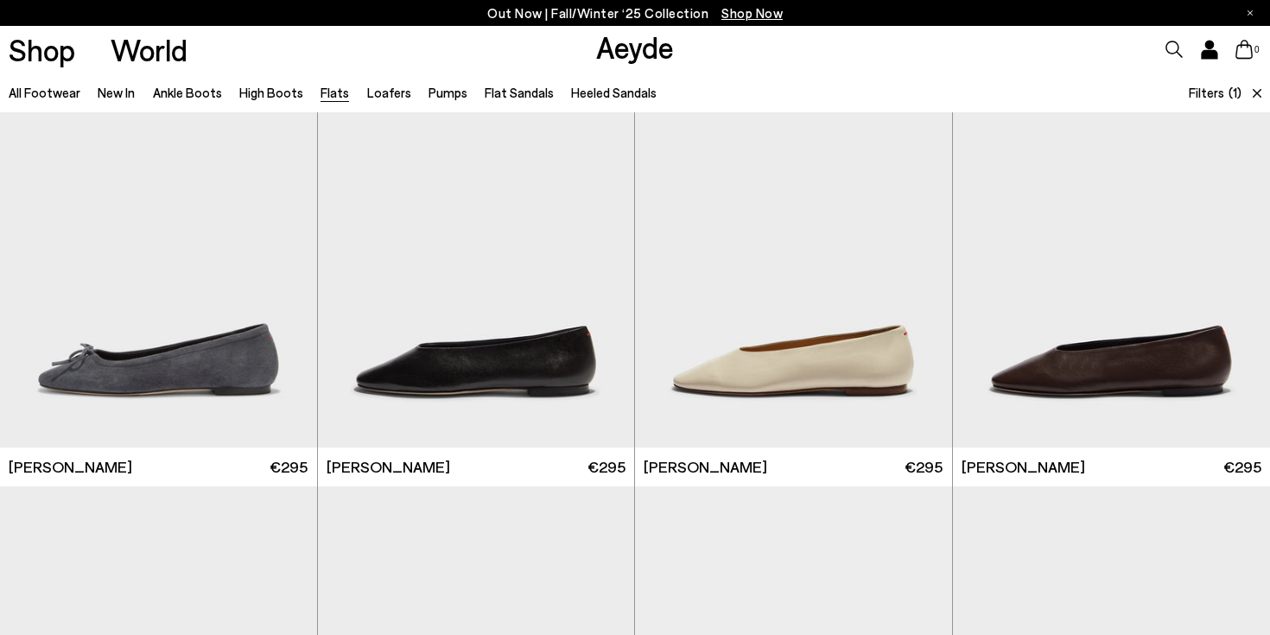
scroll to position [4465, 0]
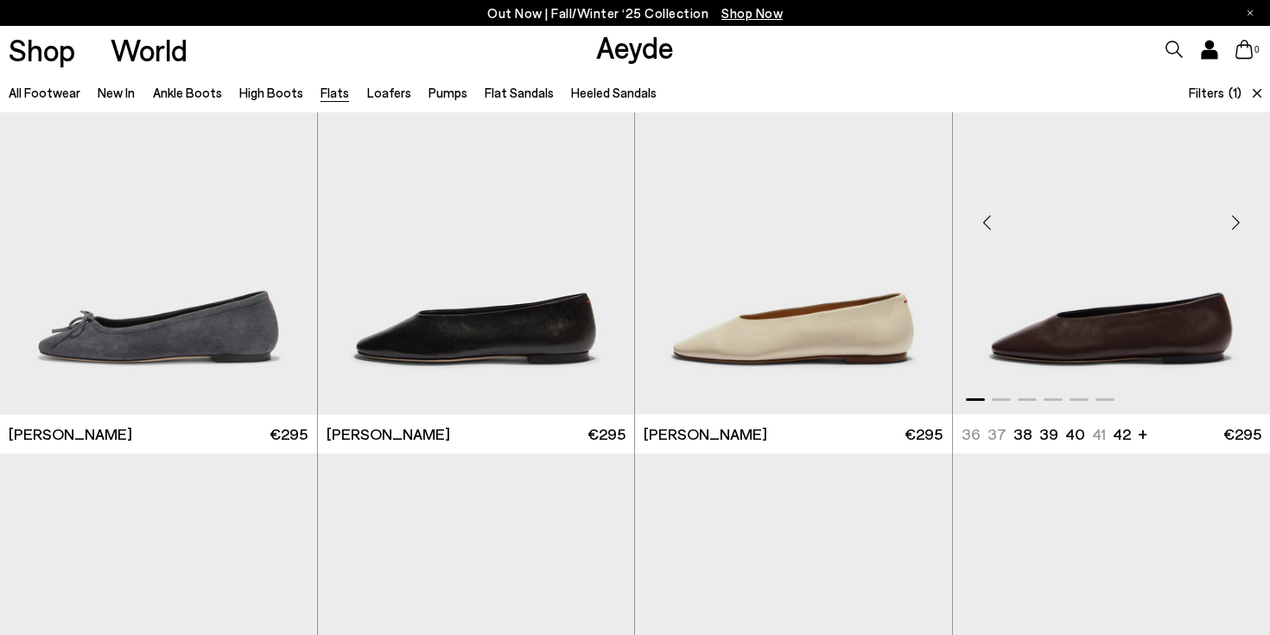
click at [1233, 231] on div "Next slide" at bounding box center [1235, 222] width 52 height 52
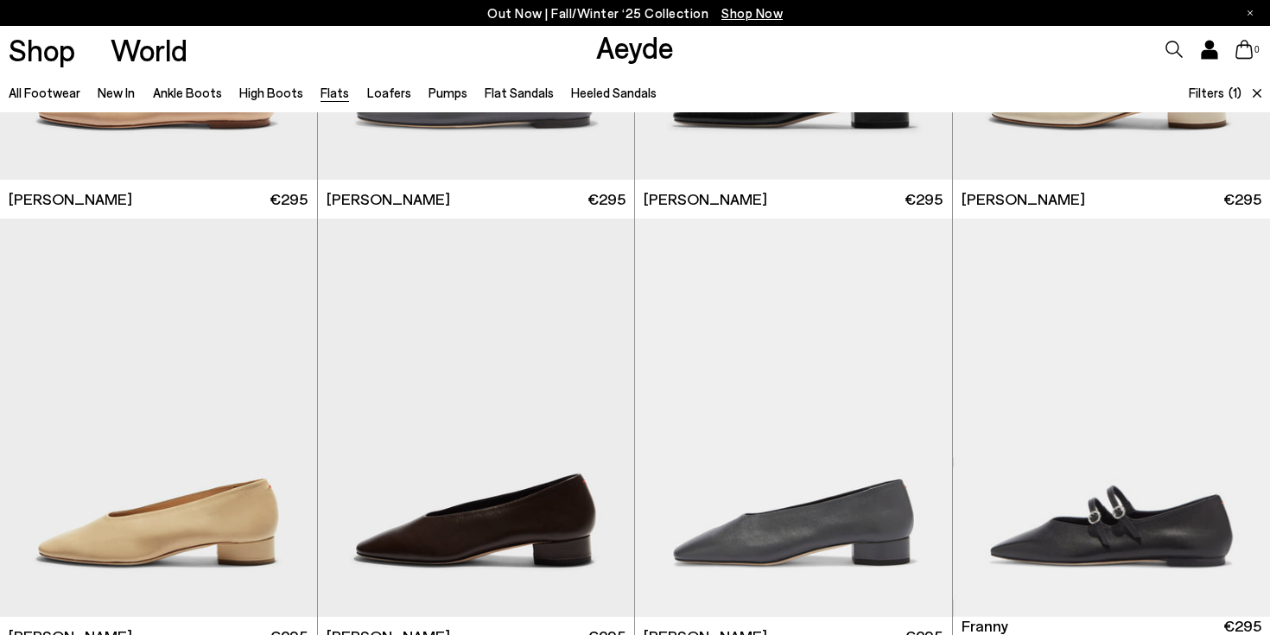
scroll to position [5150, 0]
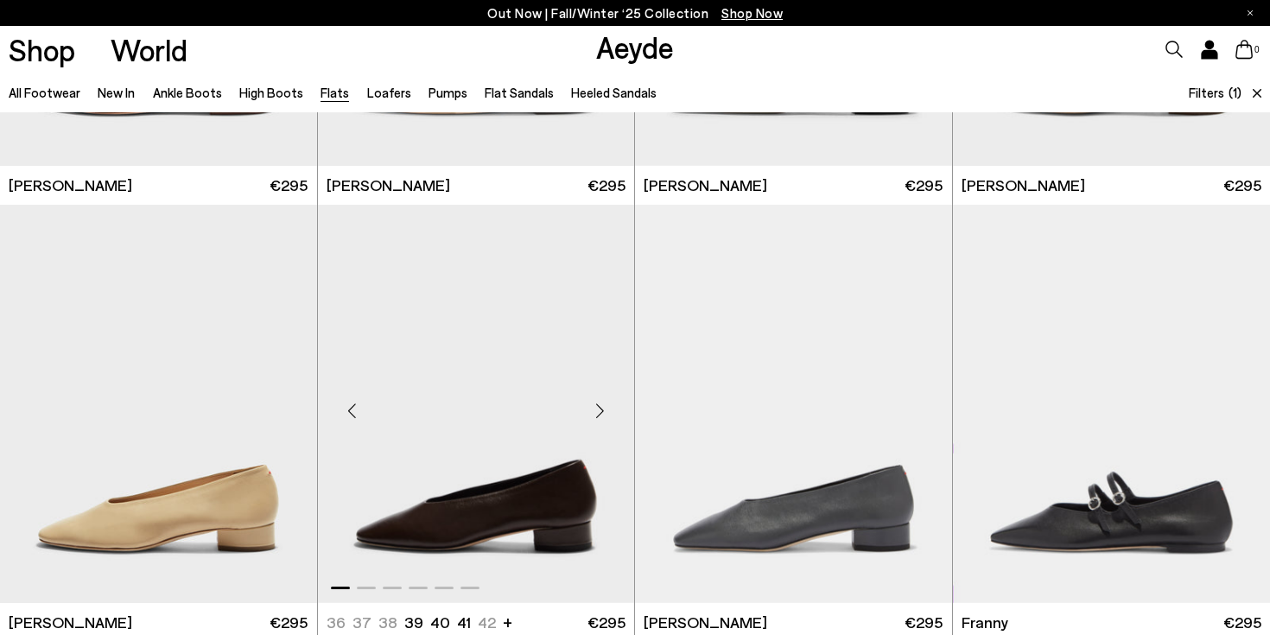
click at [602, 405] on div "Next slide" at bounding box center [600, 411] width 52 height 52
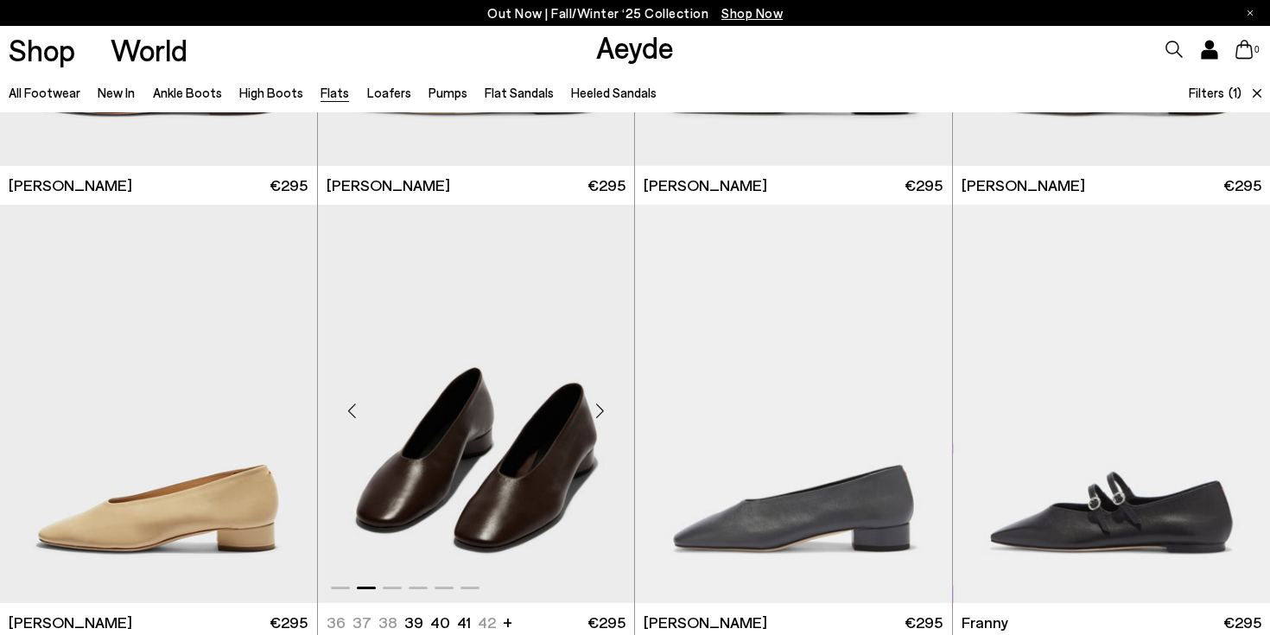
click at [601, 405] on div "Next slide" at bounding box center [600, 411] width 52 height 52
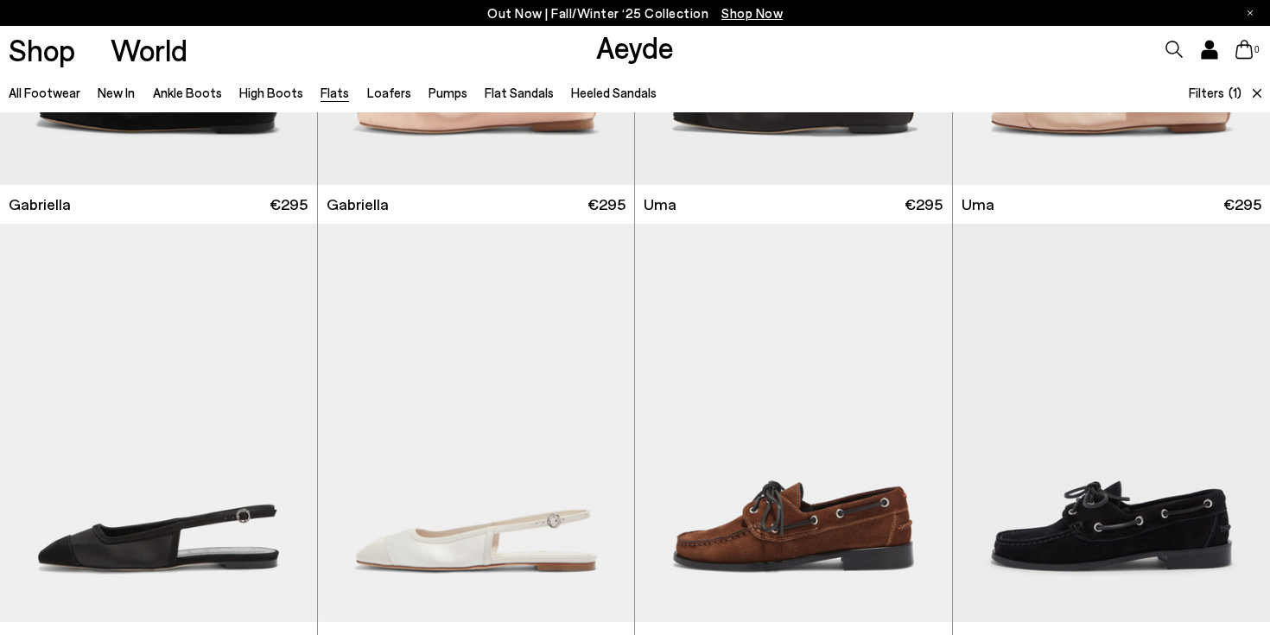
scroll to position [8015, 0]
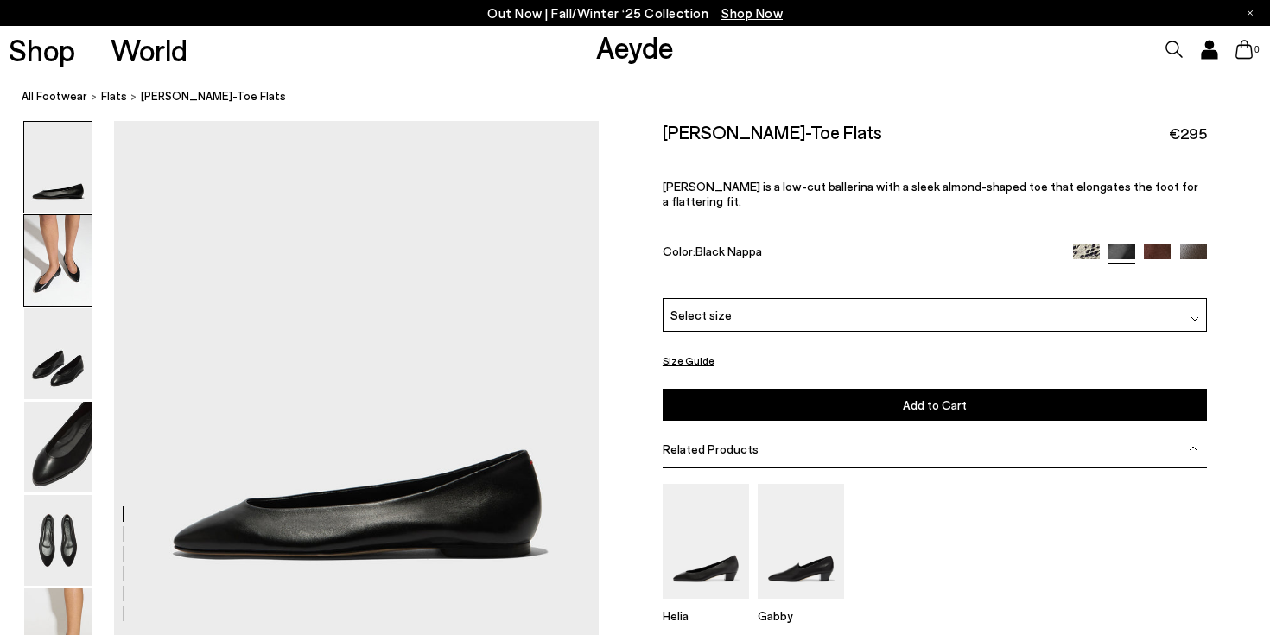
click at [65, 230] on img at bounding box center [57, 260] width 67 height 91
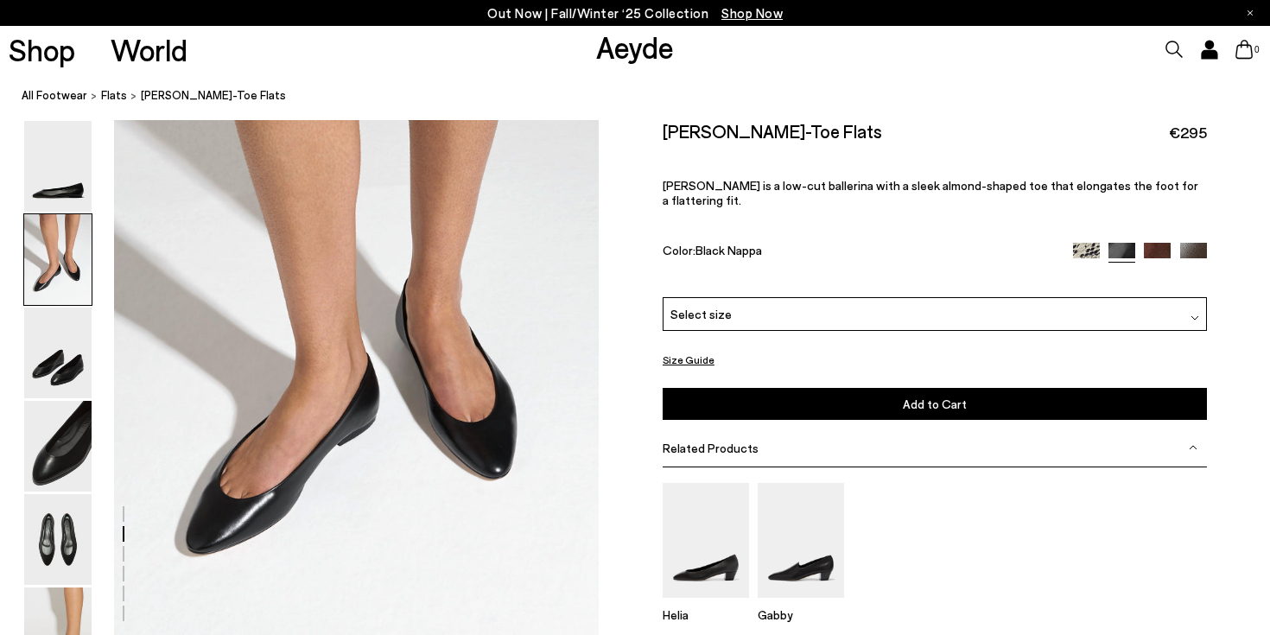
scroll to position [648, 0]
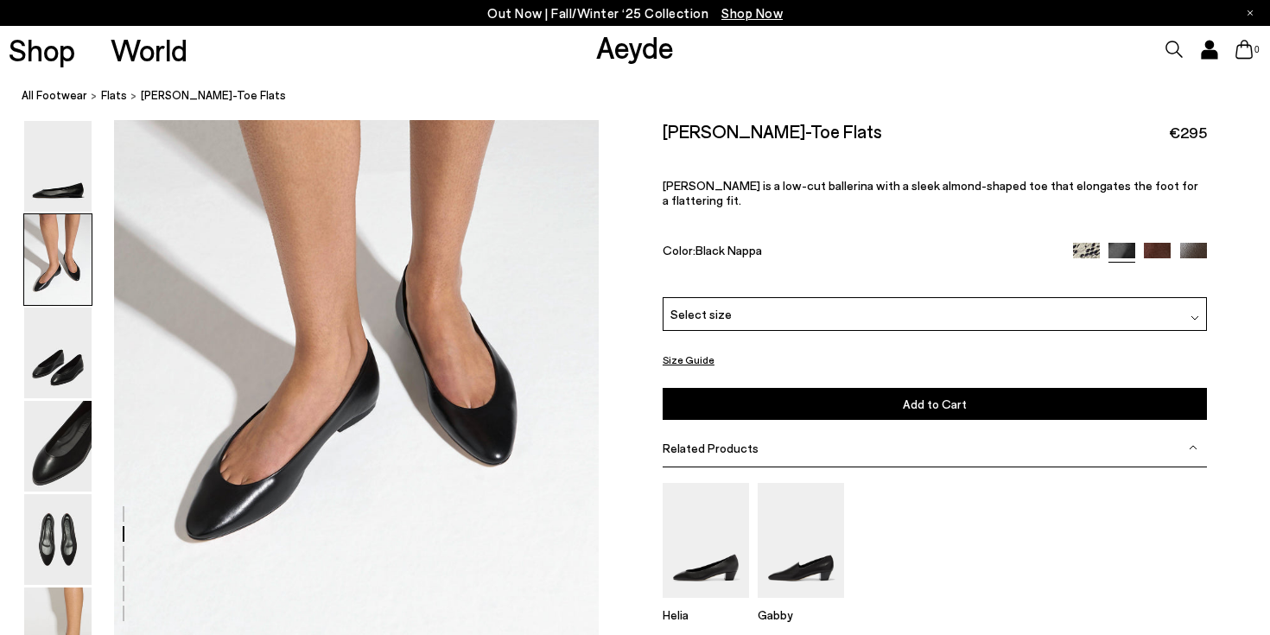
click at [777, 302] on div "Select size" at bounding box center [934, 315] width 544 height 34
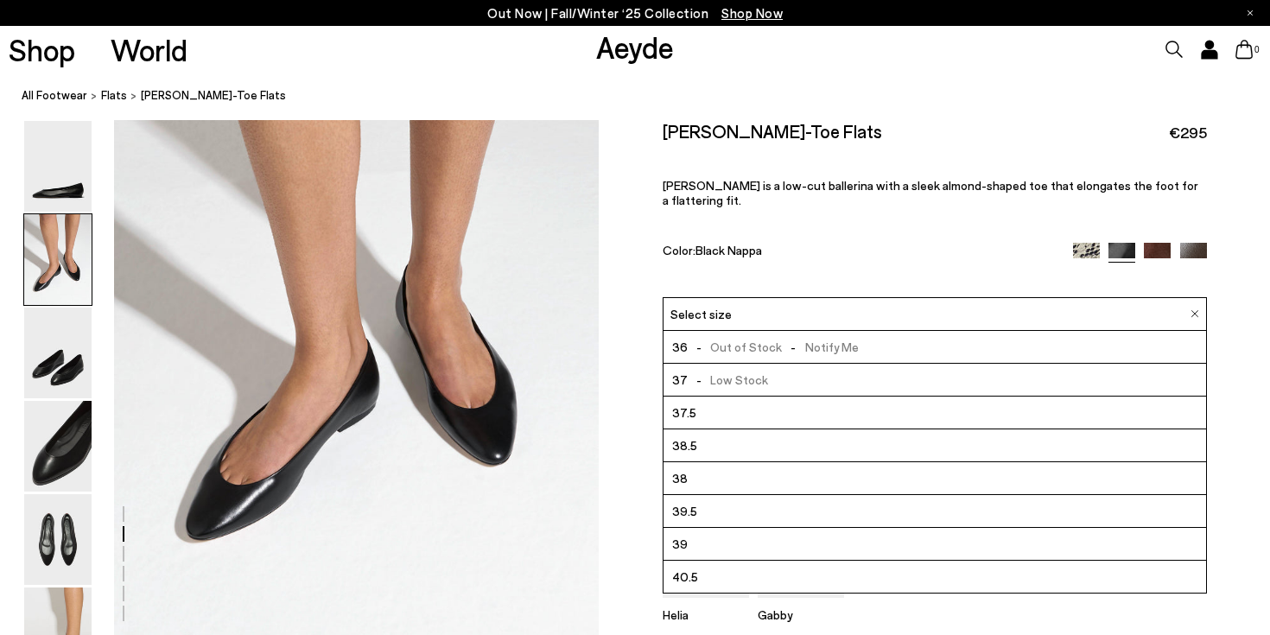
click at [739, 499] on li "39.5" at bounding box center [934, 512] width 542 height 33
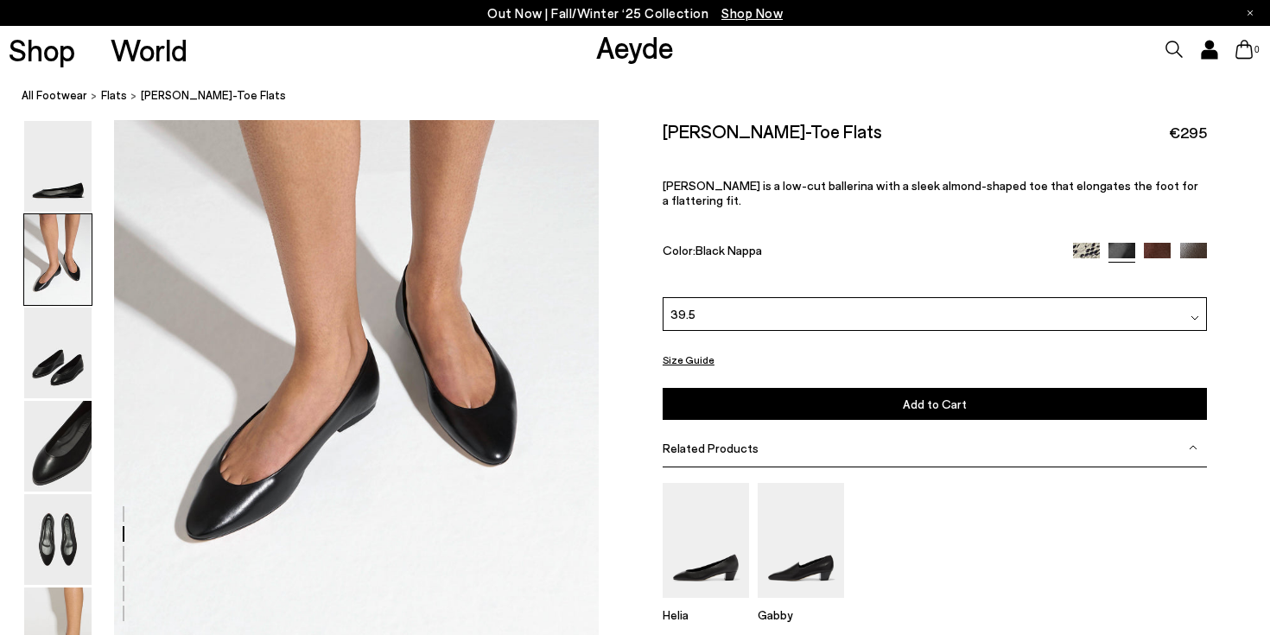
click at [758, 393] on button "Add to Cart Select a Size First" at bounding box center [934, 404] width 544 height 32
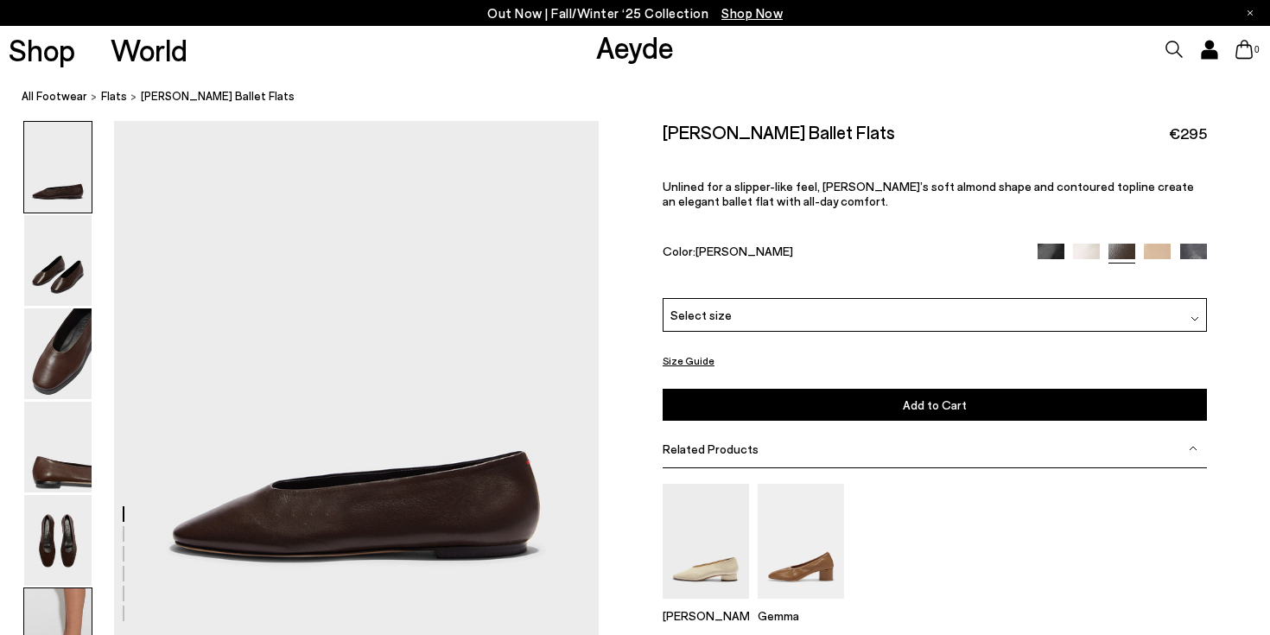
click at [53, 616] on img at bounding box center [57, 633] width 67 height 91
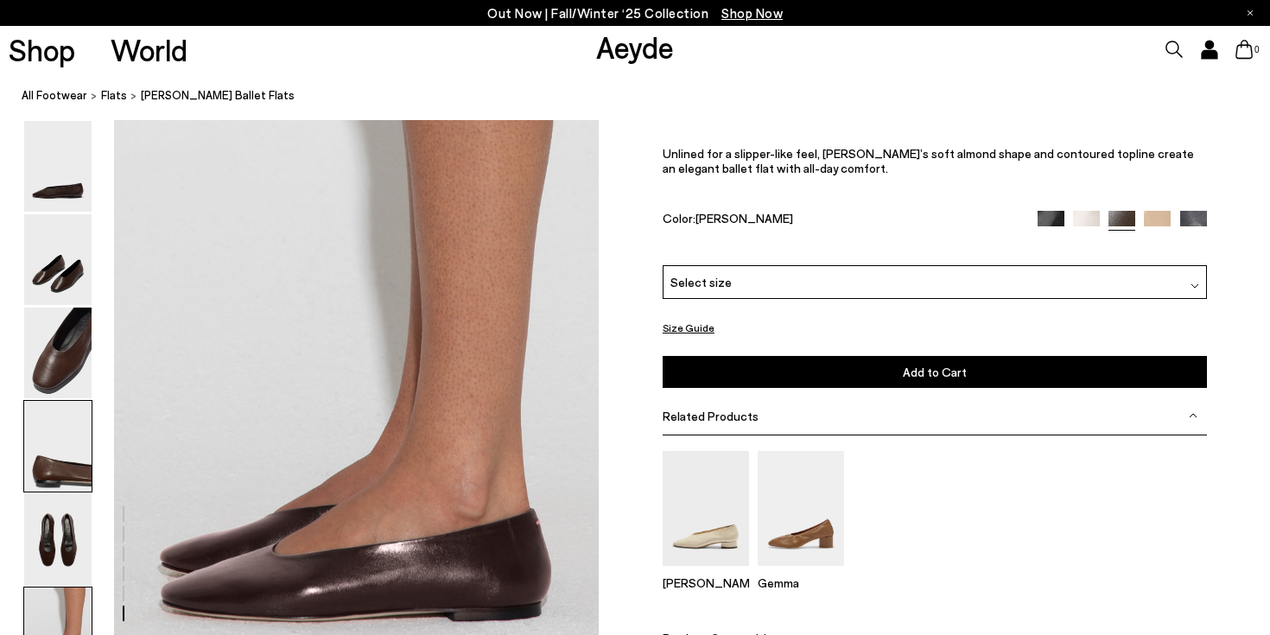
scroll to position [3163, 0]
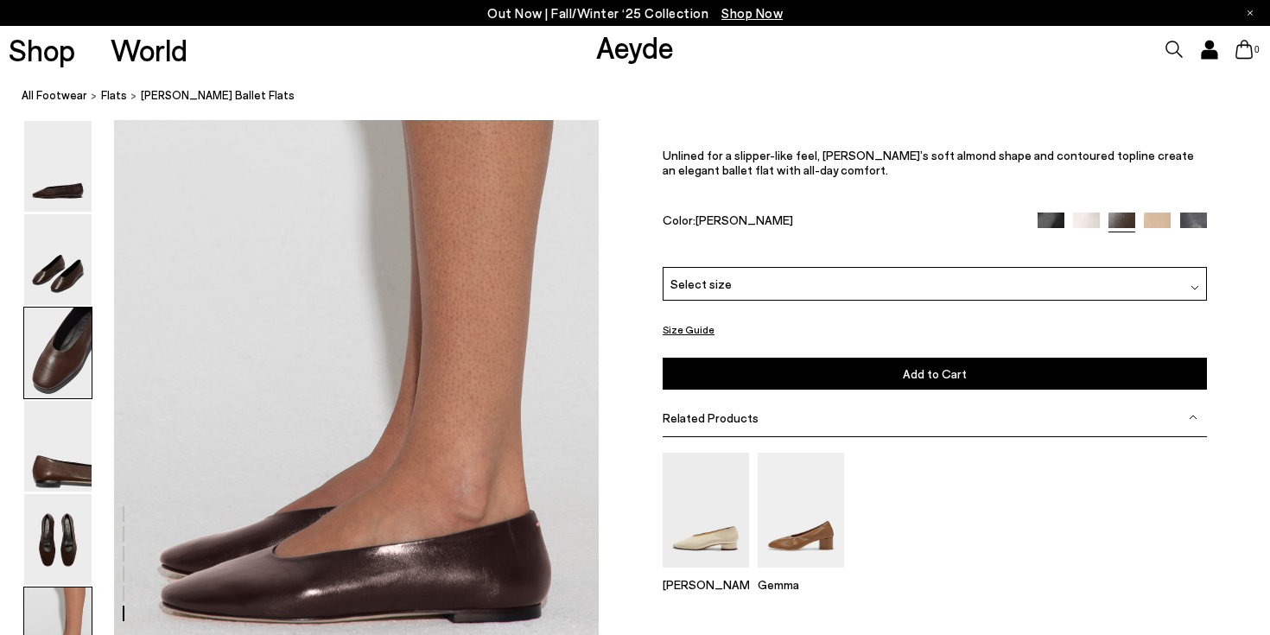
click at [60, 315] on img at bounding box center [57, 352] width 67 height 91
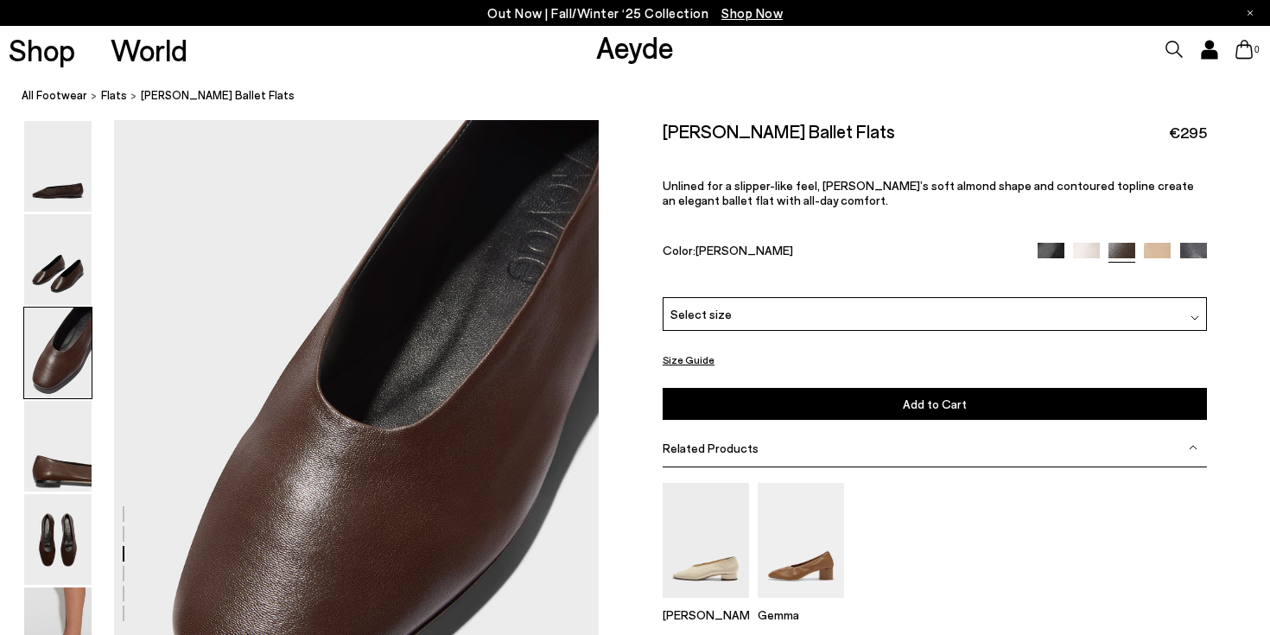
scroll to position [1169, 0]
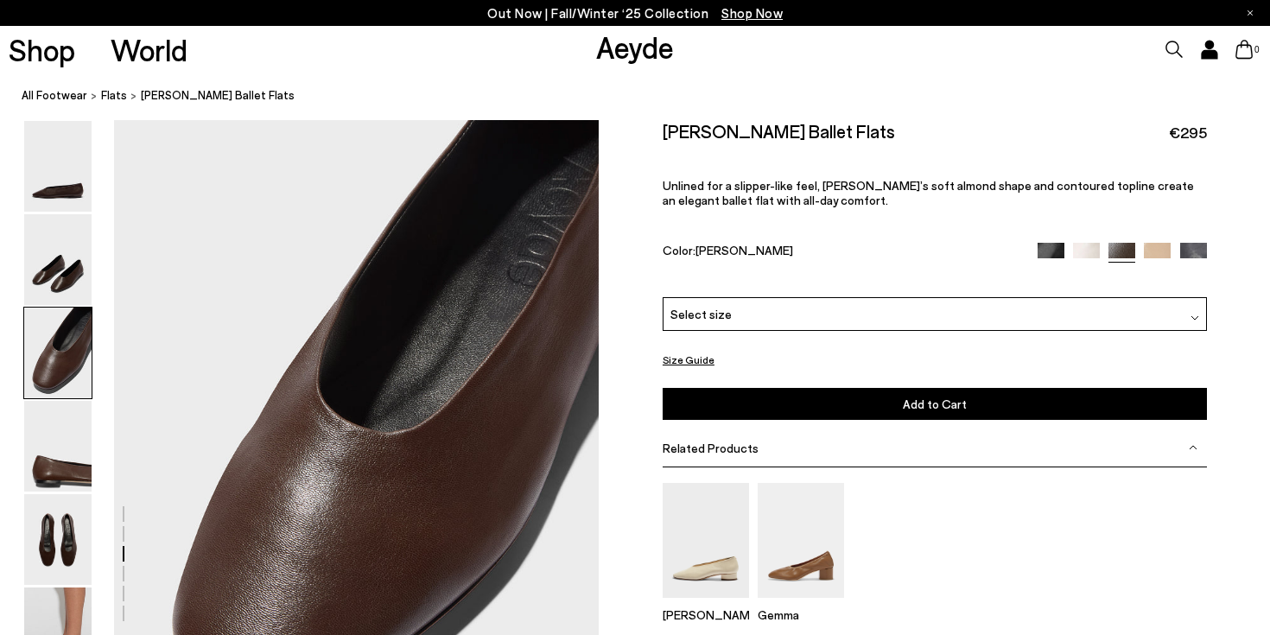
click at [1198, 250] on img at bounding box center [1193, 256] width 27 height 27
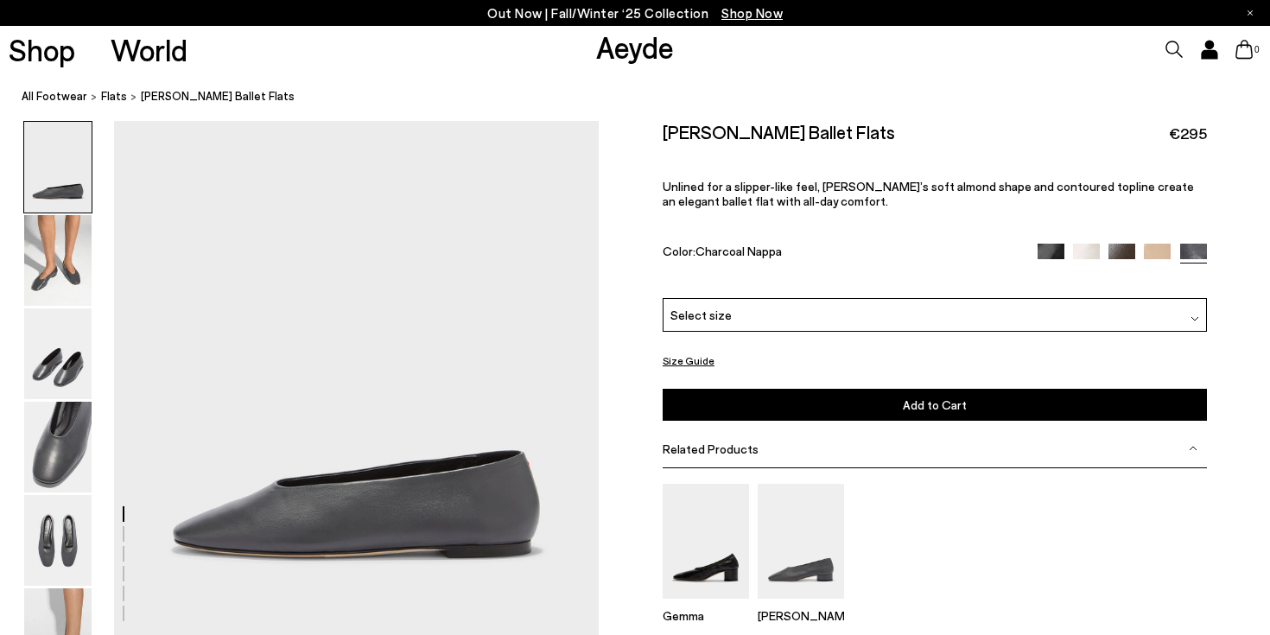
click at [1163, 250] on img at bounding box center [1157, 257] width 27 height 27
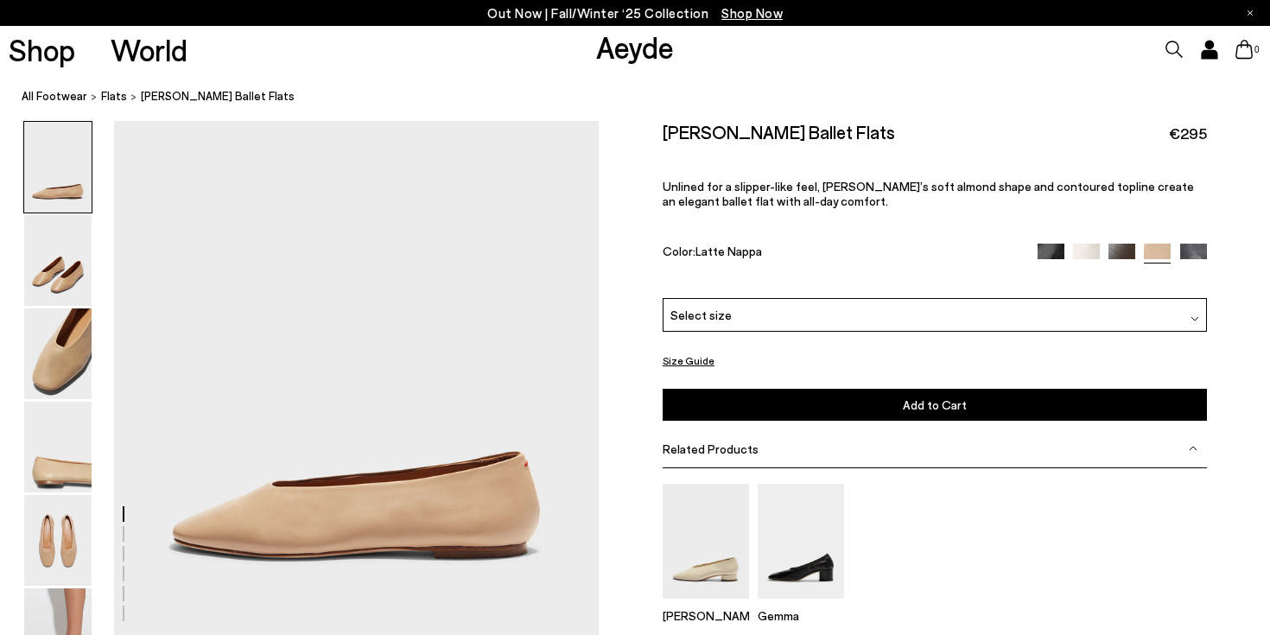
click at [1125, 257] on img at bounding box center [1121, 257] width 27 height 27
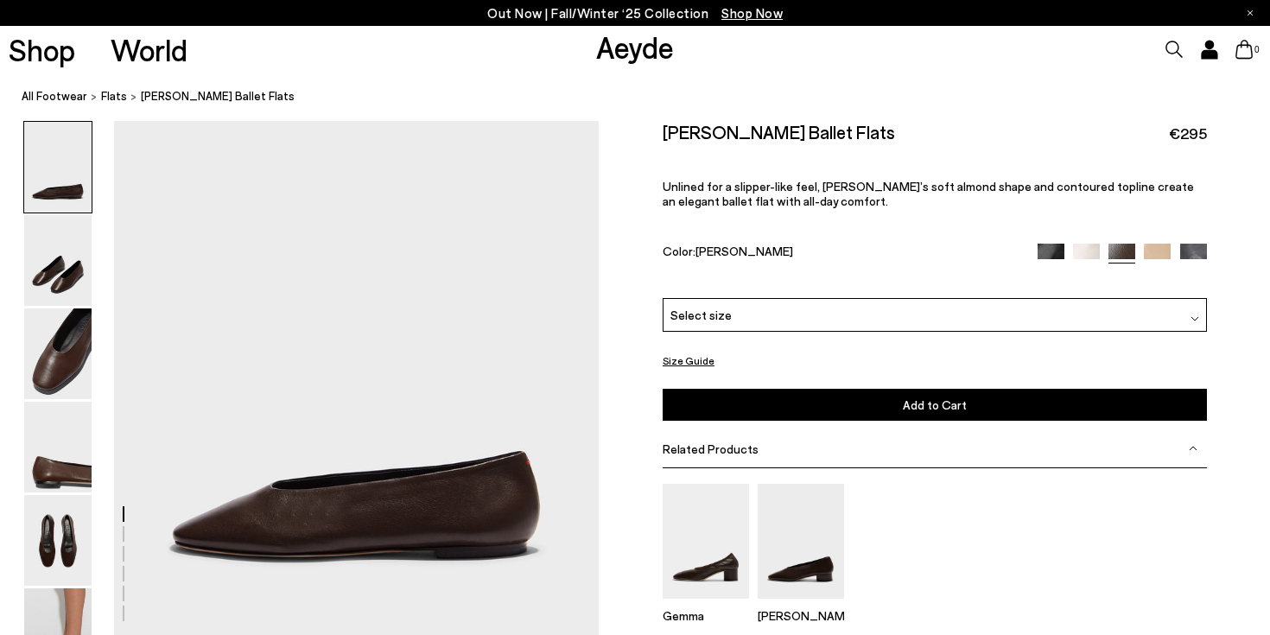
click at [1090, 257] on img at bounding box center [1086, 257] width 27 height 27
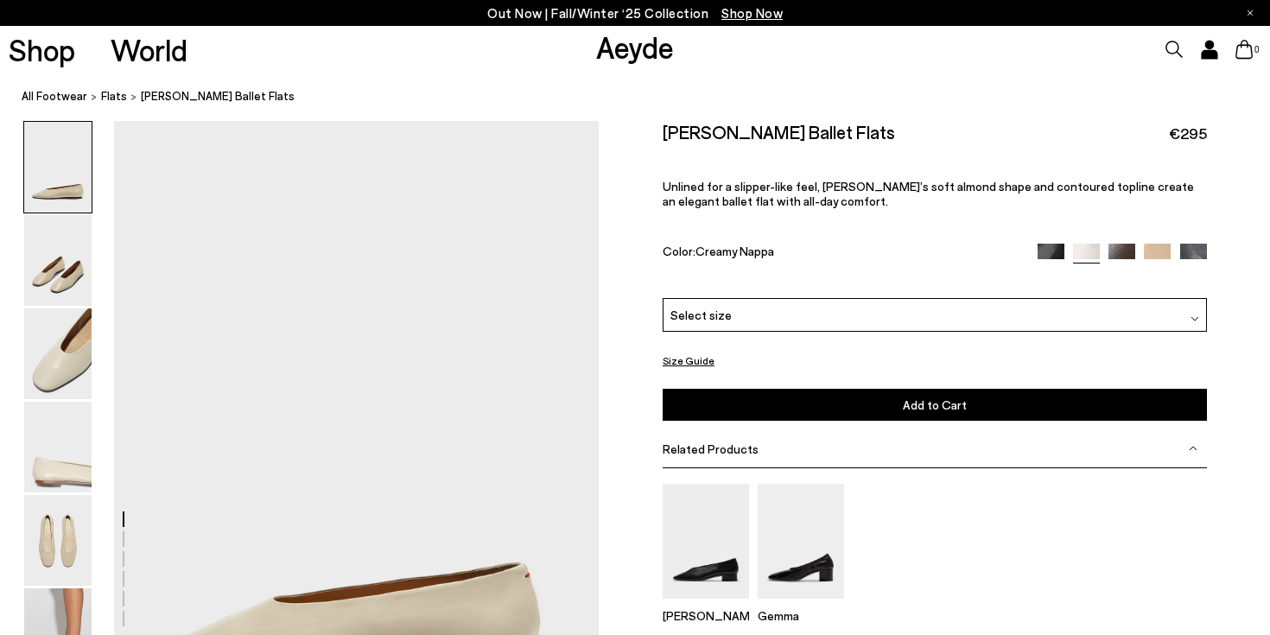
click at [1056, 257] on img at bounding box center [1050, 257] width 27 height 27
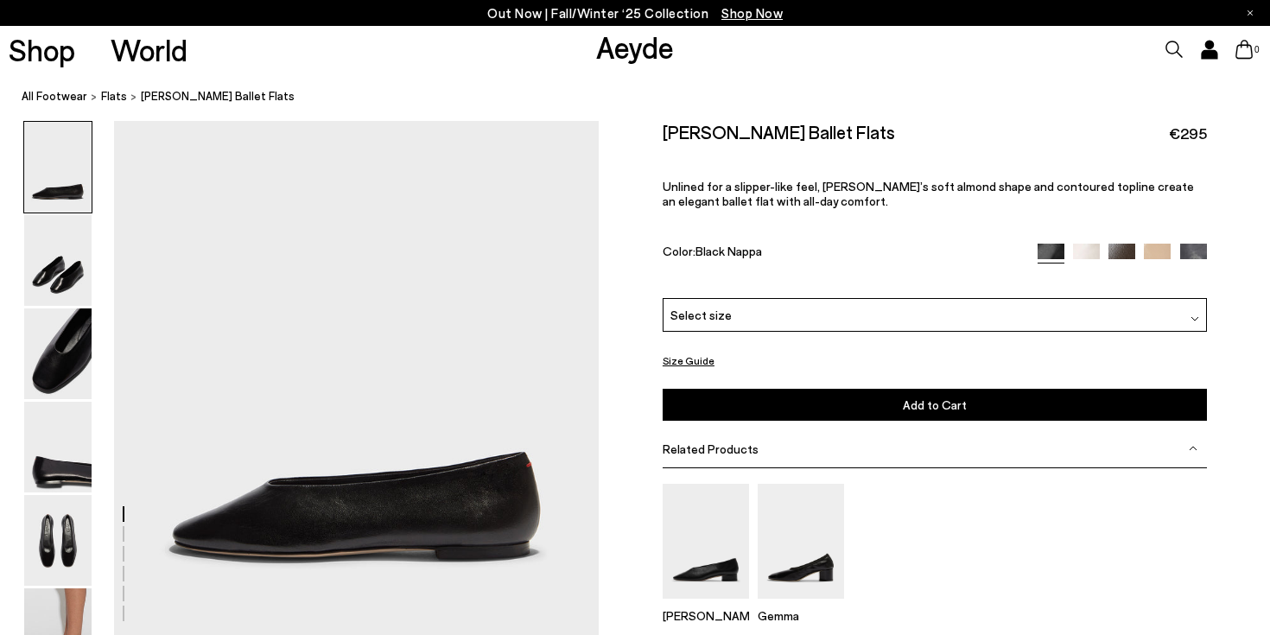
click at [1197, 250] on img at bounding box center [1193, 257] width 27 height 27
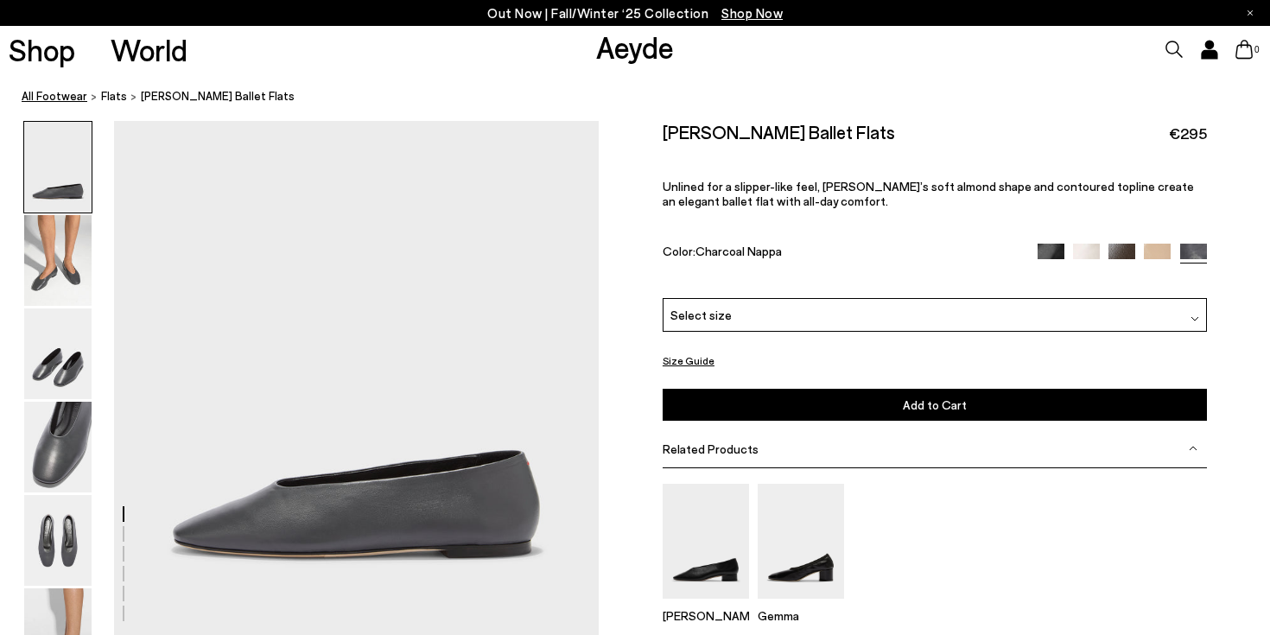
click at [64, 94] on link "All Footwear" at bounding box center [55, 96] width 66 height 18
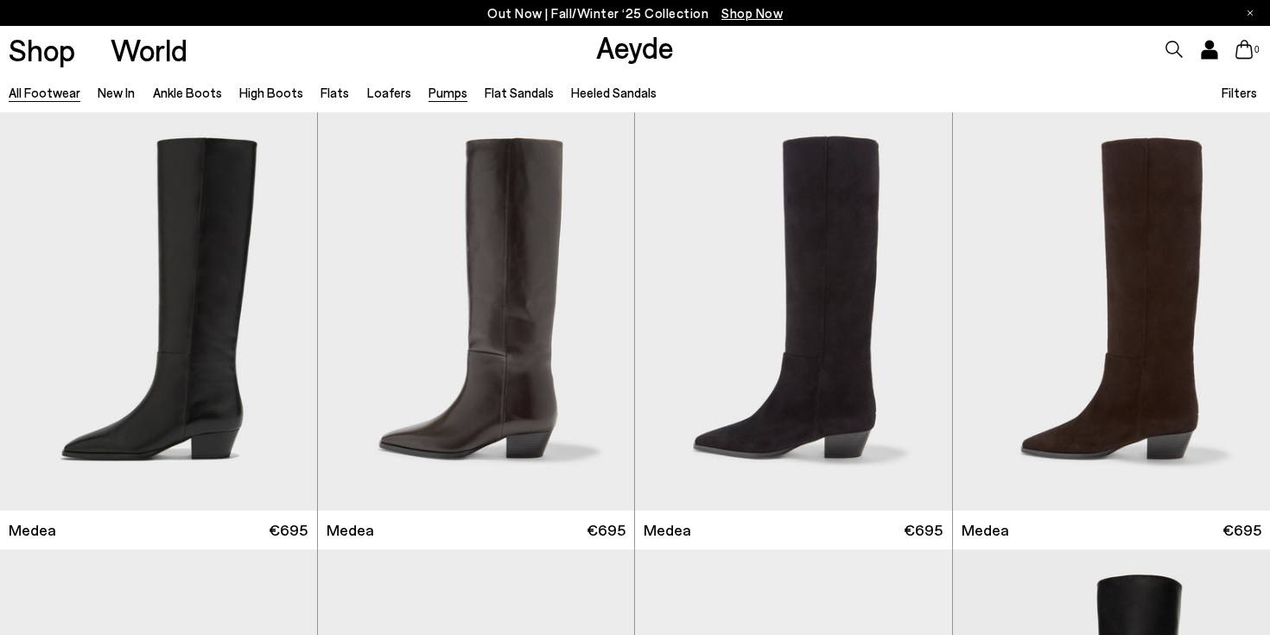
click at [441, 90] on link "Pumps" at bounding box center [447, 93] width 39 height 16
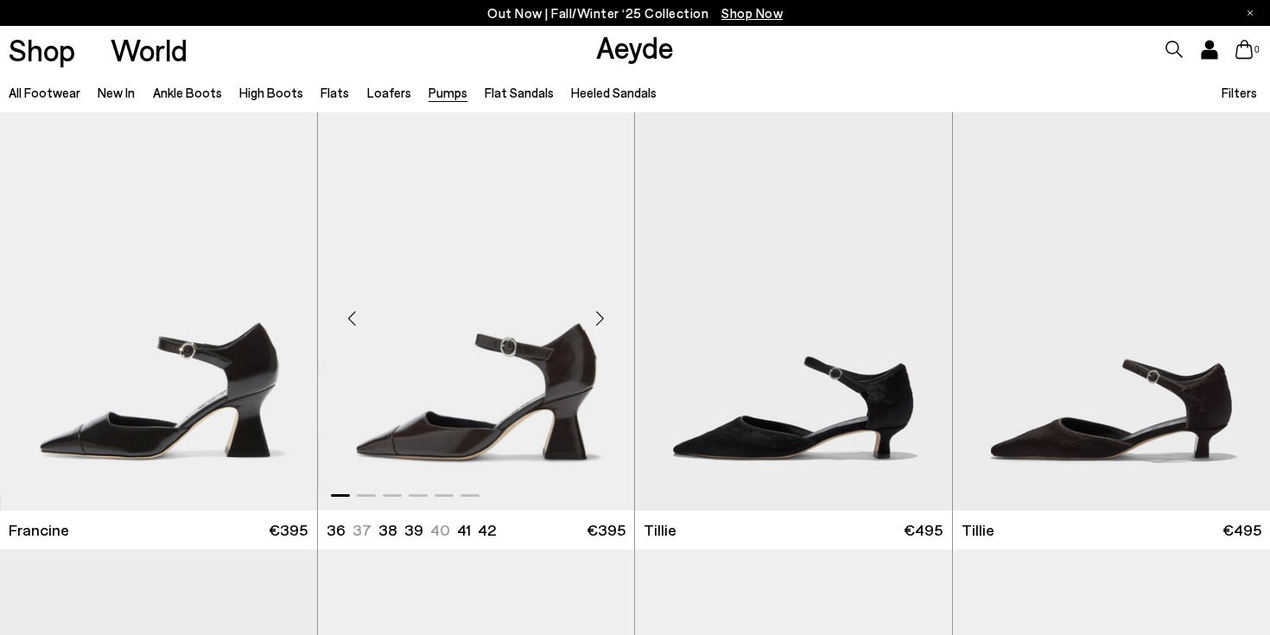
click at [594, 319] on div "Next slide" at bounding box center [600, 318] width 52 height 52
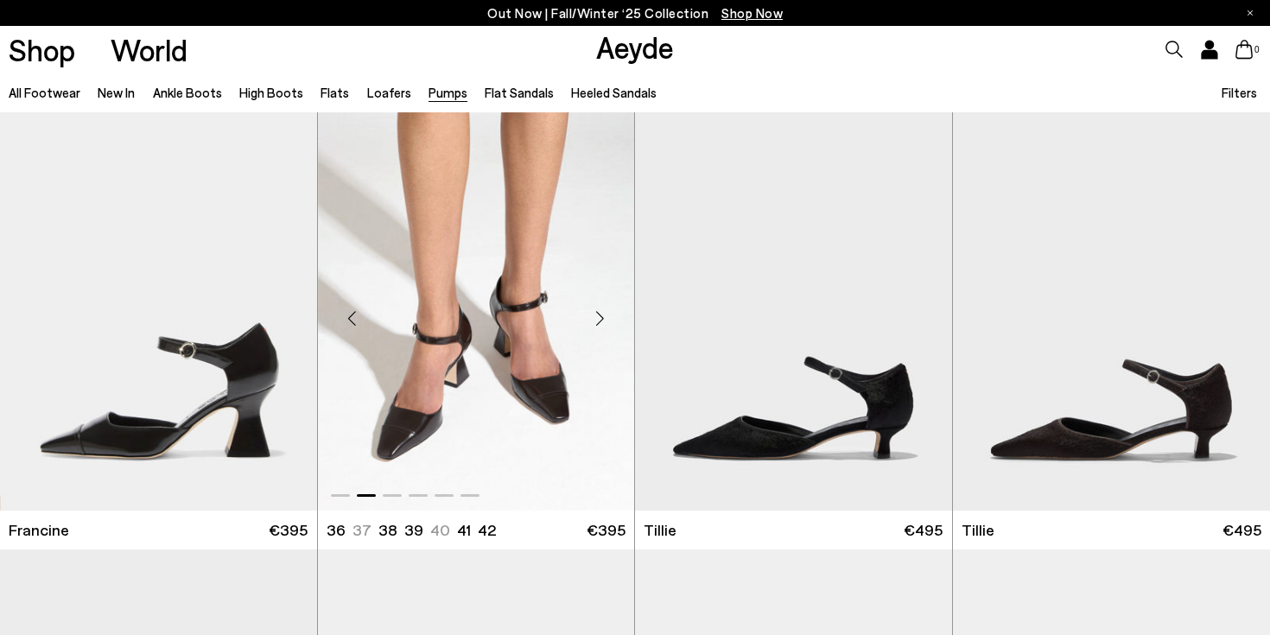
click at [594, 319] on div "Next slide" at bounding box center [600, 318] width 52 height 52
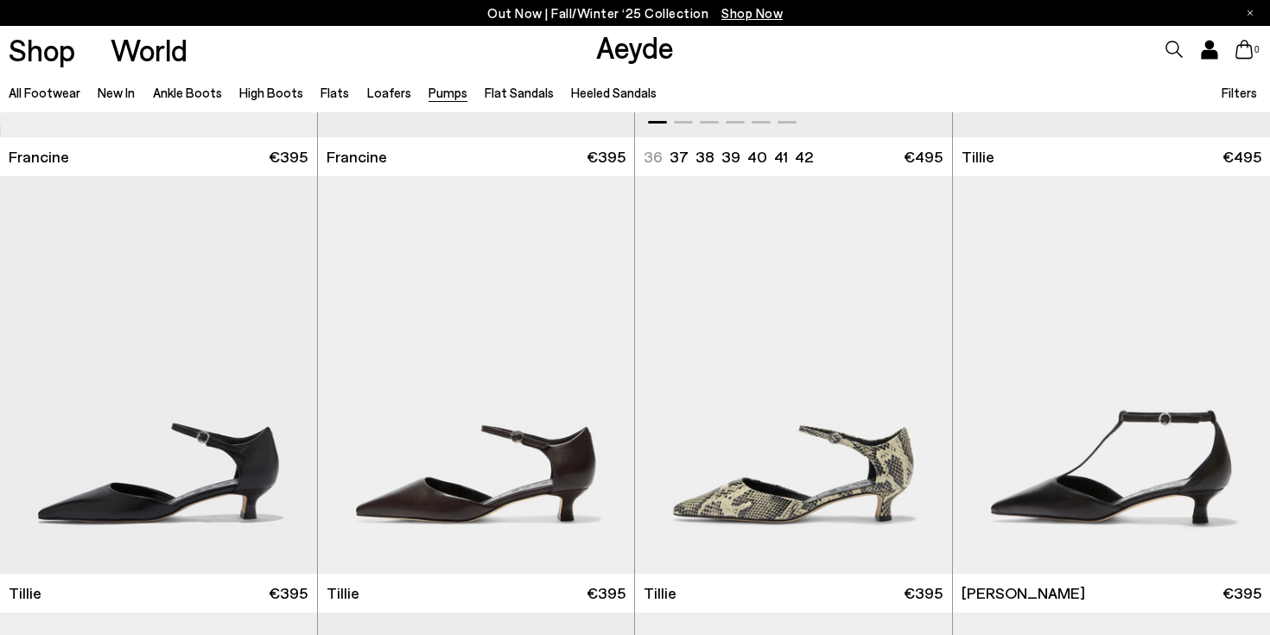
scroll to position [413, 0]
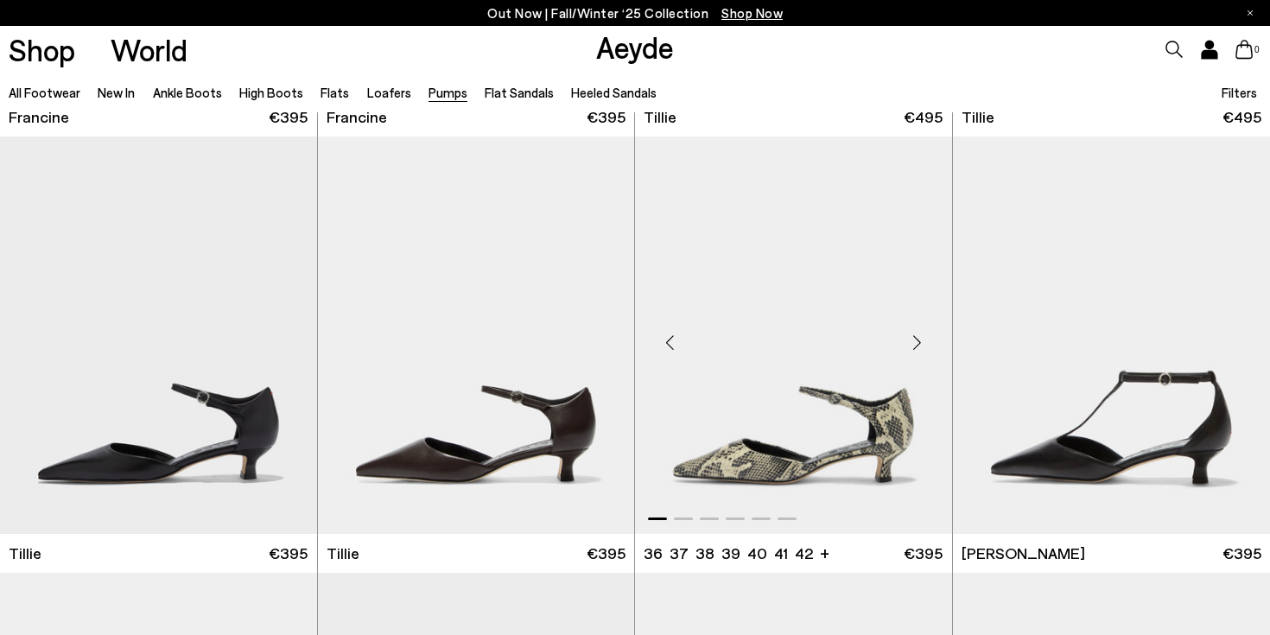
click at [923, 337] on div "Next slide" at bounding box center [917, 342] width 52 height 52
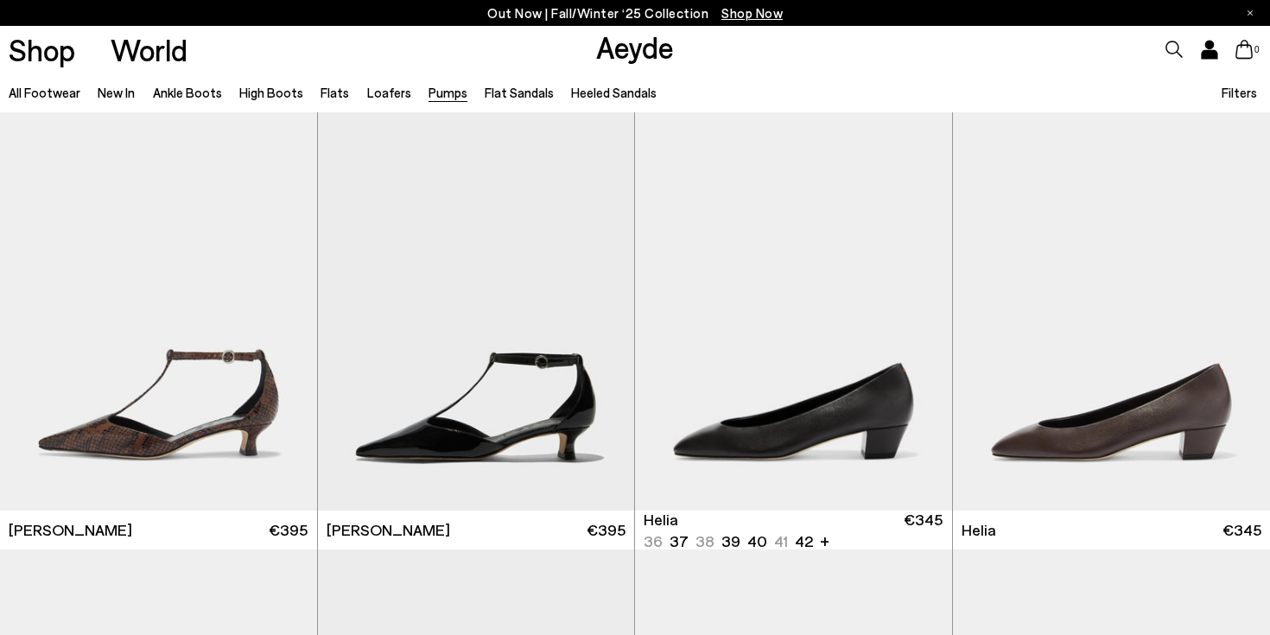
scroll to position [883, 0]
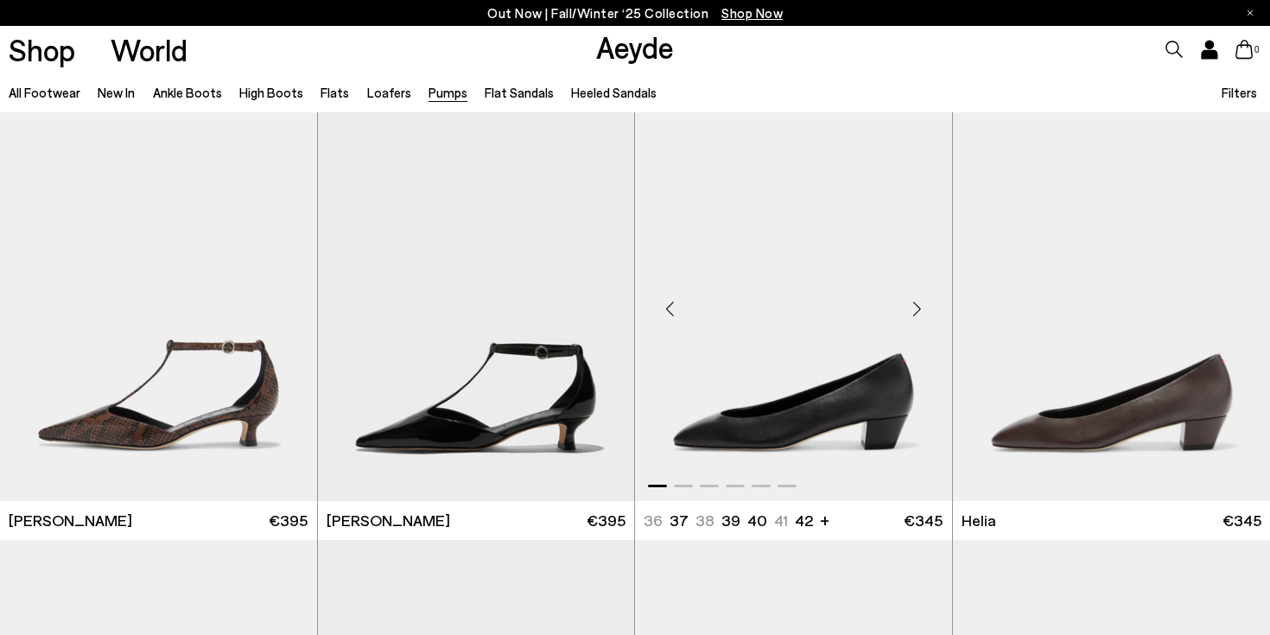
click at [916, 312] on div "Next slide" at bounding box center [917, 309] width 52 height 52
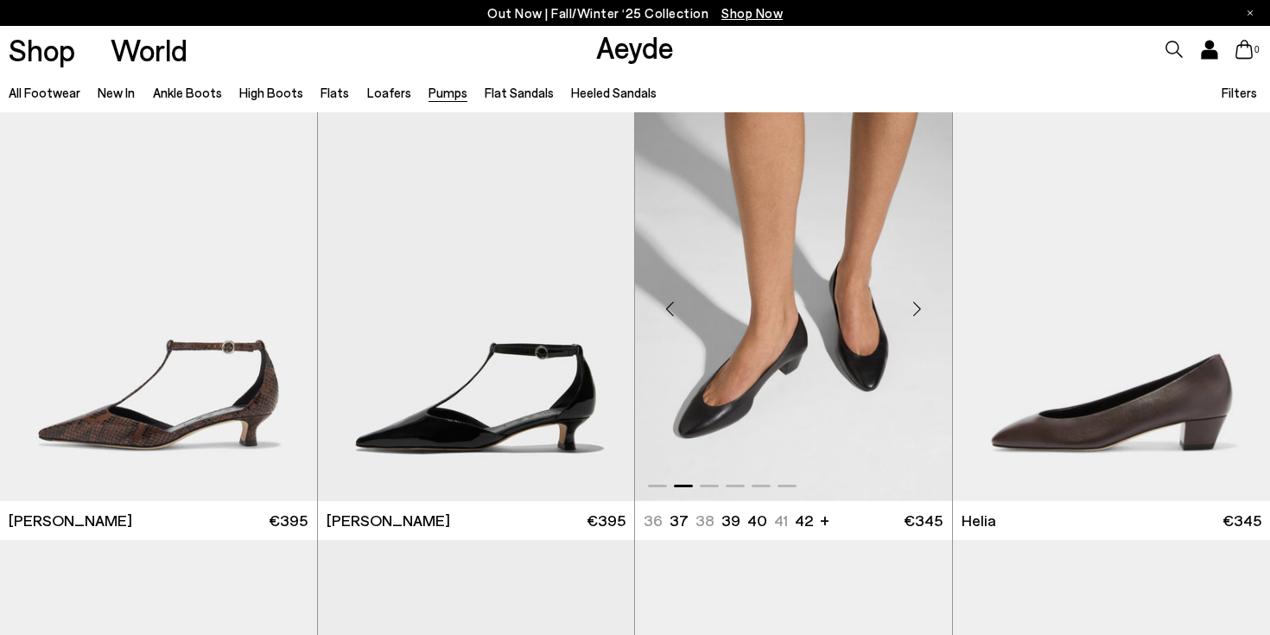
click at [916, 312] on div "Next slide" at bounding box center [917, 309] width 52 height 52
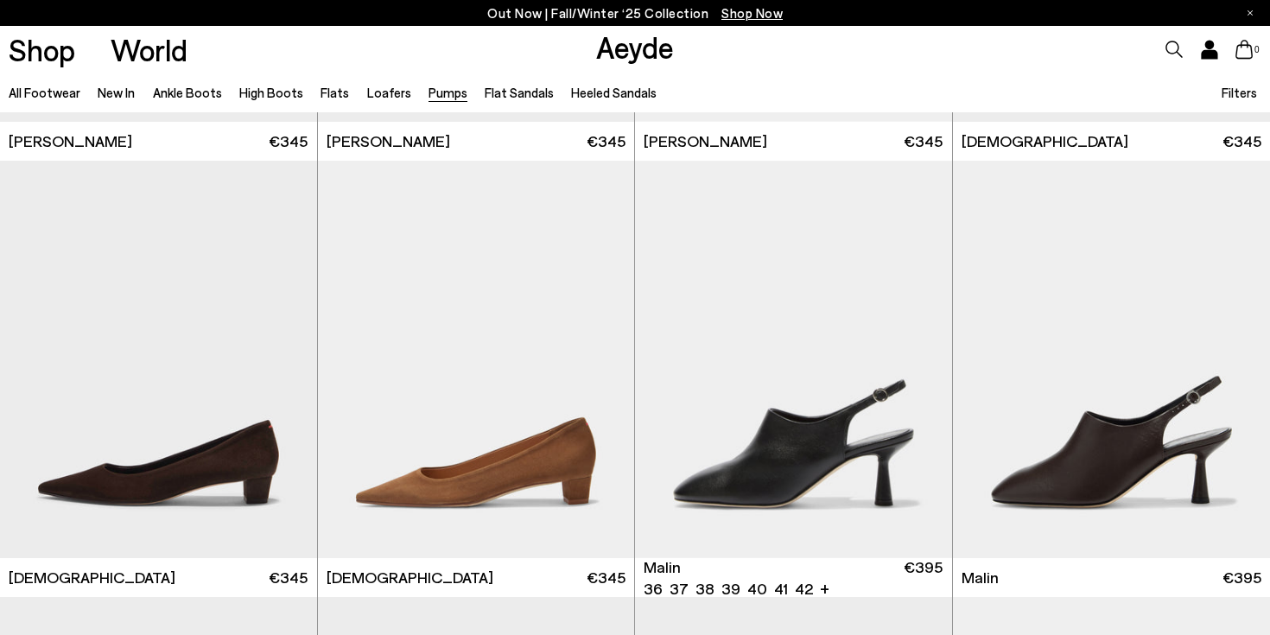
scroll to position [2971, 0]
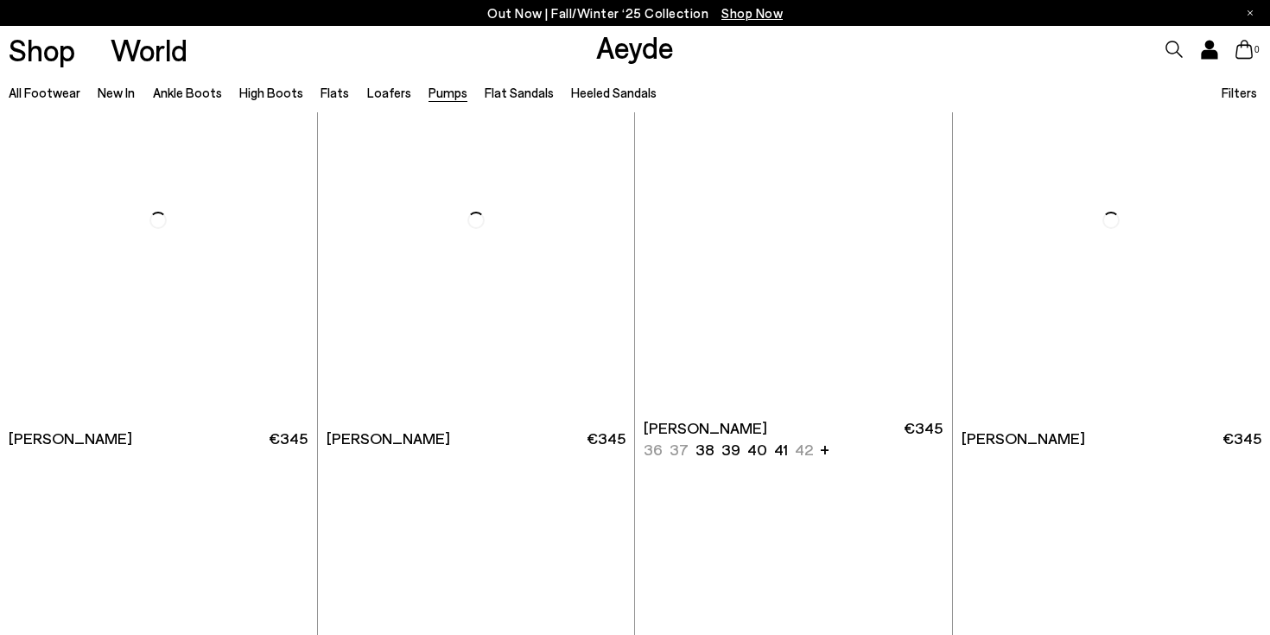
scroll to position [5337, 0]
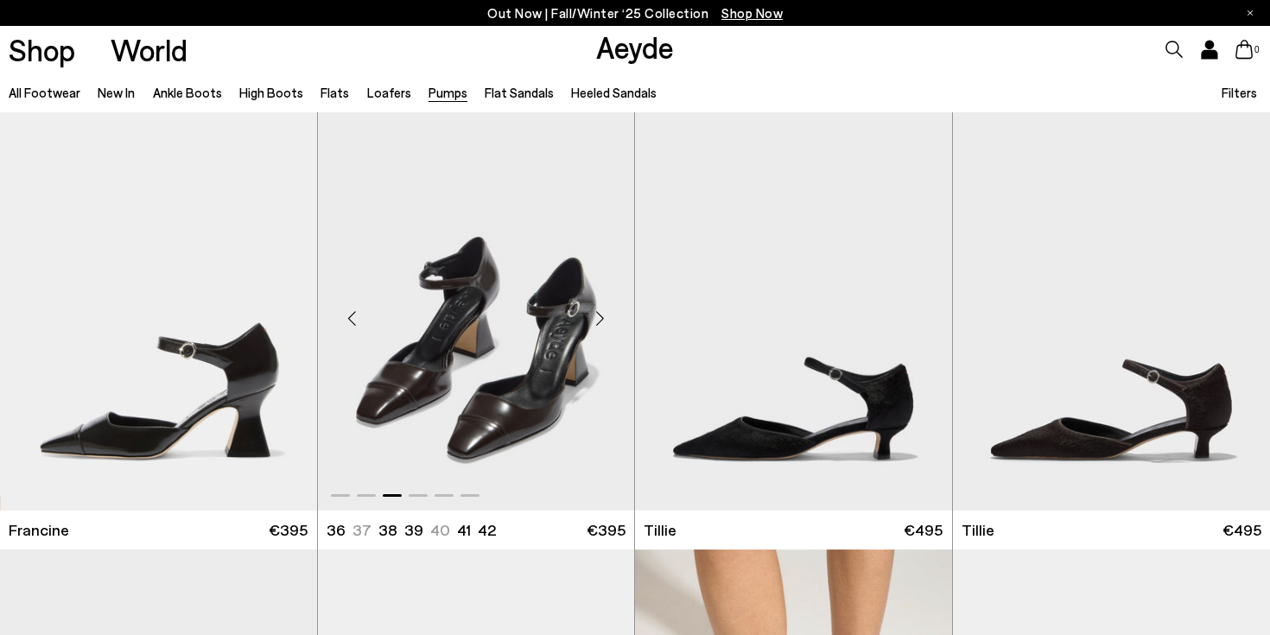
click at [594, 316] on div "Next slide" at bounding box center [600, 318] width 52 height 52
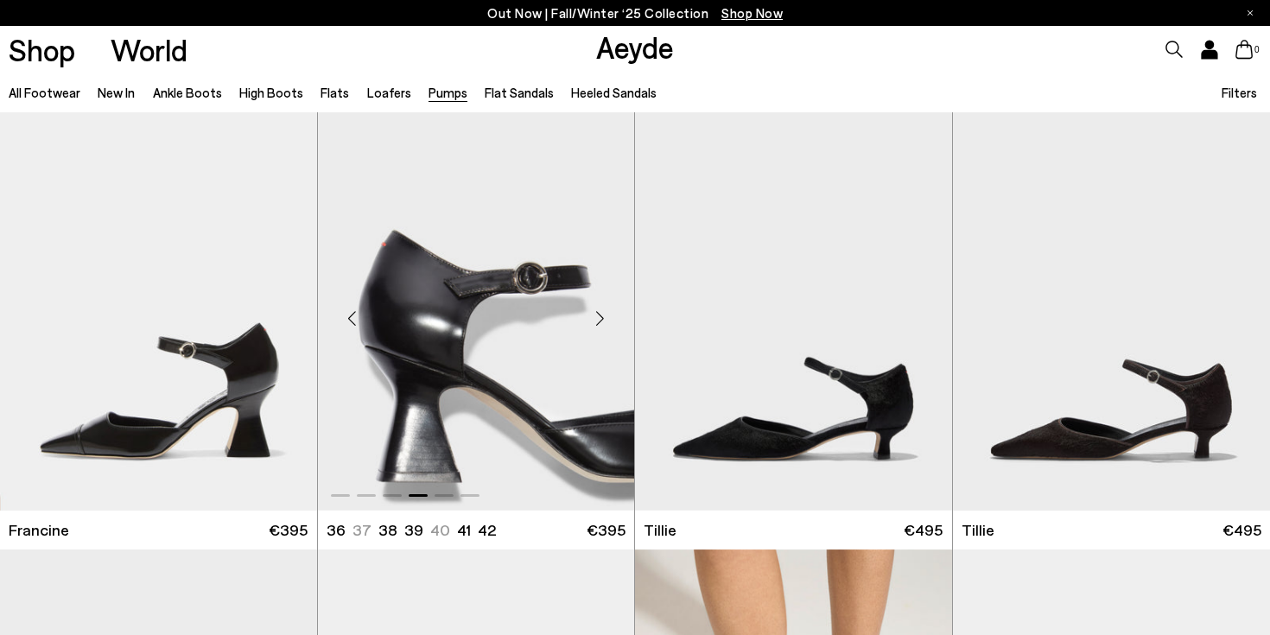
click at [594, 316] on div "Next slide" at bounding box center [600, 318] width 52 height 52
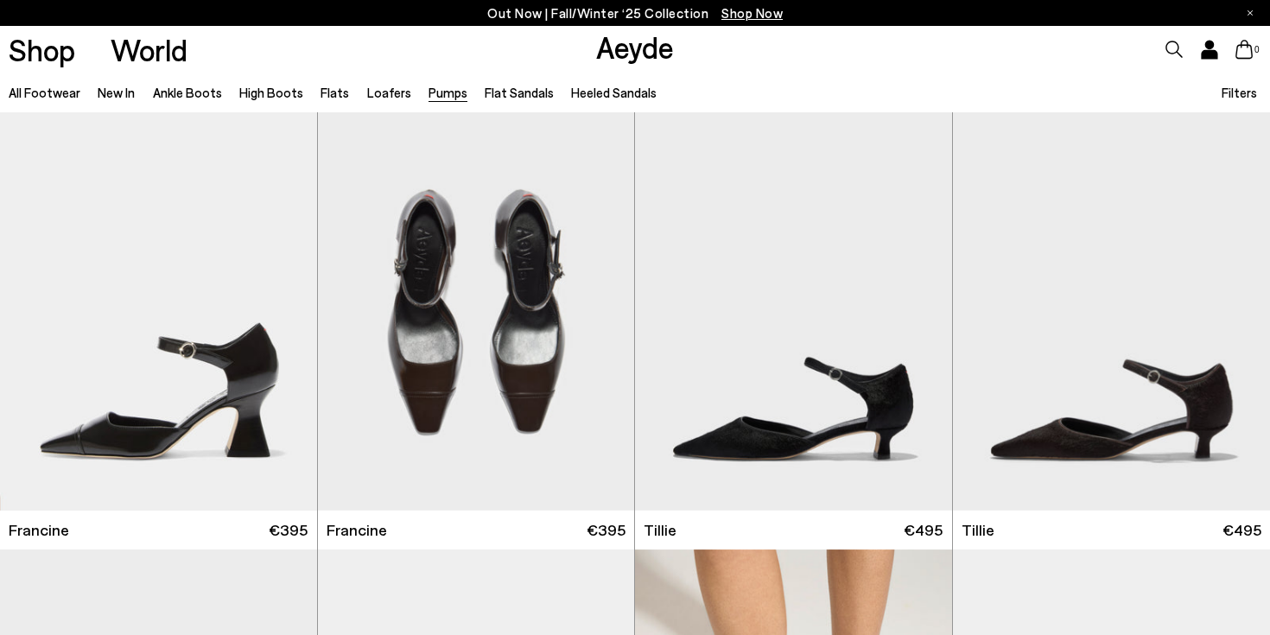
click at [1244, 92] on span "Filters" at bounding box center [1238, 93] width 35 height 16
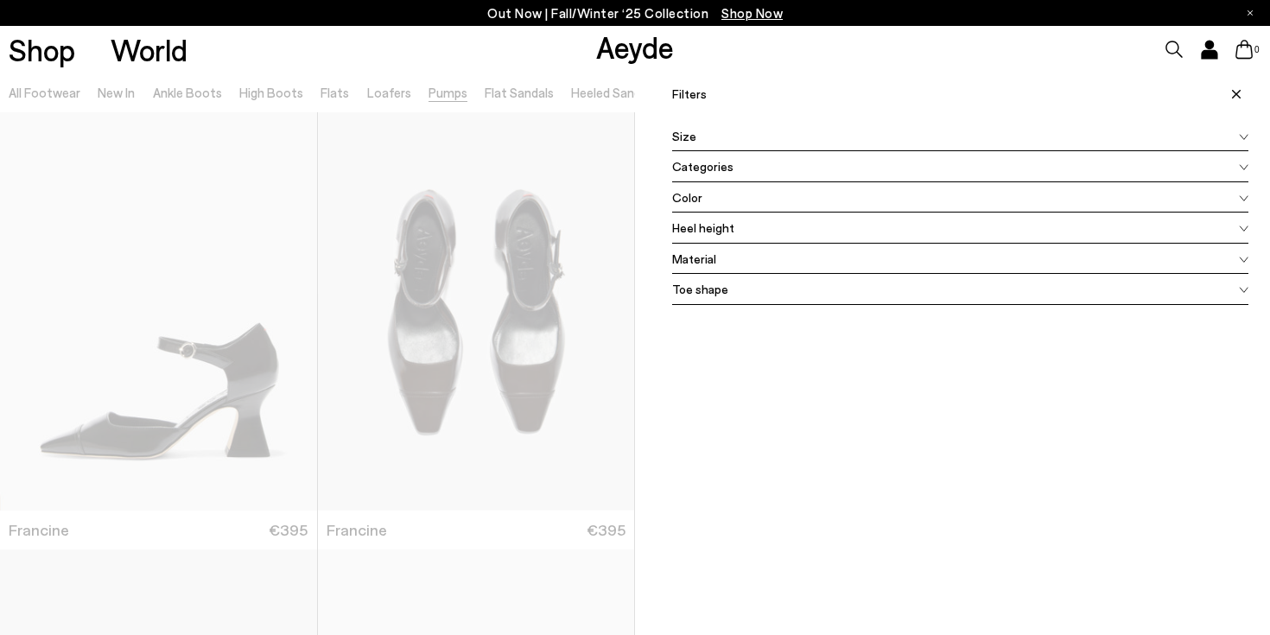
click at [687, 134] on span "Size" at bounding box center [684, 136] width 24 height 18
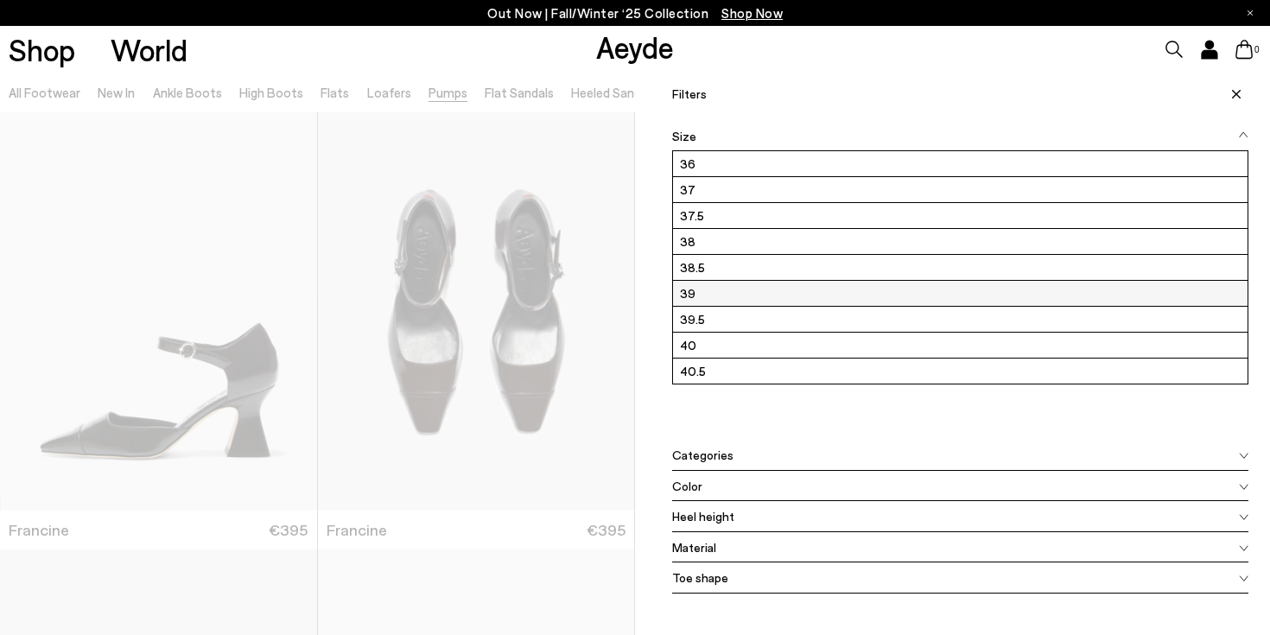
click at [699, 295] on label "39" at bounding box center [960, 293] width 574 height 25
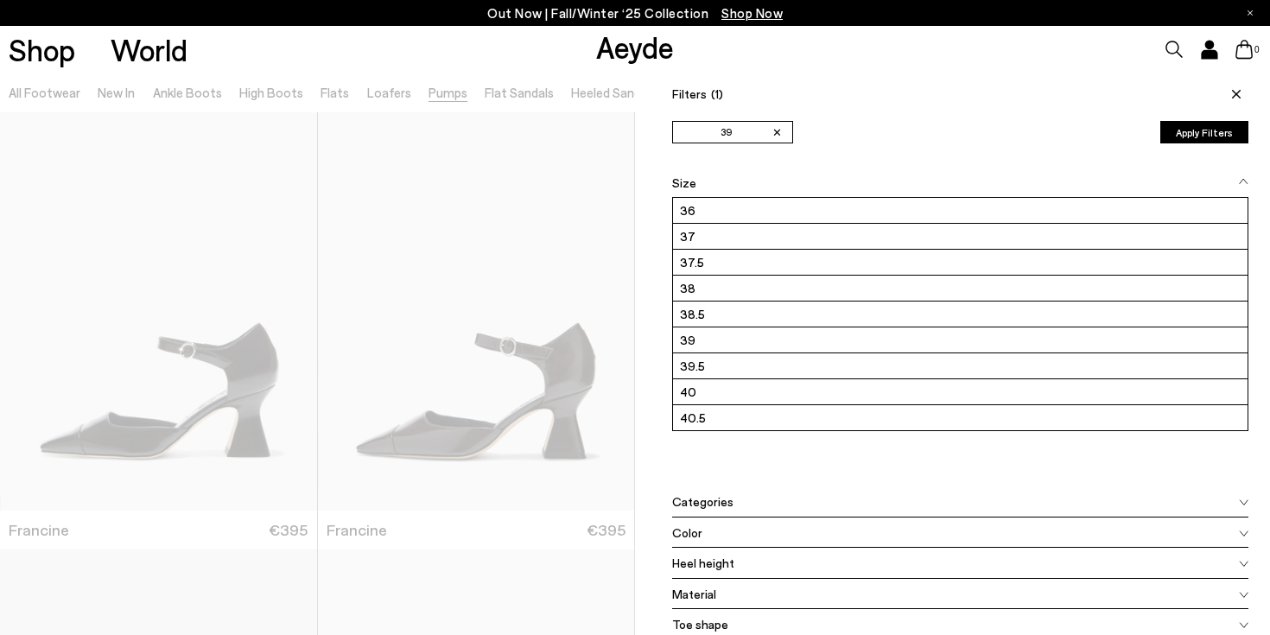
click at [1195, 131] on button "Apply Filters" at bounding box center [1204, 132] width 88 height 22
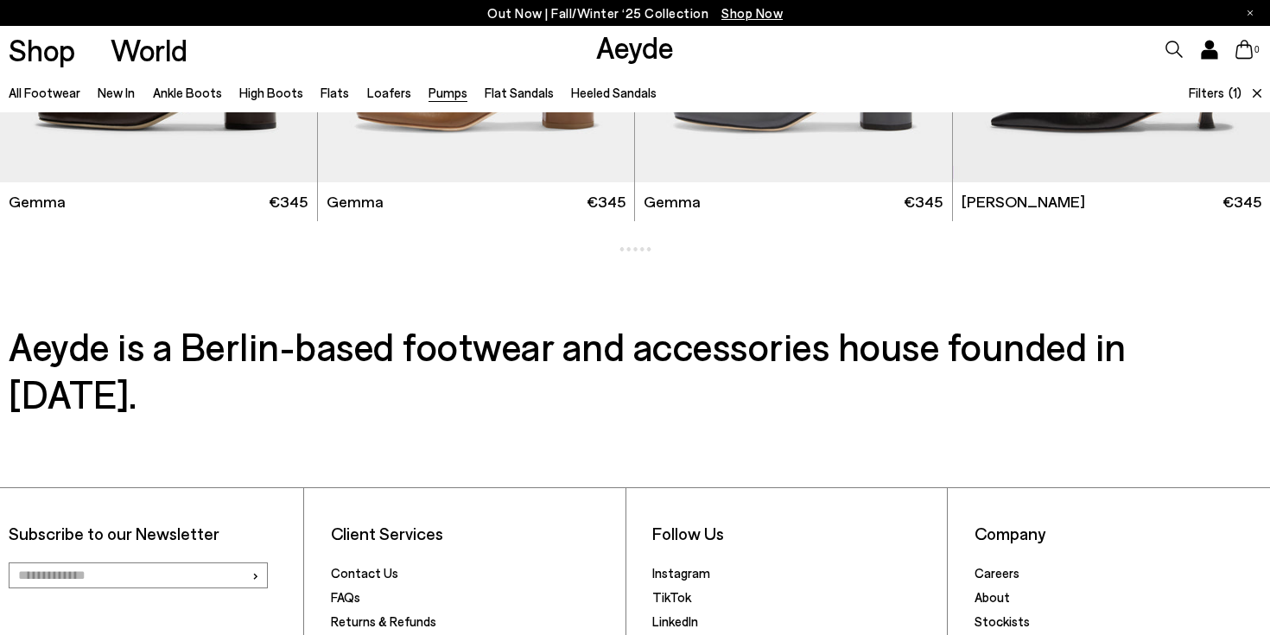
scroll to position [5284, 0]
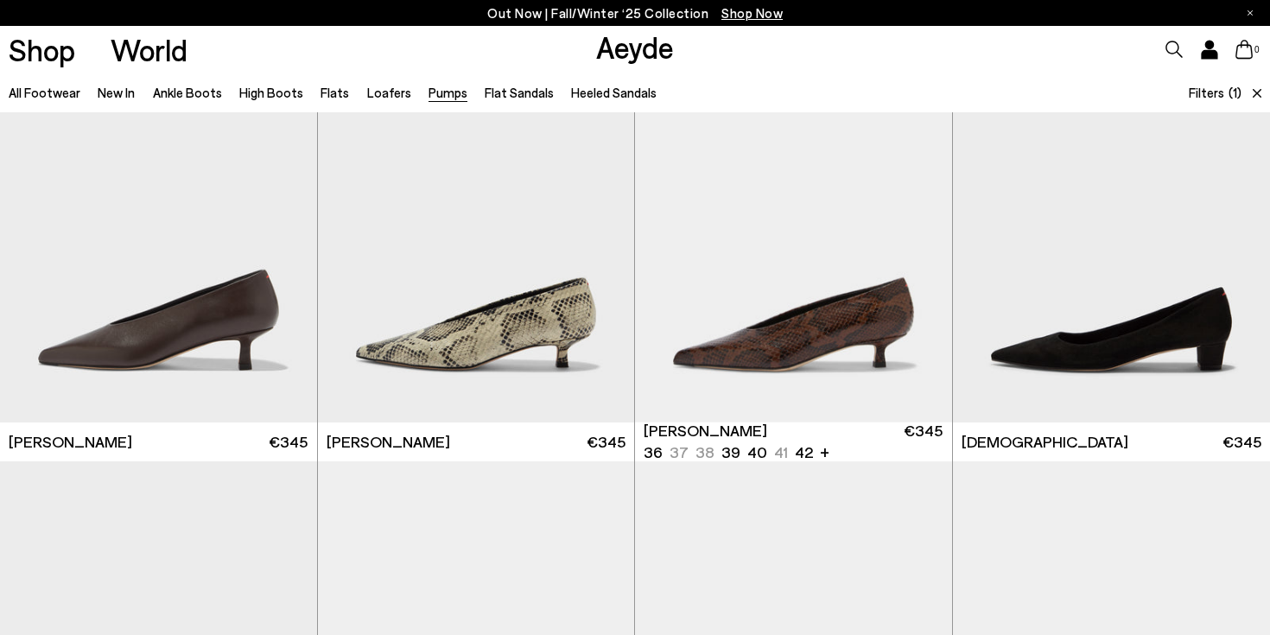
scroll to position [2189, 0]
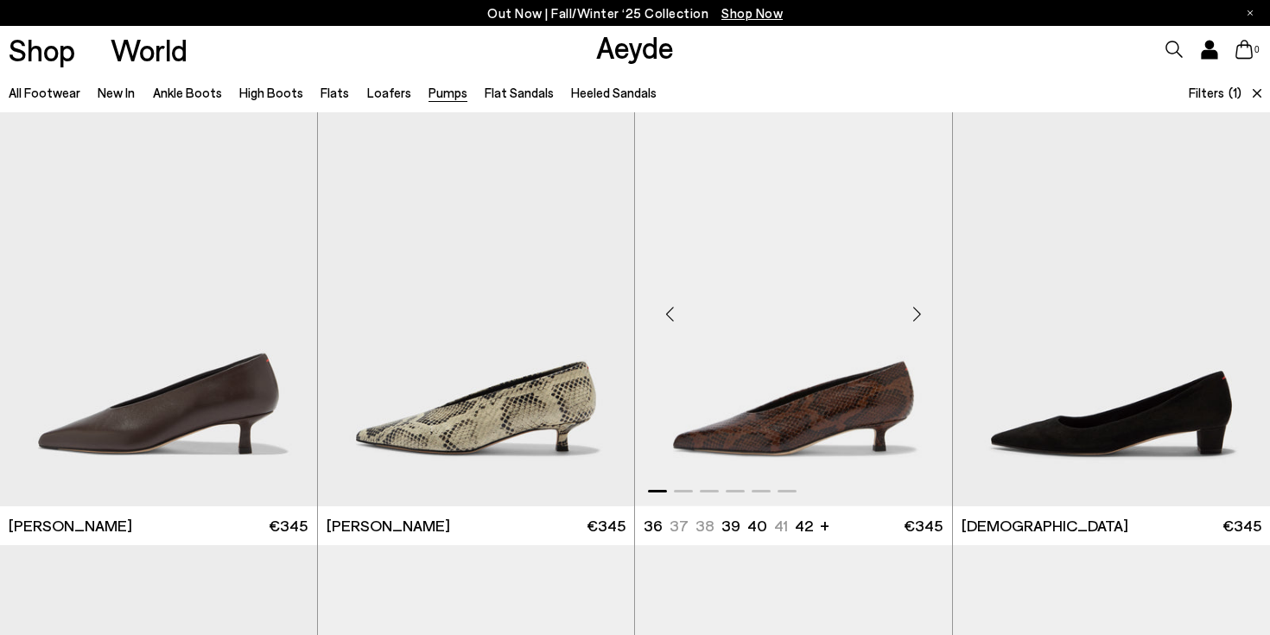
click at [912, 313] on div "Next slide" at bounding box center [917, 314] width 52 height 52
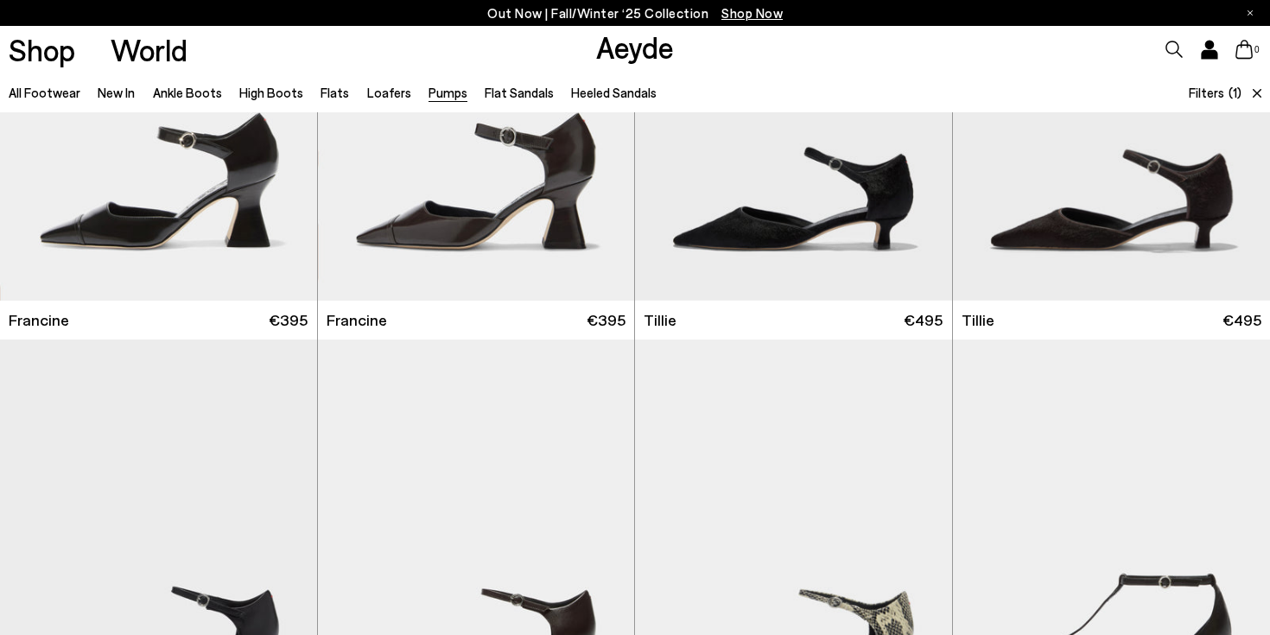
scroll to position [61, 0]
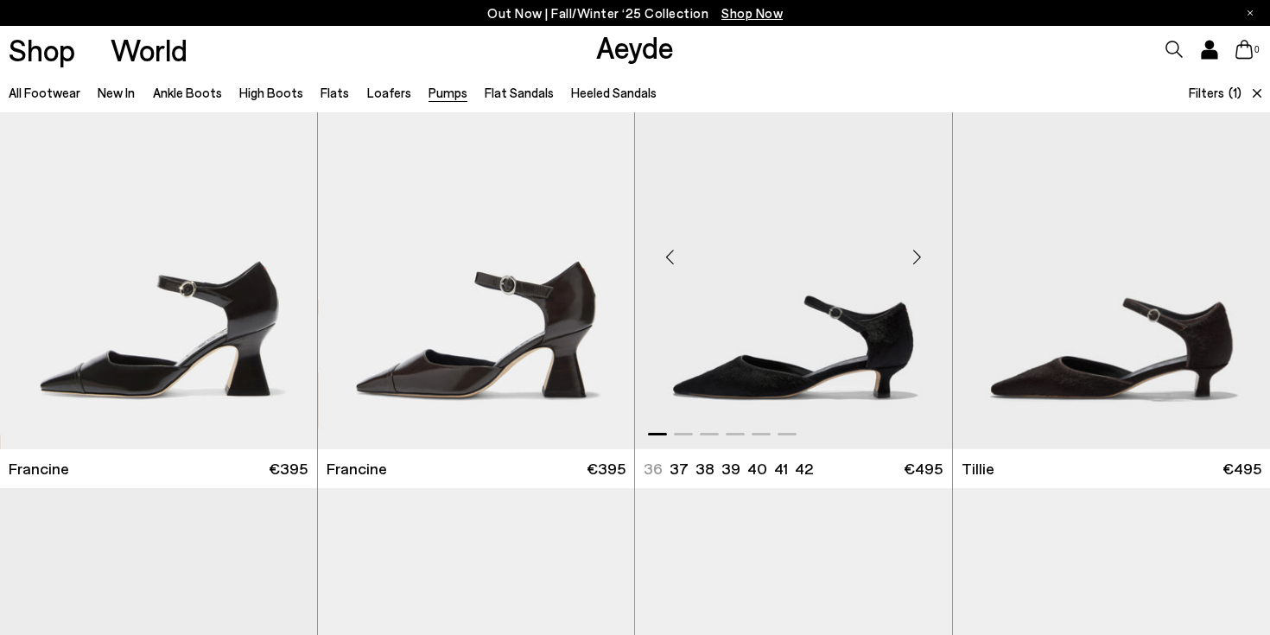
click at [918, 257] on div "Next slide" at bounding box center [917, 257] width 52 height 52
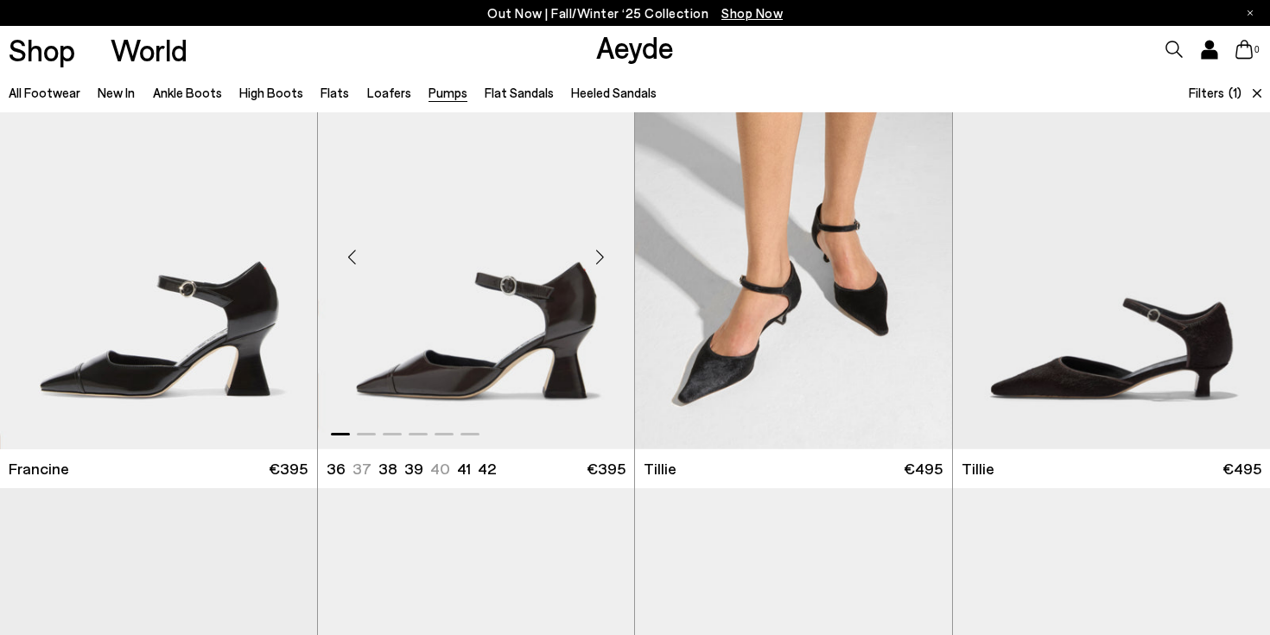
click at [599, 254] on div "Next slide" at bounding box center [600, 257] width 52 height 52
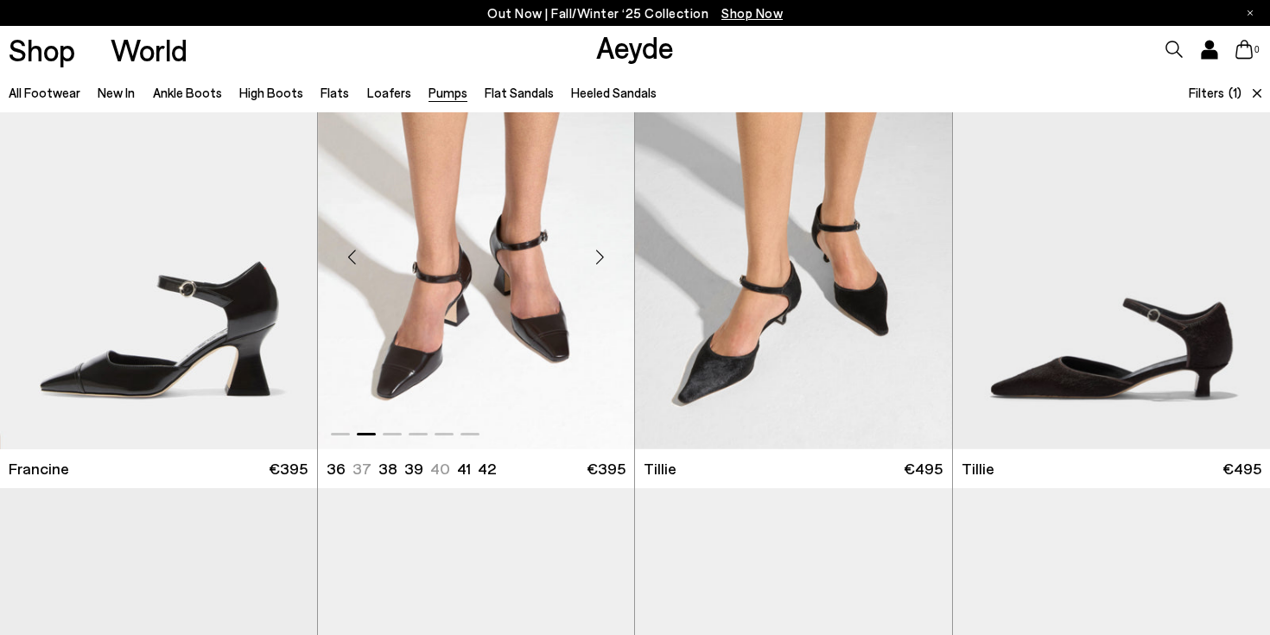
scroll to position [0, 0]
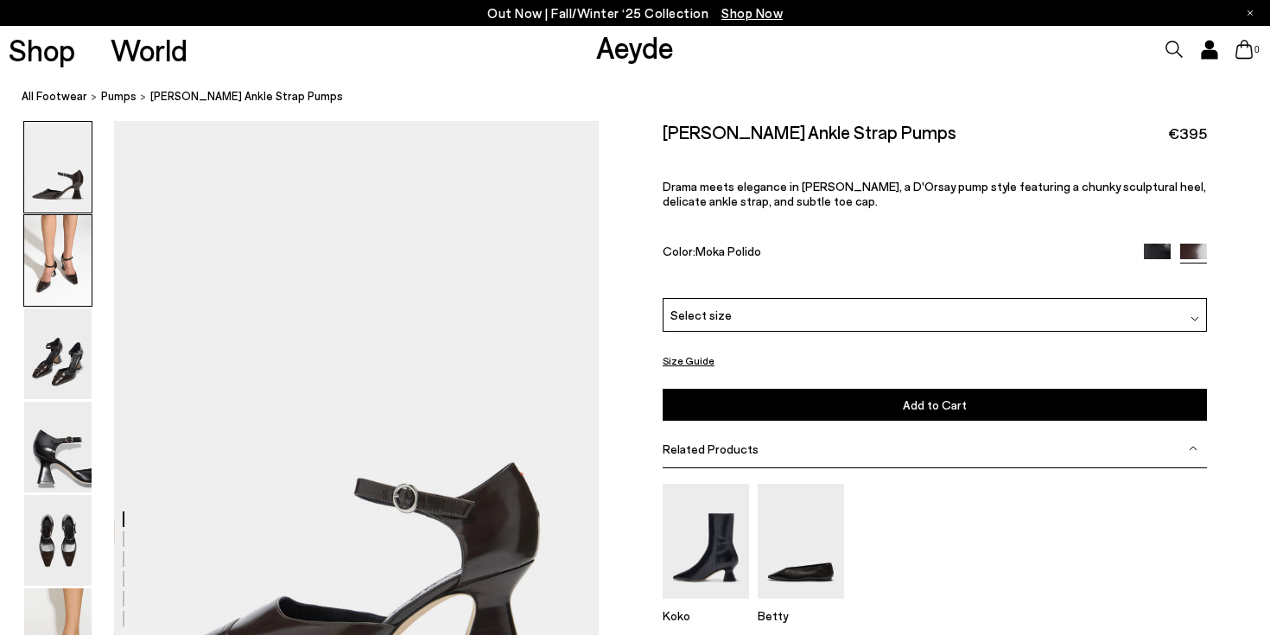
click at [71, 271] on img at bounding box center [57, 260] width 67 height 91
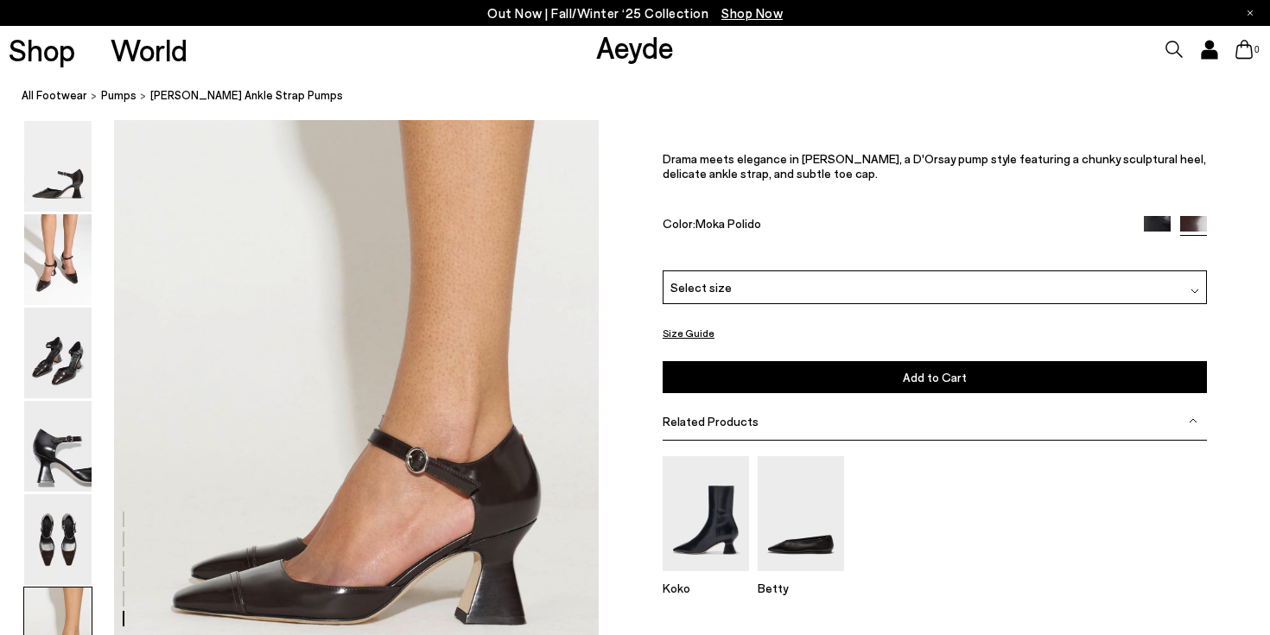
scroll to position [3226, 0]
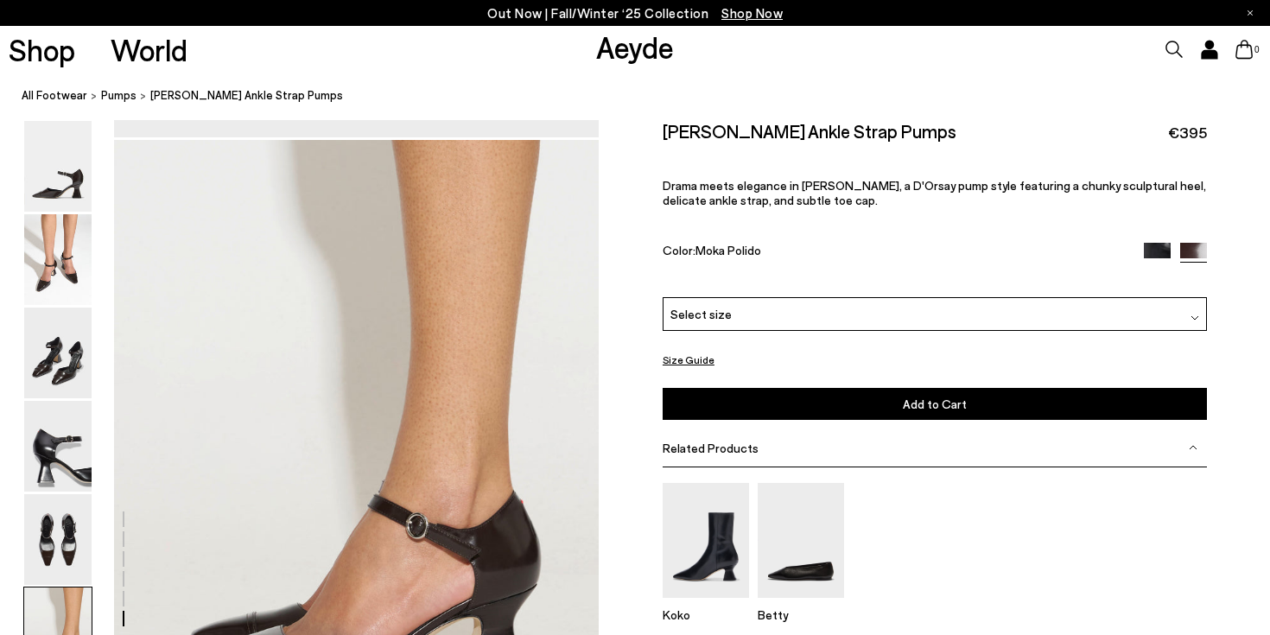
click at [802, 312] on div "Select size" at bounding box center [934, 315] width 544 height 34
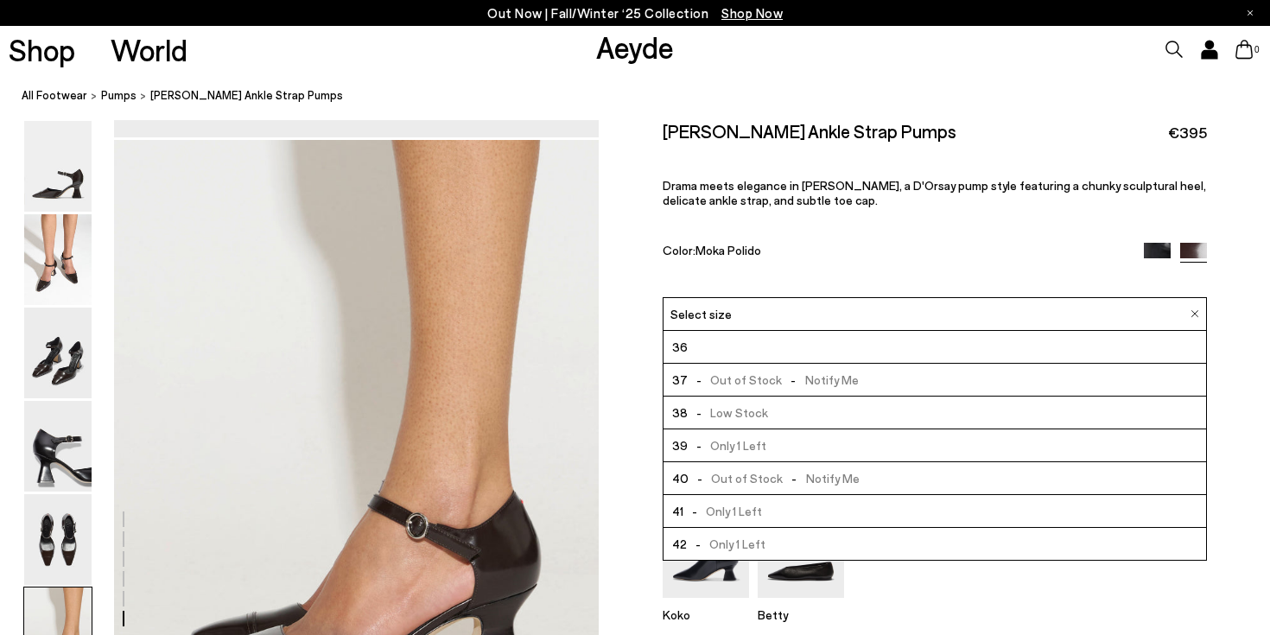
click at [760, 447] on span "- Only 1 Left" at bounding box center [727, 446] width 79 height 22
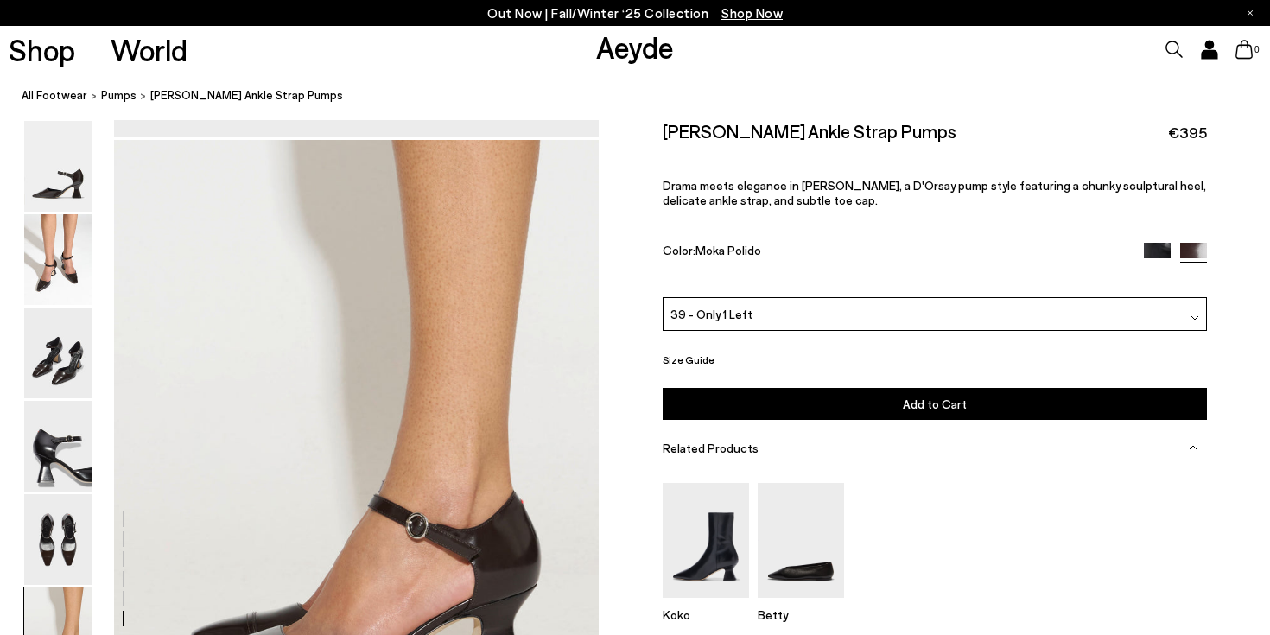
click at [825, 402] on button "Add to Cart Select a Size First" at bounding box center [934, 404] width 544 height 32
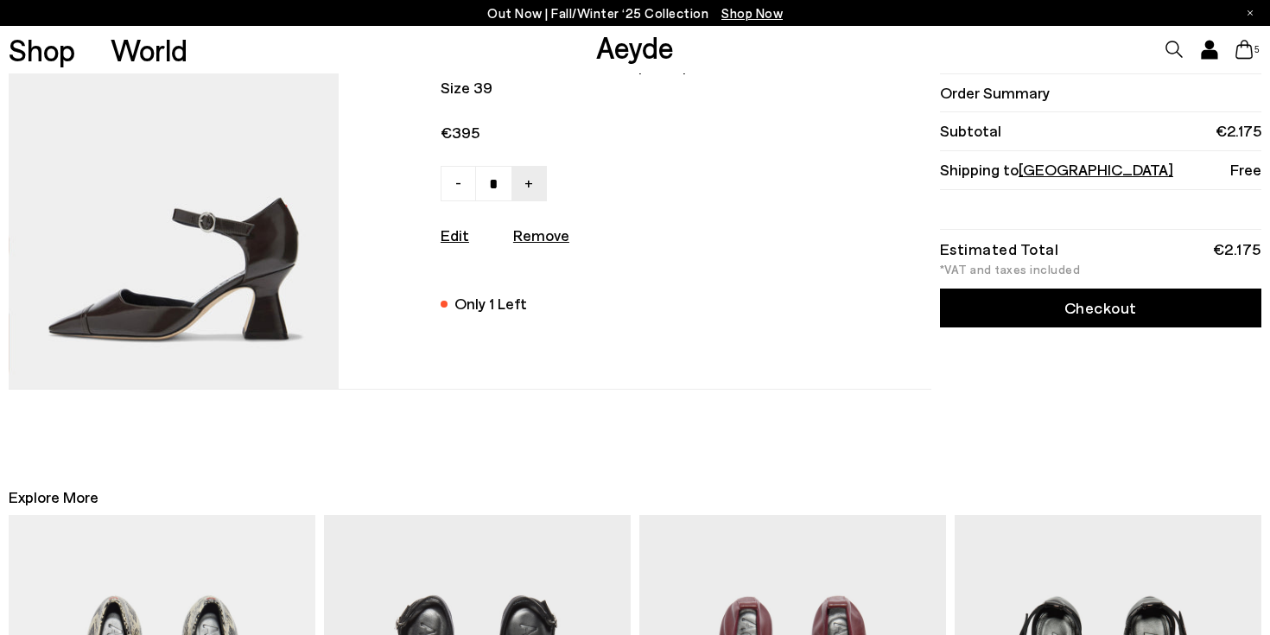
scroll to position [2162, 0]
